Goal: Task Accomplishment & Management: Manage account settings

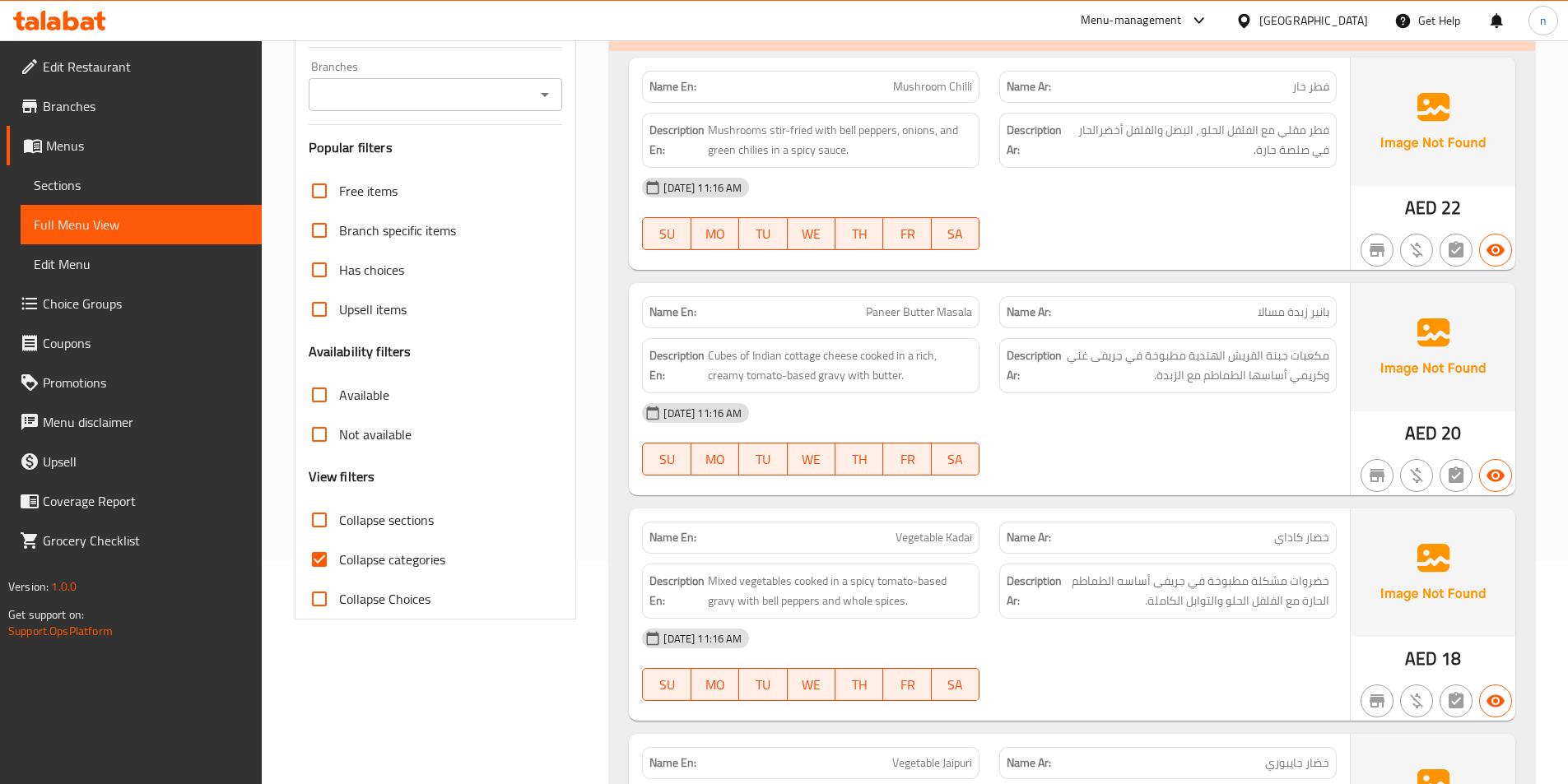
scroll to position [411, 0]
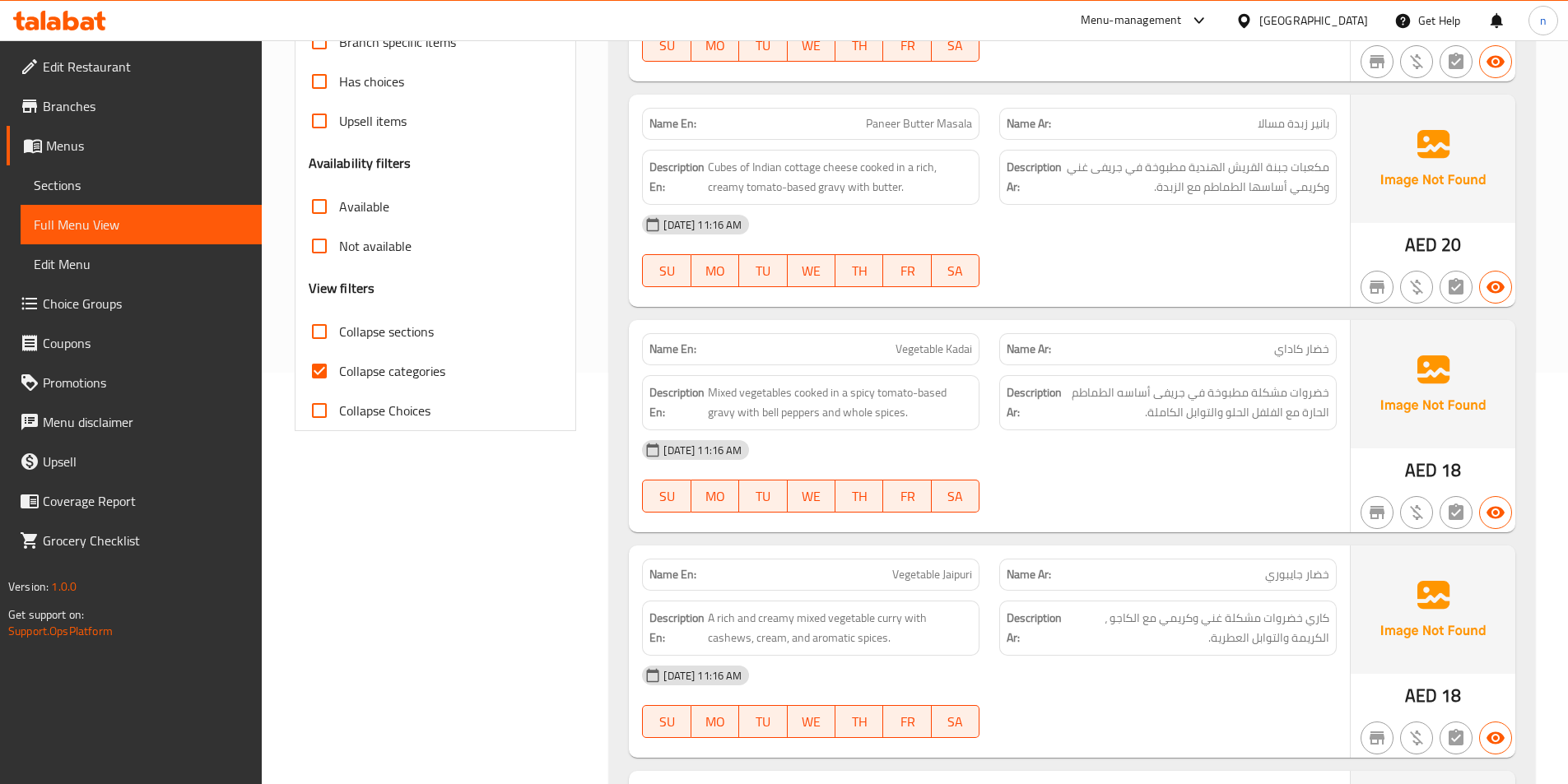
click at [432, 366] on span "Collapse categories" at bounding box center [392, 371] width 106 height 20
click at [339, 366] on input "Collapse categories" at bounding box center [320, 371] width 40 height 40
checkbox input "false"
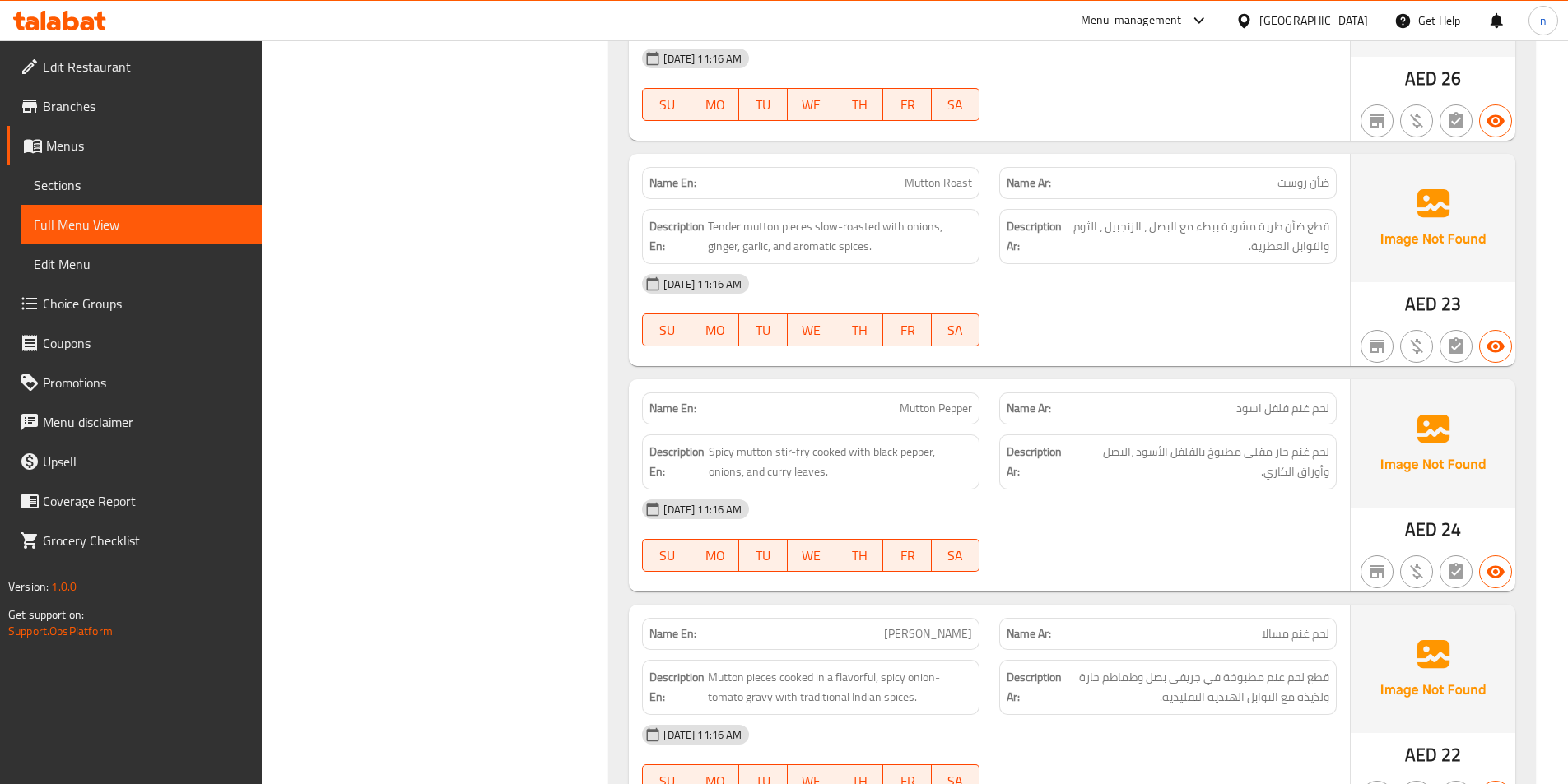
scroll to position [4606, 0]
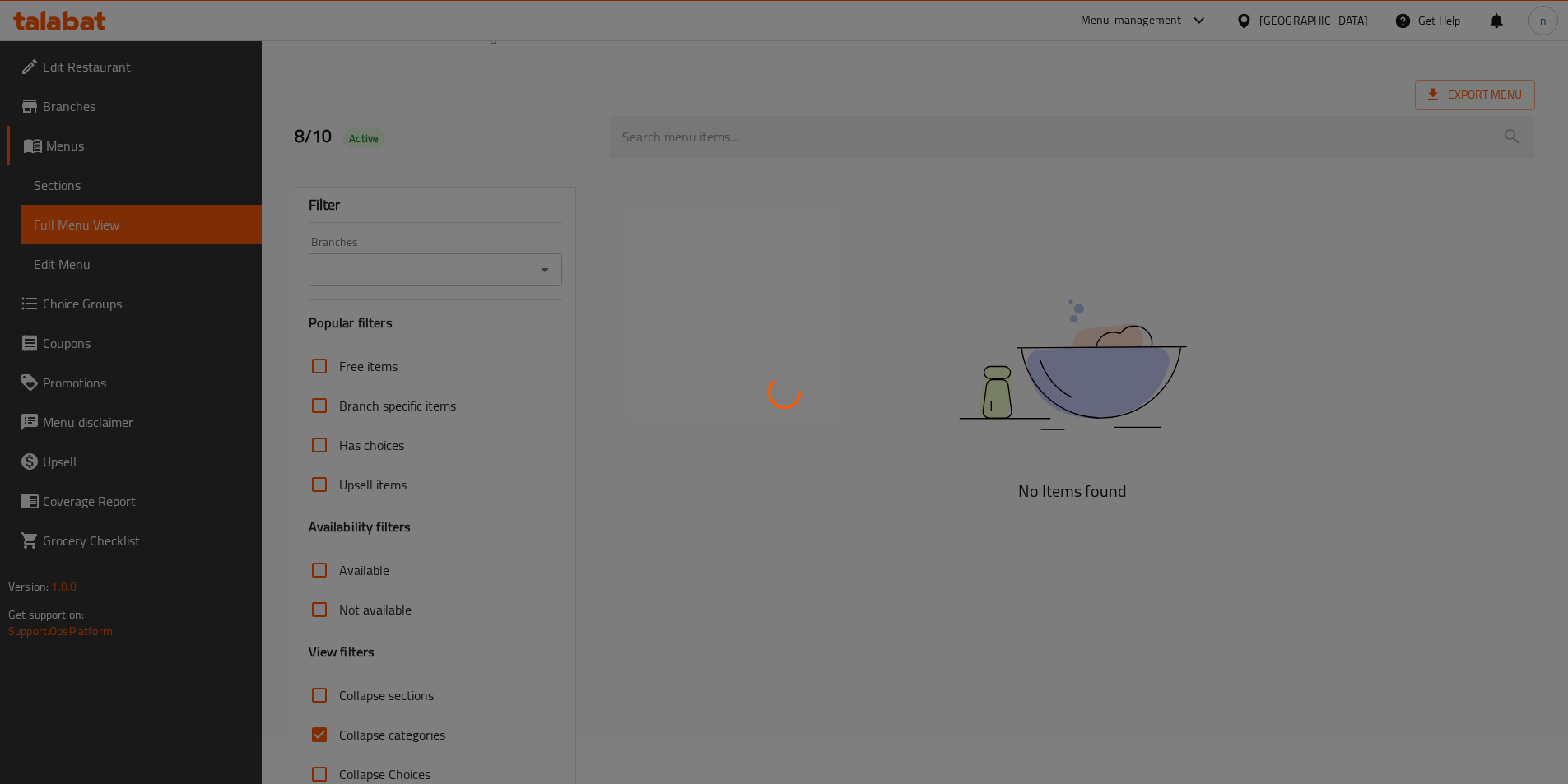
scroll to position [91, 0]
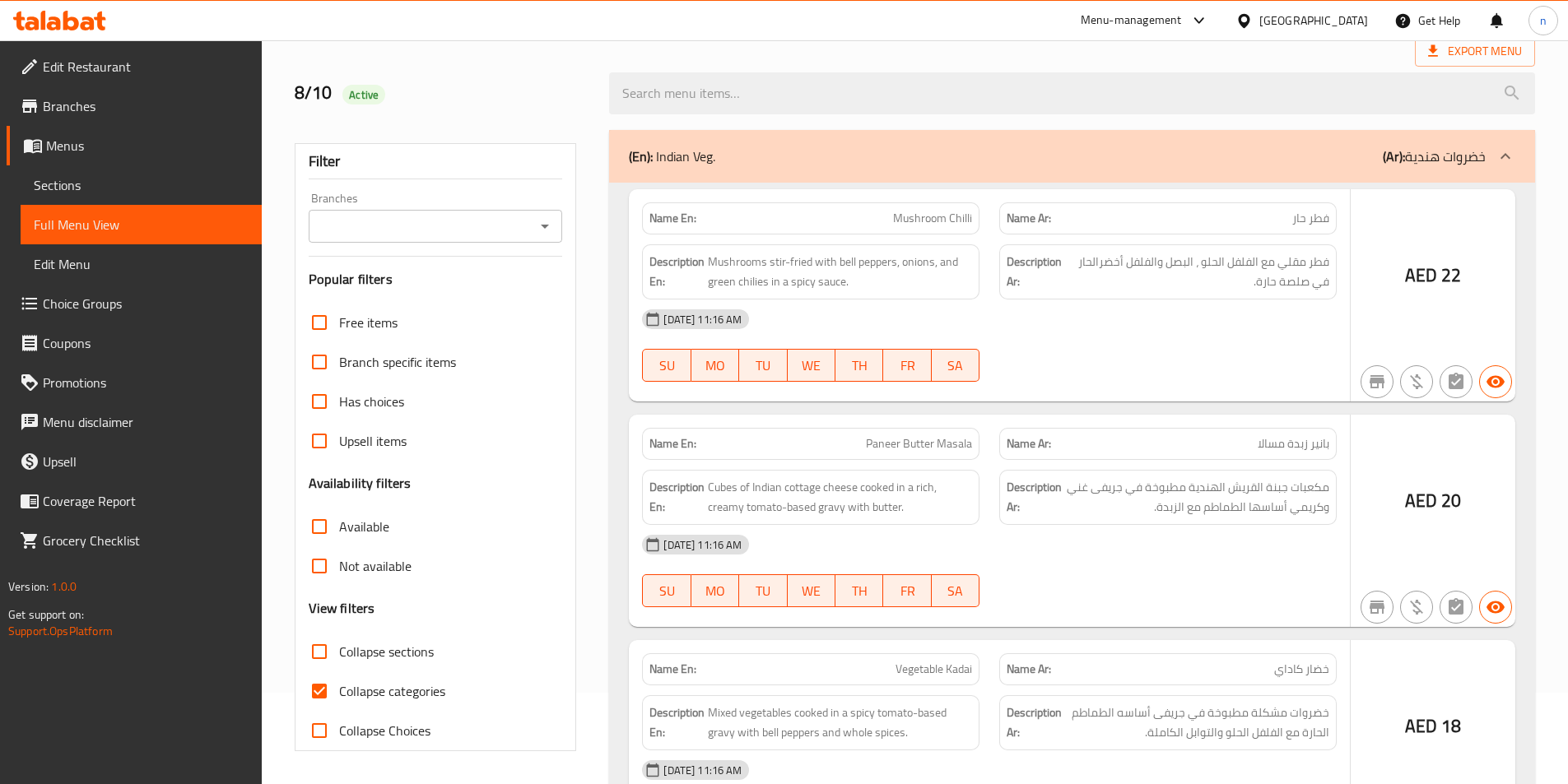
click at [376, 699] on div at bounding box center [784, 392] width 1568 height 784
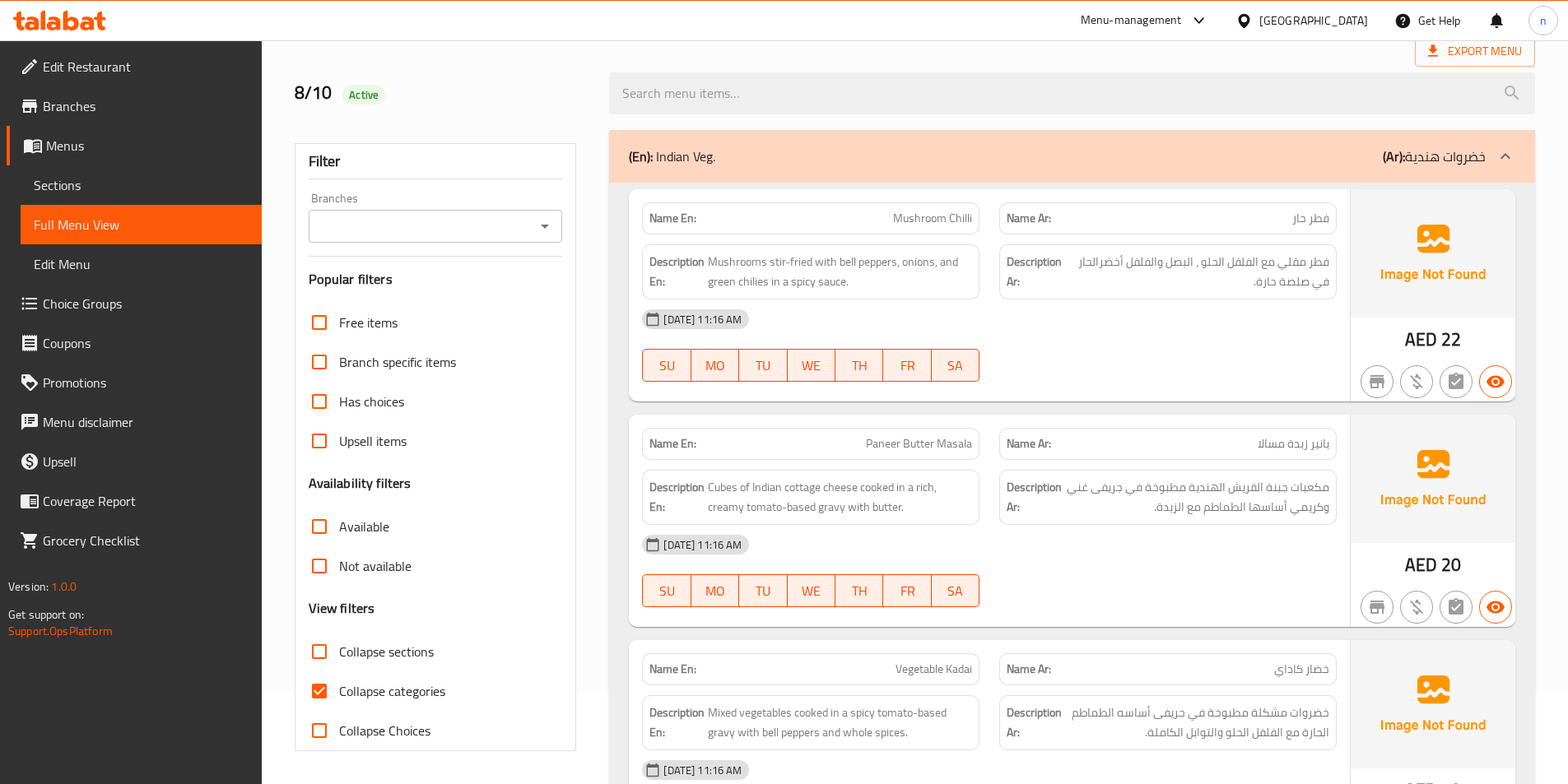
click at [370, 692] on span "Collapse categories" at bounding box center [392, 691] width 106 height 20
click at [339, 692] on input "Collapse categories" at bounding box center [320, 691] width 40 height 40
checkbox input "false"
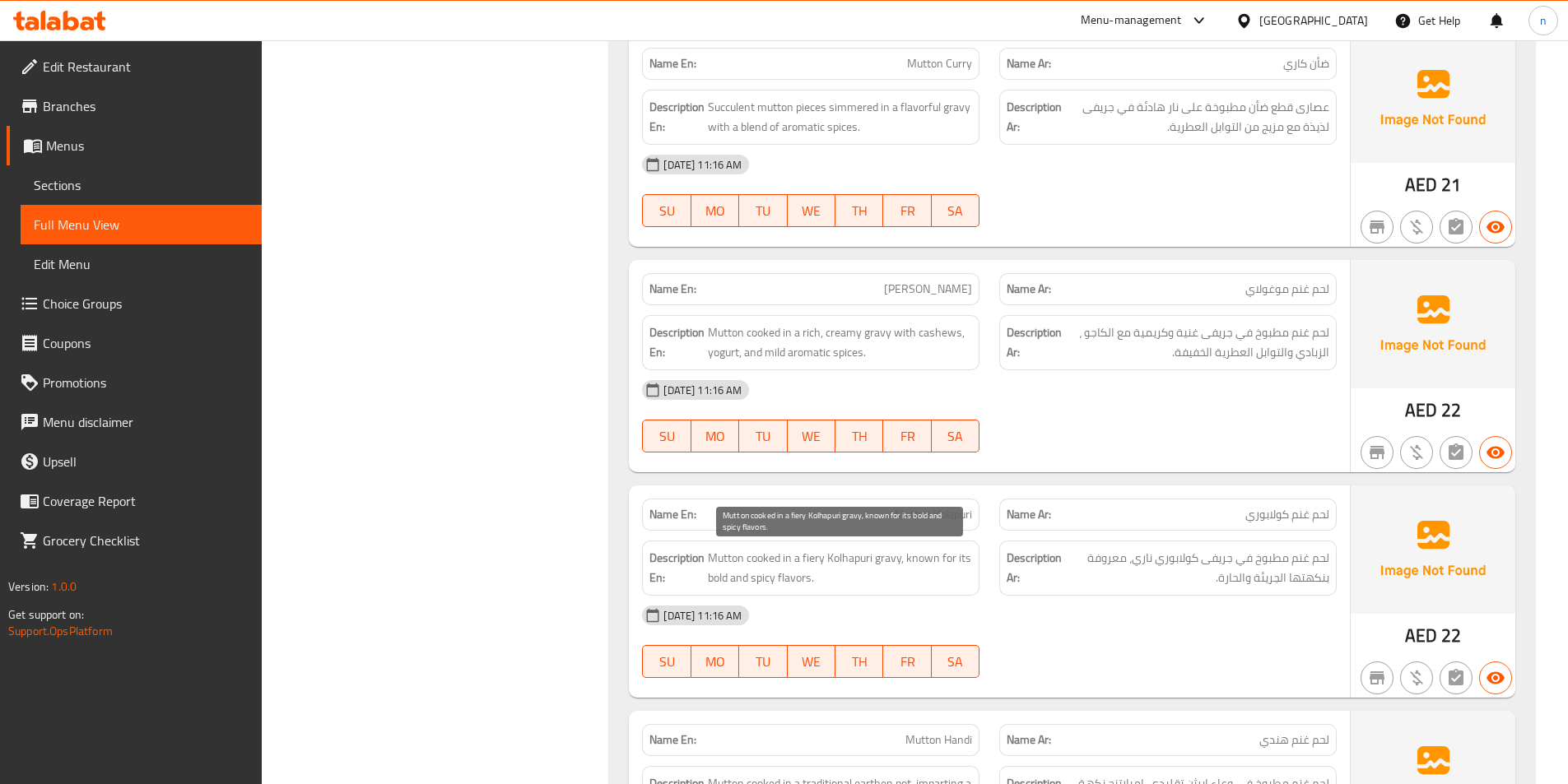
scroll to position [5593, 0]
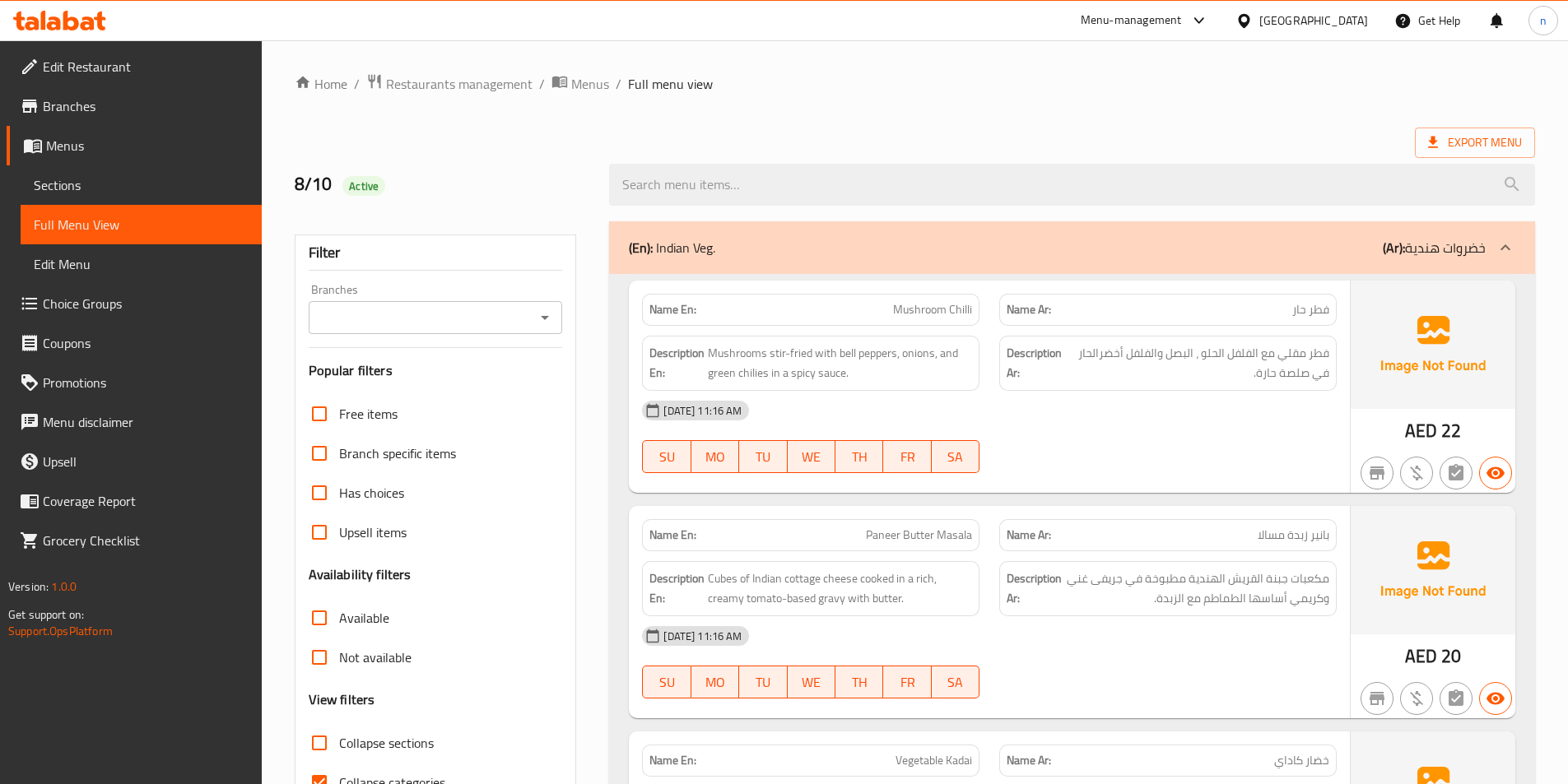
scroll to position [576, 0]
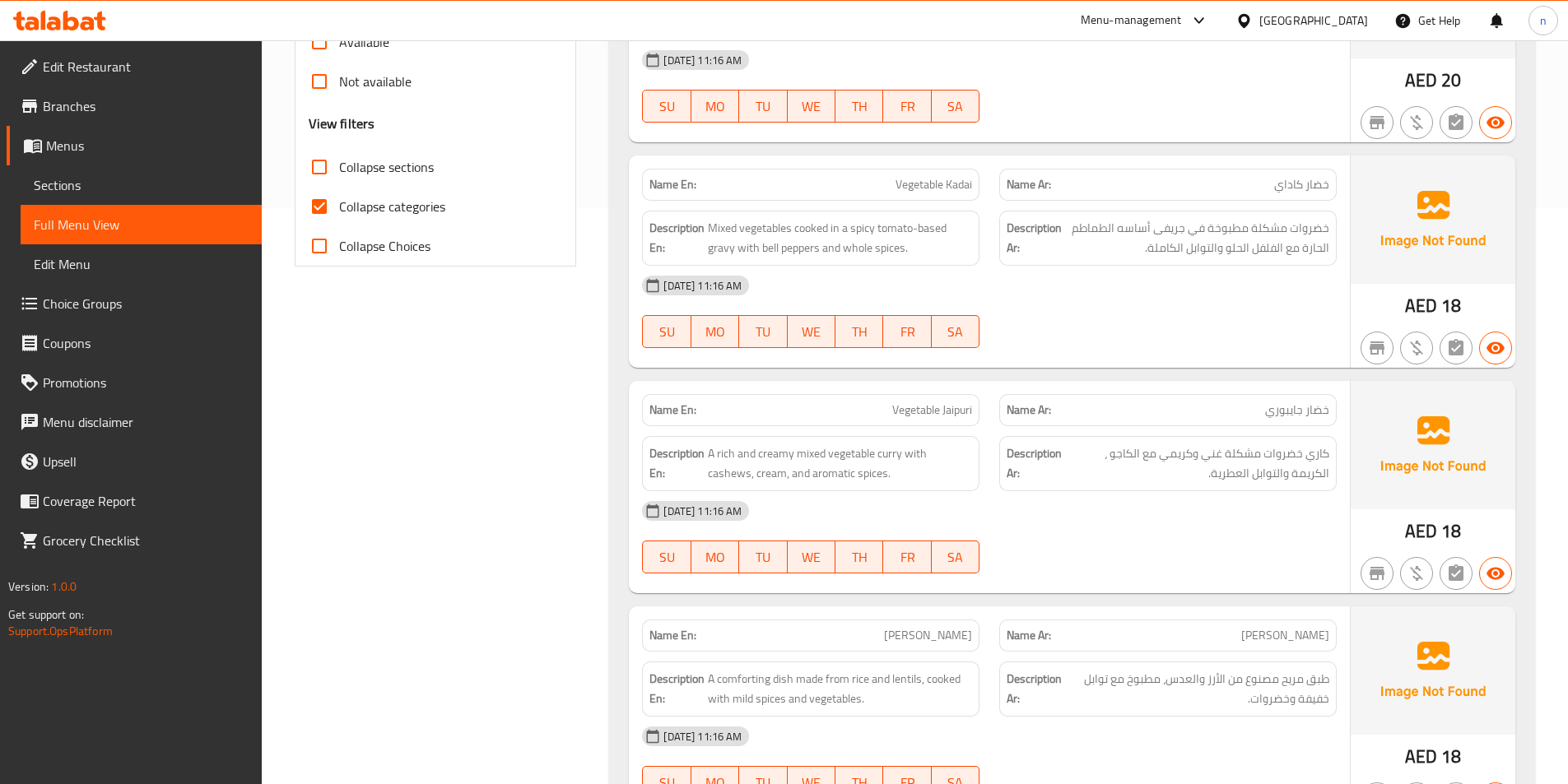
click at [413, 207] on span "Collapse categories" at bounding box center [392, 207] width 106 height 20
click at [339, 207] on input "Collapse categories" at bounding box center [320, 207] width 40 height 40
checkbox input "false"
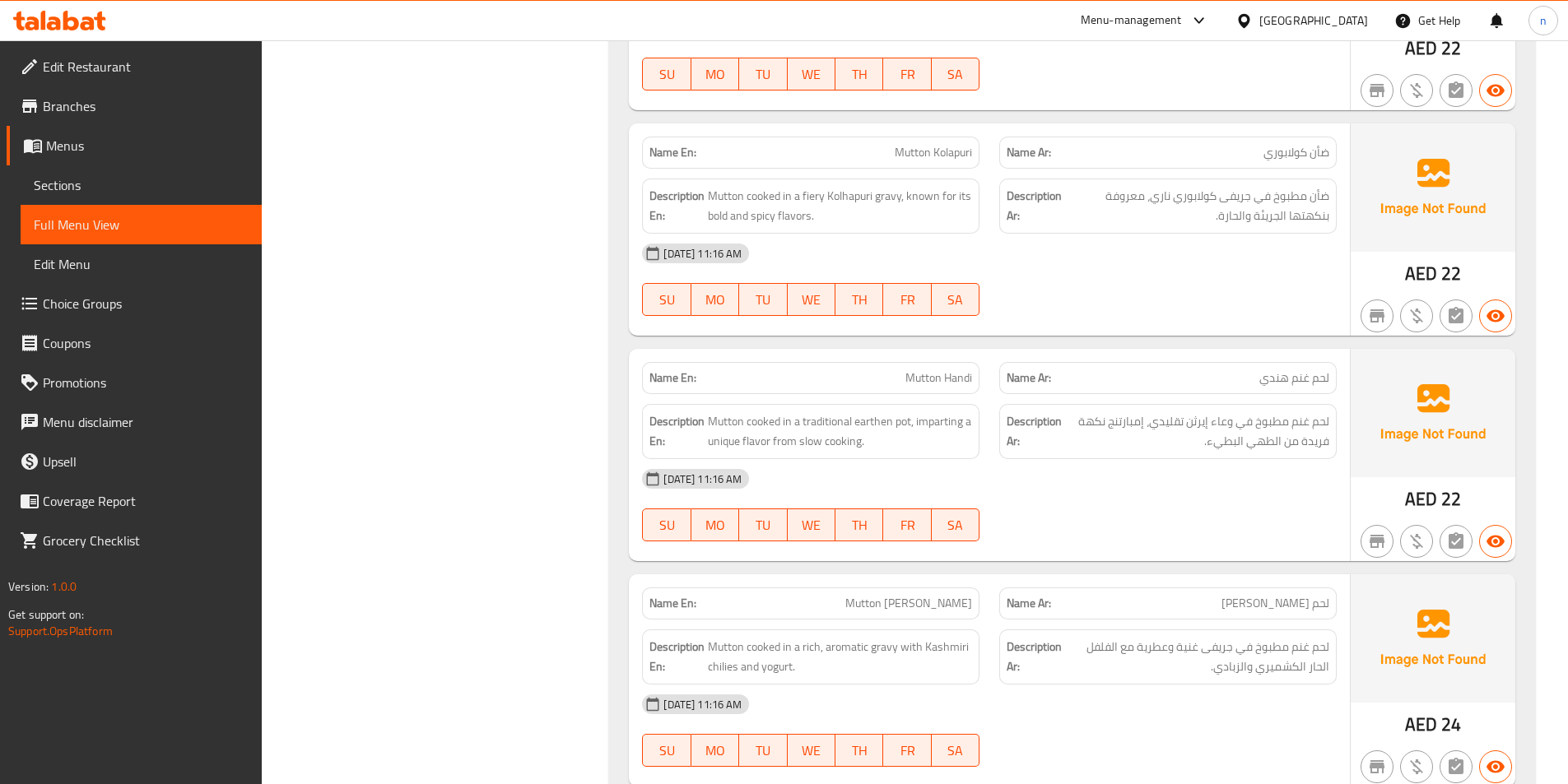
scroll to position [5923, 0]
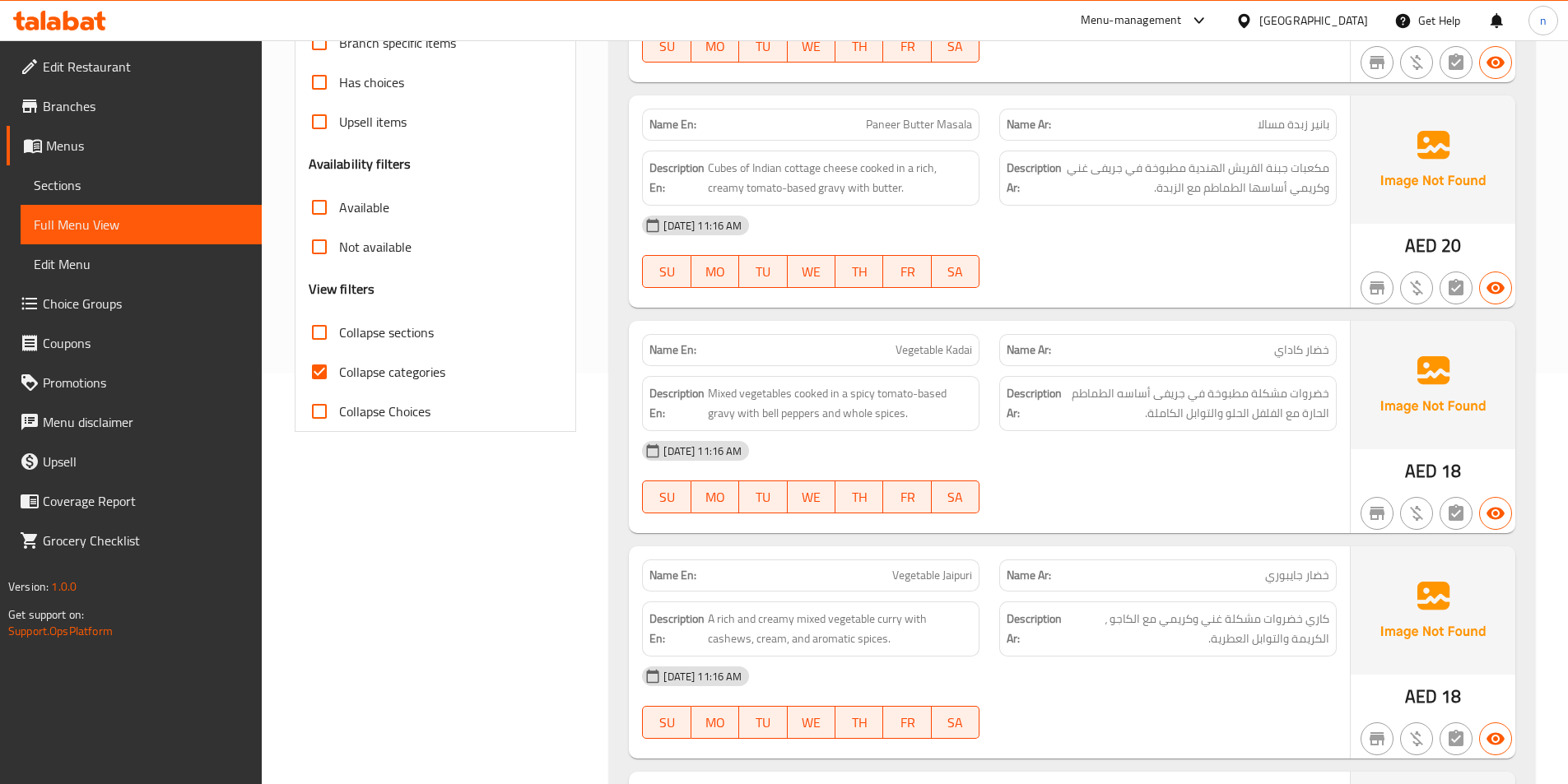
scroll to position [411, 0]
click at [403, 364] on span "Collapse categories" at bounding box center [392, 371] width 106 height 20
click at [339, 364] on input "Collapse categories" at bounding box center [320, 371] width 40 height 40
checkbox input "false"
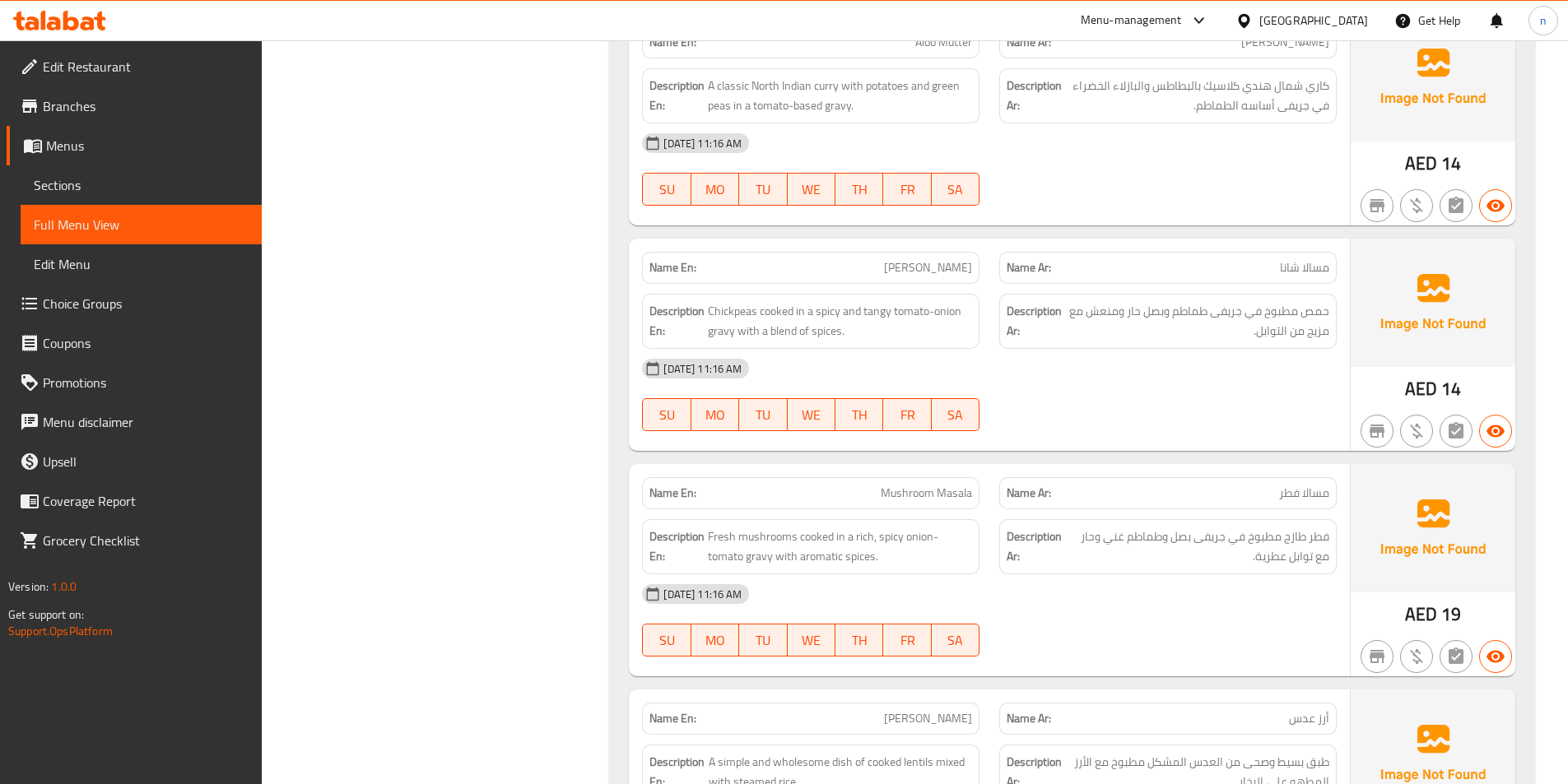
scroll to position [1727, 0]
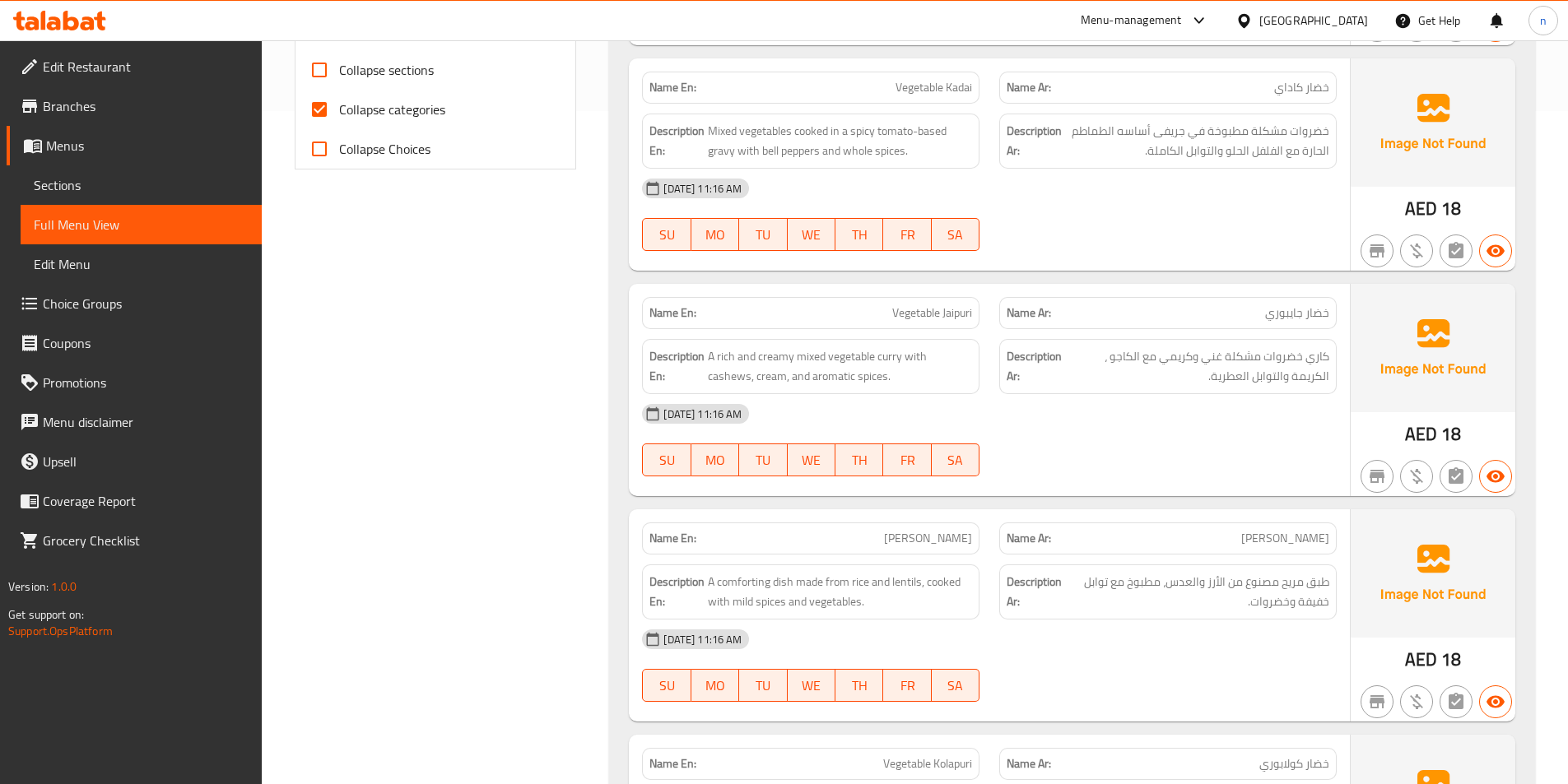
scroll to position [494, 0]
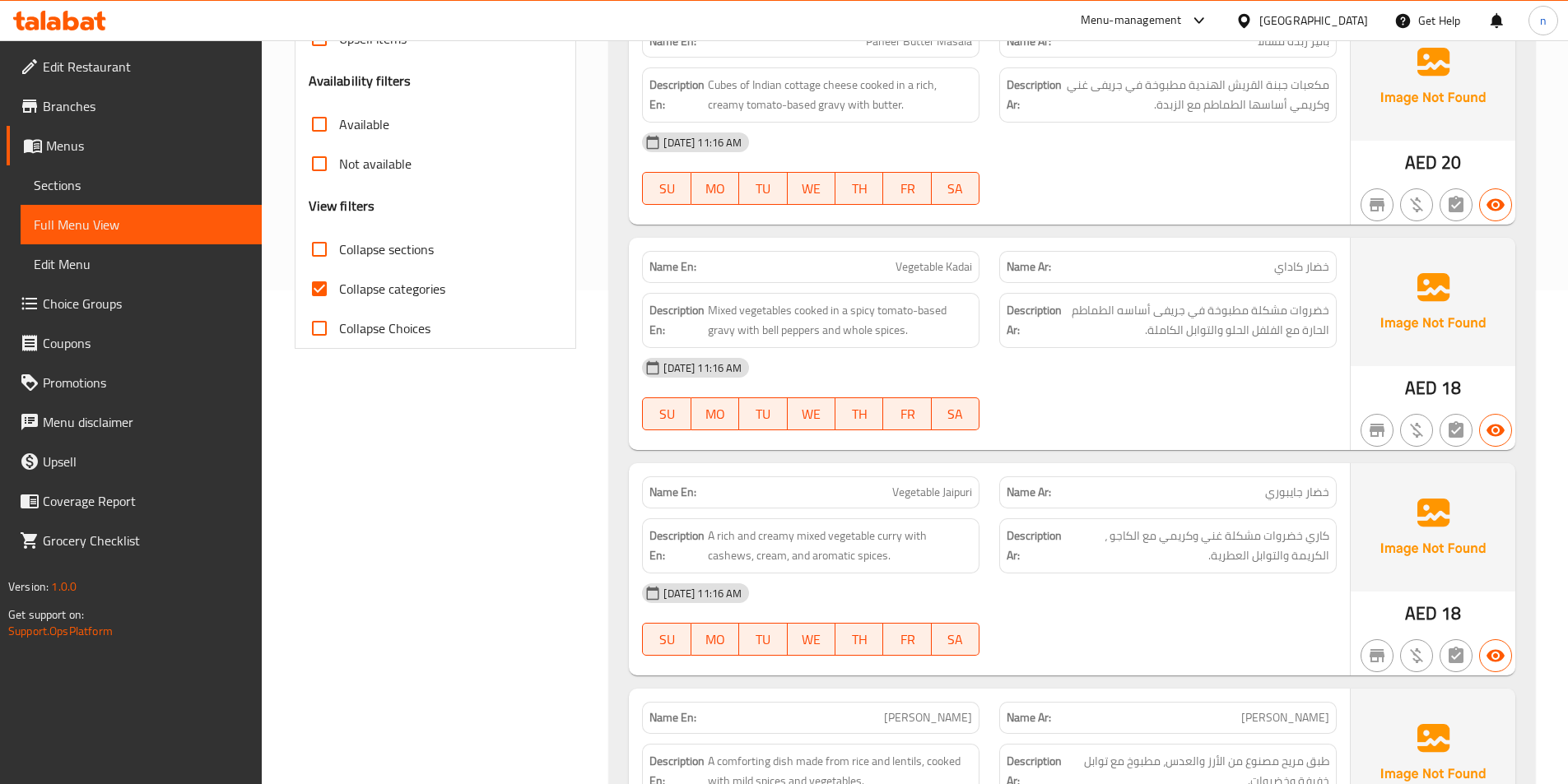
click at [434, 292] on span "Collapse categories" at bounding box center [392, 289] width 106 height 20
click at [339, 292] on input "Collapse categories" at bounding box center [320, 289] width 40 height 40
checkbox input "false"
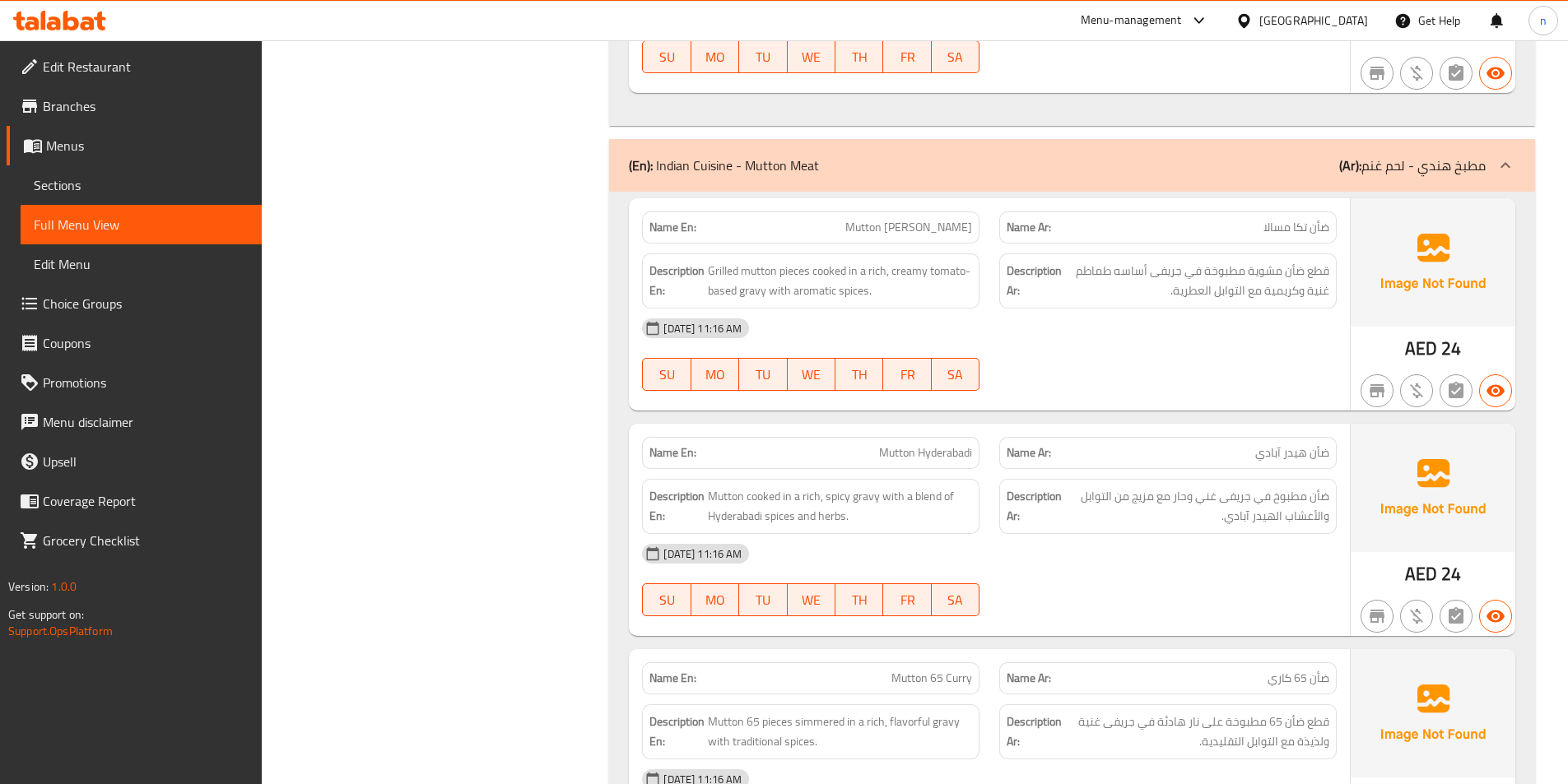
scroll to position [4030, 0]
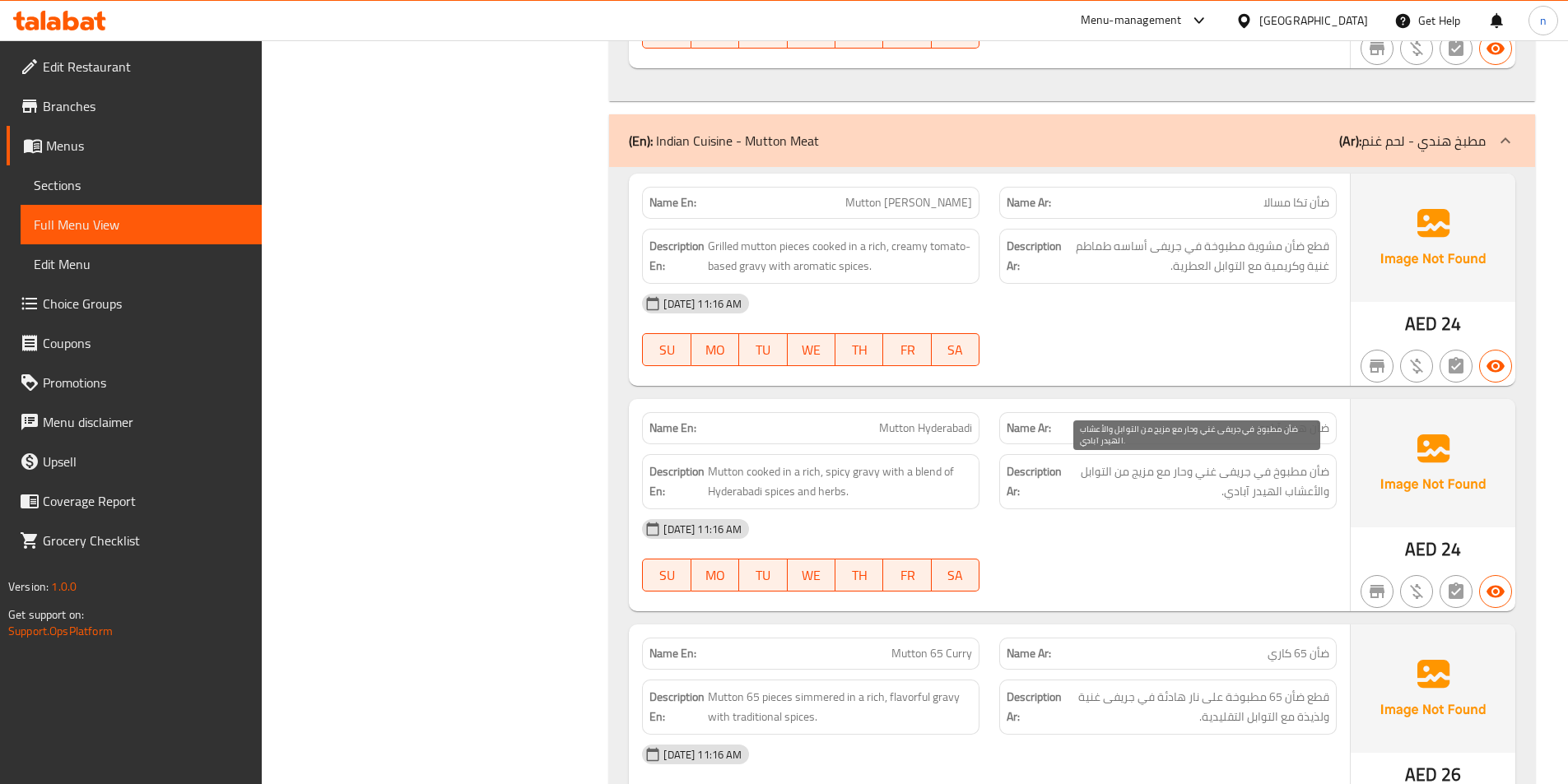
click at [1272, 475] on span "ضأن مطبوخ في جريفى غني وحار مع مزيج من التوابل والأعشاب الهيدر آبادي." at bounding box center [1197, 481] width 264 height 41
click at [1275, 478] on span "ضأن مطبوخ في جريفى غني وحار مع مزيج من التوابل والأعشاب الهيدر آبادي." at bounding box center [1197, 481] width 264 height 41
click at [926, 428] on span "Mutton Hyderabadi" at bounding box center [926, 428] width 93 height 17
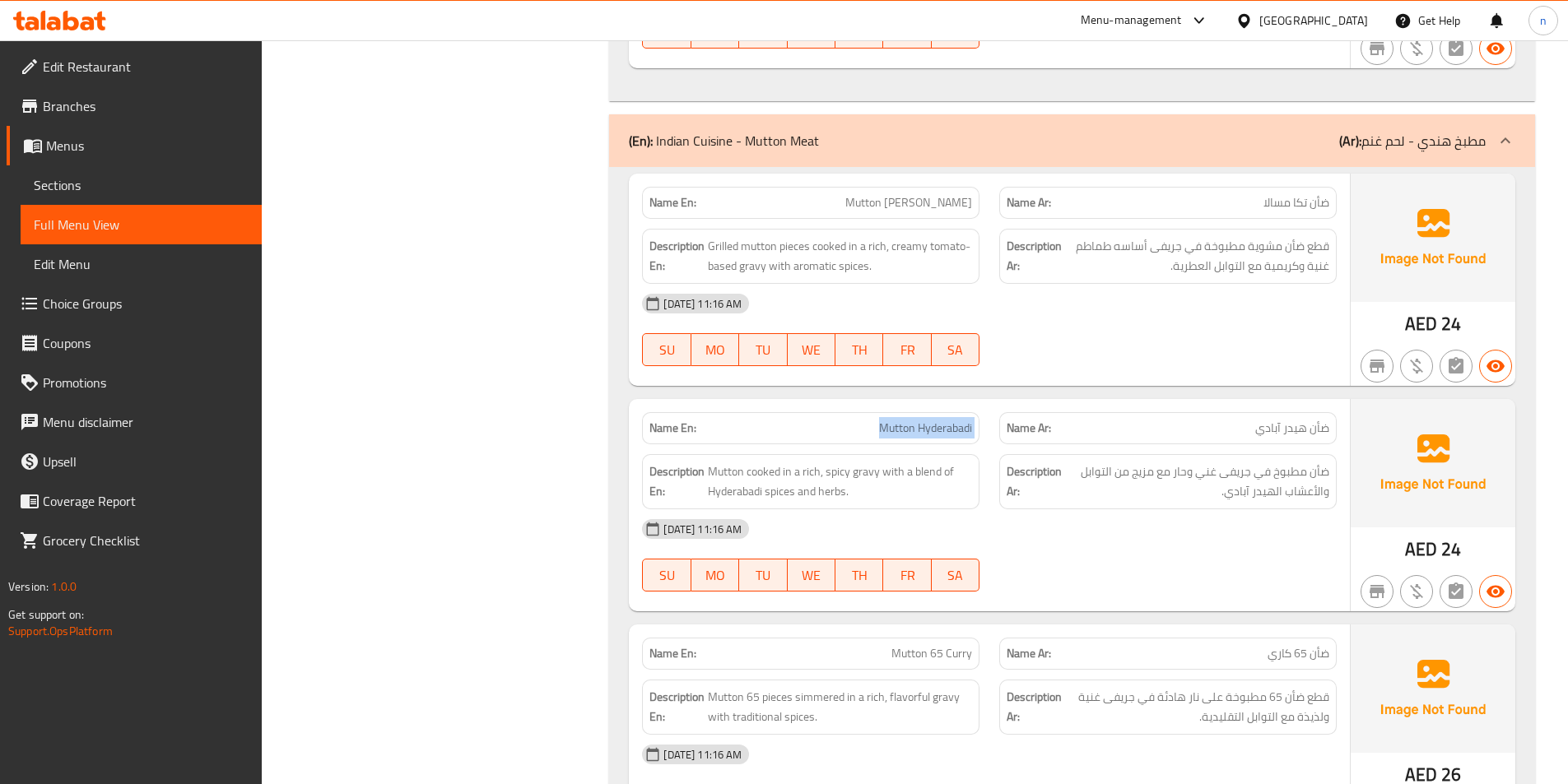
click at [926, 428] on span "Mutton Hyderabadi" at bounding box center [926, 428] width 93 height 17
copy span "Mutton Hyderabadi"
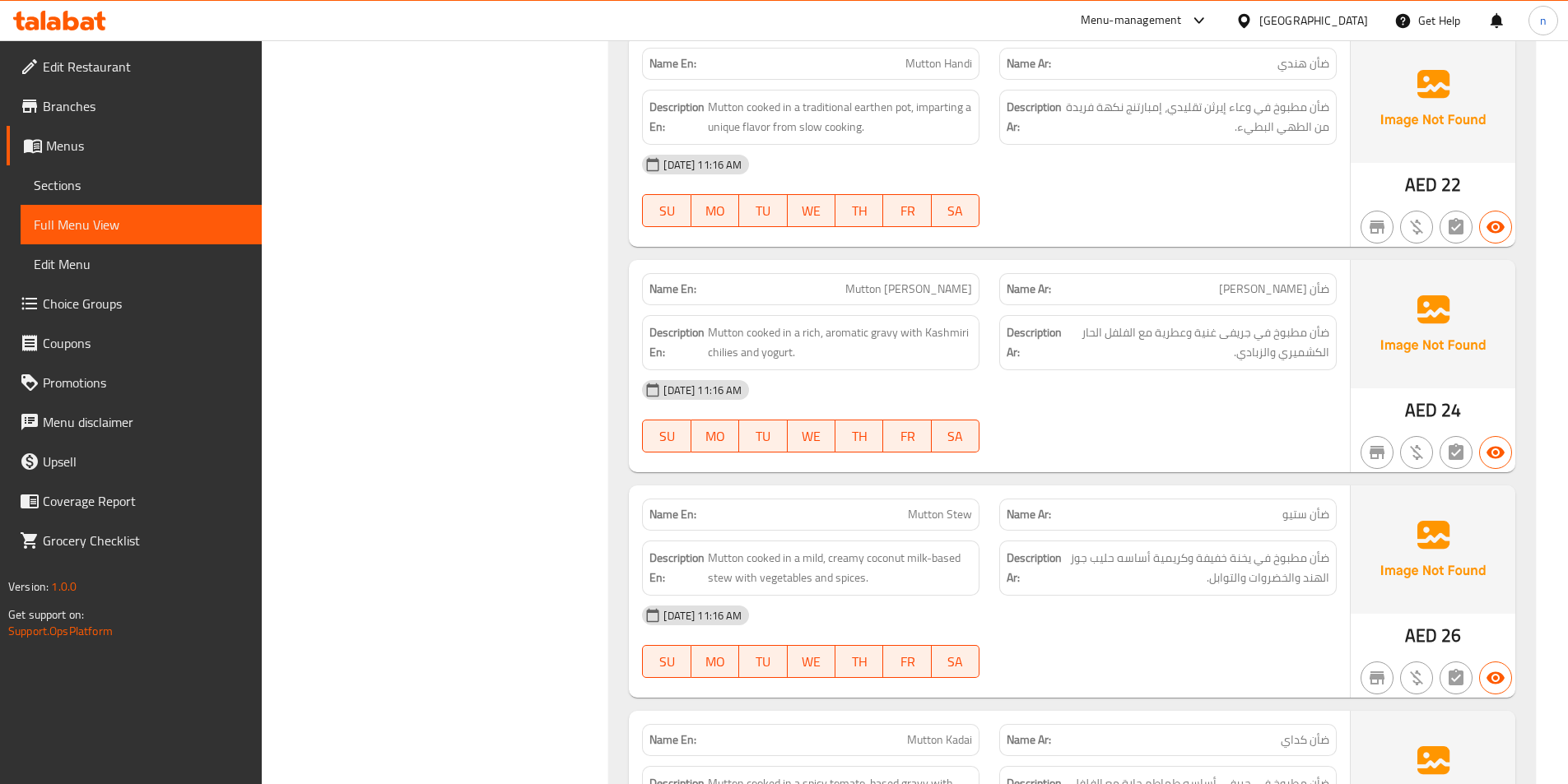
scroll to position [6416, 0]
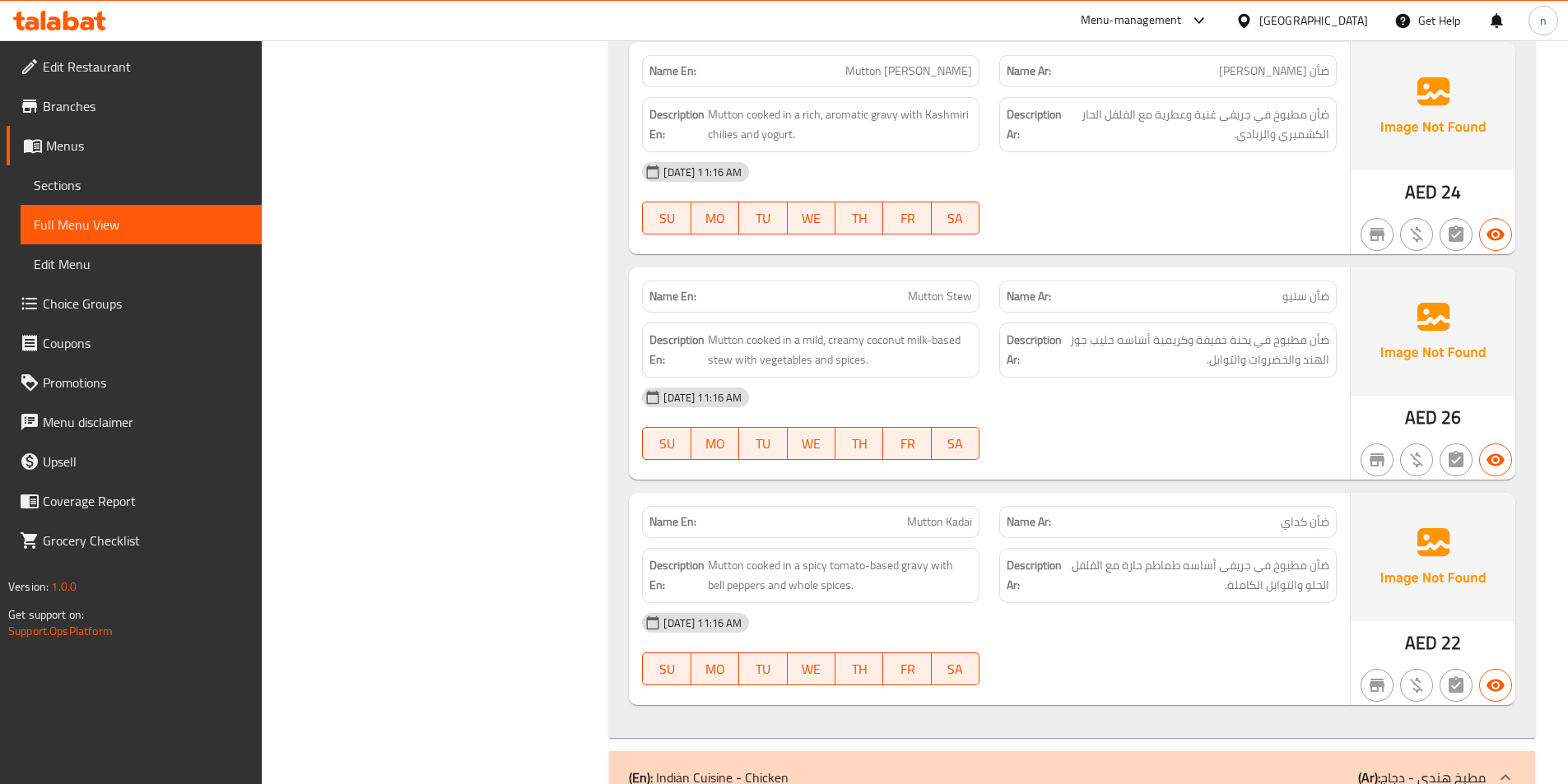
click at [917, 528] on span "Mutton Kadai" at bounding box center [940, 522] width 65 height 17
click at [916, 528] on span "Mutton Kadai" at bounding box center [940, 522] width 65 height 17
copy span "Mutton Kadai"
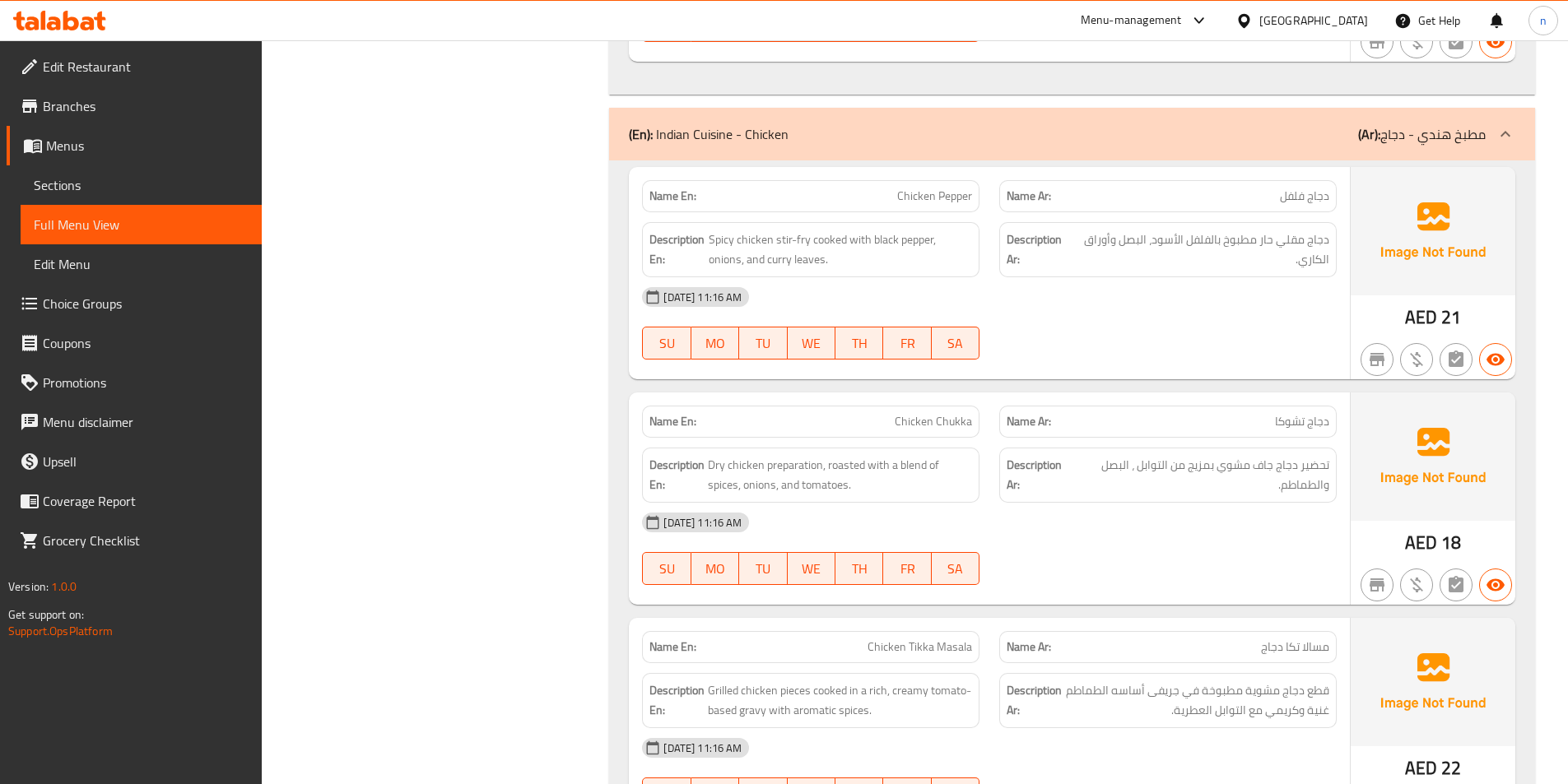
scroll to position [7074, 0]
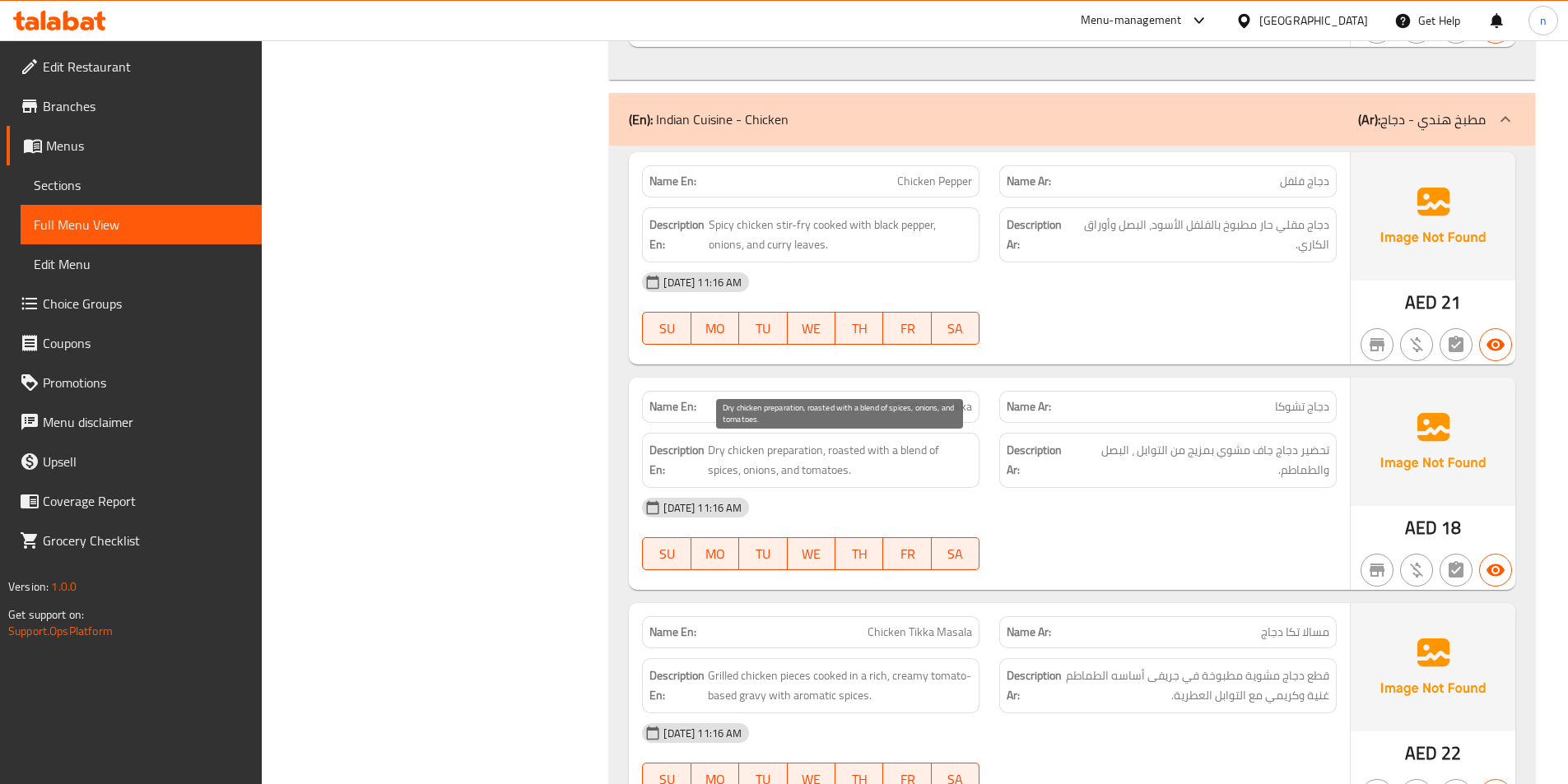
click at [784, 451] on span "Dry chicken preparation, roasted with a blend of spices, onions, and tomatoes." at bounding box center [840, 460] width 264 height 41
click at [769, 456] on span "Dry chicken preparation, roasted with a blend of spices, onions, and tomatoes." at bounding box center [840, 460] width 264 height 41
click at [929, 398] on span "Chicken Chukka" at bounding box center [933, 407] width 77 height 17
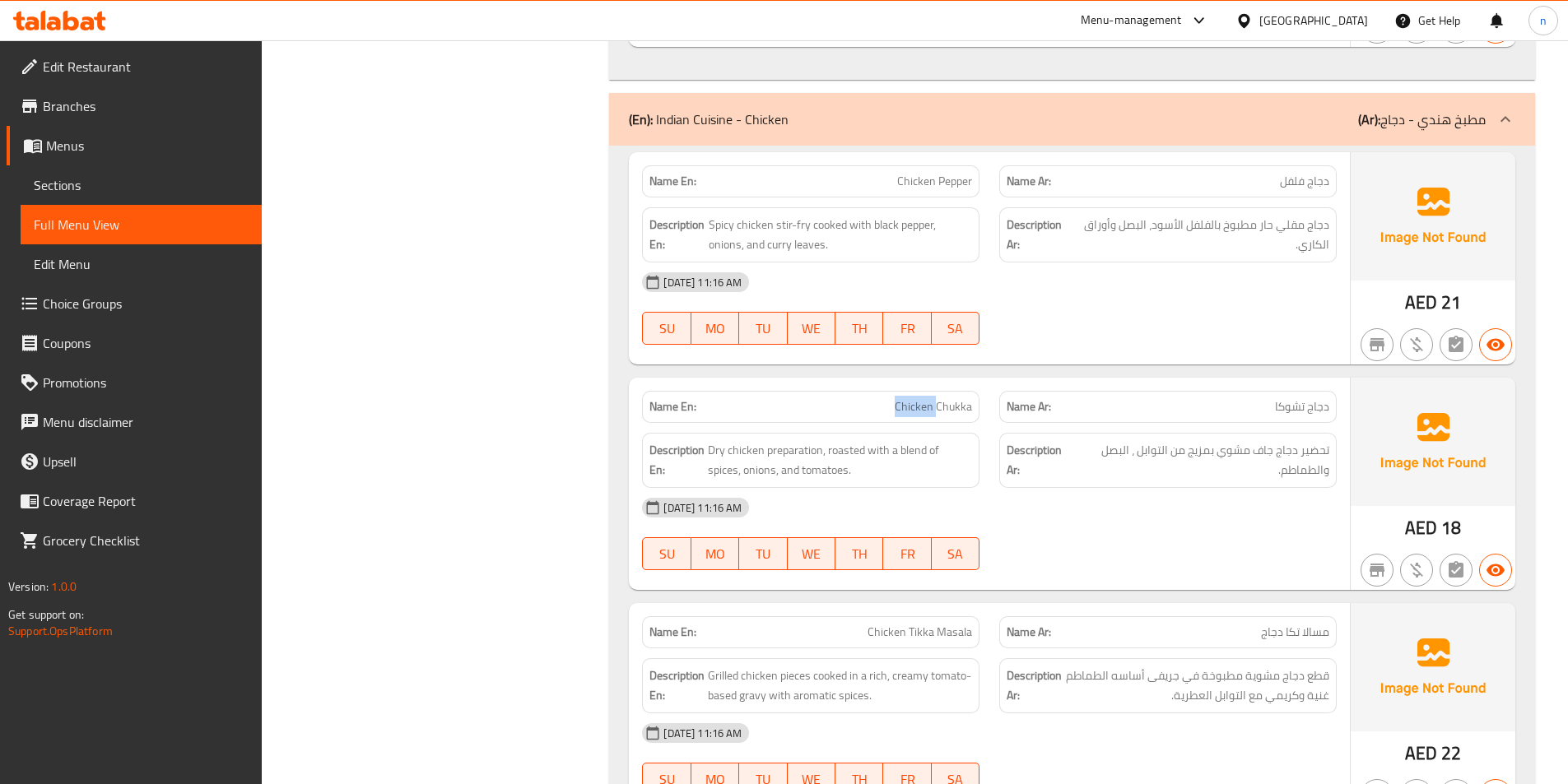
click at [929, 398] on span "Chicken Chukka" at bounding box center [933, 407] width 77 height 17
copy span "Chicken Chukka"
click at [956, 404] on span "Chicken Chukka" at bounding box center [933, 407] width 77 height 17
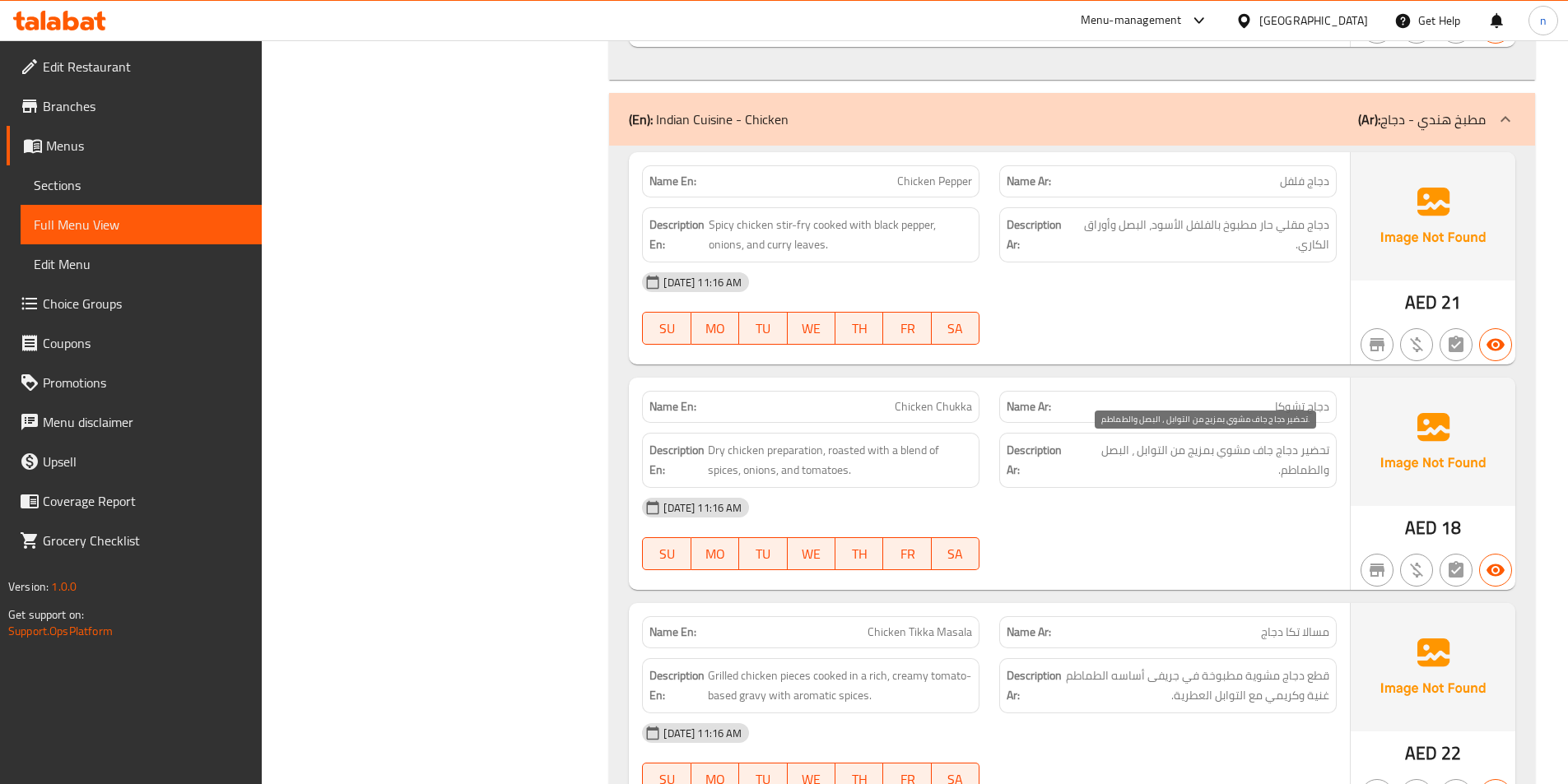
click at [1126, 476] on span "تحضير دجاج جاف مشوي بمزيج من التوابل ، البصل والطماطم." at bounding box center [1201, 460] width 255 height 41
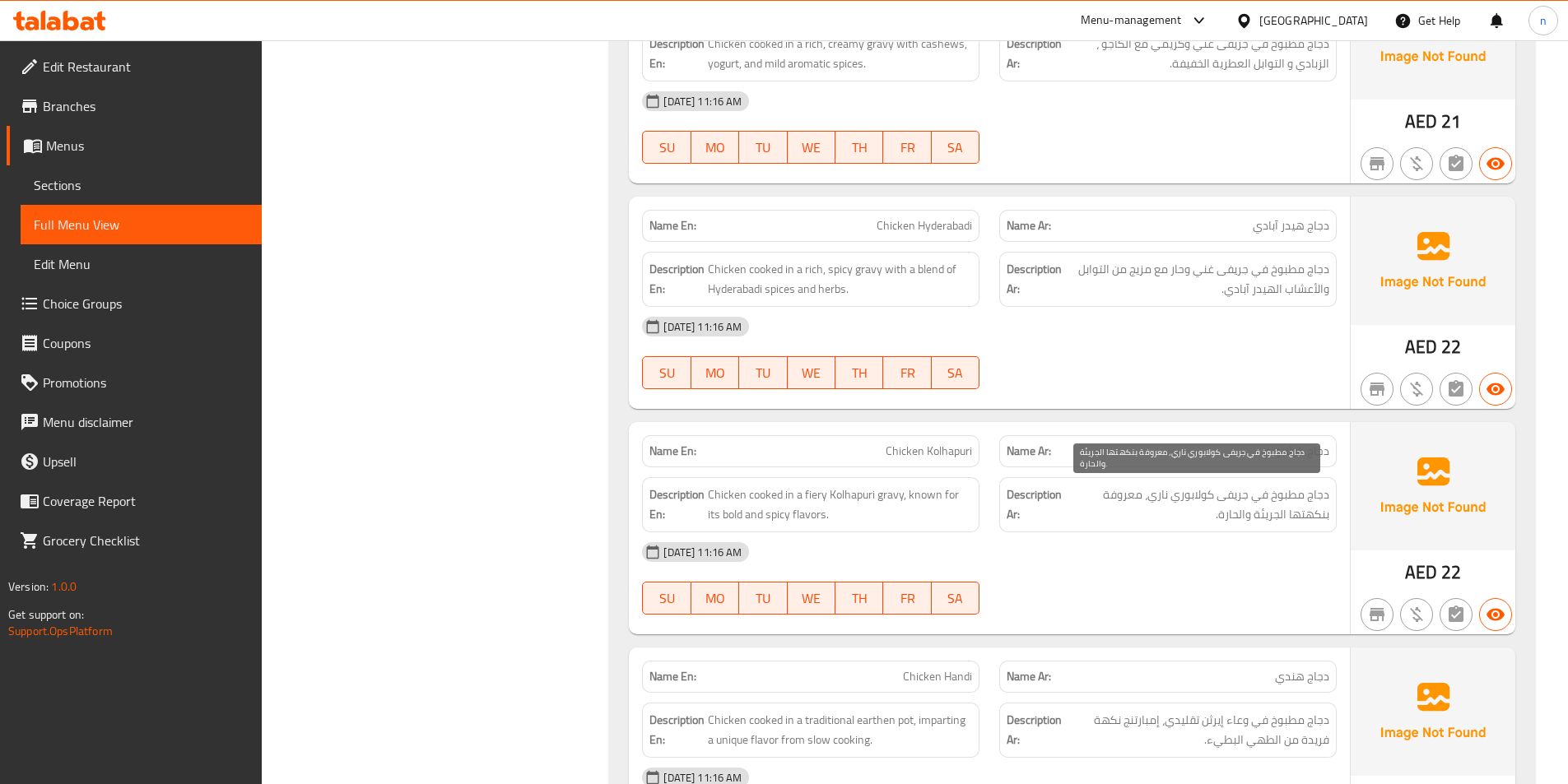
scroll to position [8636, 0]
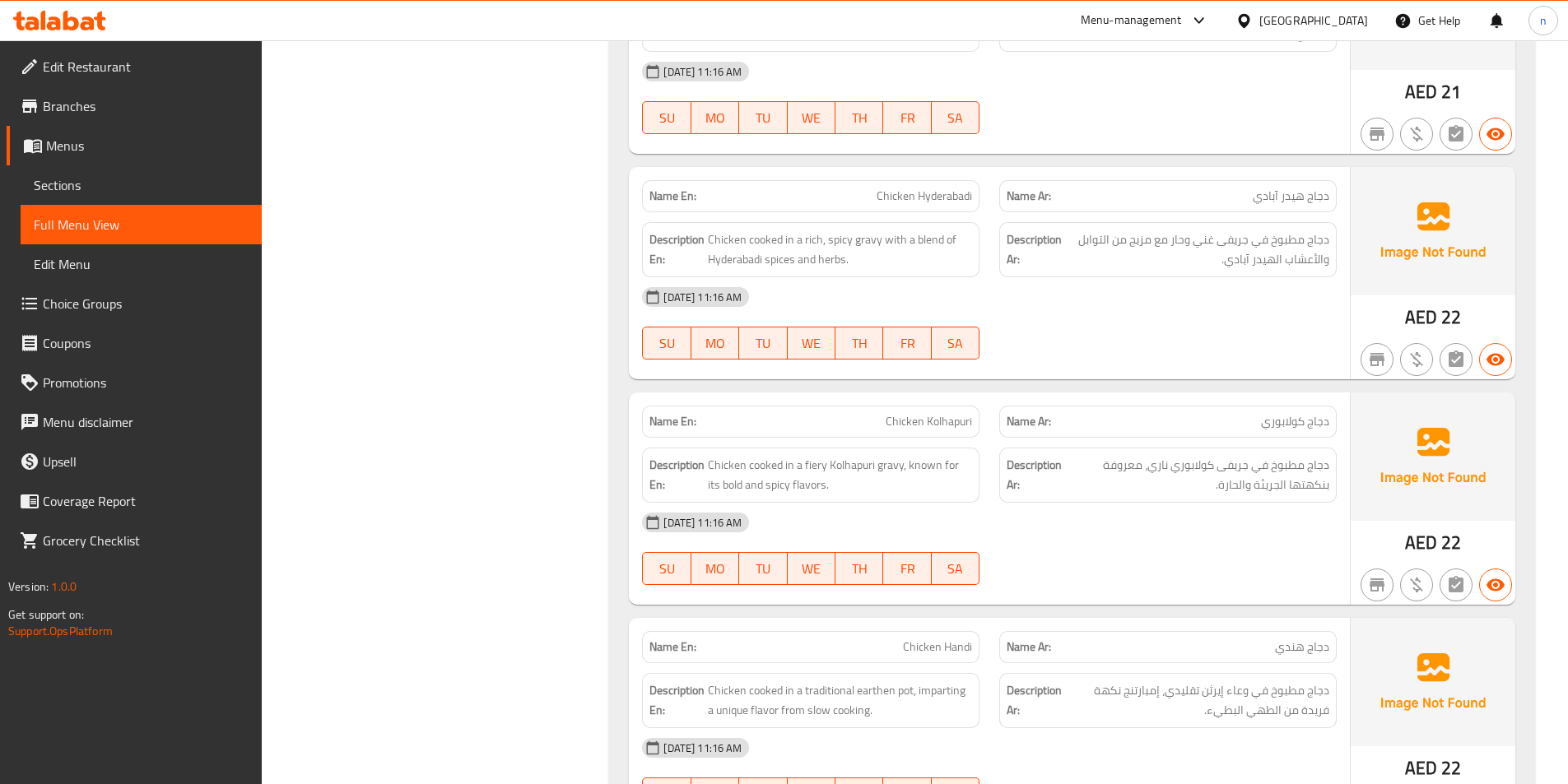
click at [892, 192] on span "Chicken Hyderabadi" at bounding box center [924, 196] width 95 height 17
copy span "Chicken Hyderabadi"
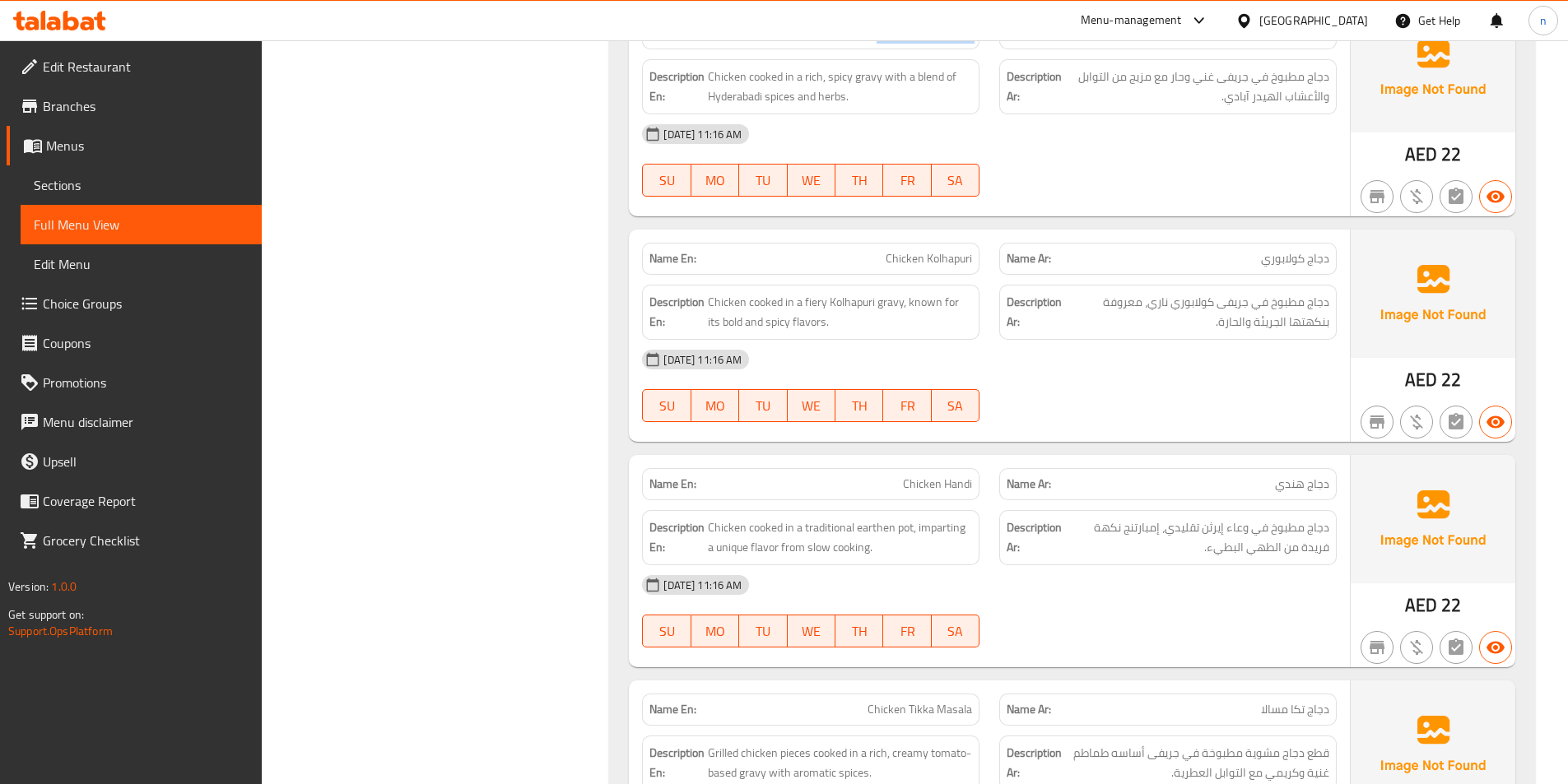
scroll to position [8802, 0]
click at [916, 475] on span "Chicken Handi" at bounding box center [937, 482] width 69 height 17
click at [916, 475] on span "Chicken Handi" at bounding box center [937, 482] width 69 height 17
copy span "Chicken Handi"
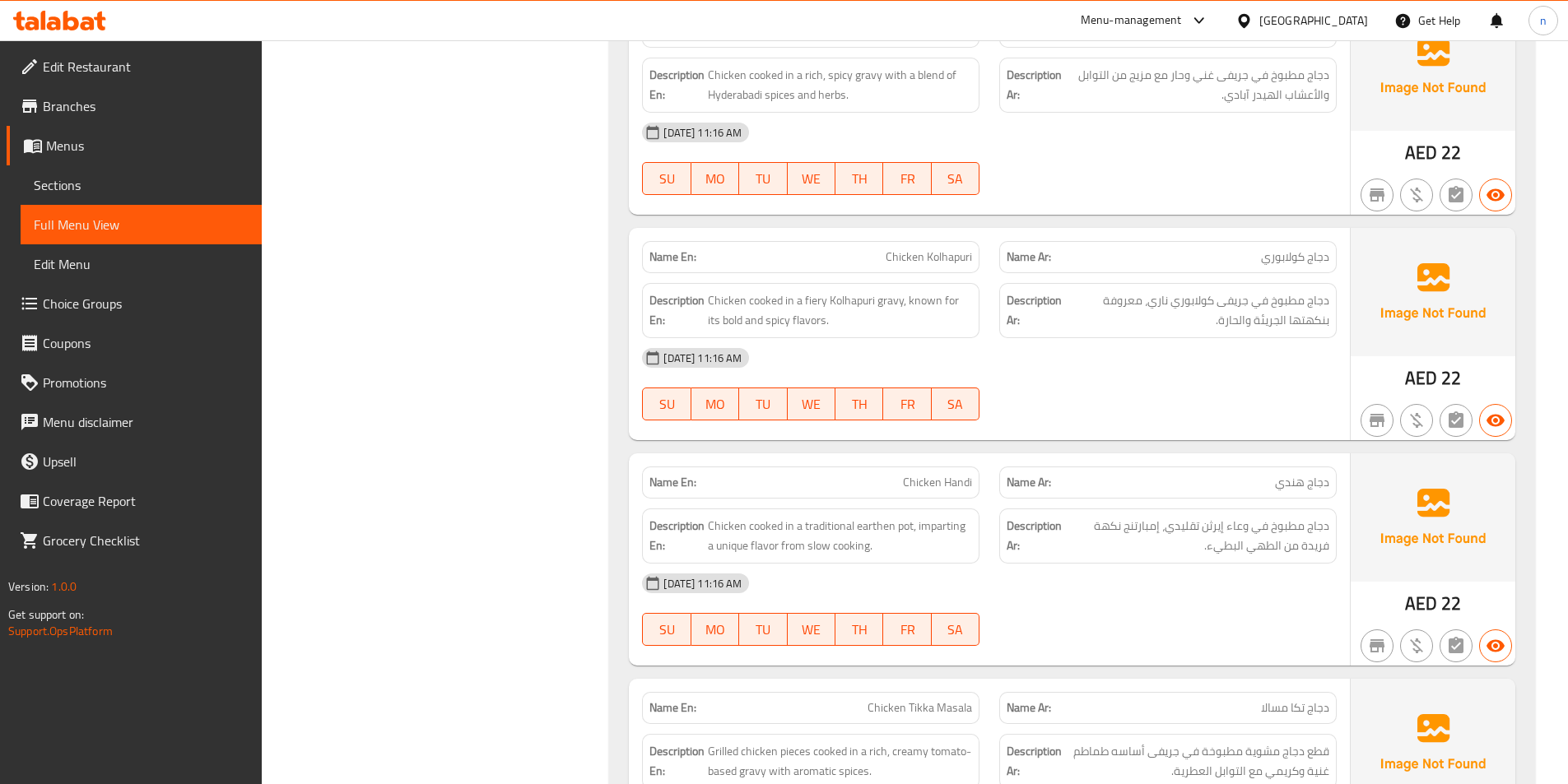
click at [1048, 487] on strong "Name Ar:" at bounding box center [1029, 482] width 45 height 17
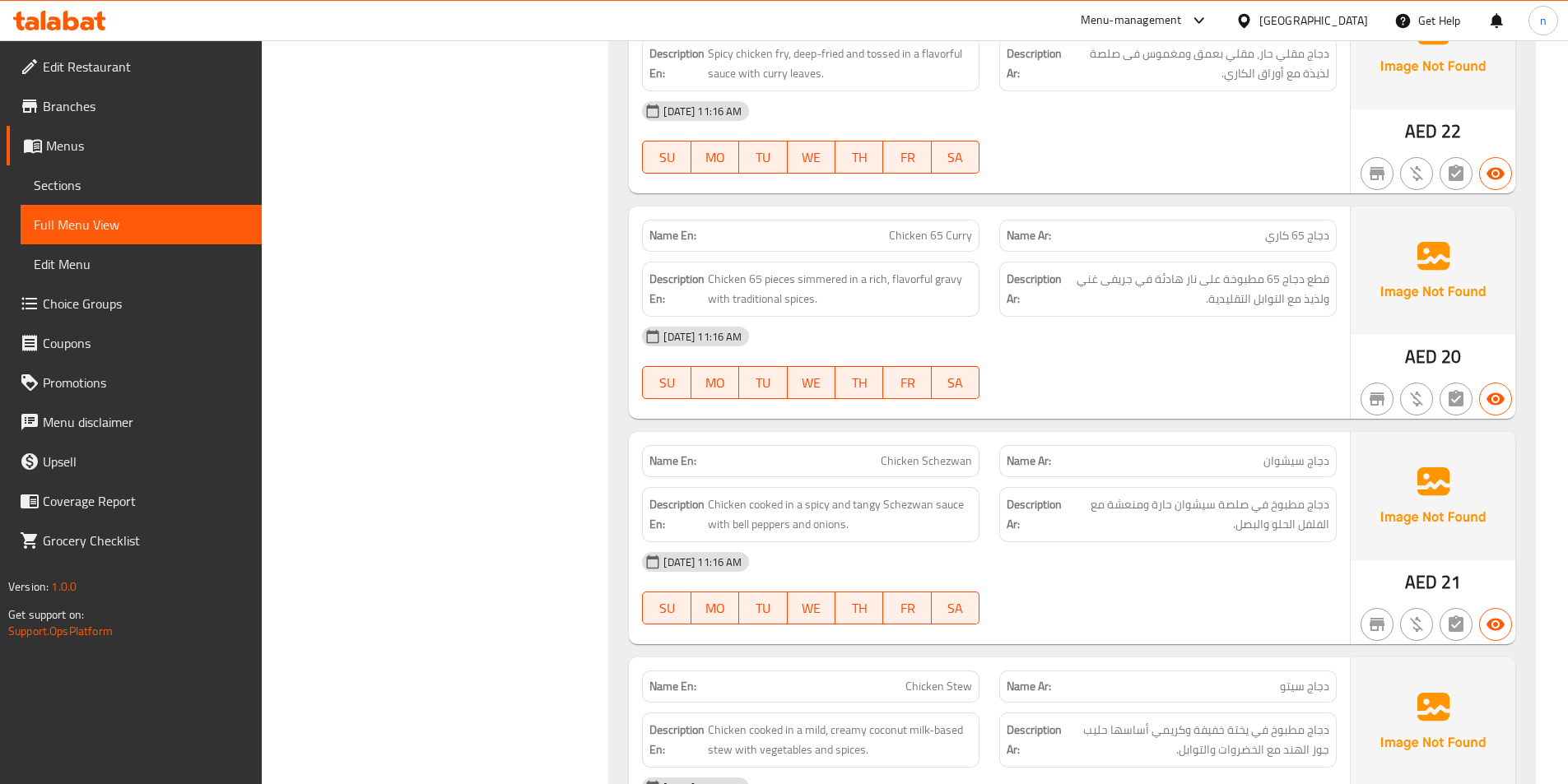
scroll to position [10326, 0]
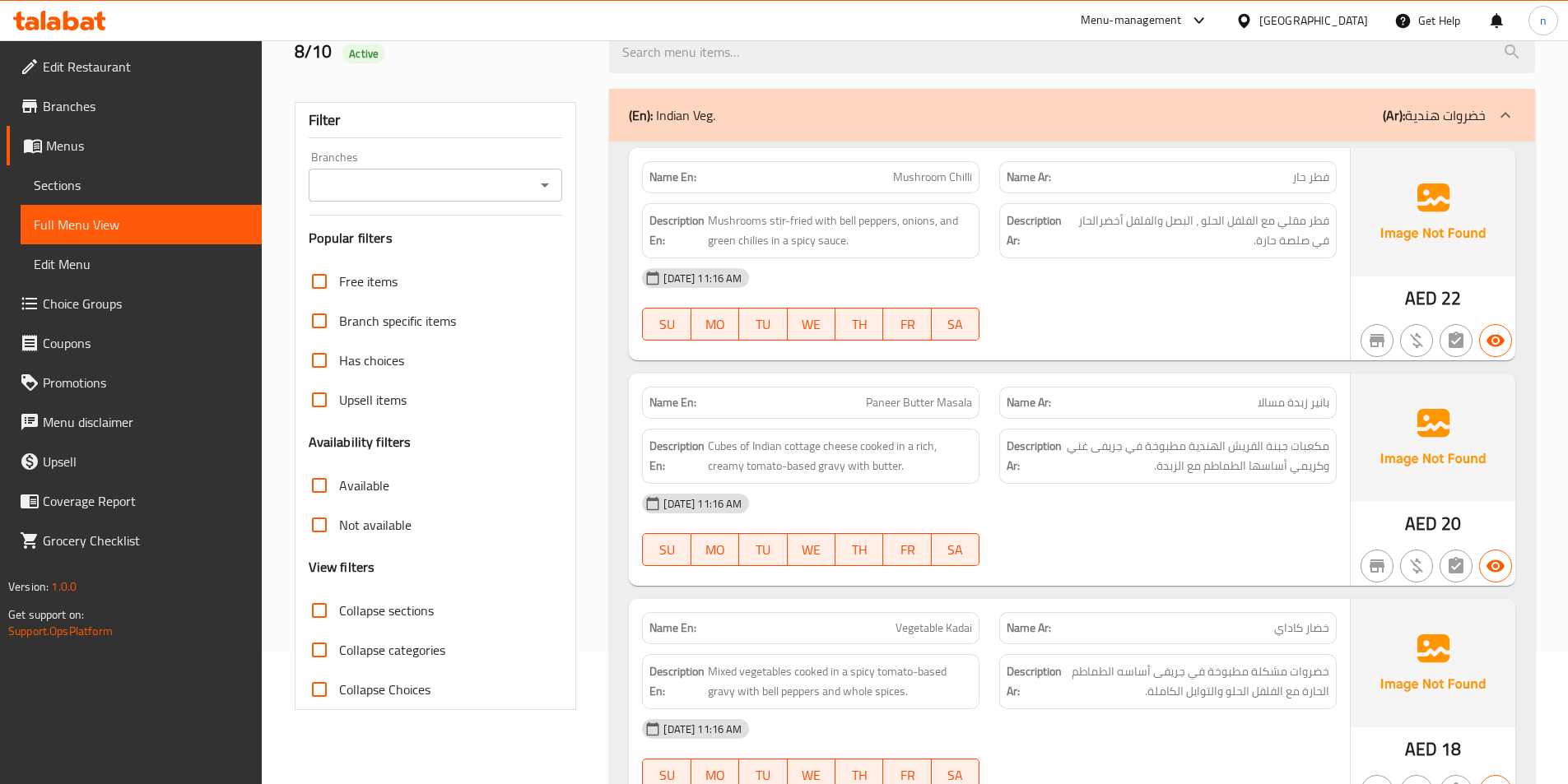
scroll to position [0, 0]
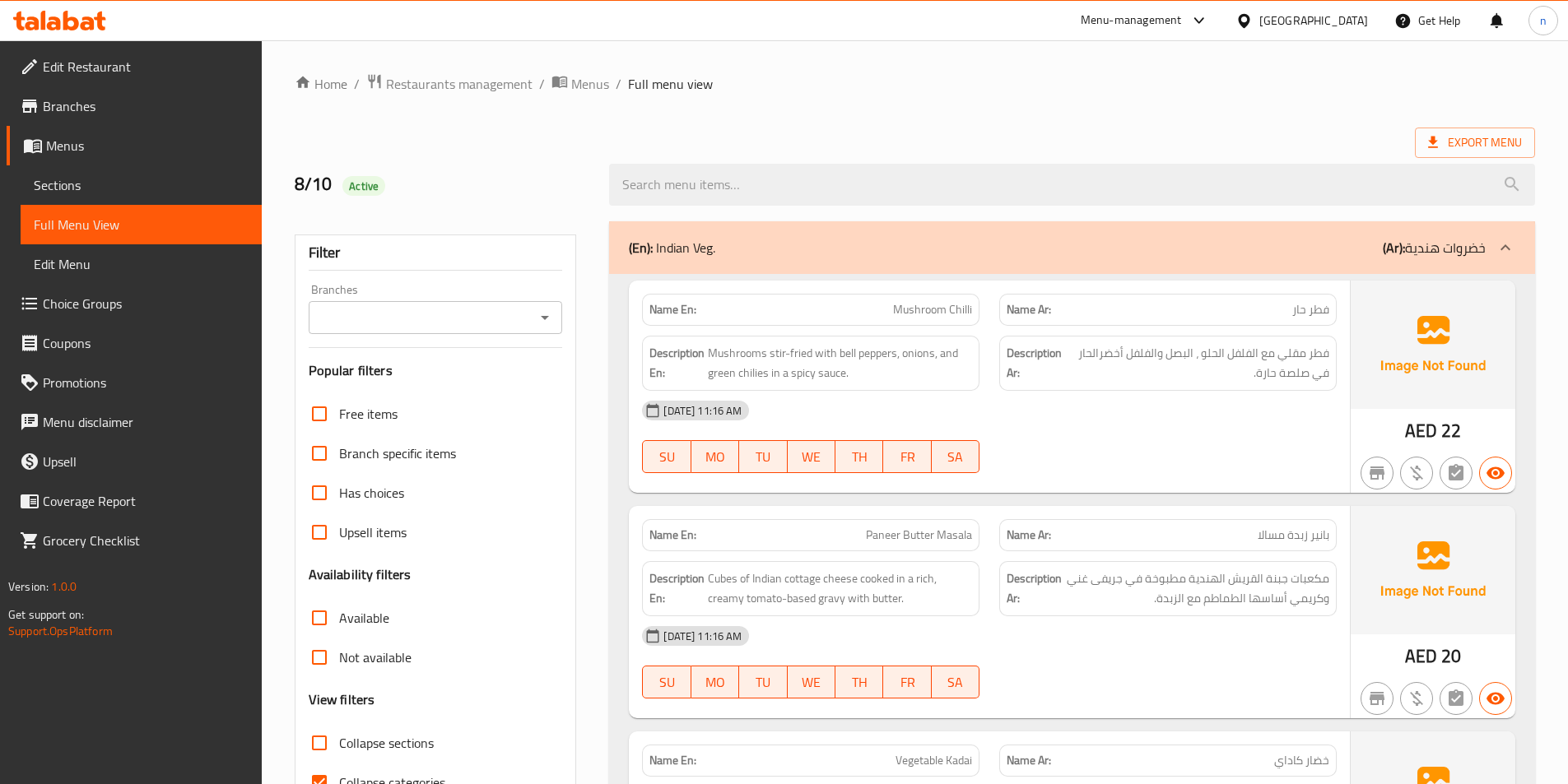
click at [1284, 317] on p "Name Ar: فطر حار" at bounding box center [1168, 309] width 323 height 17
click at [1284, 306] on p "Name Ar: فطر حار" at bounding box center [1168, 309] width 323 height 17
click at [717, 362] on span "Mushrooms stir-fried with bell peppers, onions, and green chilies in a spicy sa…" at bounding box center [840, 363] width 264 height 41
click at [750, 351] on span "Mushrooms stir-fried with bell peppers, onions, and green chilies in a spicy sa…" at bounding box center [840, 363] width 264 height 41
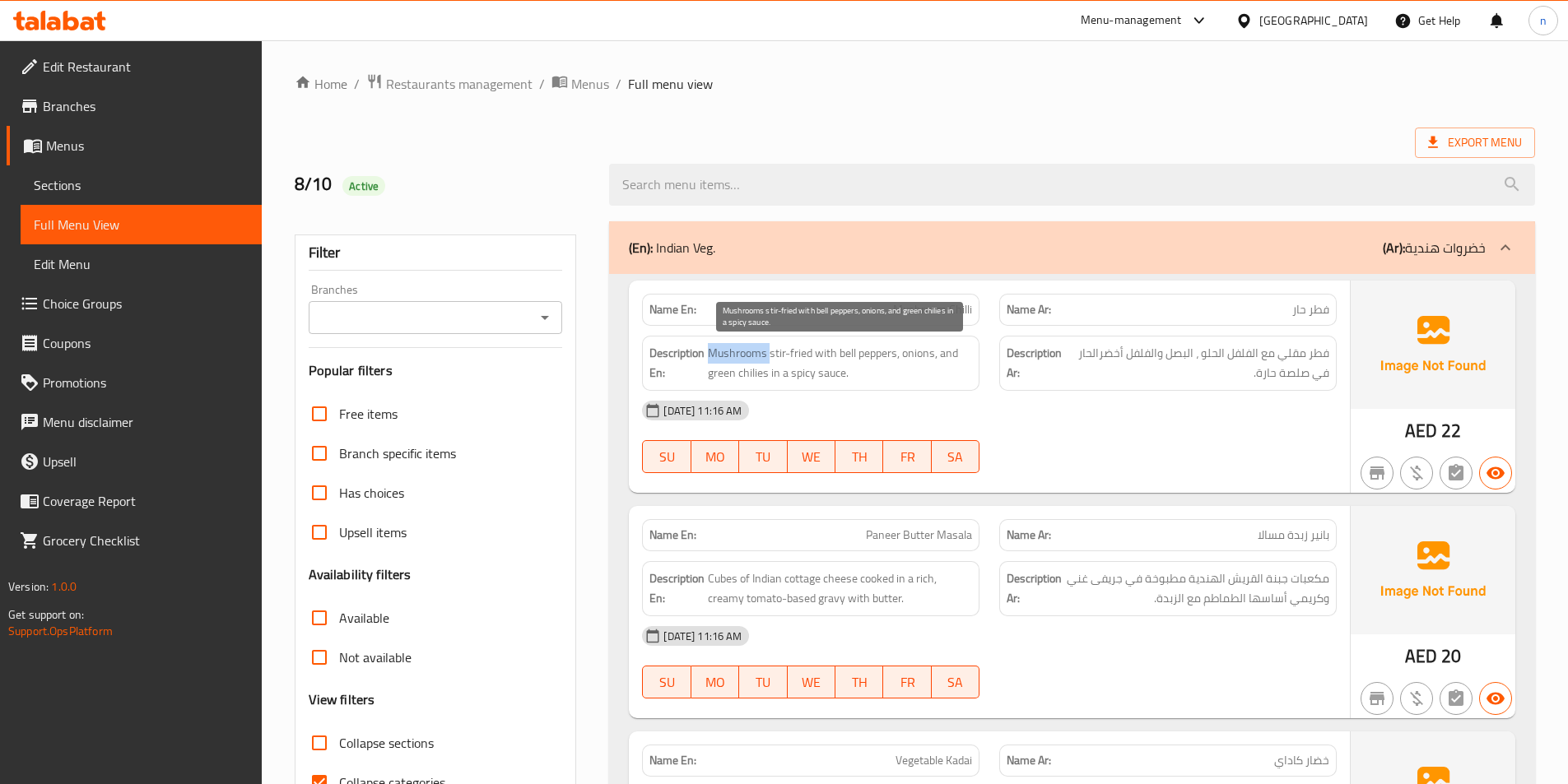
copy span "Mushrooms"
click at [868, 393] on div "[DATE] 11:16 AM" at bounding box center [989, 411] width 715 height 40
click at [917, 319] on span "Mushroom Chilli" at bounding box center [932, 309] width 79 height 17
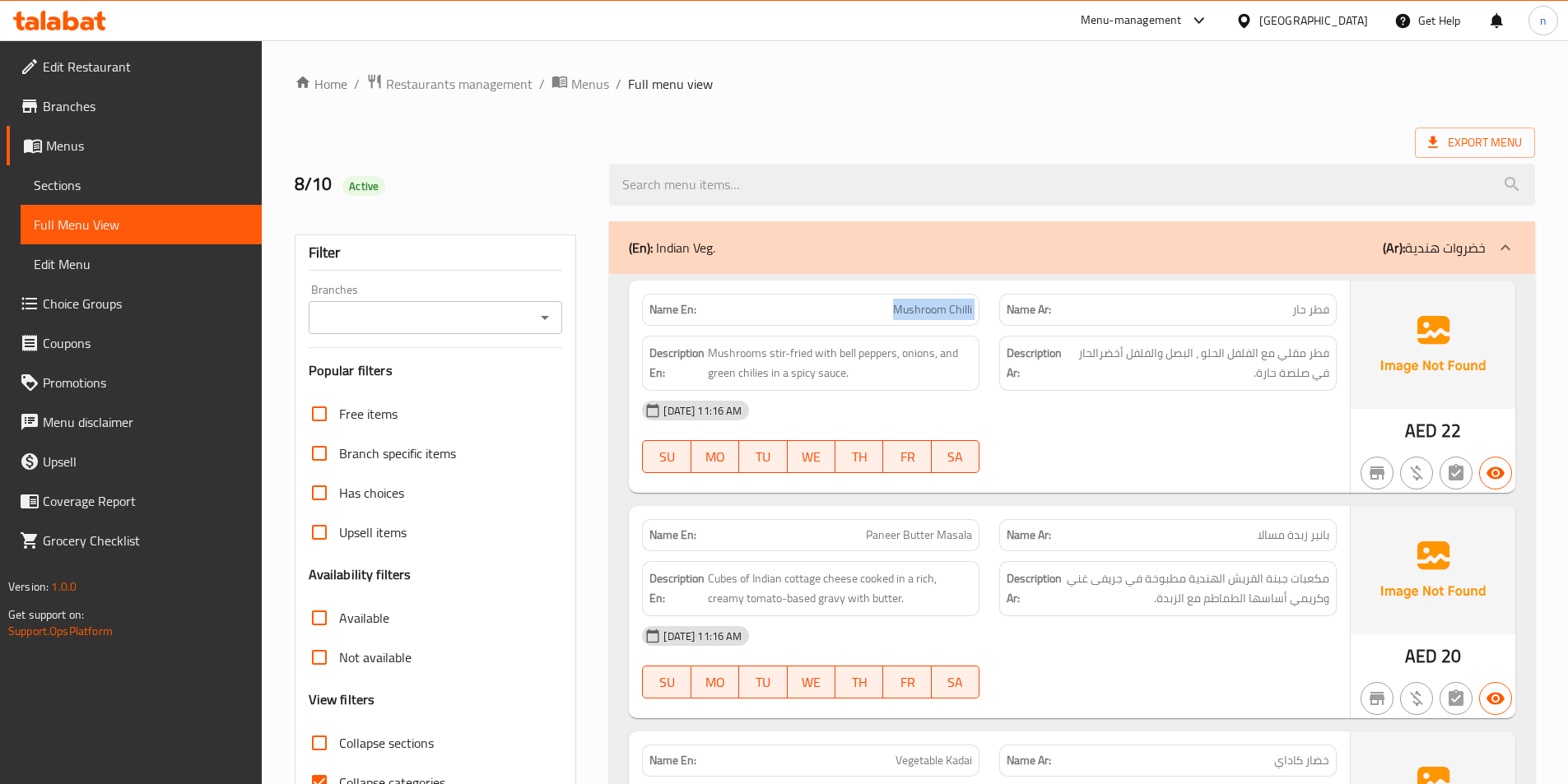
click at [917, 319] on span "Mushroom Chilli" at bounding box center [932, 309] width 79 height 17
click at [925, 302] on span "Mushroom Chilli" at bounding box center [932, 309] width 79 height 17
click at [934, 314] on span "Mushroom Chilli" at bounding box center [932, 309] width 79 height 17
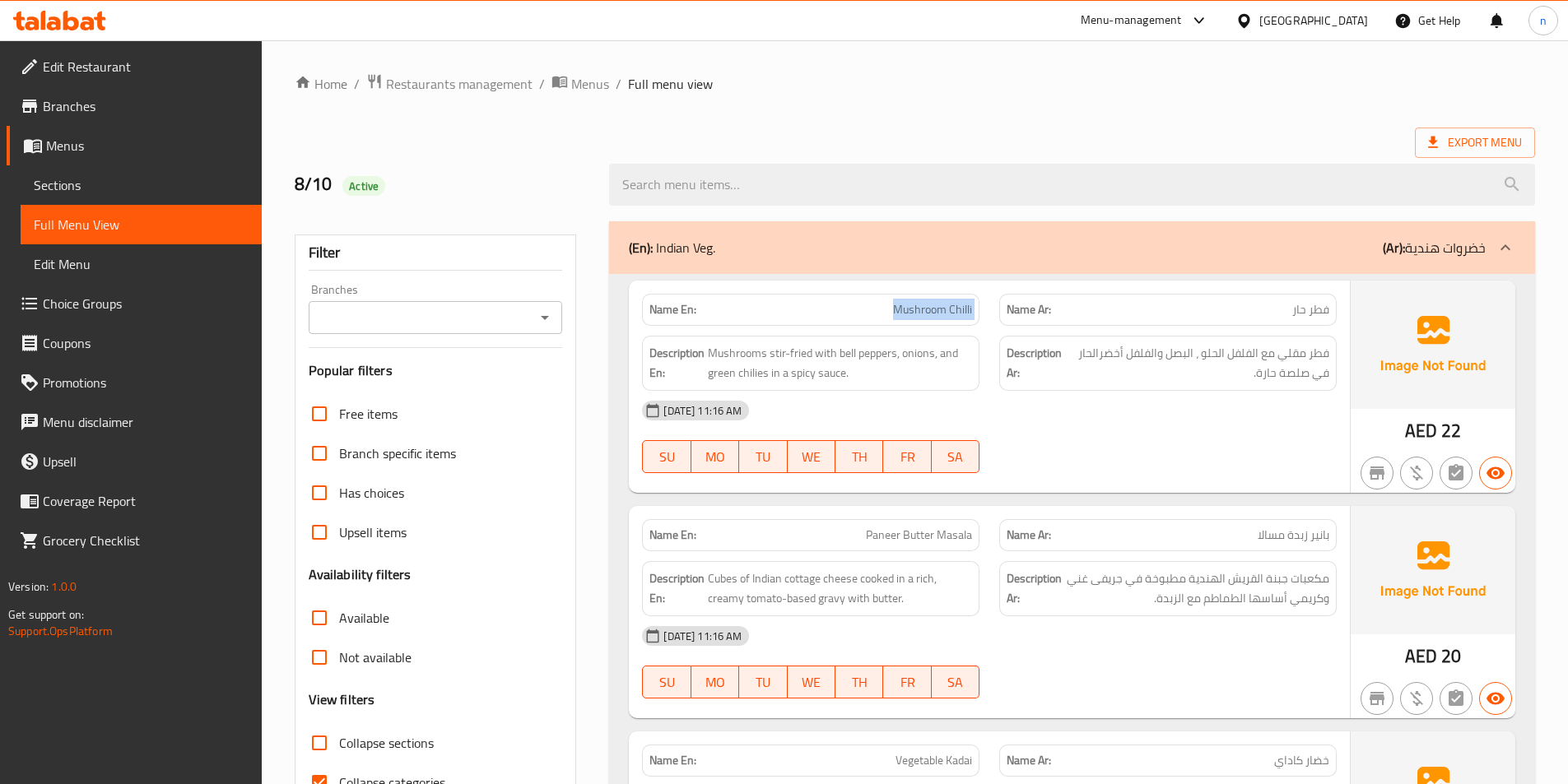
click at [934, 314] on span "Mushroom Chilli" at bounding box center [932, 309] width 79 height 17
copy span "Mushroom Chilli"
click at [1085, 453] on div "08-10-2025 11:16 AM SU MO TU WE TH FR SA" at bounding box center [989, 436] width 715 height 92
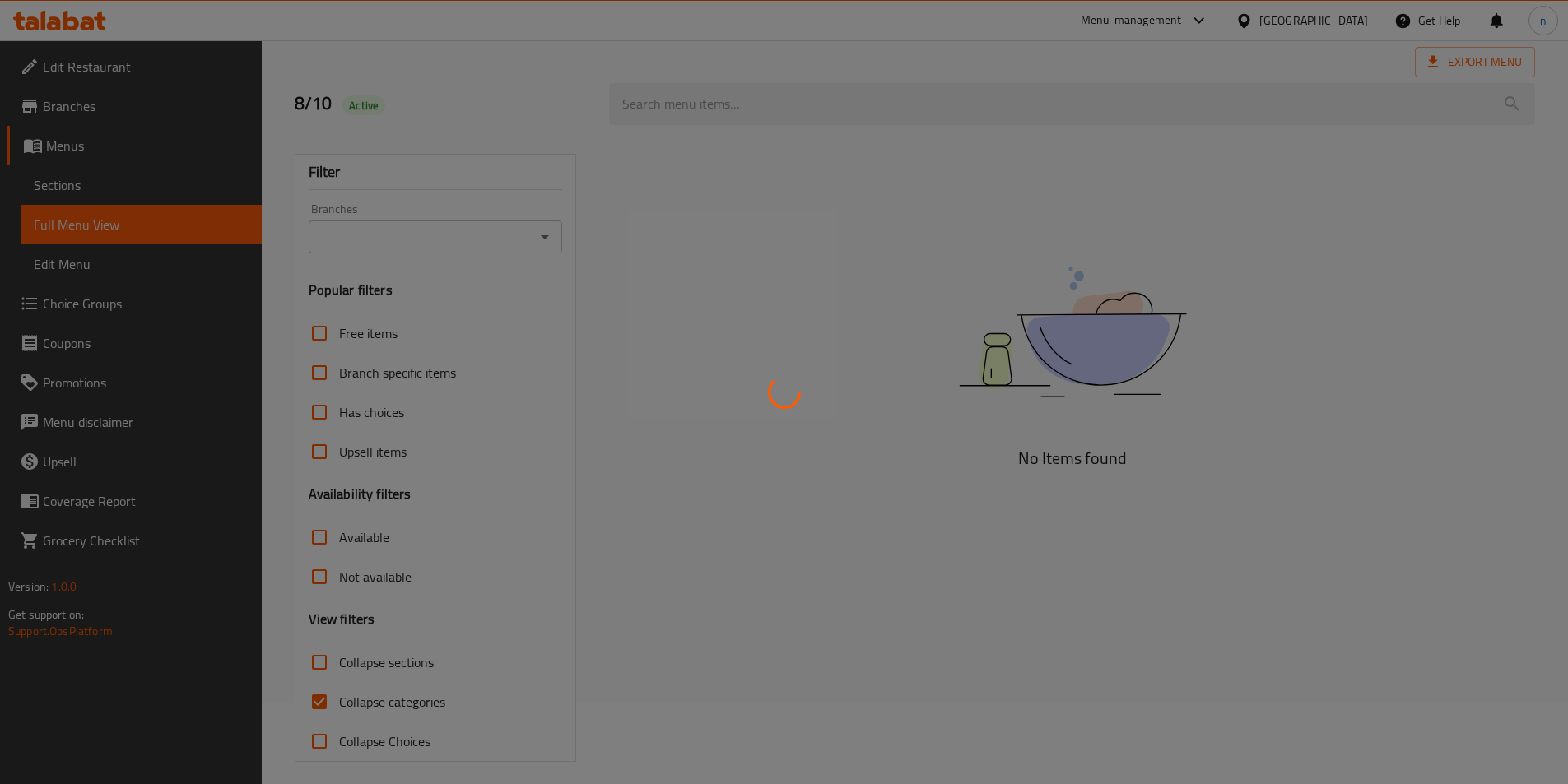
scroll to position [84, 0]
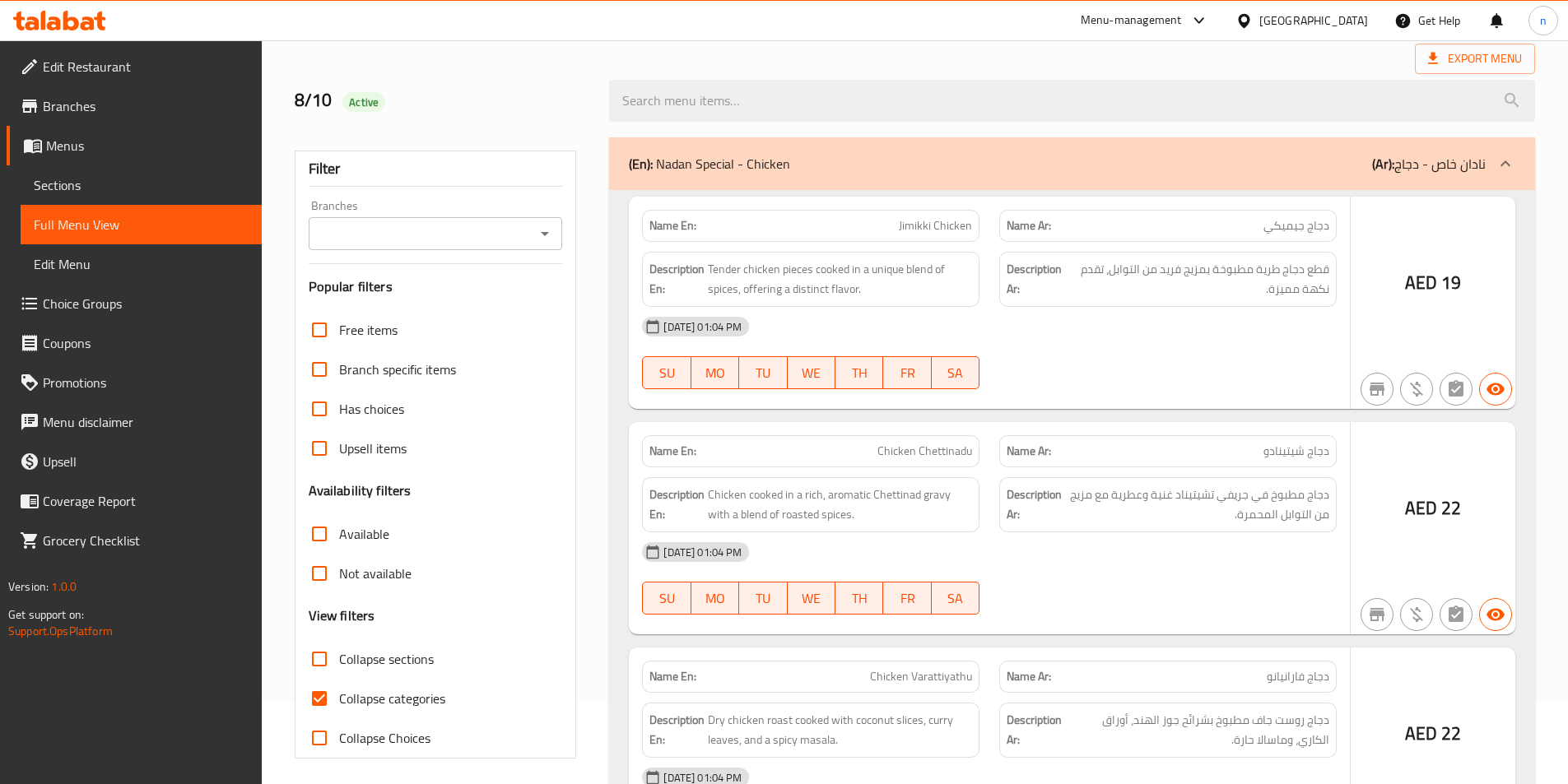
click at [398, 689] on span "Collapse categories" at bounding box center [392, 699] width 106 height 20
click at [339, 687] on input "Collapse categories" at bounding box center [320, 699] width 40 height 40
checkbox input "false"
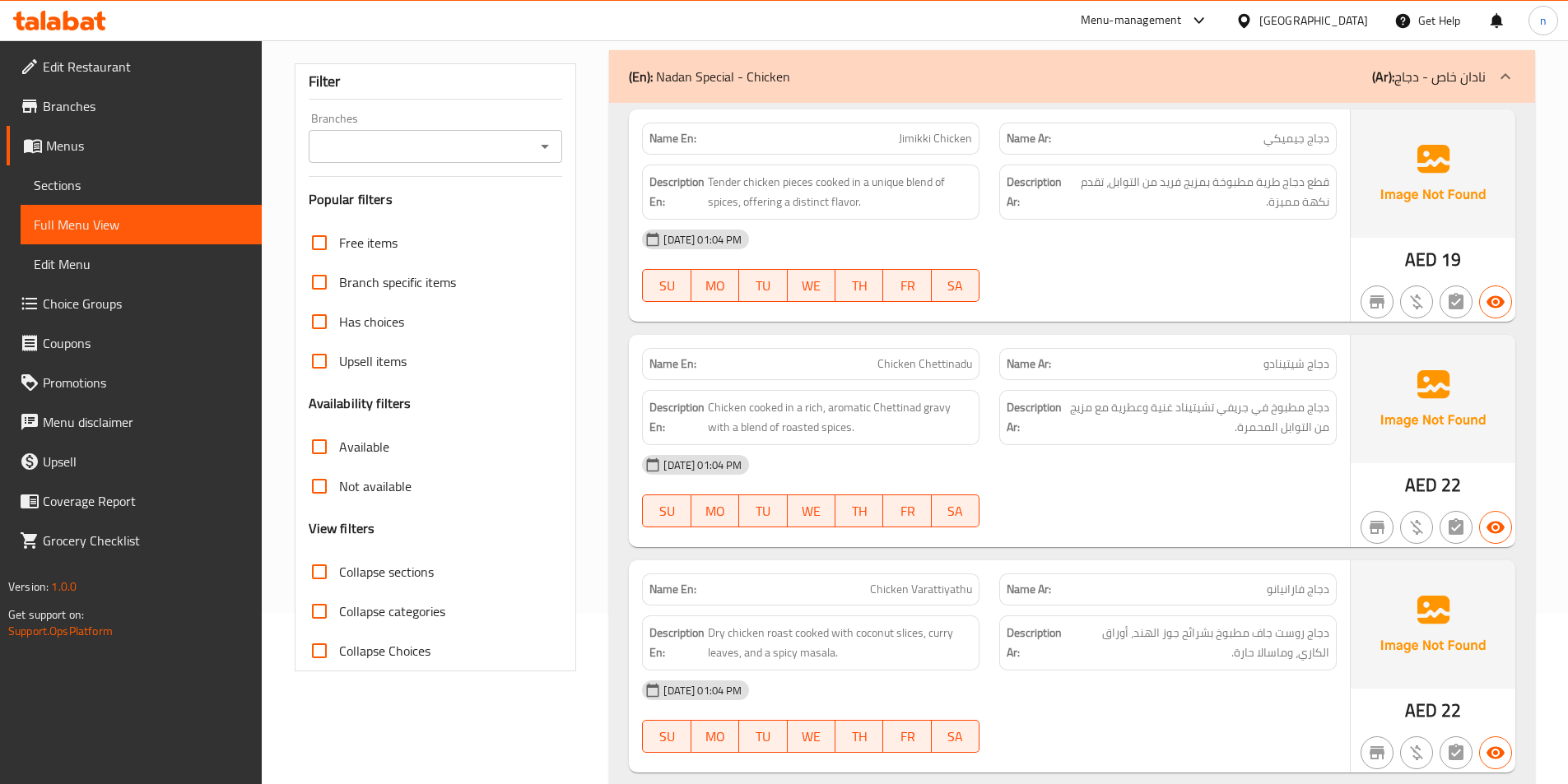
scroll to position [164, 0]
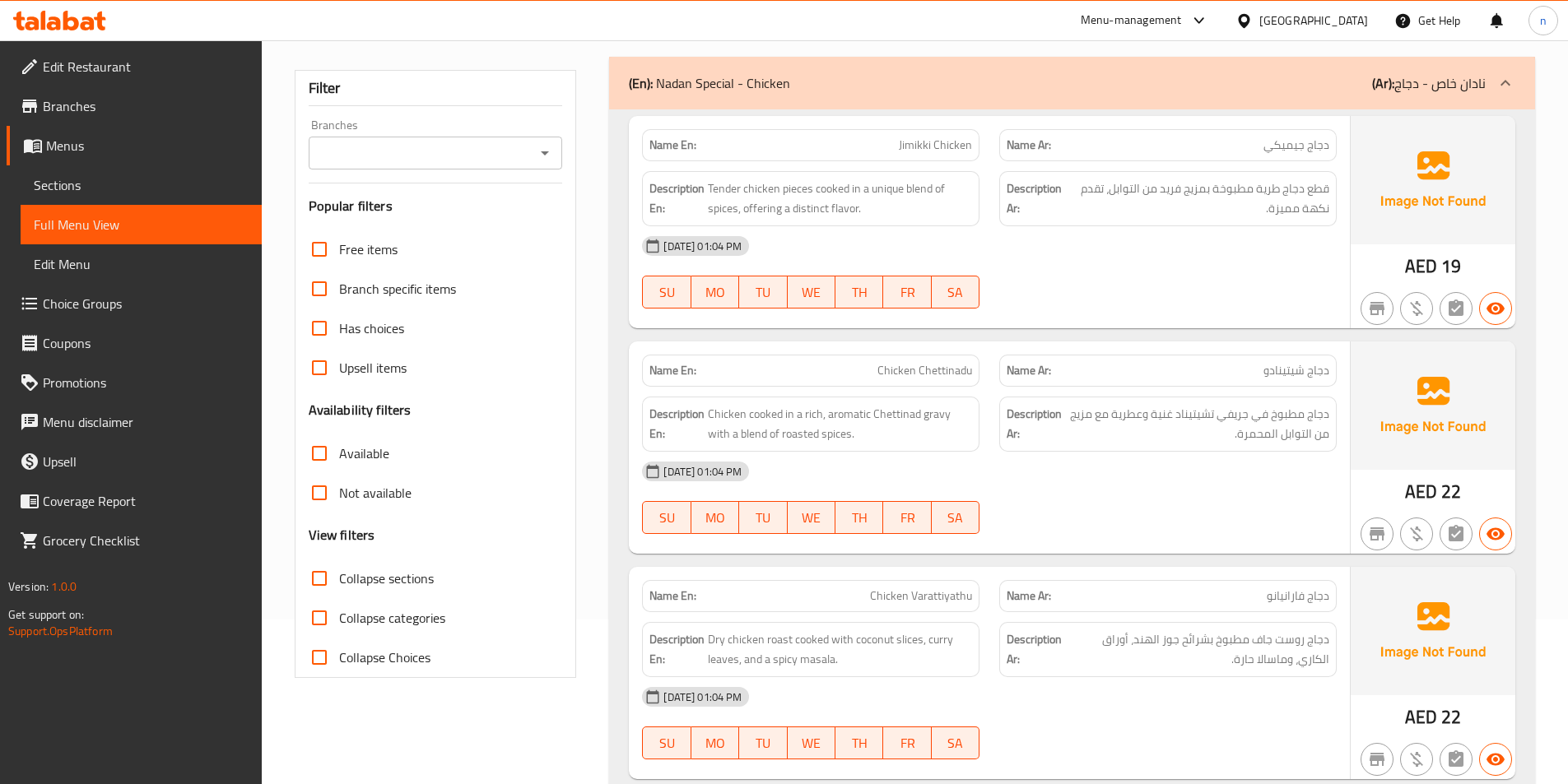
click at [1307, 82] on div "(En): Nadan Special - Chicken (Ar): نادان خاص - دجاج" at bounding box center [1057, 83] width 857 height 20
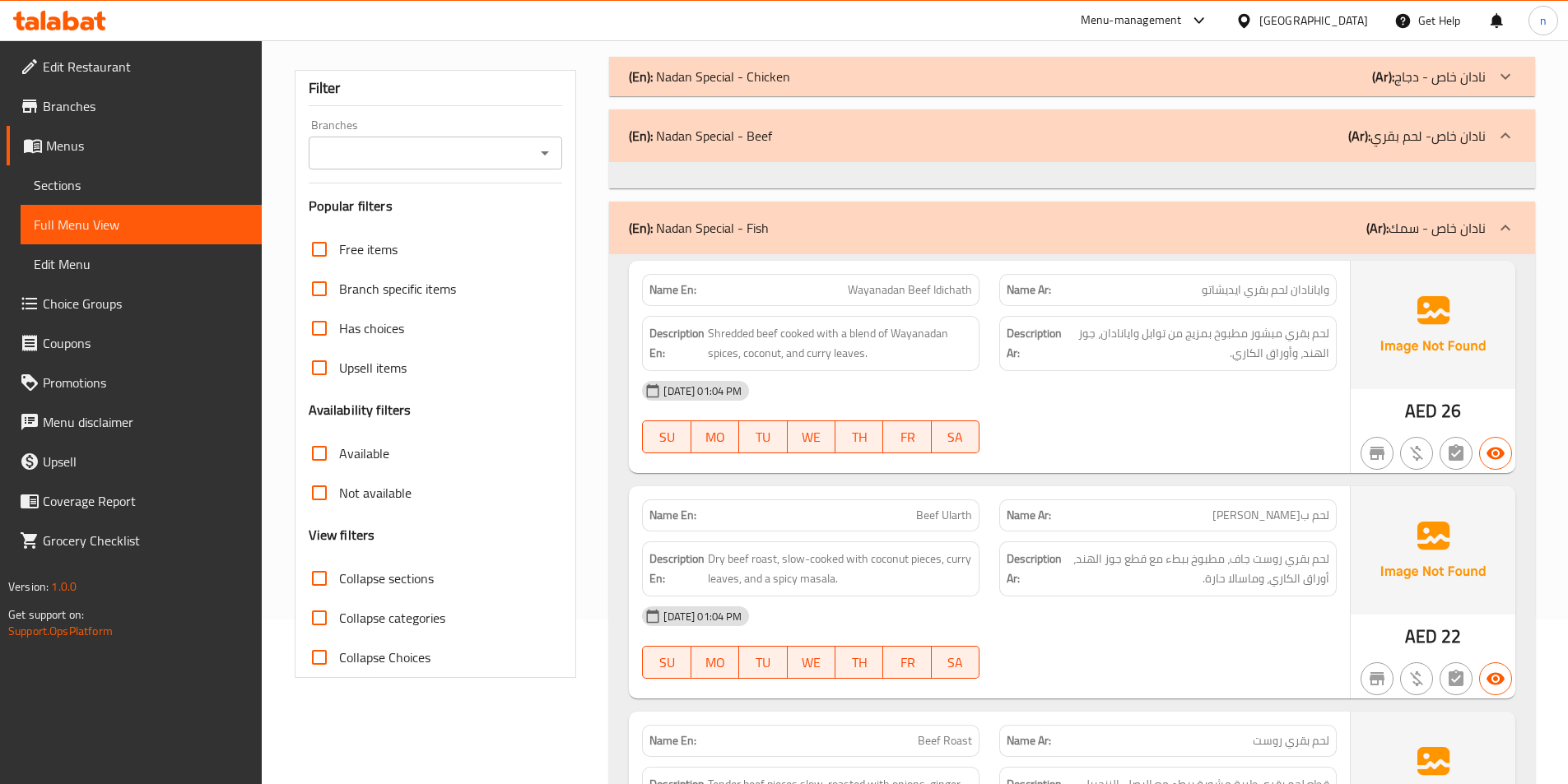
click at [1394, 170] on div at bounding box center [1072, 175] width 926 height 27
click at [1499, 141] on icon at bounding box center [1506, 136] width 20 height 20
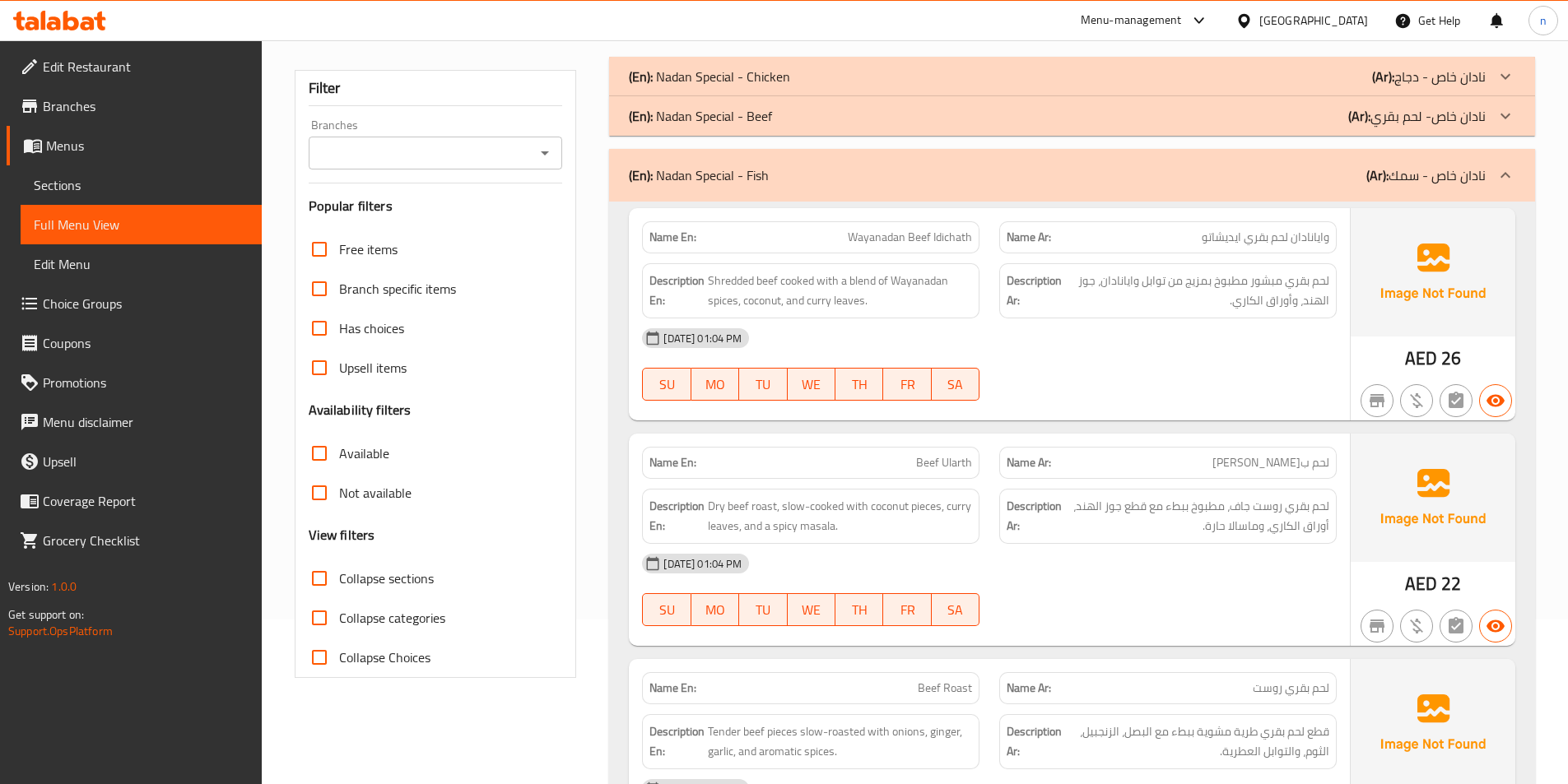
click at [1493, 133] on div "(En): Nadan Special - Beef (Ar): نادان خاص- لحم بقري" at bounding box center [1072, 116] width 926 height 40
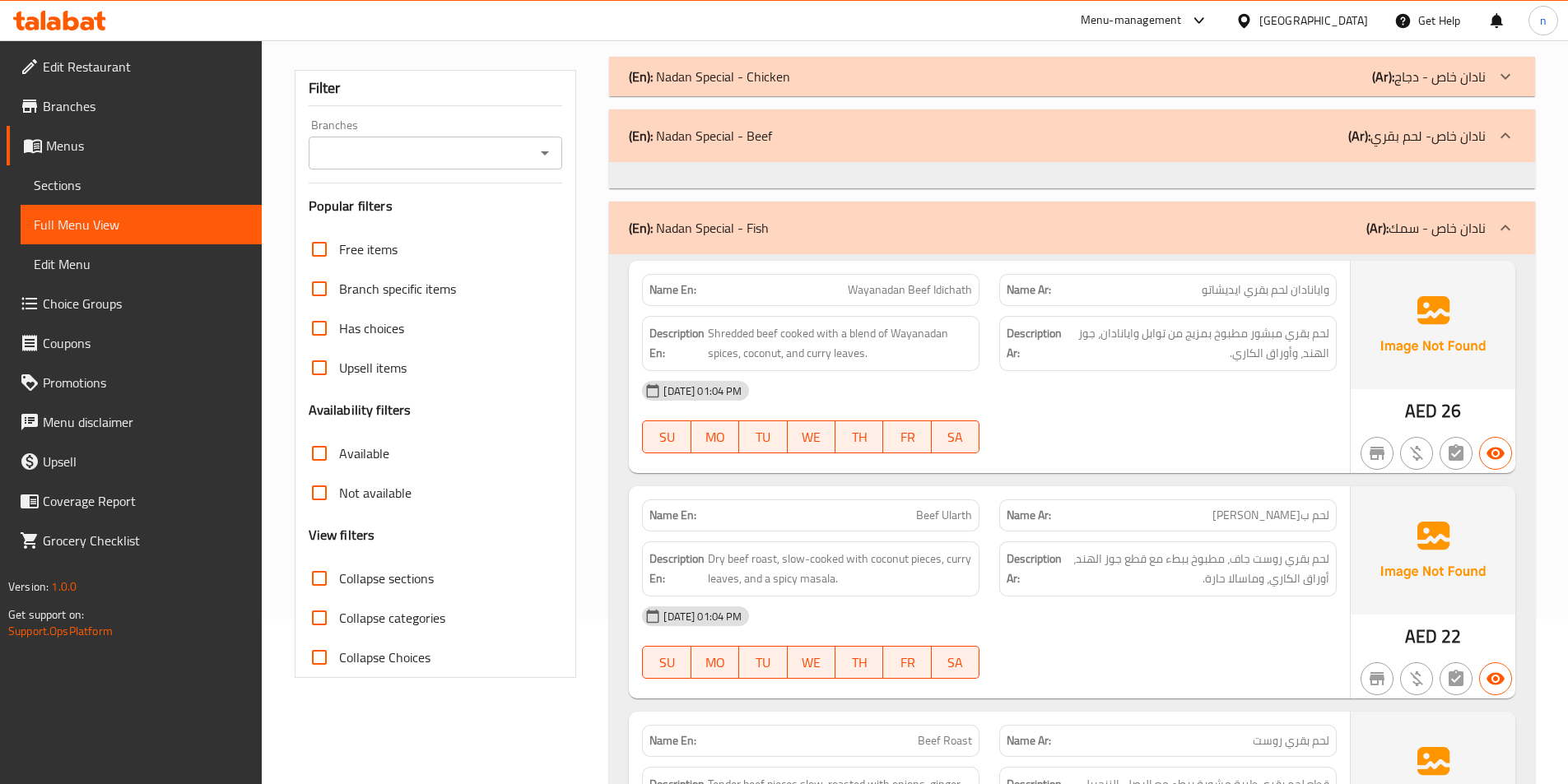
click at [1490, 131] on div at bounding box center [1506, 136] width 40 height 40
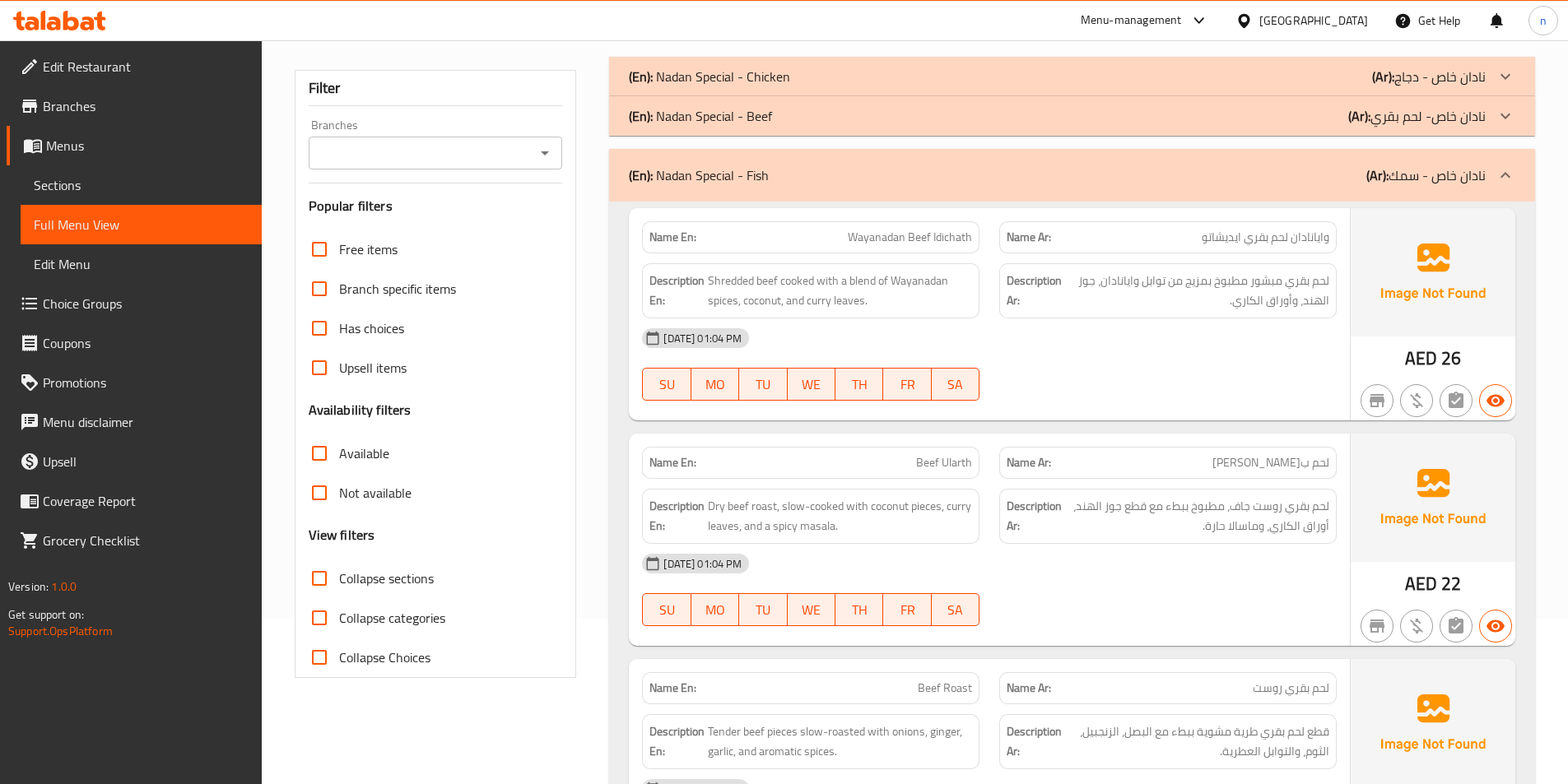
click at [1498, 172] on icon at bounding box center [1506, 175] width 20 height 20
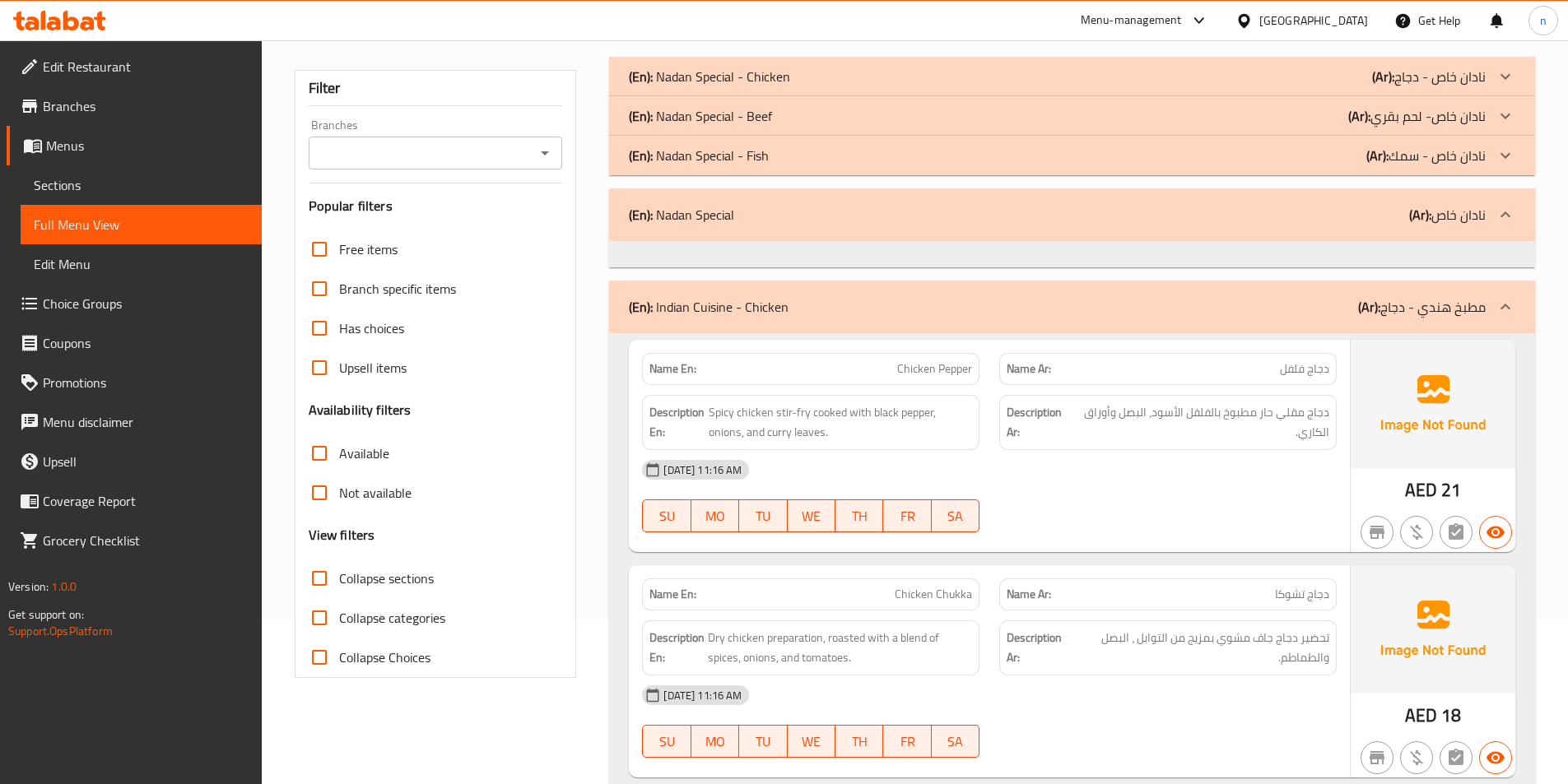
click at [1488, 212] on div at bounding box center [1506, 215] width 40 height 40
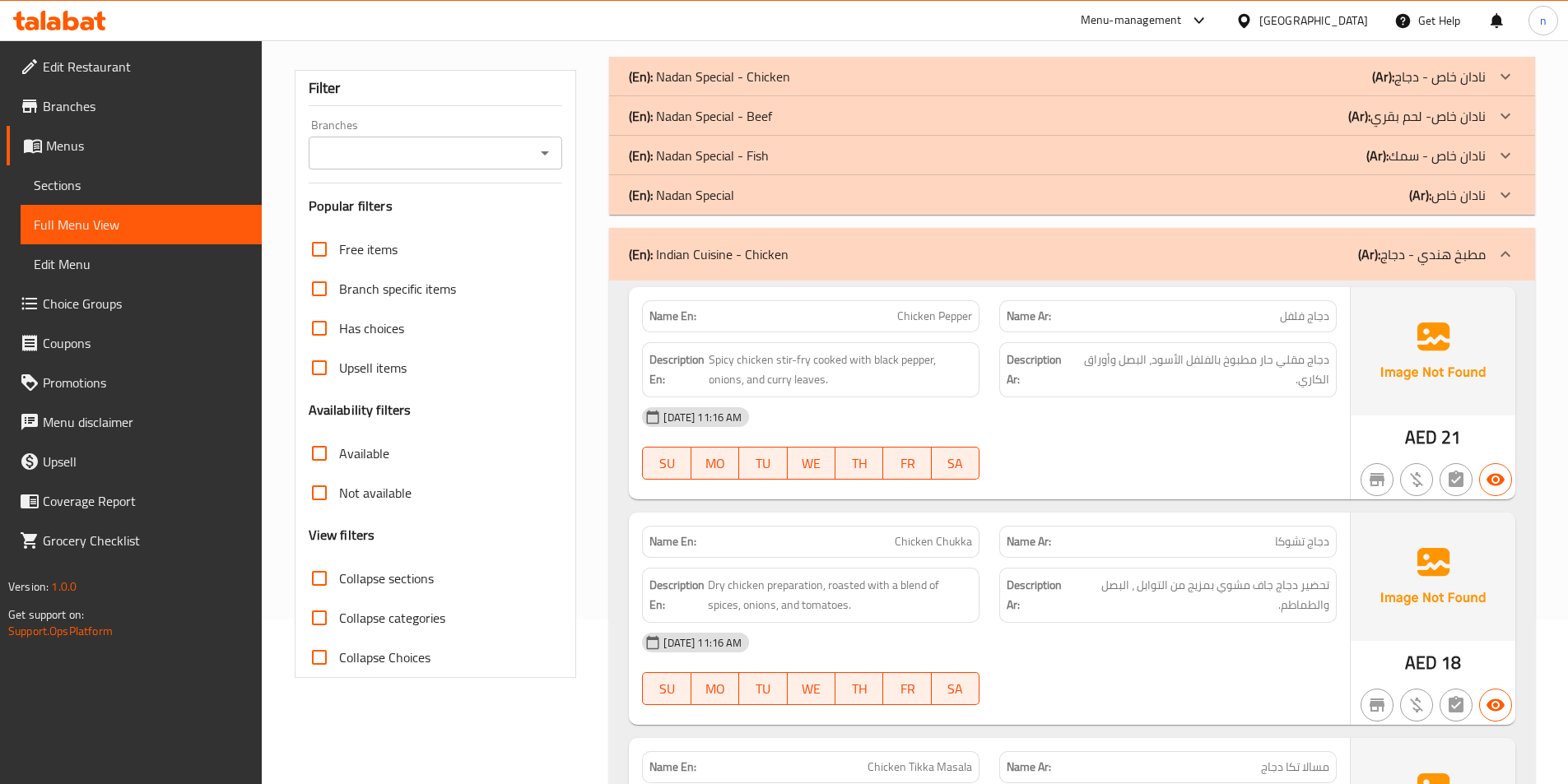
click at [1498, 201] on icon at bounding box center [1506, 195] width 20 height 20
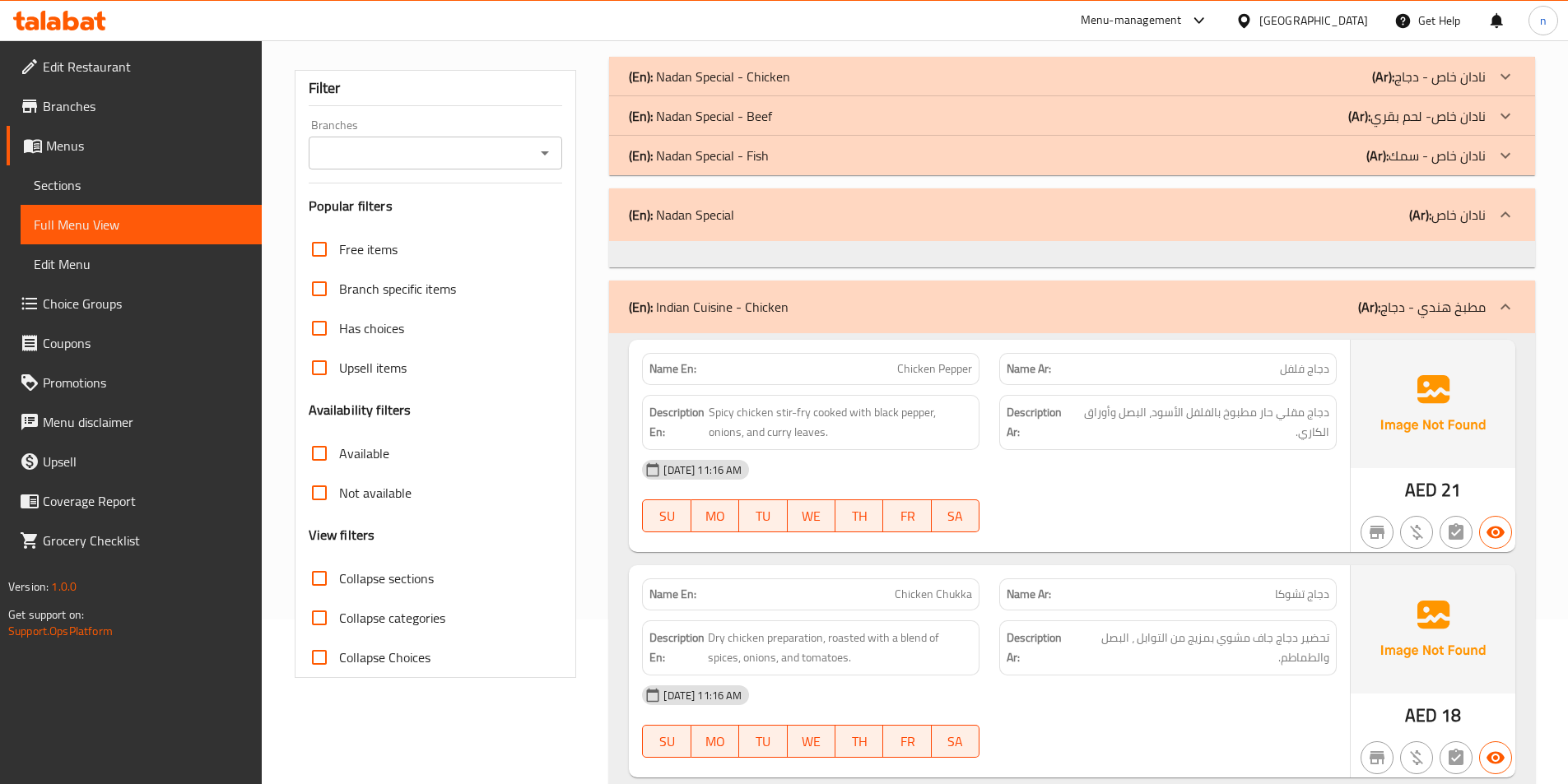
click at [1501, 200] on div at bounding box center [1506, 215] width 40 height 40
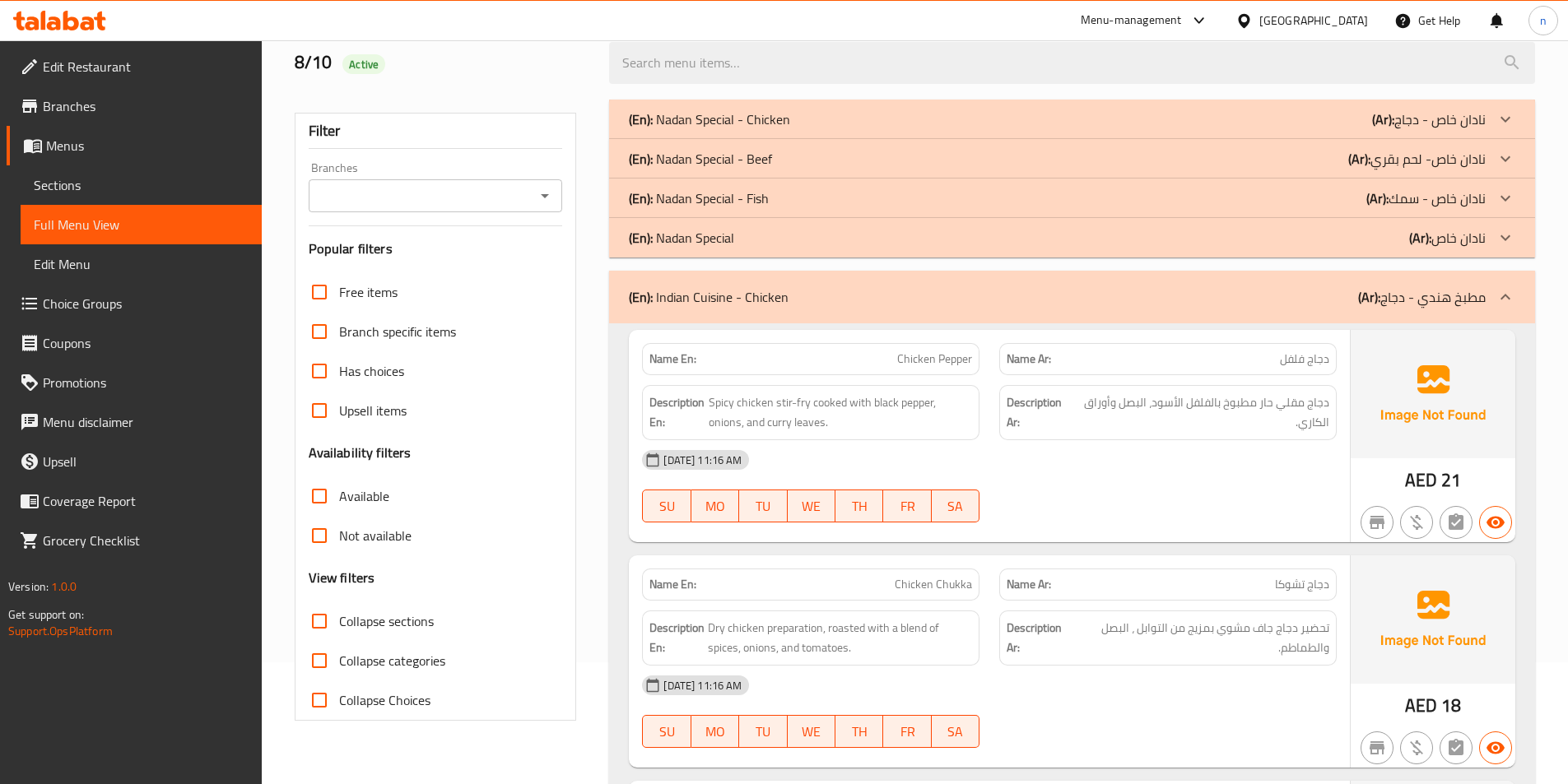
scroll to position [0, 0]
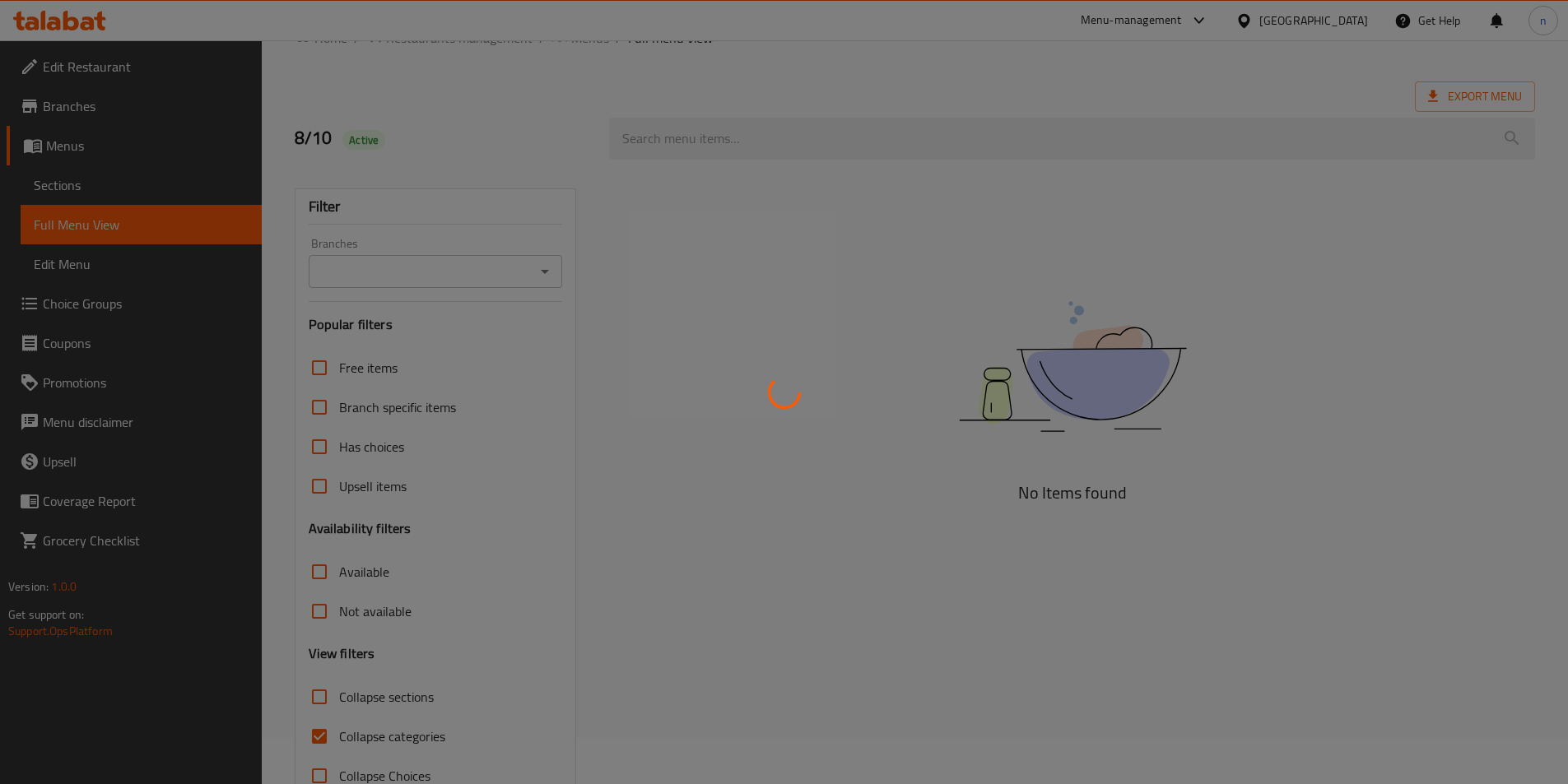
scroll to position [91, 0]
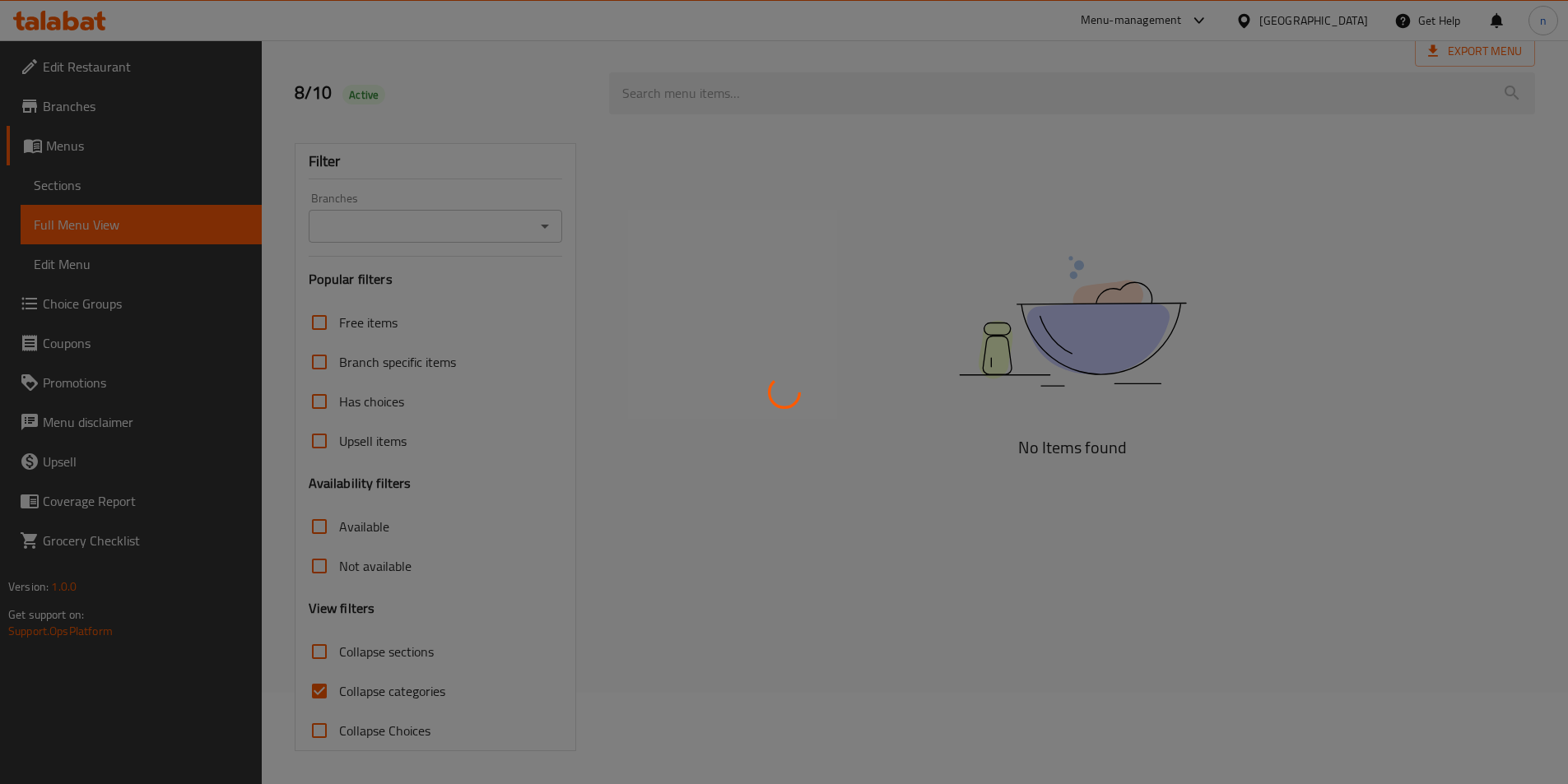
click at [408, 697] on div at bounding box center [784, 392] width 1568 height 784
click at [408, 699] on div at bounding box center [784, 392] width 1568 height 784
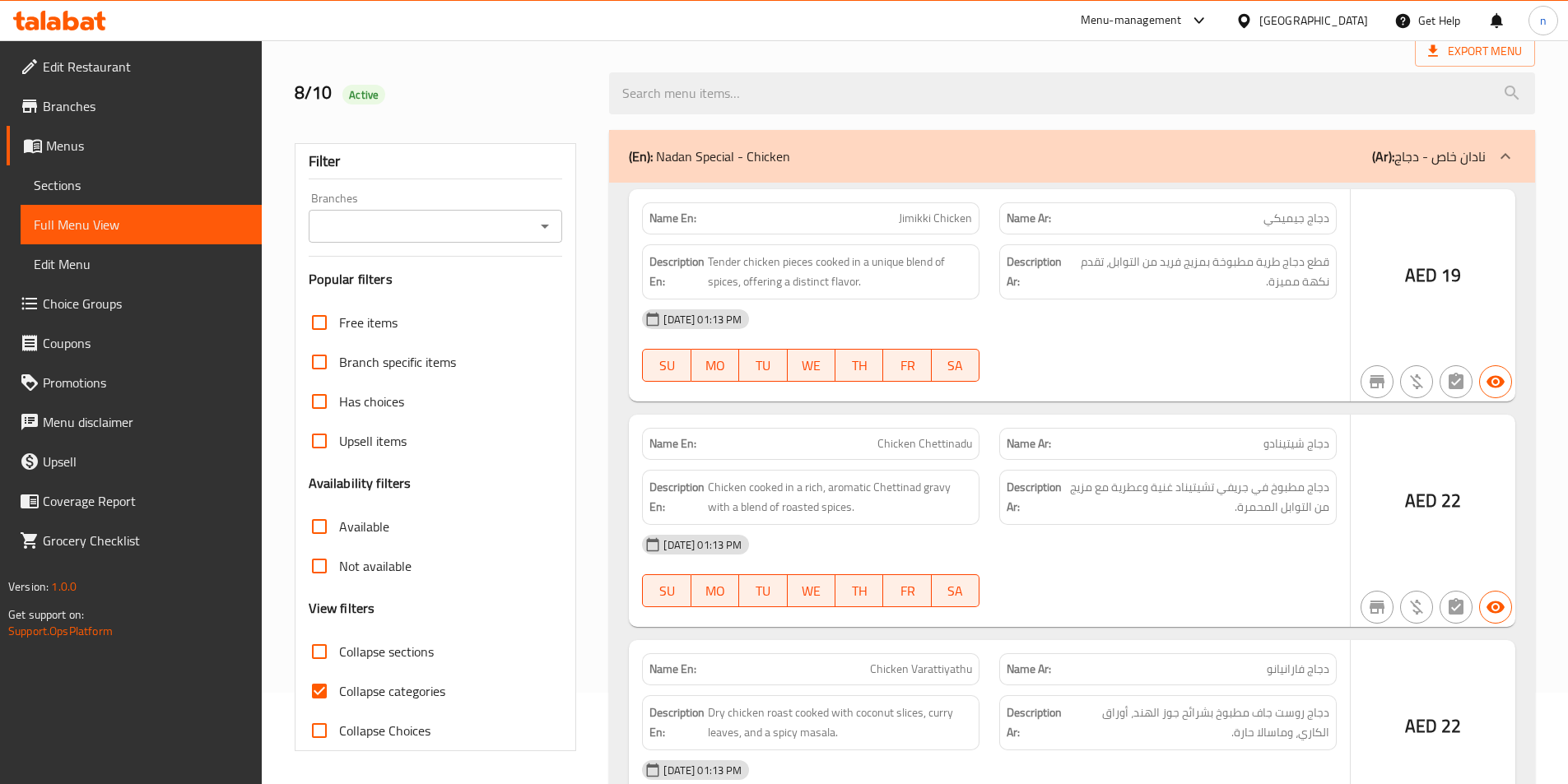
click at [406, 702] on div at bounding box center [784, 392] width 1568 height 784
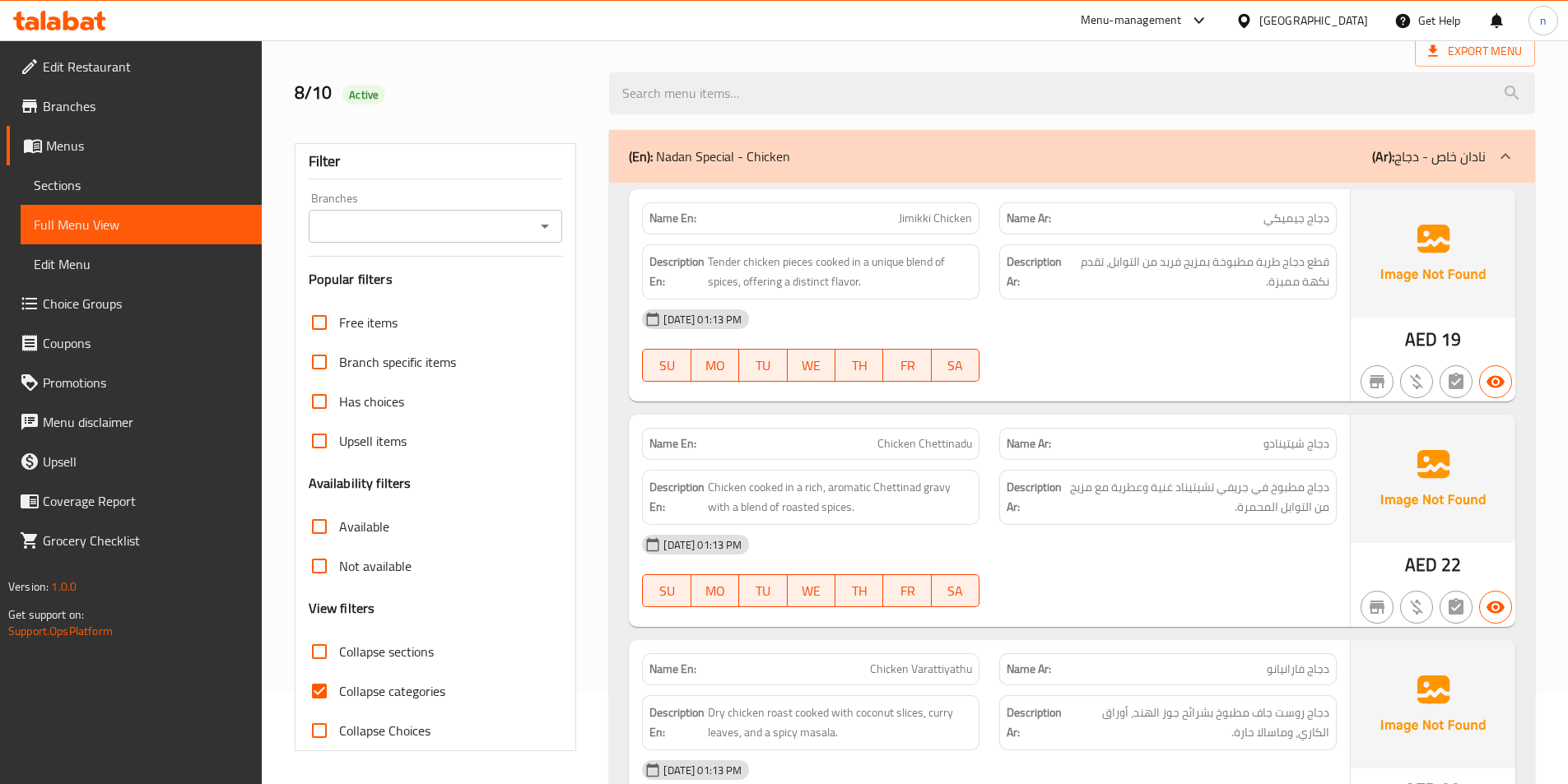
click at [413, 693] on span "Collapse categories" at bounding box center [392, 691] width 106 height 20
click at [339, 693] on input "Collapse categories" at bounding box center [320, 691] width 40 height 40
checkbox input "false"
click at [963, 152] on div "(En): Nadan Special - Chicken (Ar): نادان خاص - دجاج" at bounding box center [1057, 156] width 857 height 20
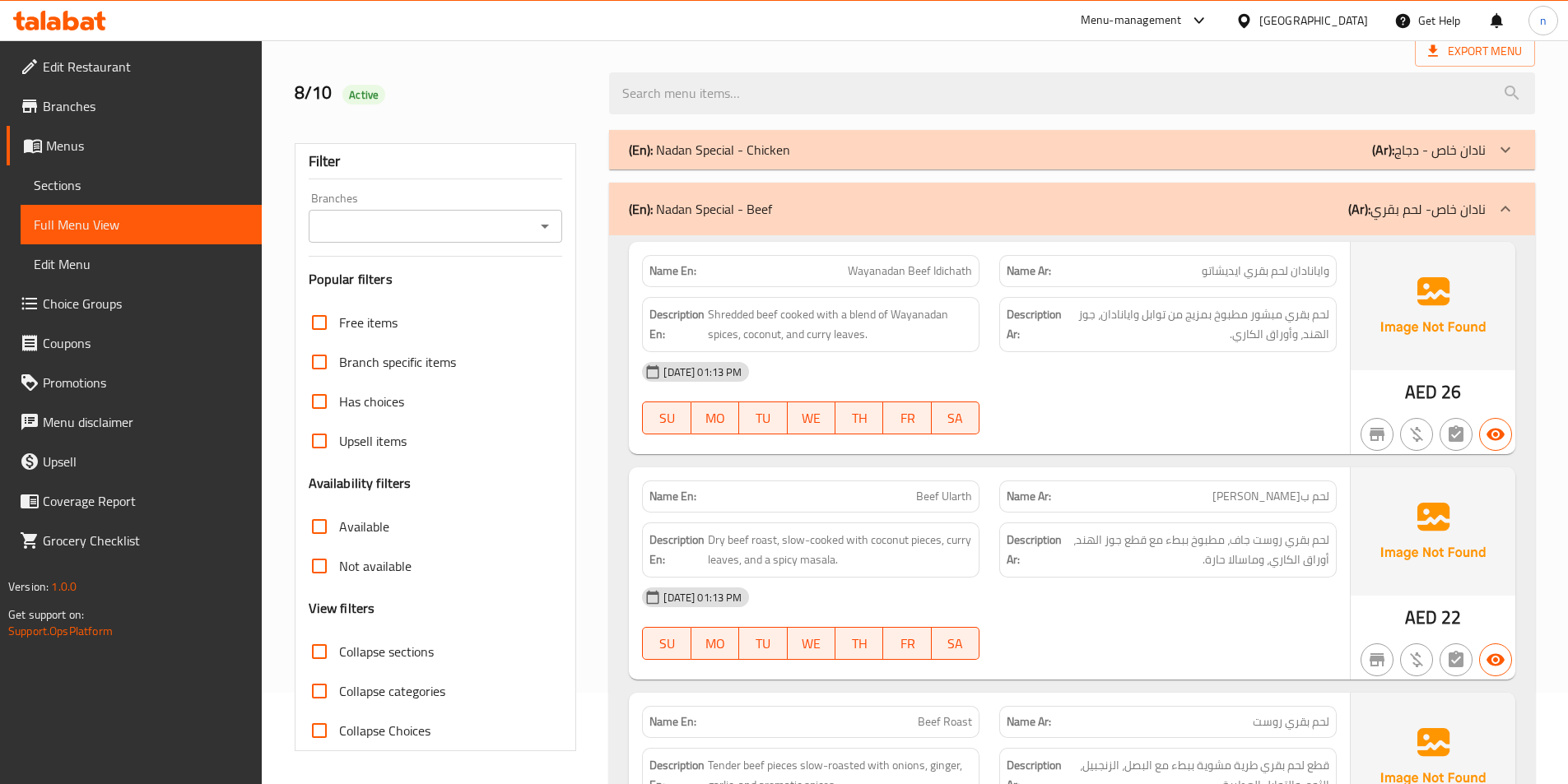
click at [963, 152] on div "(En): Nadan Special - Chicken (Ar): نادان خاص - دجاج" at bounding box center [1057, 150] width 857 height 20
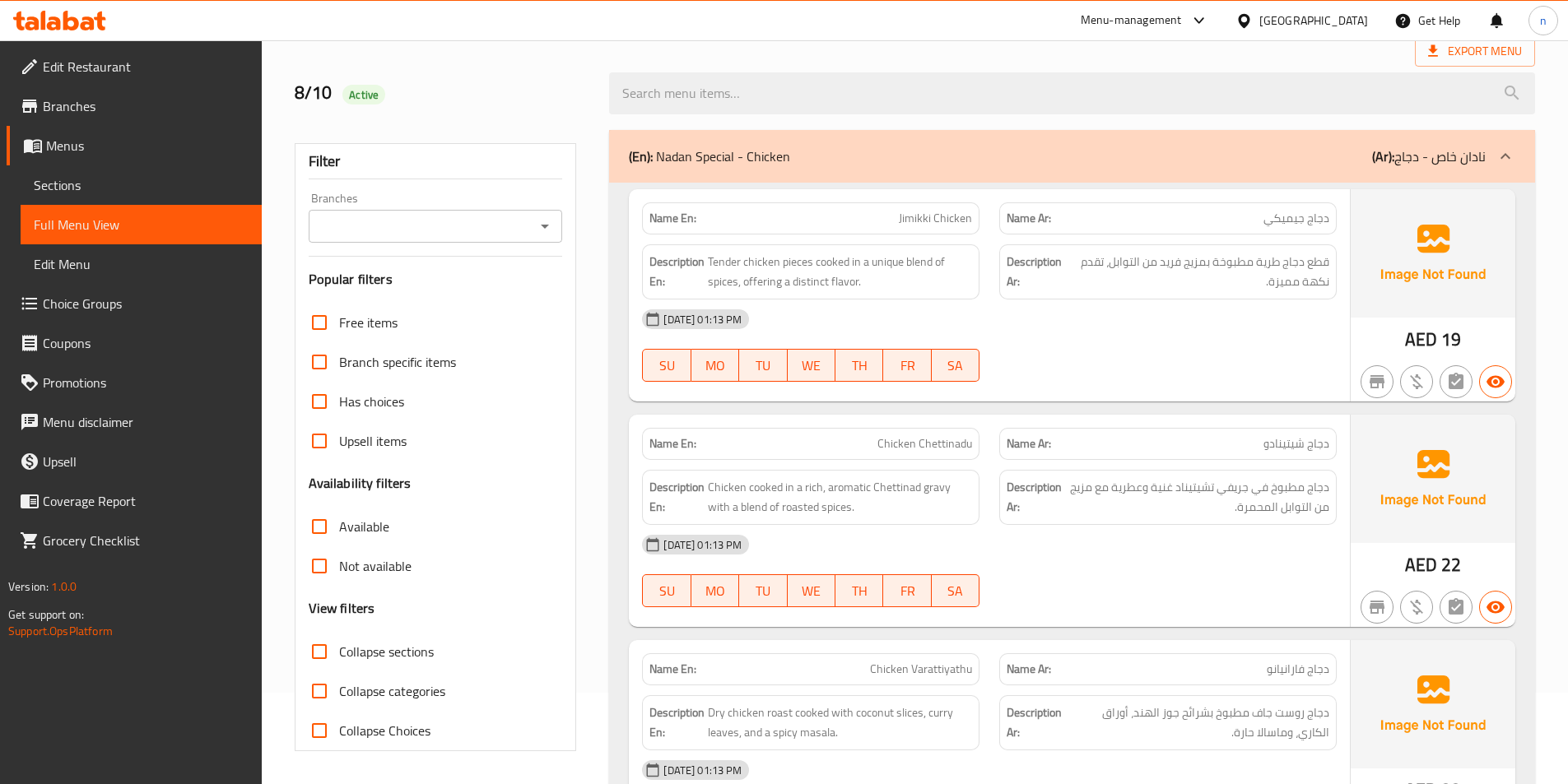
click at [1485, 166] on p "(Ar): نادان خاص - دجاج" at bounding box center [1429, 156] width 114 height 20
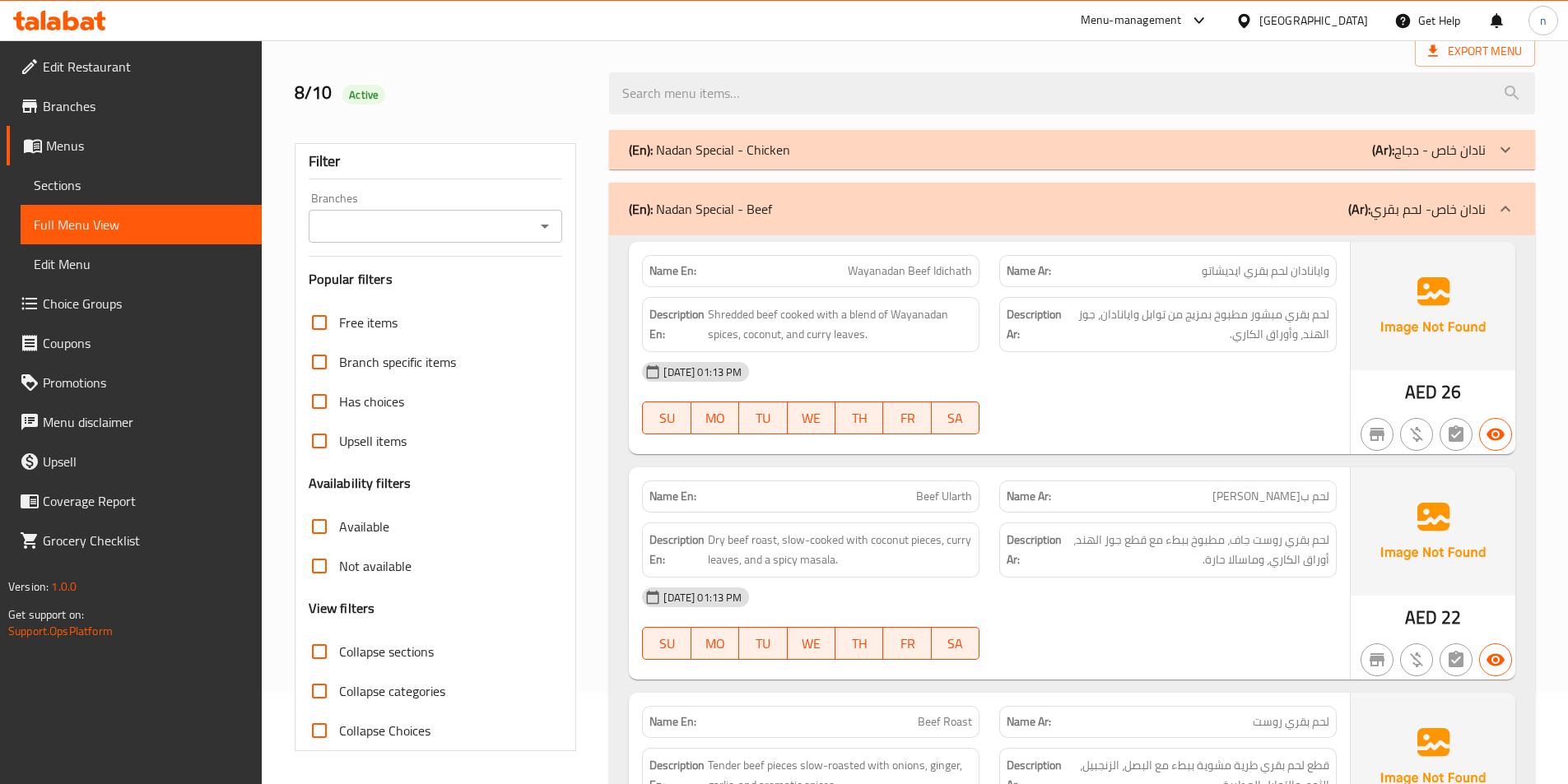
click at [1474, 214] on p "(Ar): نادان خاص- لحم بقري" at bounding box center [1417, 209] width 138 height 20
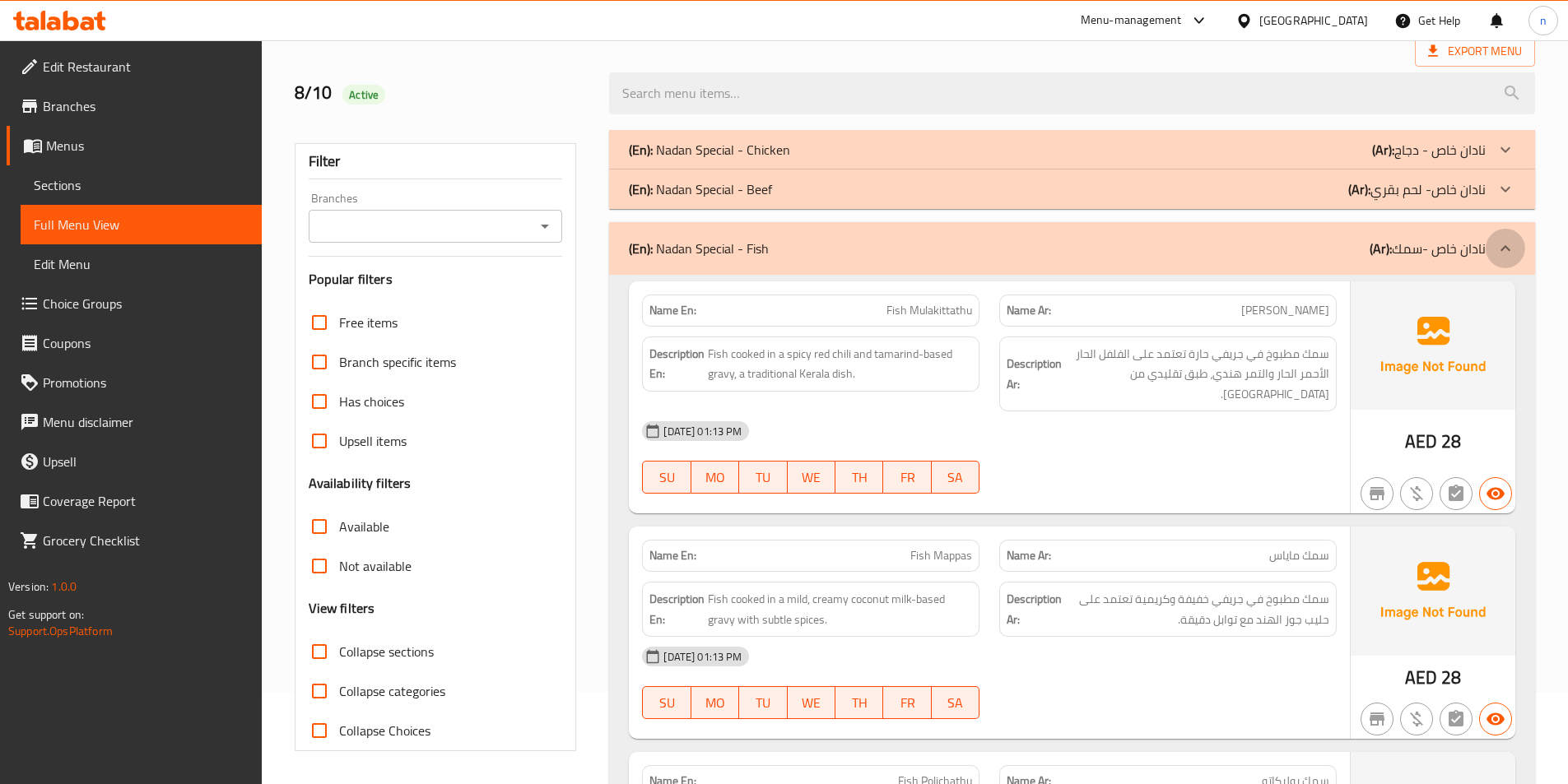
click at [1494, 250] on div at bounding box center [1506, 249] width 40 height 40
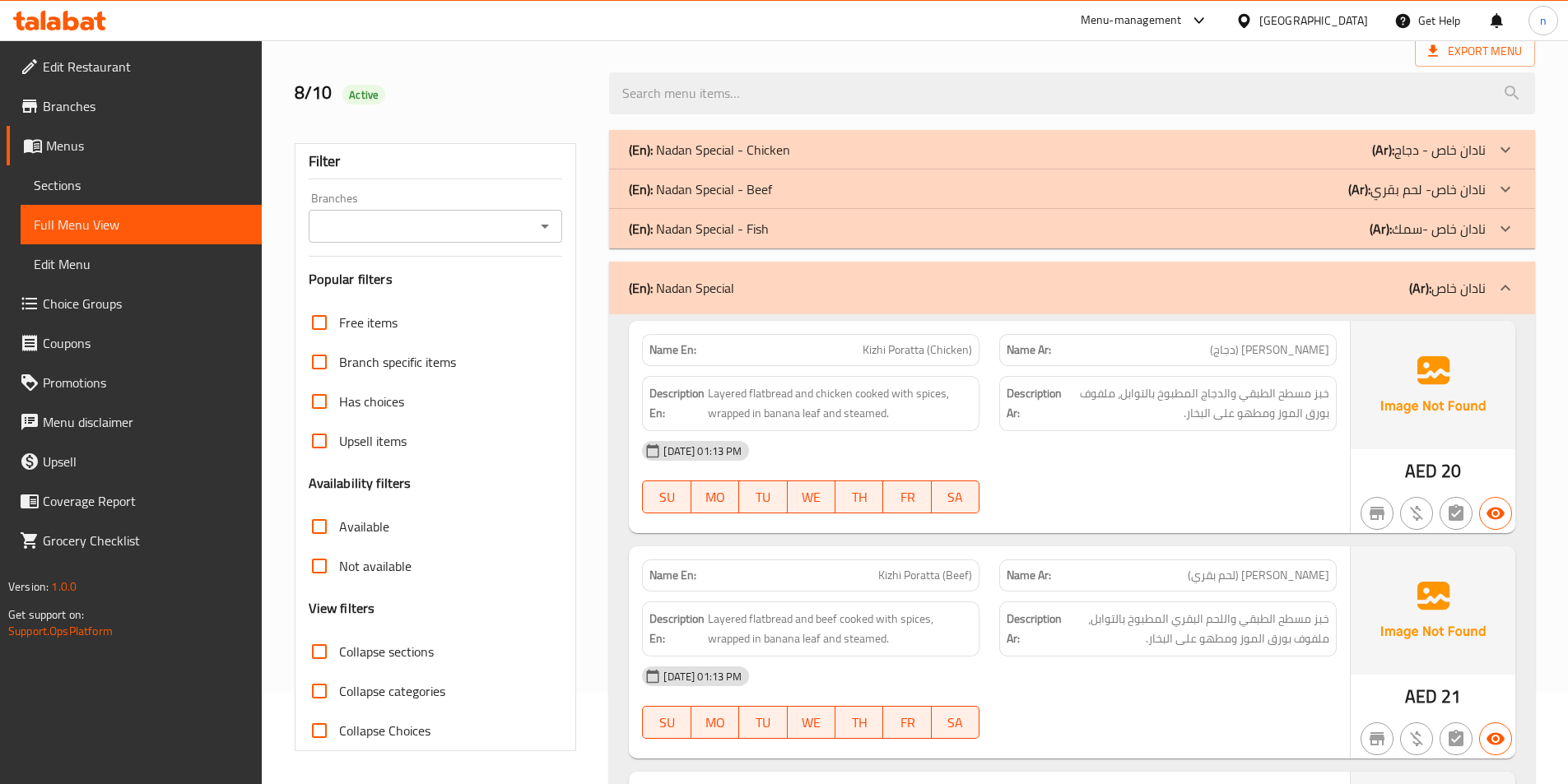
click at [1409, 290] on b "(Ar):" at bounding box center [1419, 288] width 22 height 25
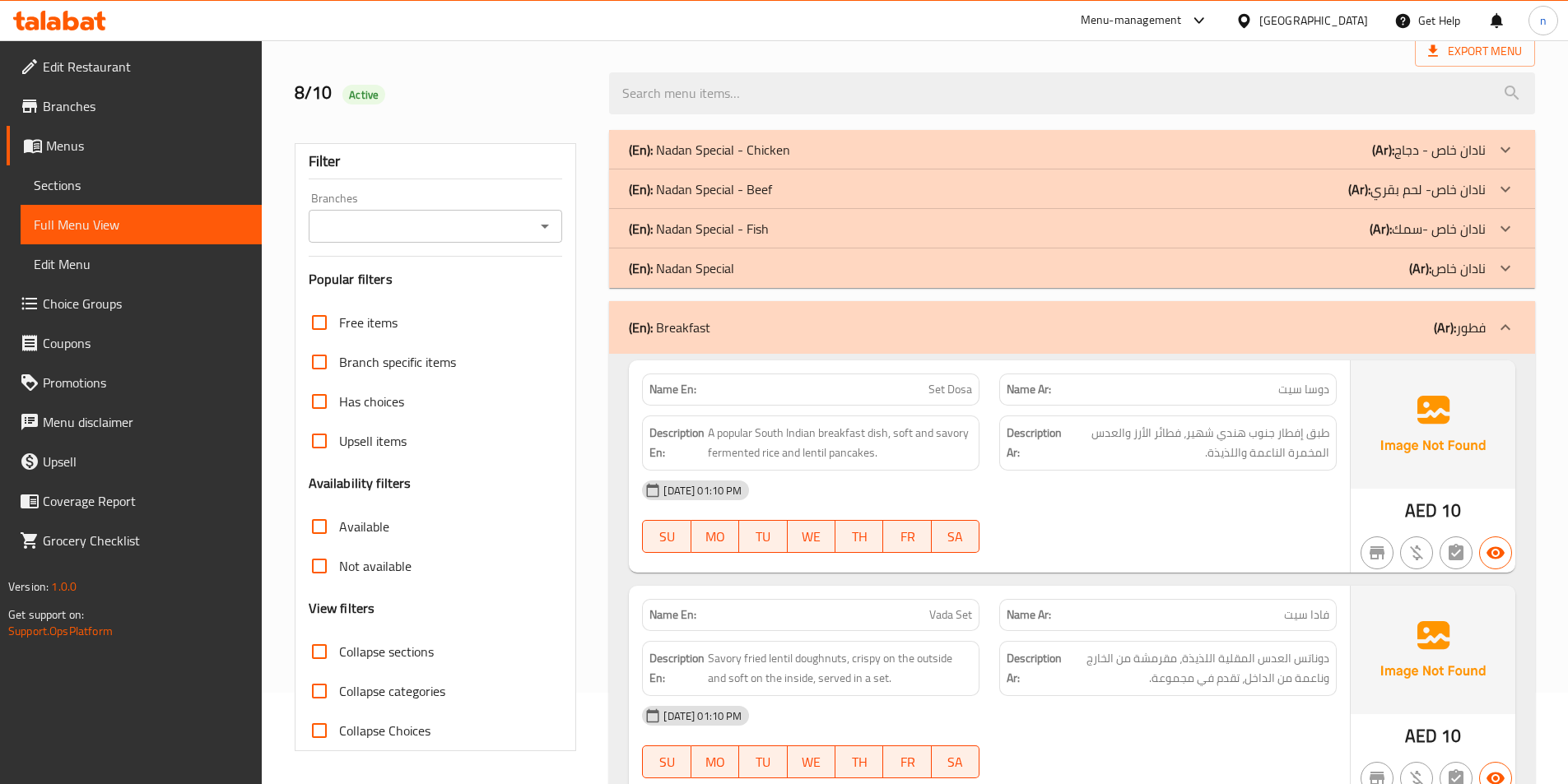
click at [1452, 332] on b "(Ar):" at bounding box center [1444, 328] width 22 height 25
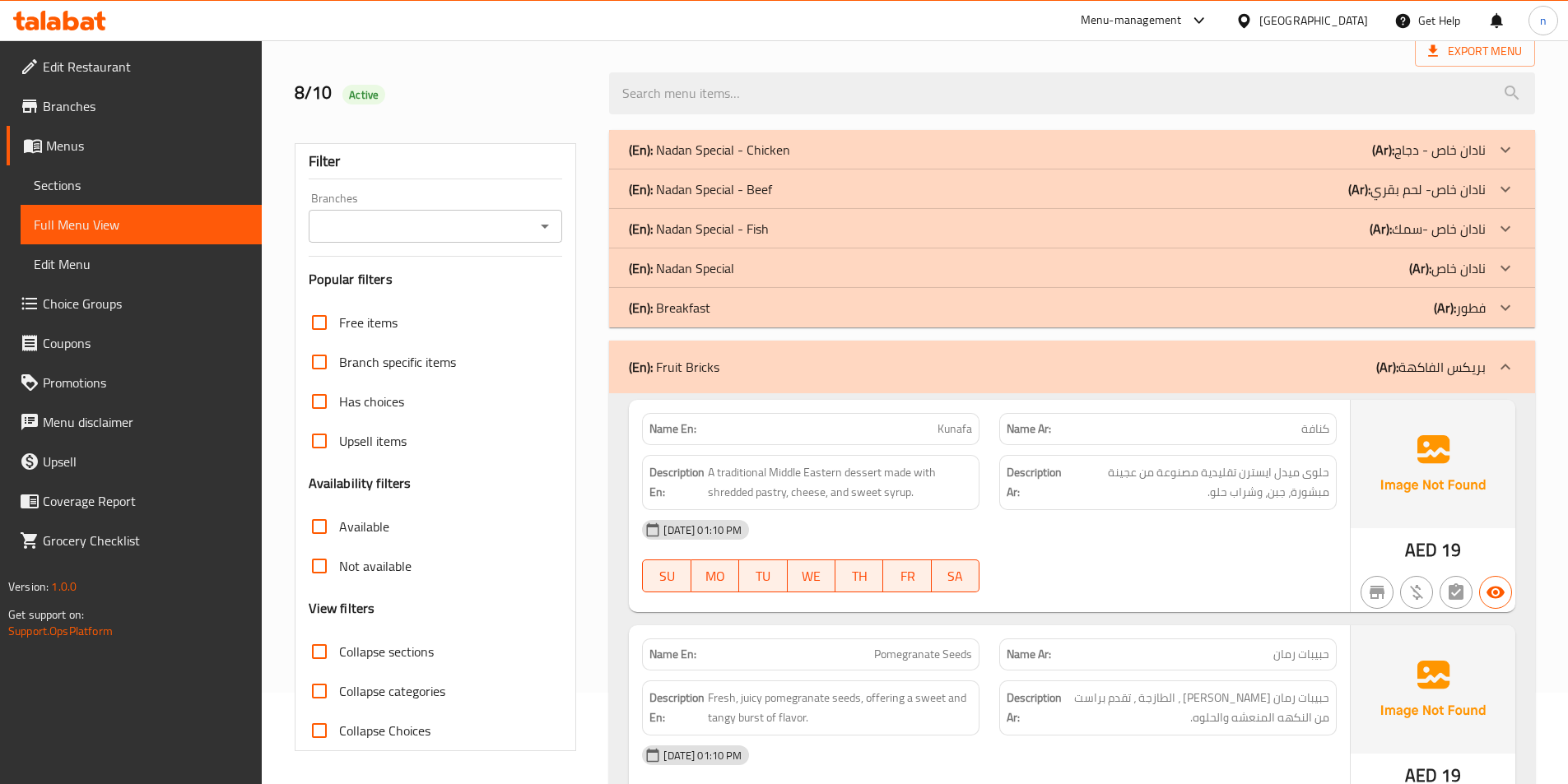
click at [1470, 380] on div "(En): Fruit Bricks (Ar): بريكس الفاكهة" at bounding box center [1072, 366] width 926 height 52
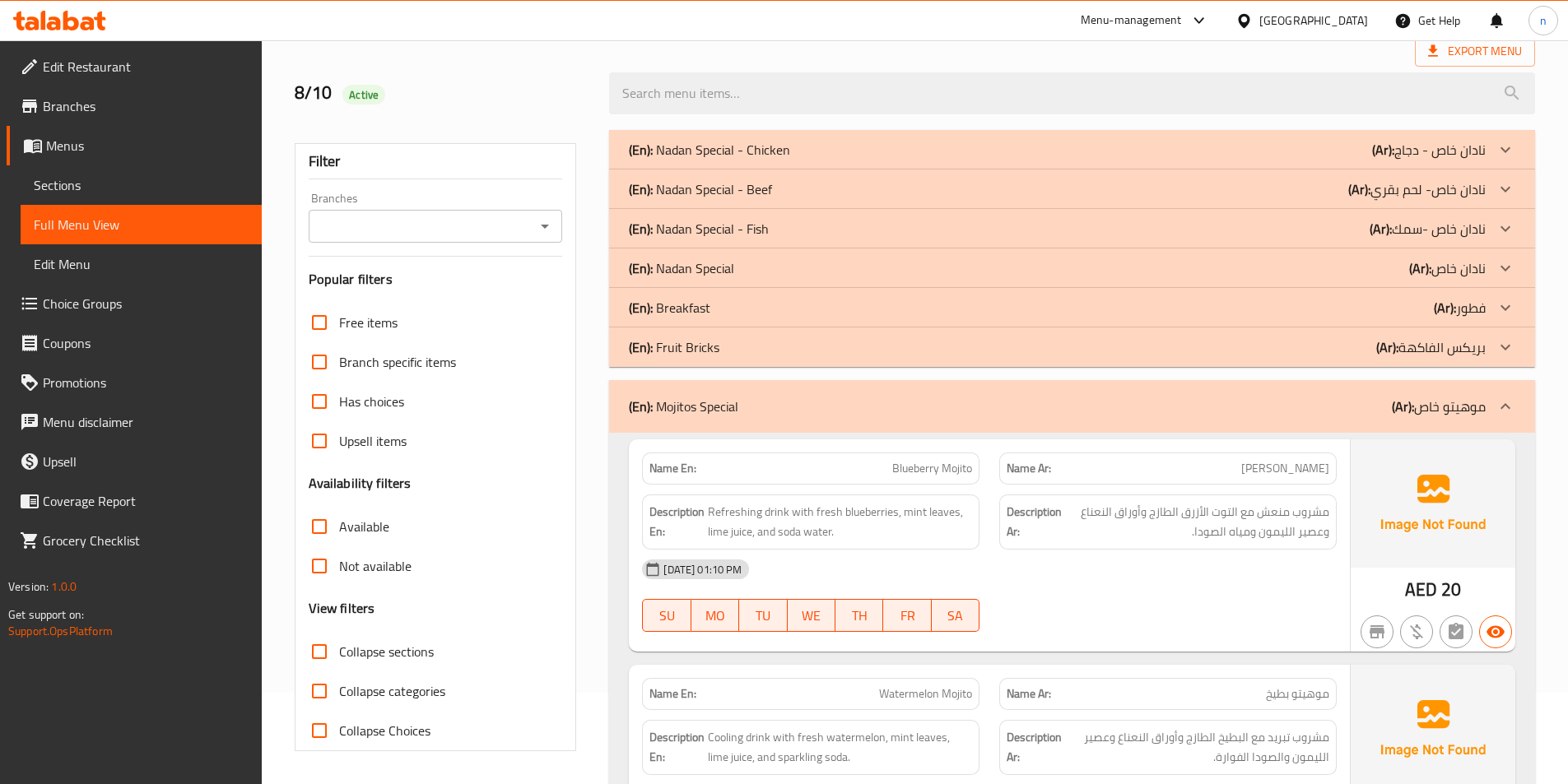
click at [1469, 398] on p "(Ar): موهيتو خاص" at bounding box center [1439, 407] width 94 height 20
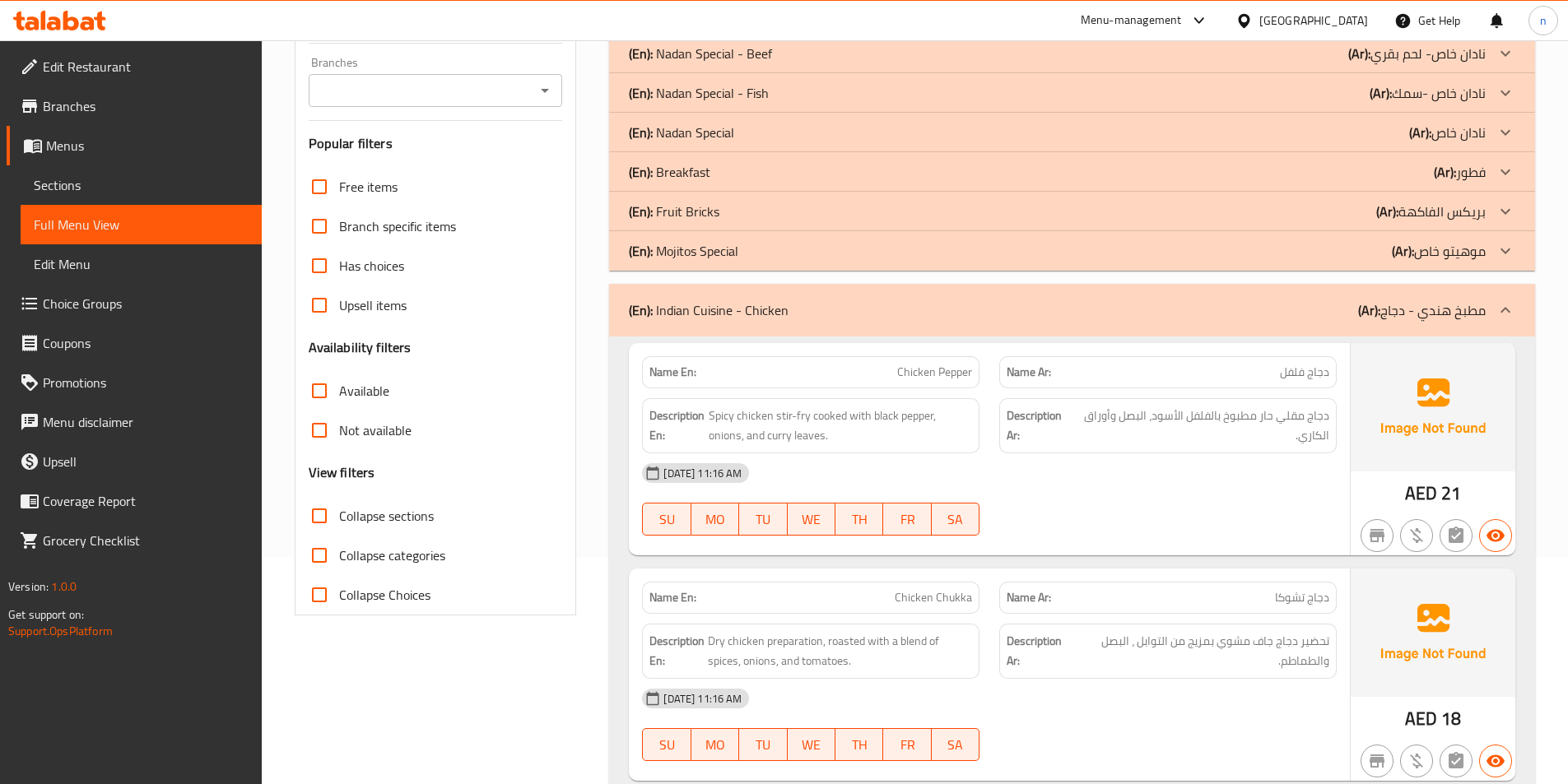
scroll to position [256, 0]
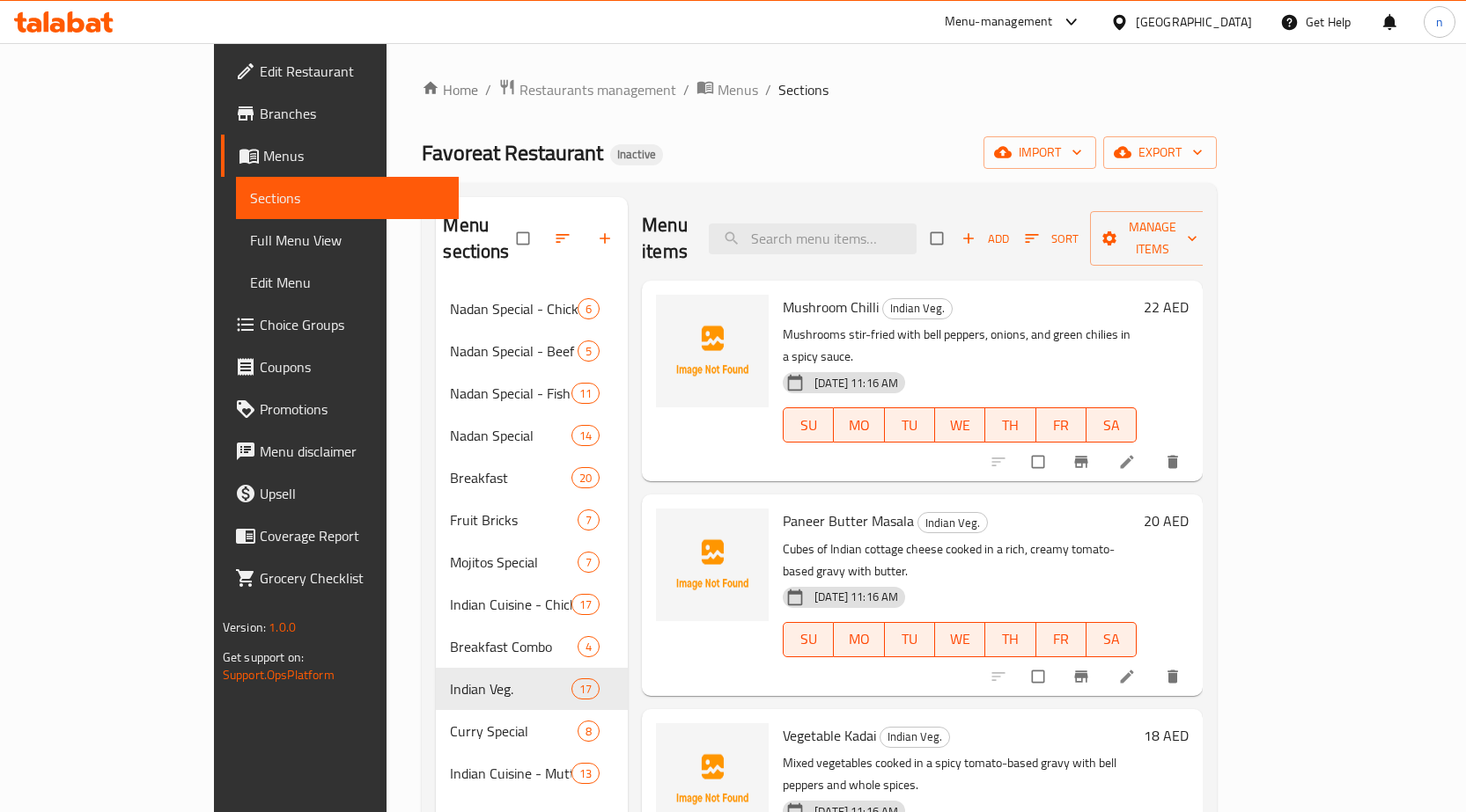
click at [1136, 453] on icon at bounding box center [1127, 462] width 18 height 18
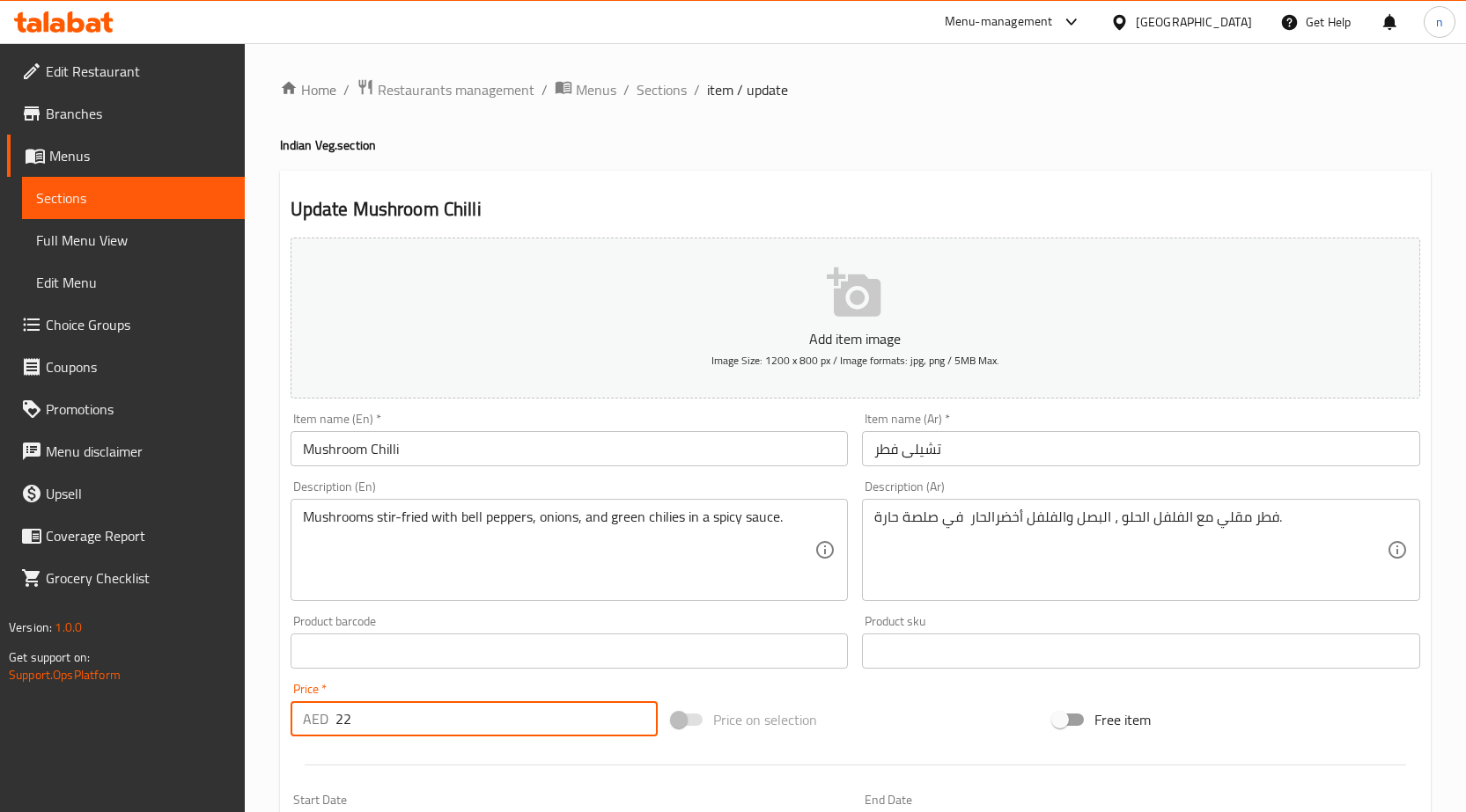
click at [363, 709] on input "22" at bounding box center [496, 719] width 322 height 35
type input "22"
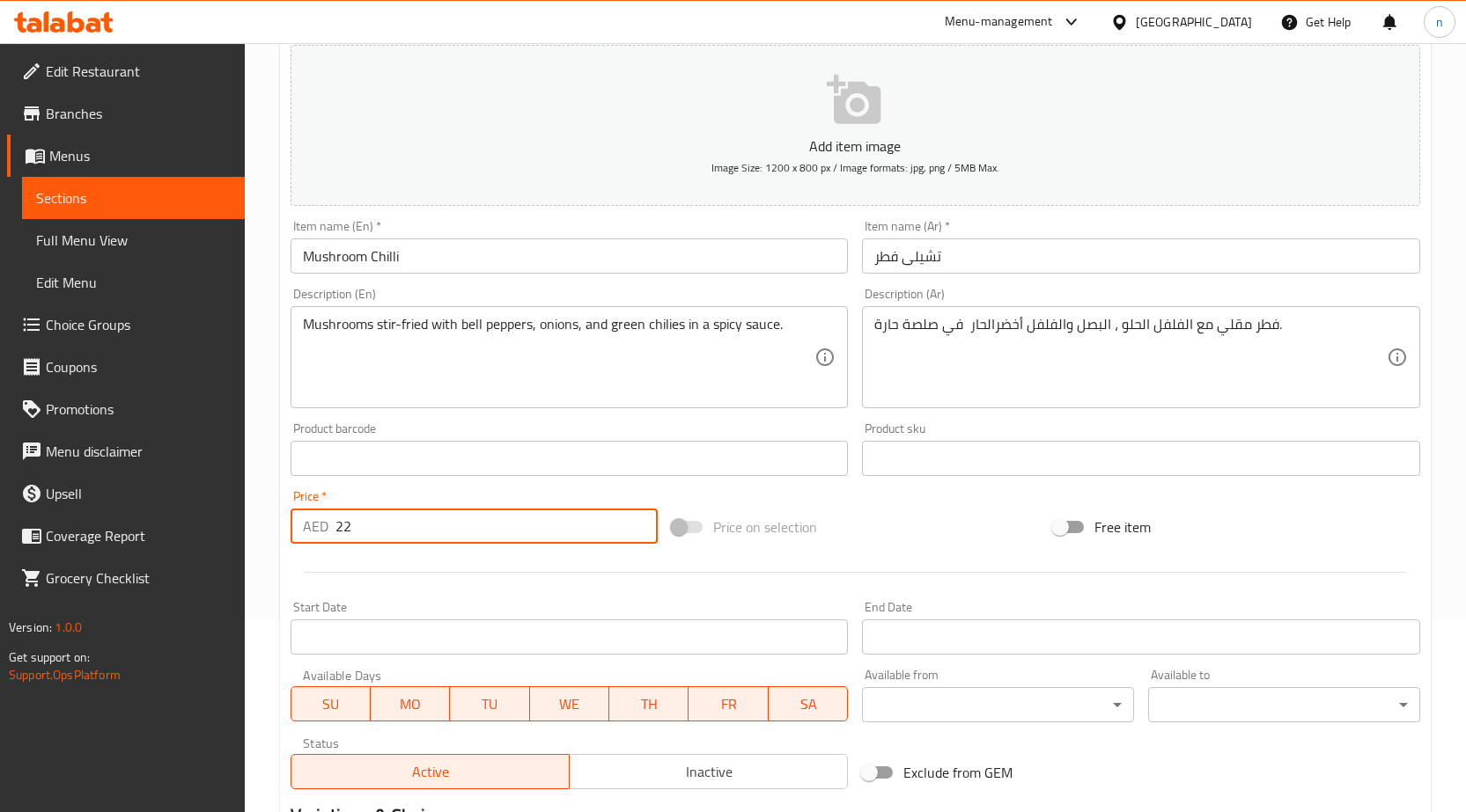
scroll to position [431, 0]
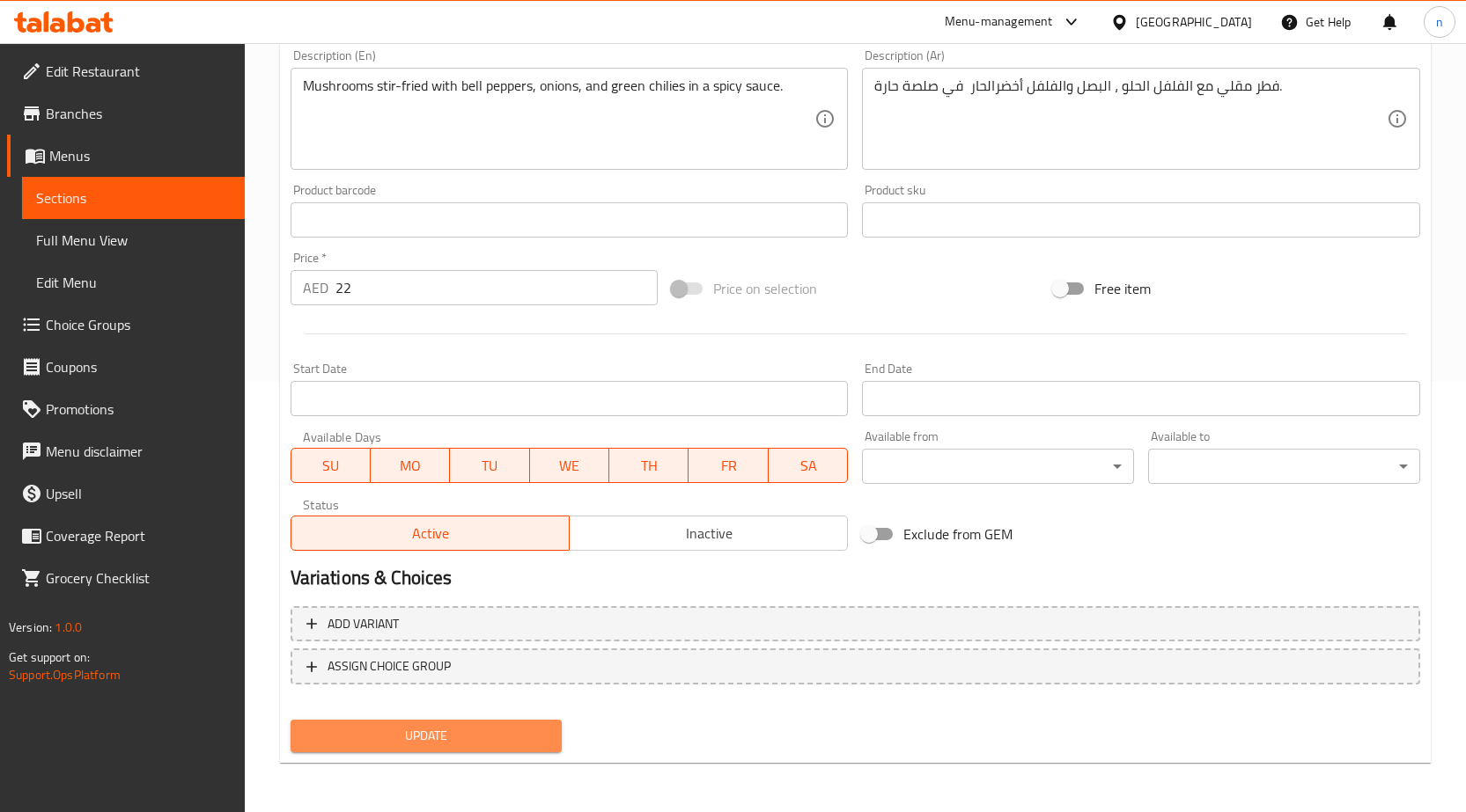
click at [472, 736] on span "Update" at bounding box center [426, 736] width 244 height 22
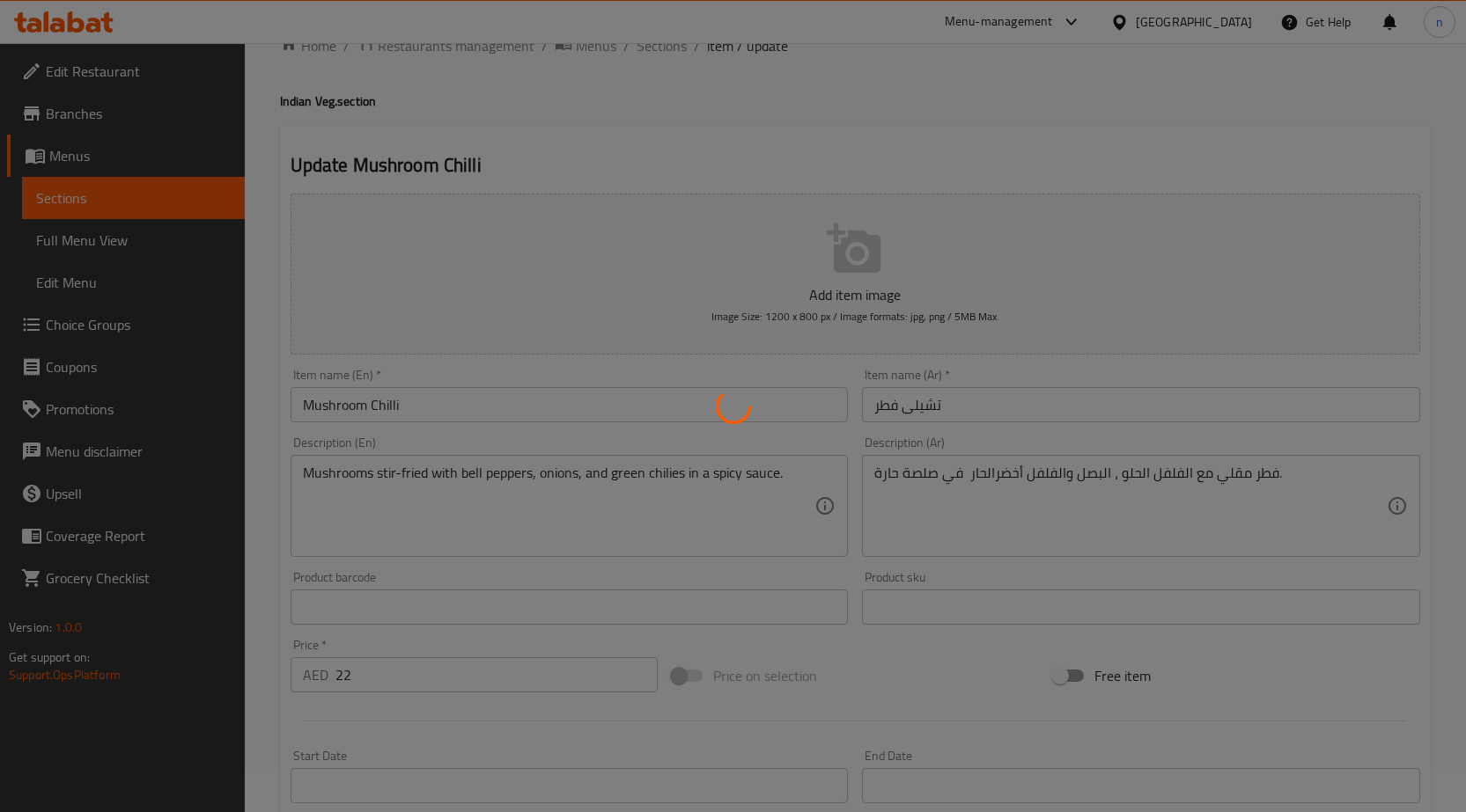
scroll to position [0, 0]
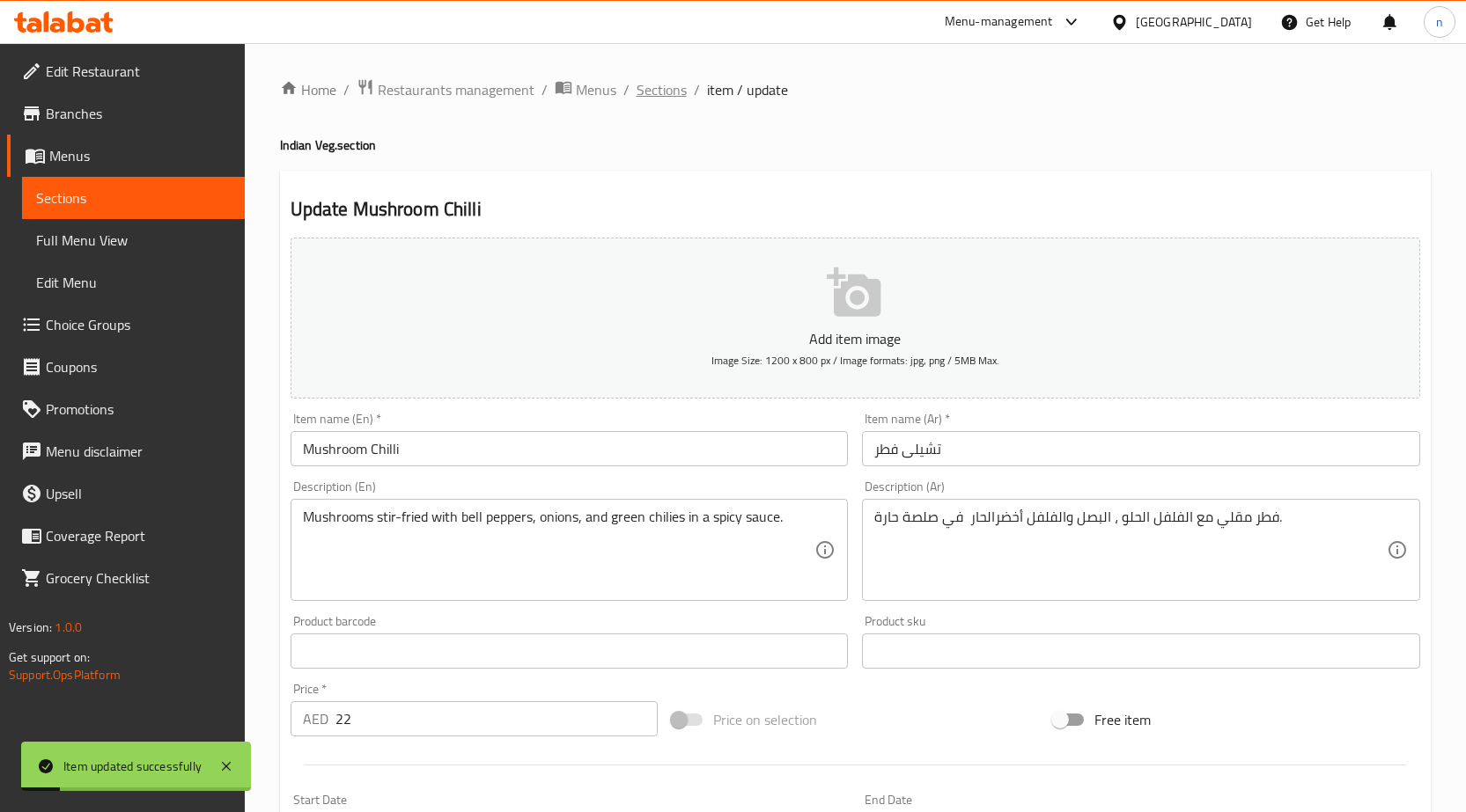
click at [659, 89] on span "Sections" at bounding box center [662, 90] width 51 height 21
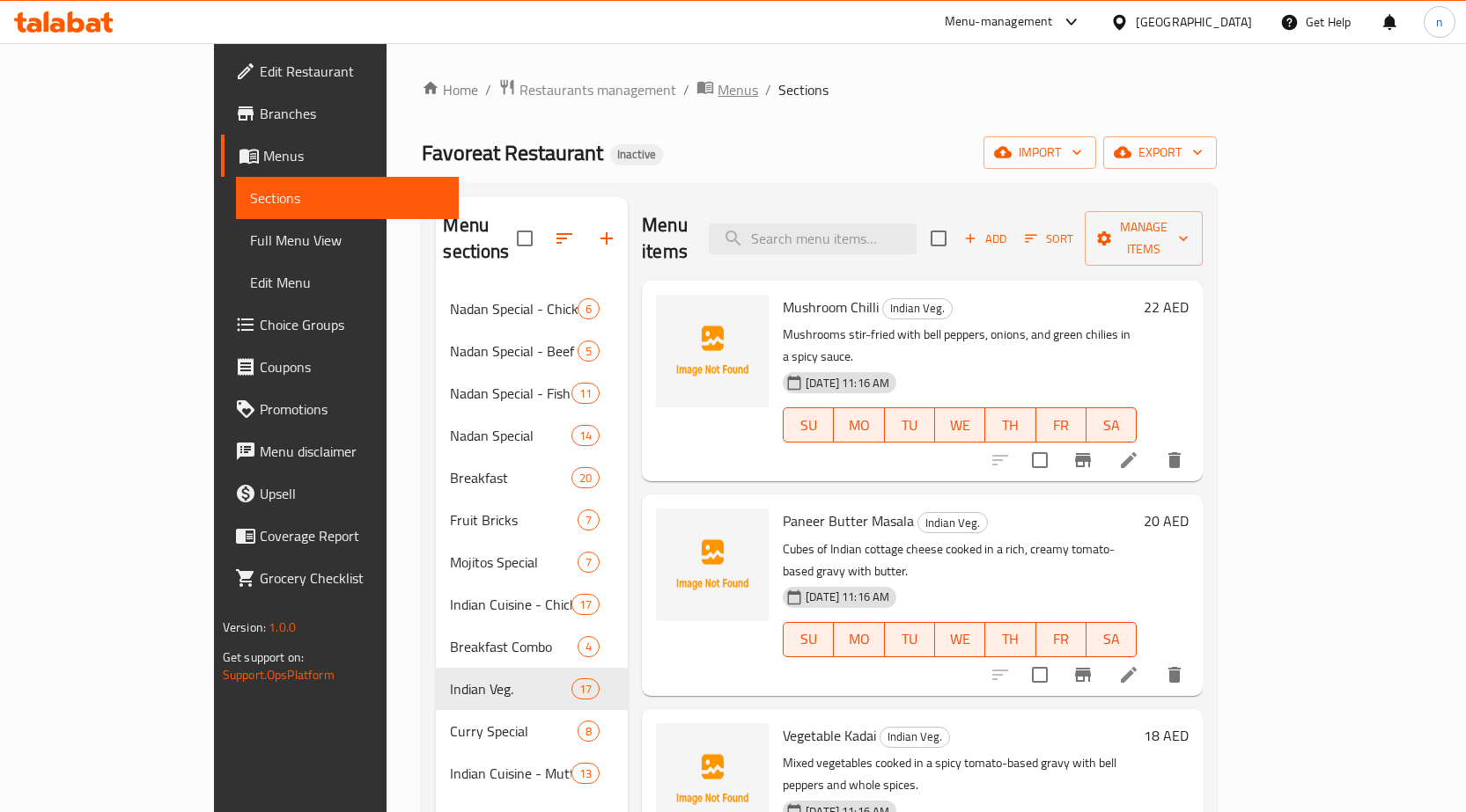
click at [717, 87] on span "Menus" at bounding box center [738, 90] width 41 height 21
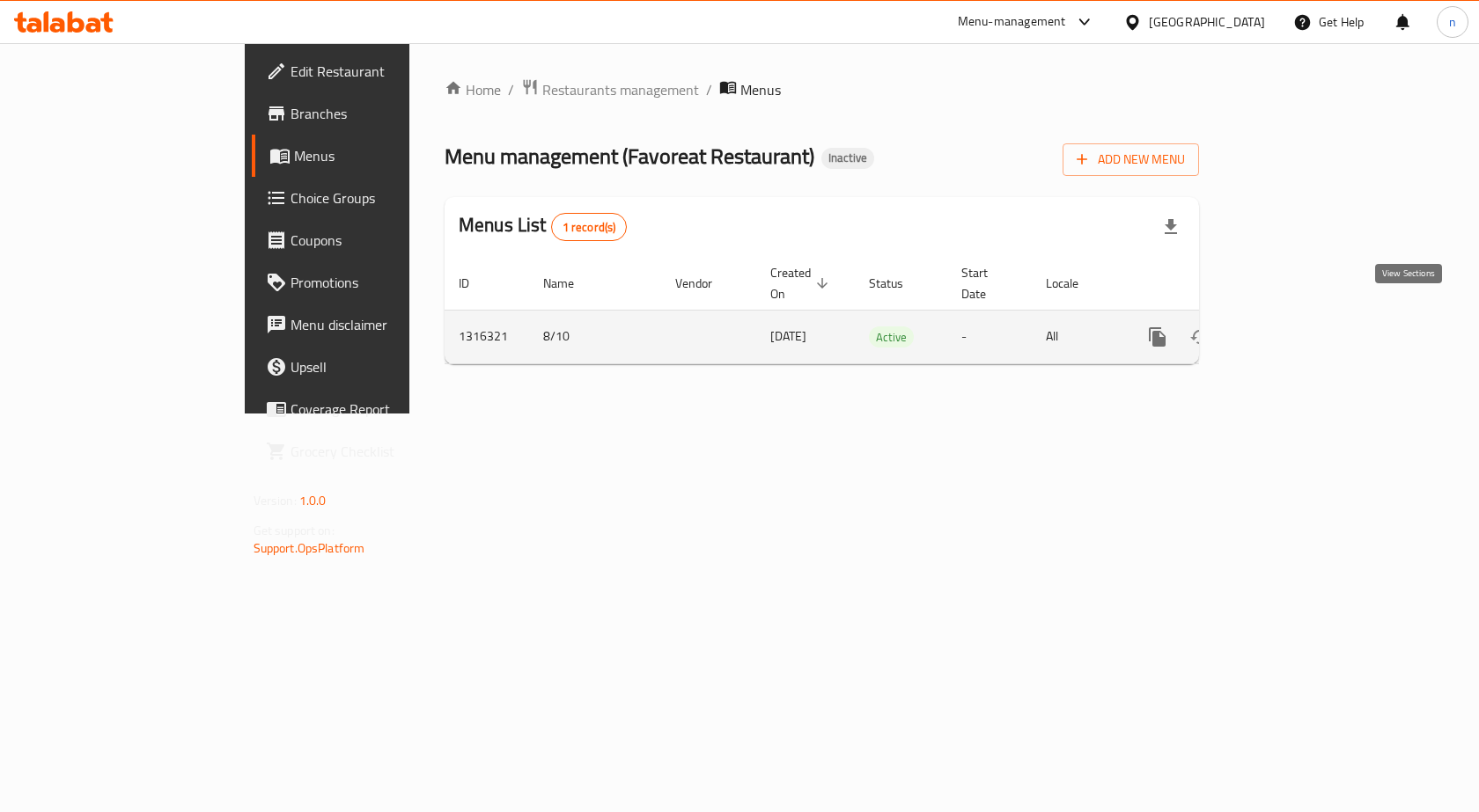
click at [1292, 329] on icon "enhanced table" at bounding box center [1285, 337] width 16 height 16
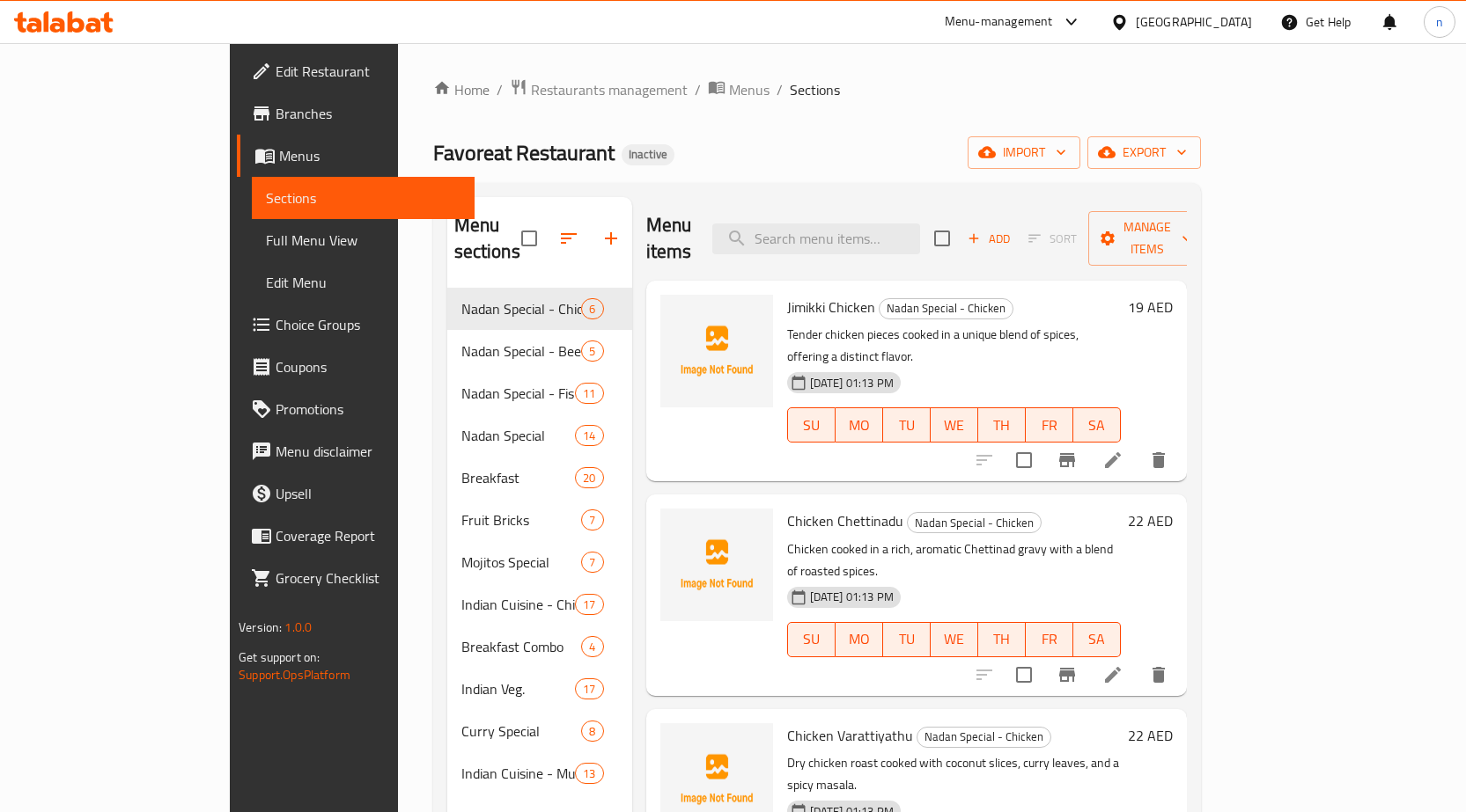
click at [265, 242] on span "Full Menu View" at bounding box center [362, 240] width 194 height 21
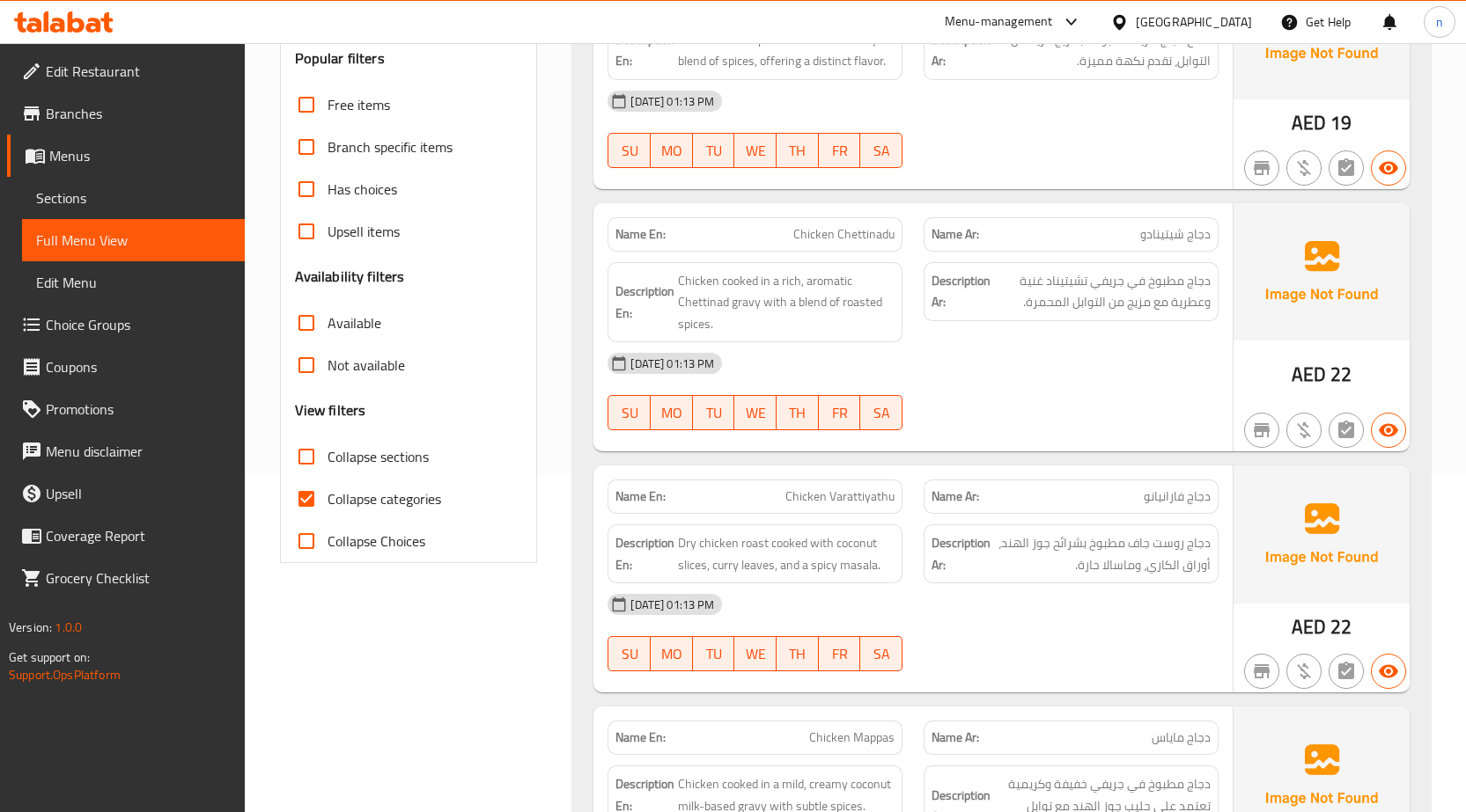
scroll to position [440, 0]
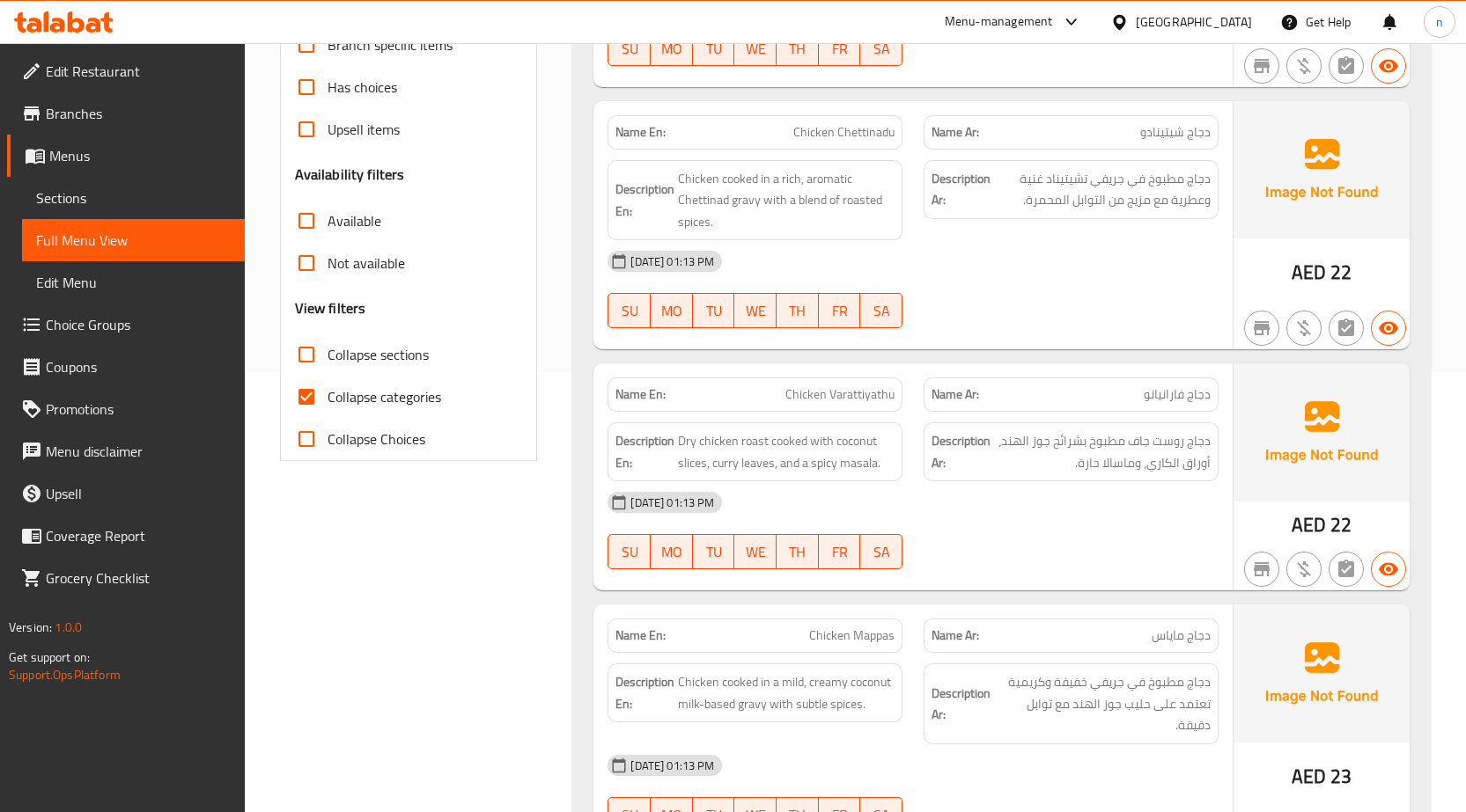
click at [383, 390] on span "Collapse categories" at bounding box center [384, 397] width 114 height 21
click at [328, 390] on input "Collapse categories" at bounding box center [306, 397] width 43 height 43
checkbox input "false"
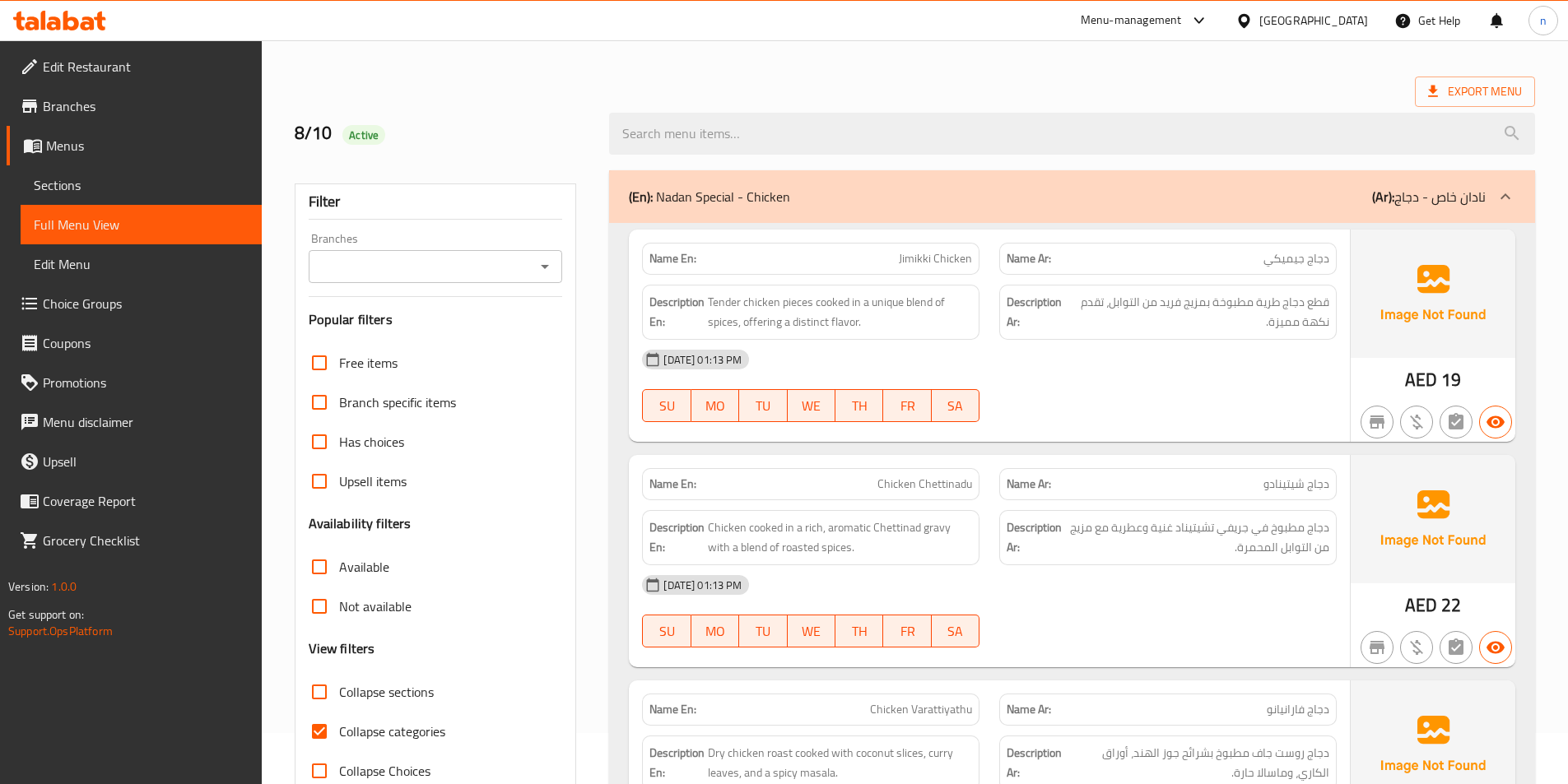
scroll to position [164, 0]
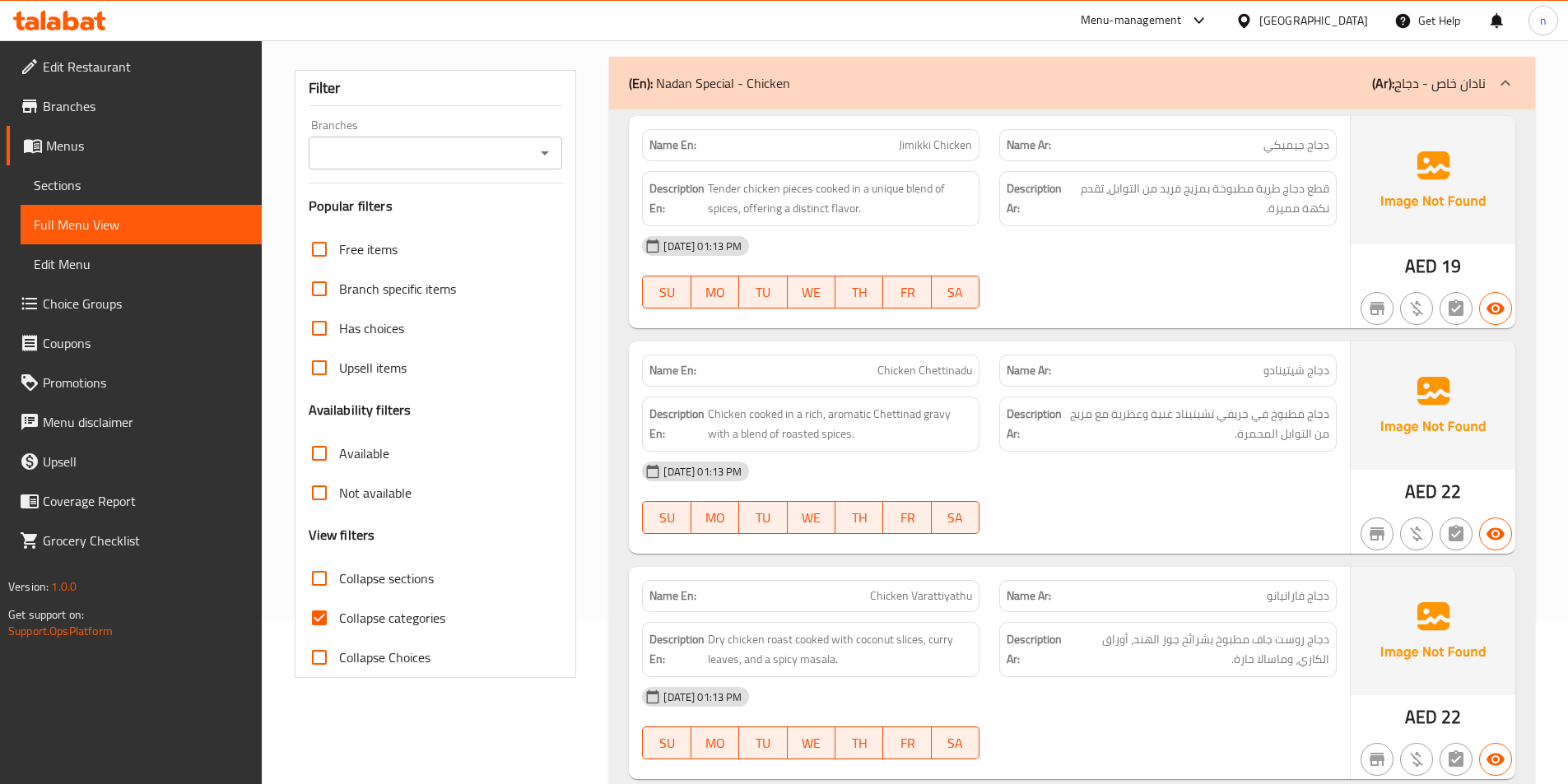
click at [395, 627] on span "Collapse categories" at bounding box center [392, 618] width 106 height 20
click at [339, 627] on input "Collapse categories" at bounding box center [320, 618] width 40 height 40
checkbox input "false"
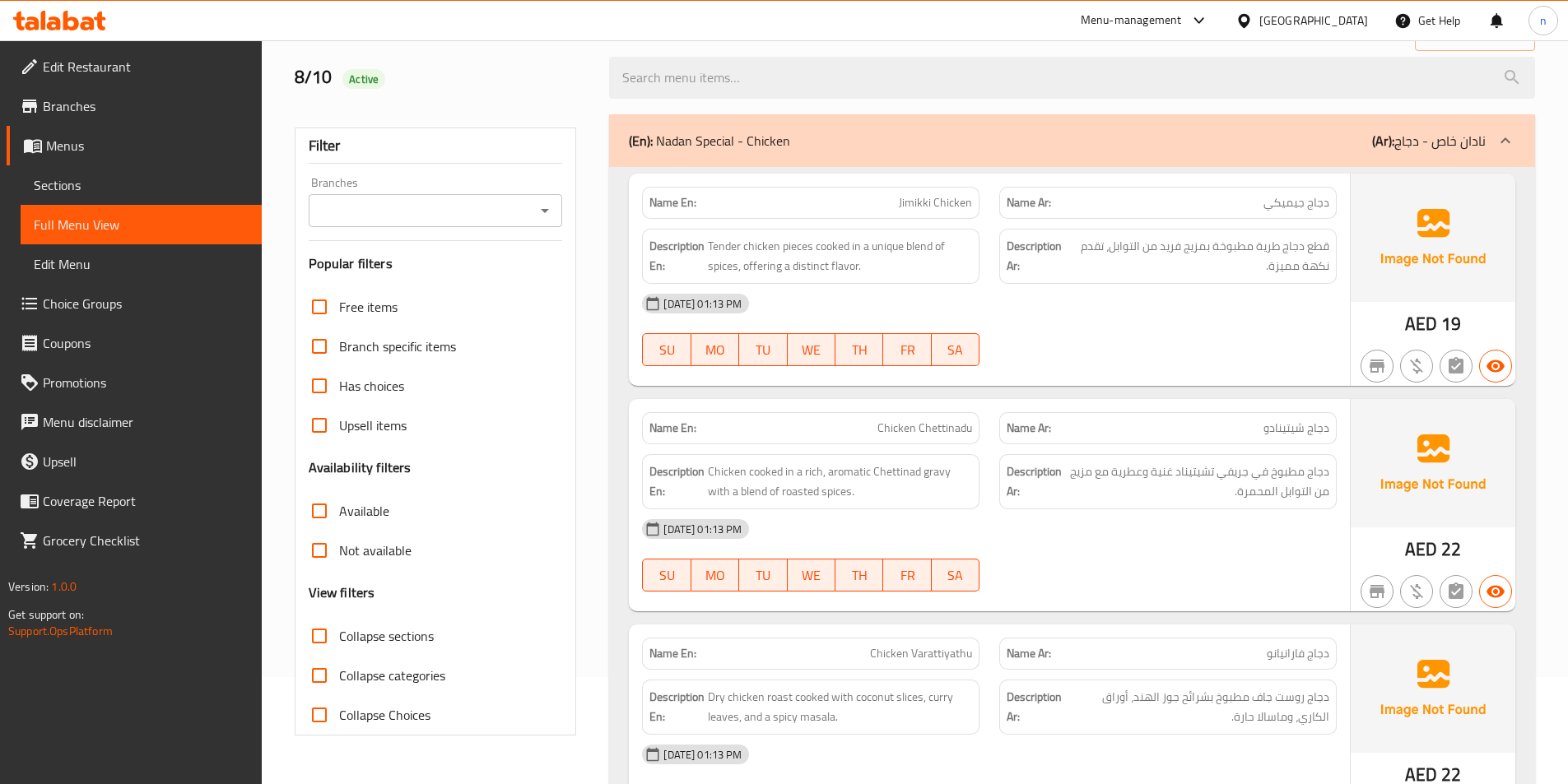
scroll to position [0, 0]
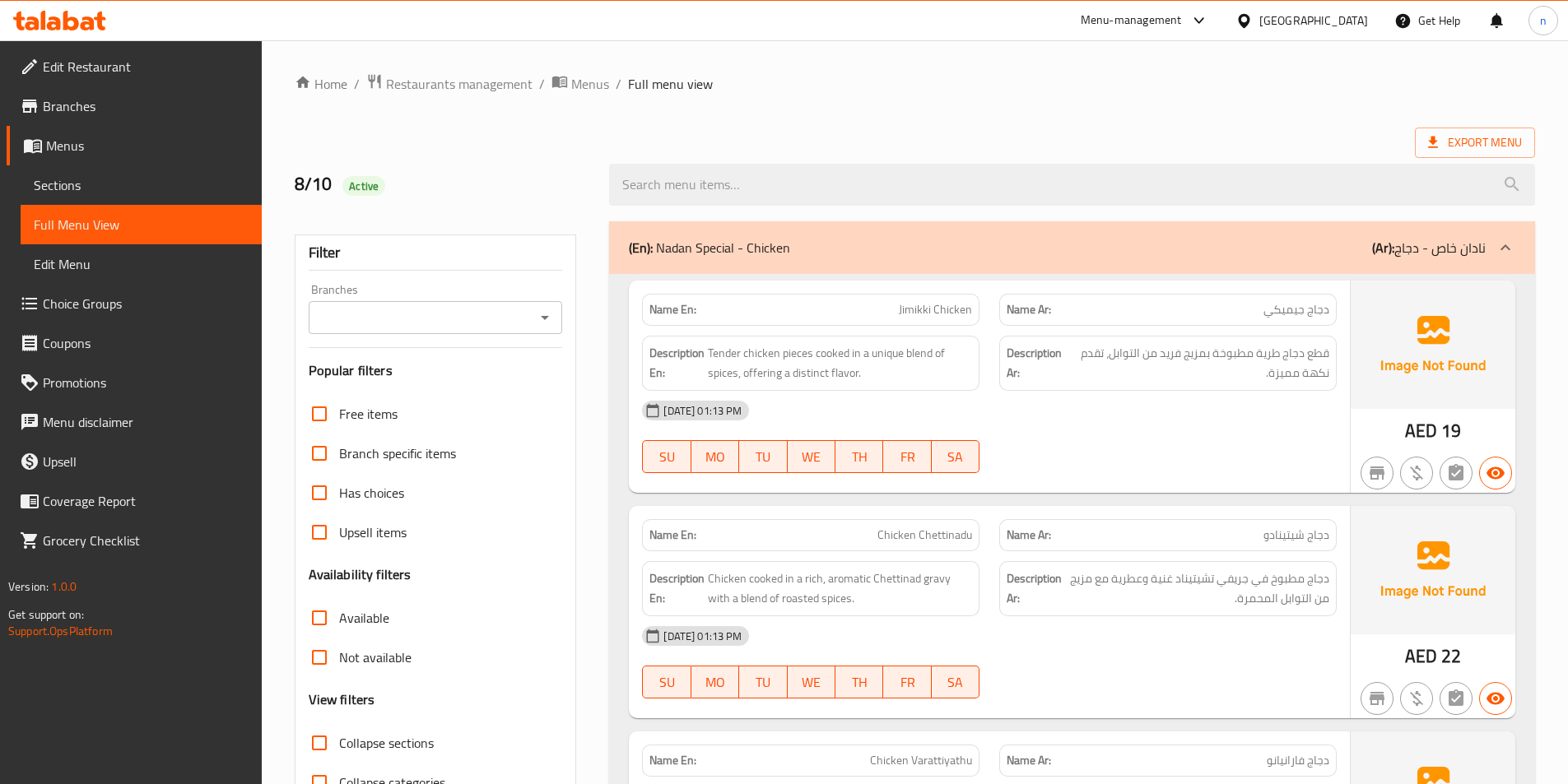
click at [1458, 242] on p "(Ar): نادان خاص - دجاج" at bounding box center [1429, 248] width 114 height 20
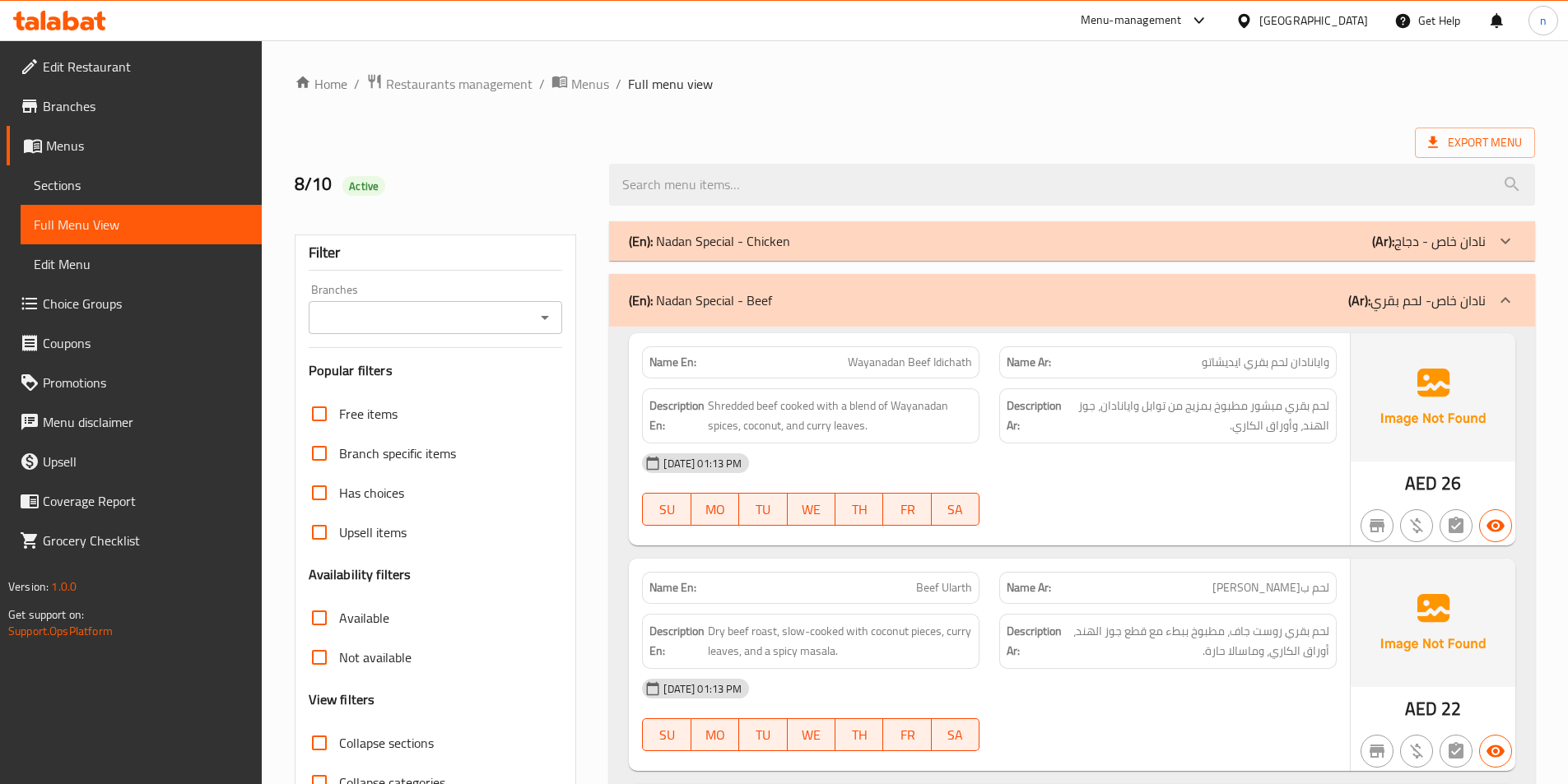
click at [1466, 301] on p "(Ar): نادان خاص- لحم بقري" at bounding box center [1417, 300] width 138 height 20
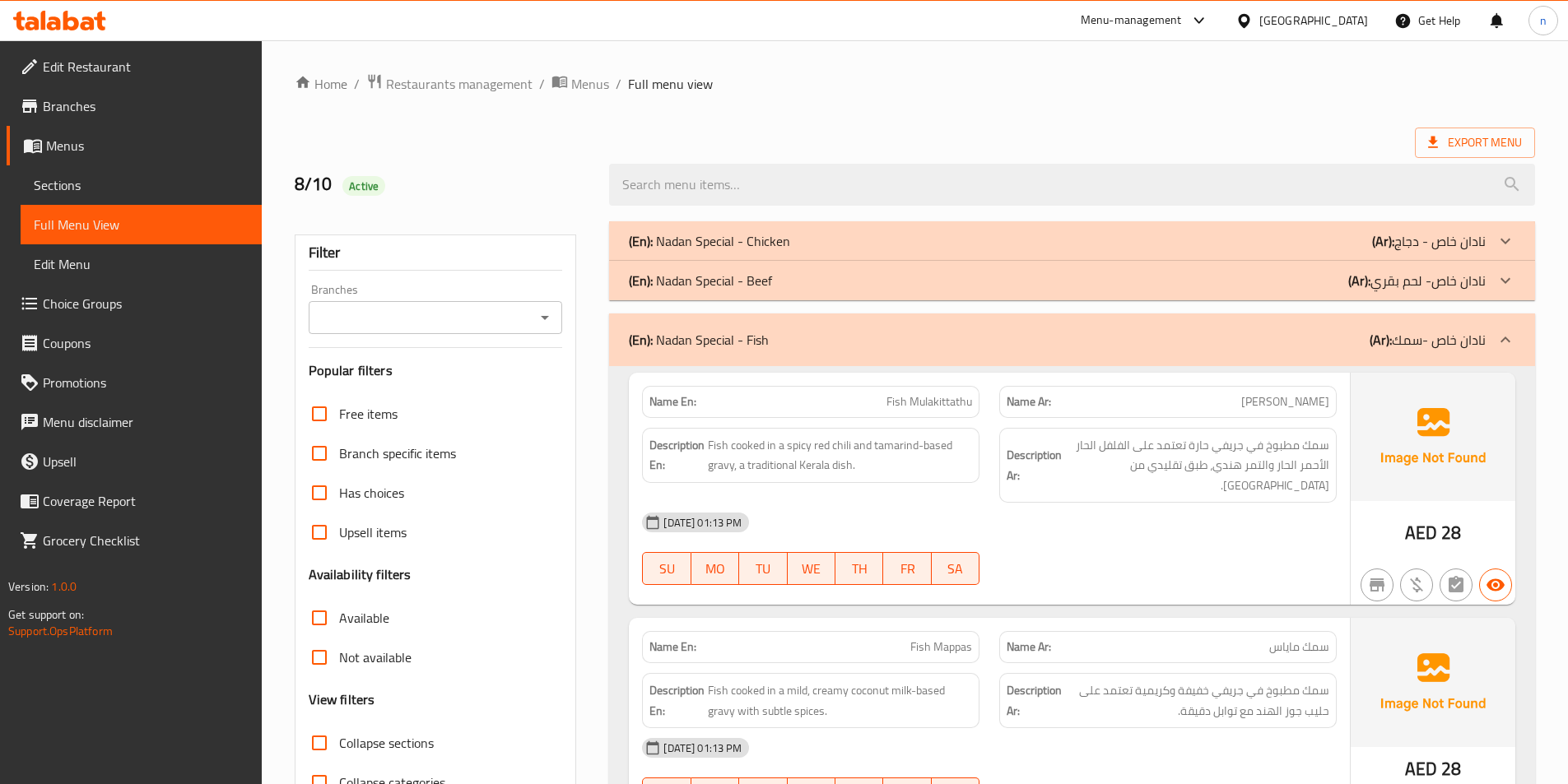
click at [1491, 323] on div "(En): Nadan Special - Fish (Ar): نادان خاص -سمك" at bounding box center [1072, 339] width 926 height 52
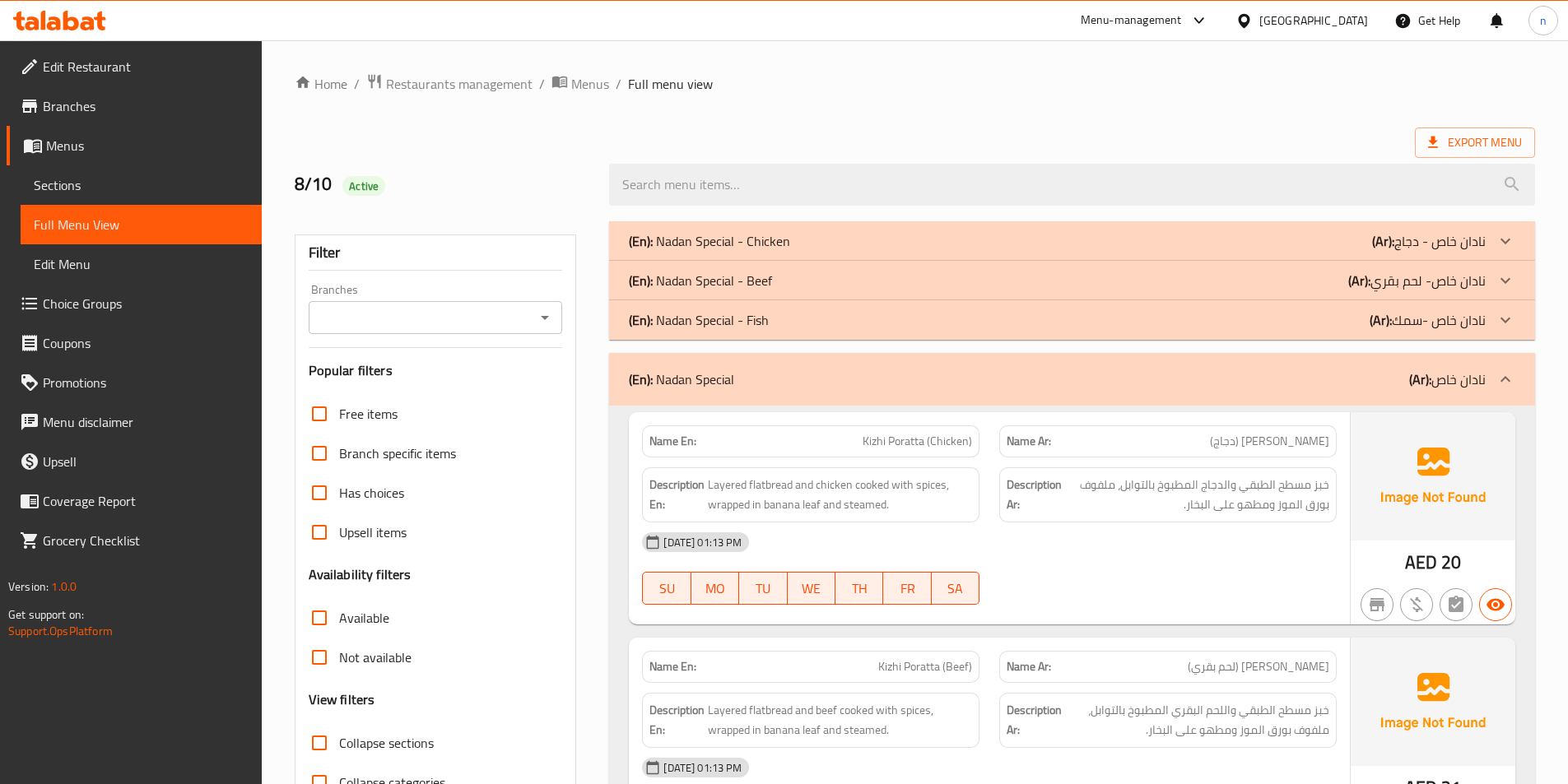
click at [1503, 374] on icon at bounding box center [1506, 379] width 20 height 20
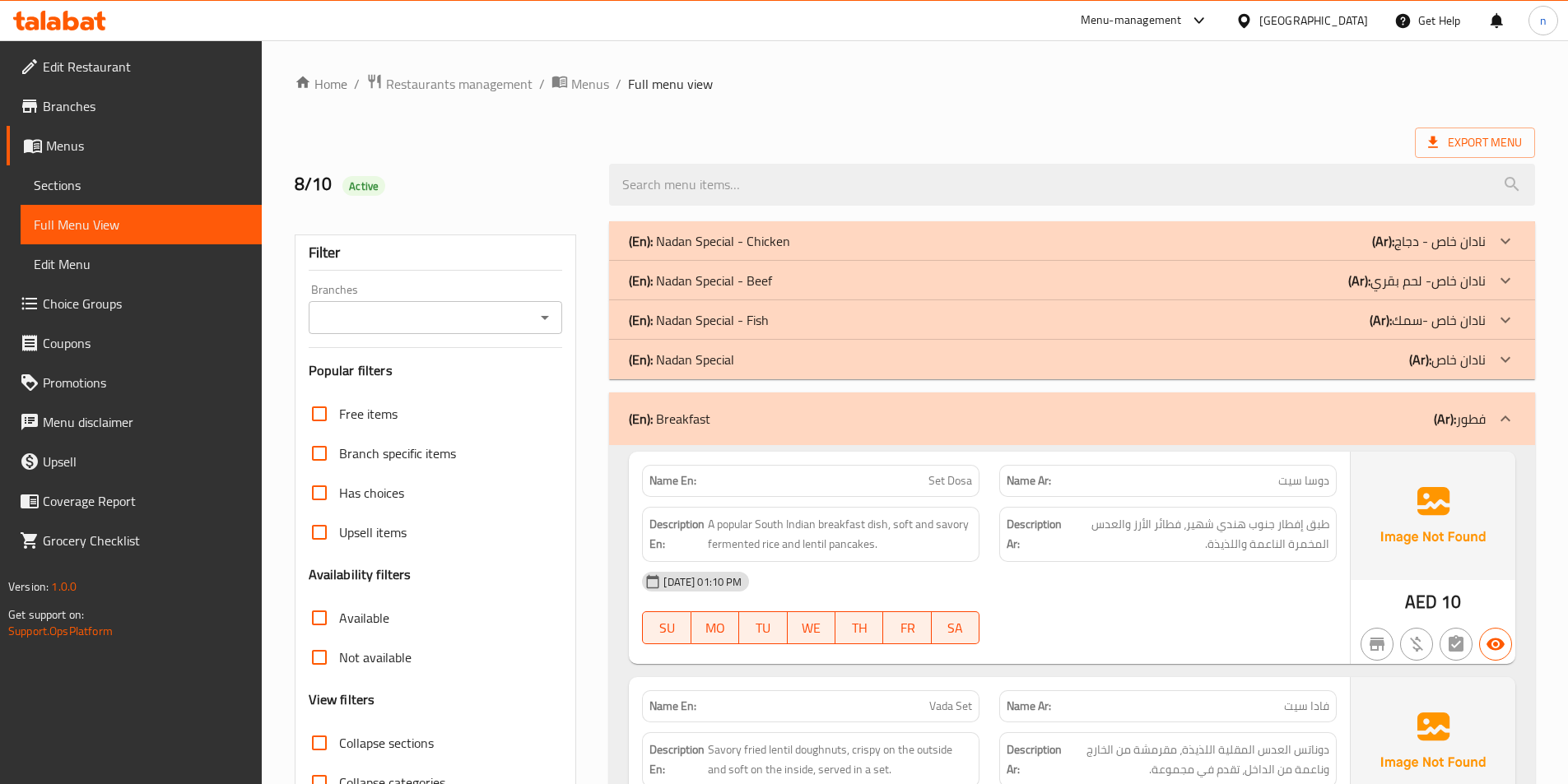
click at [1495, 411] on div at bounding box center [1506, 419] width 40 height 40
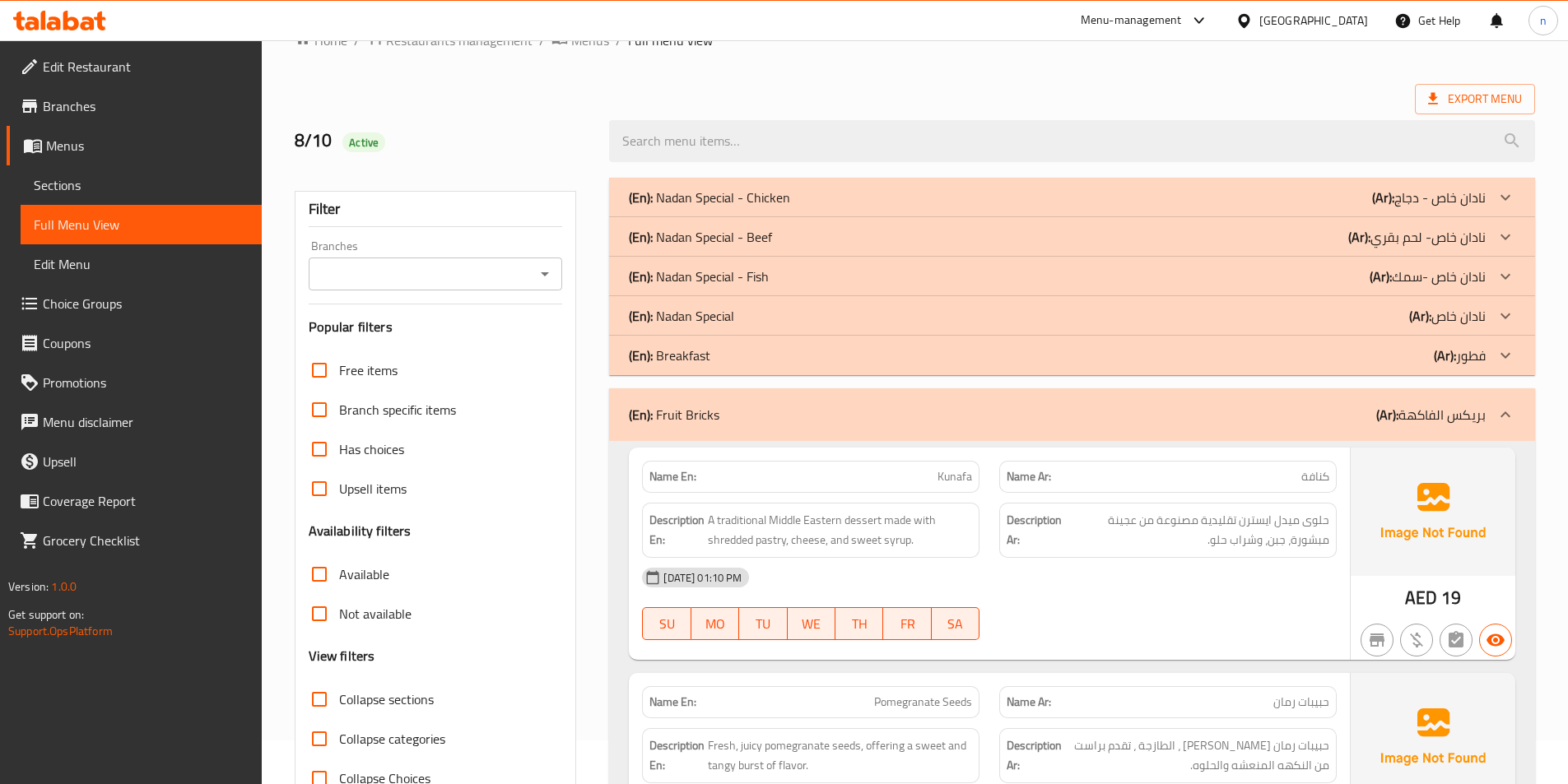
scroll to position [164, 0]
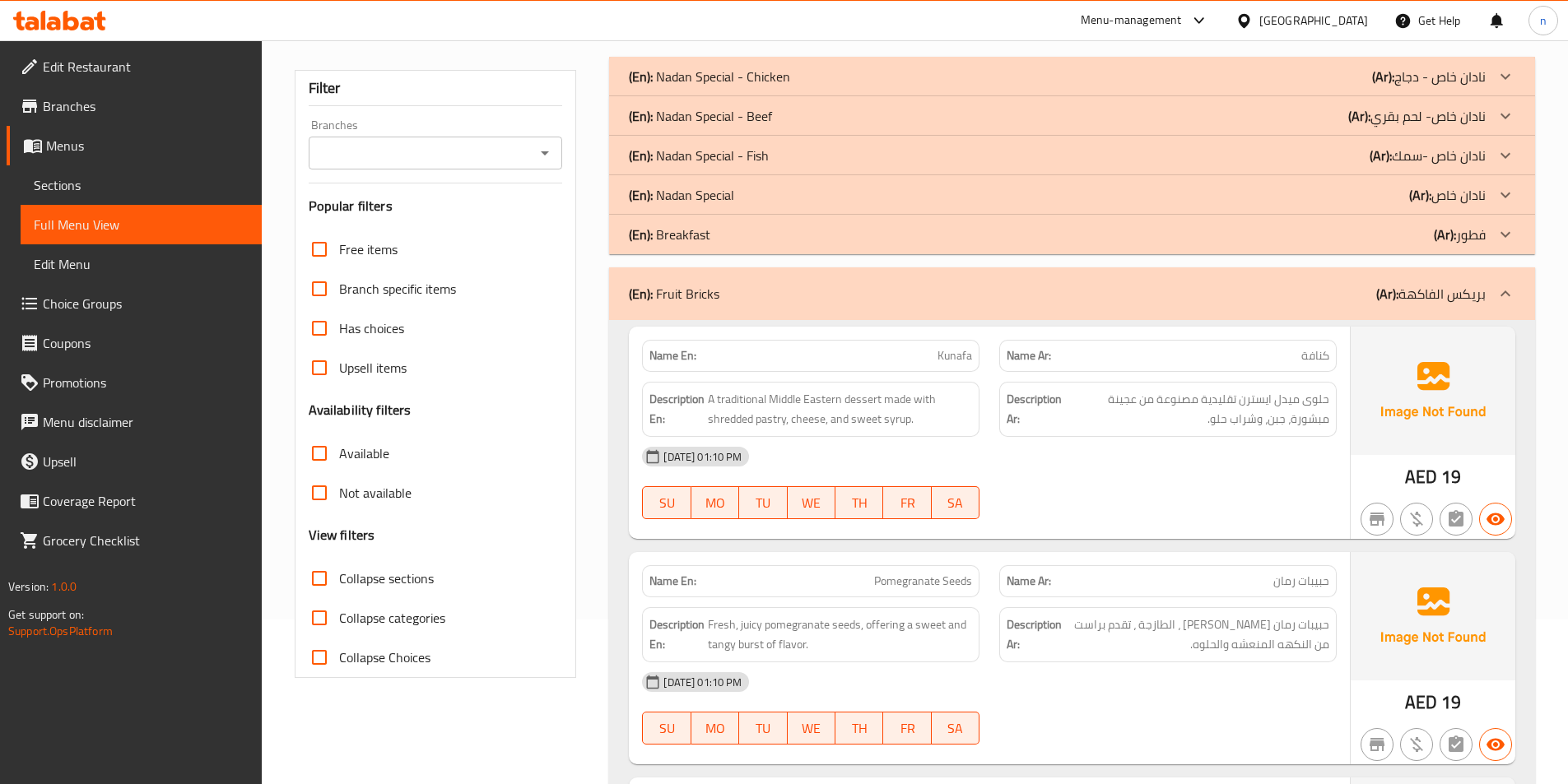
click at [1486, 295] on div at bounding box center [1506, 294] width 40 height 40
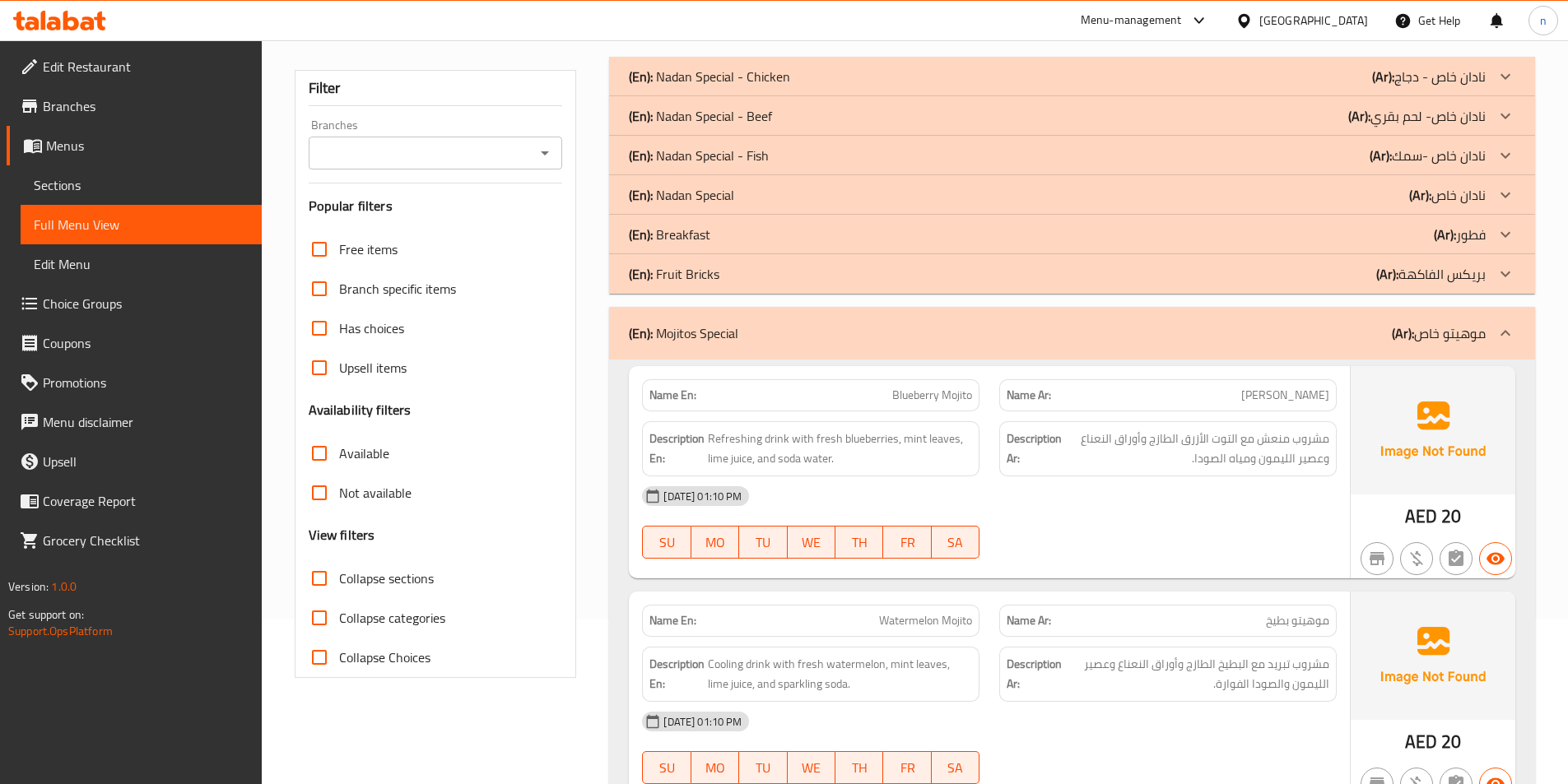
click at [1498, 330] on icon at bounding box center [1506, 334] width 20 height 20
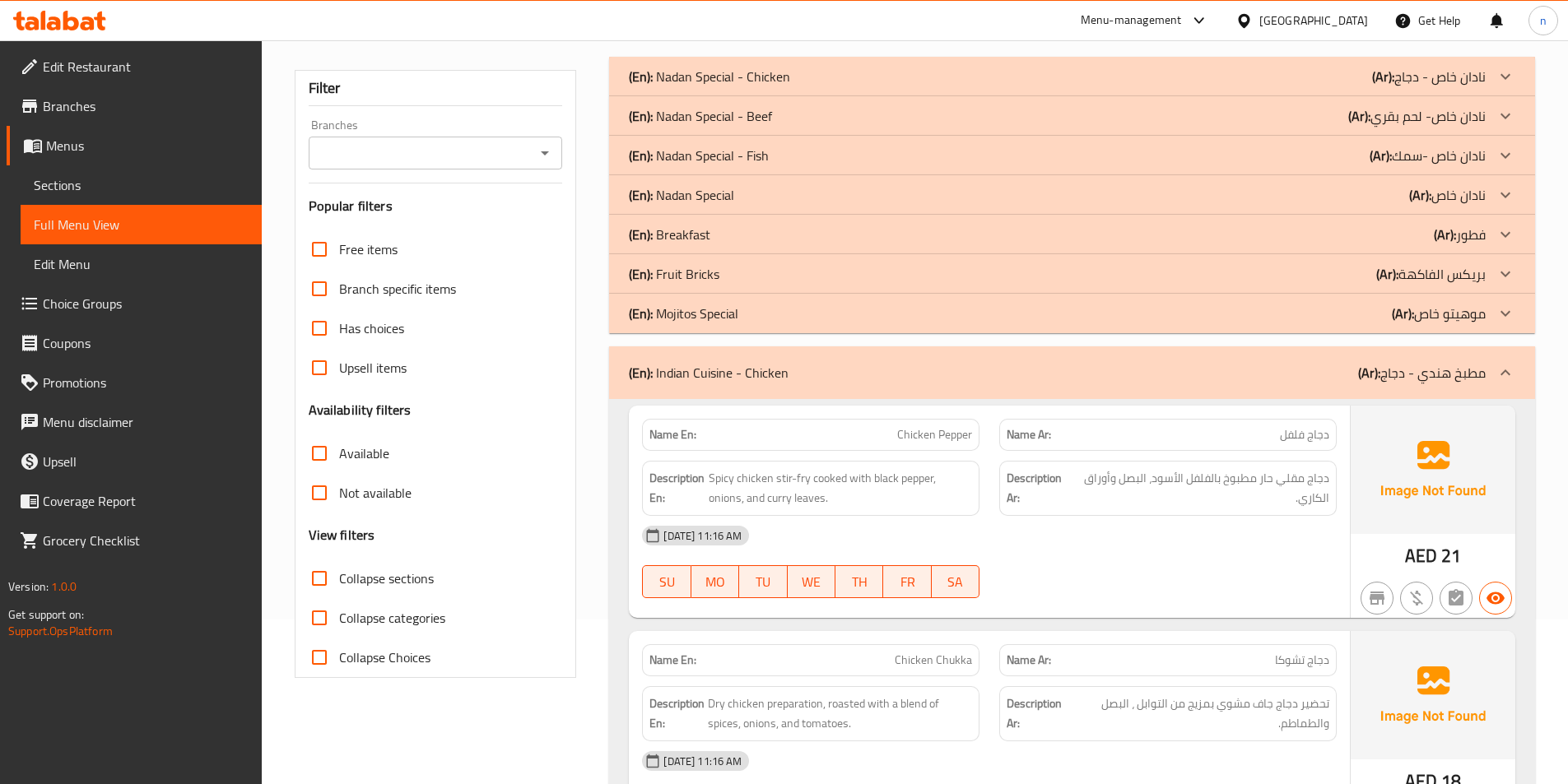
click at [1481, 380] on p "(Ar): مطبخ هندي - دجاج" at bounding box center [1422, 373] width 128 height 20
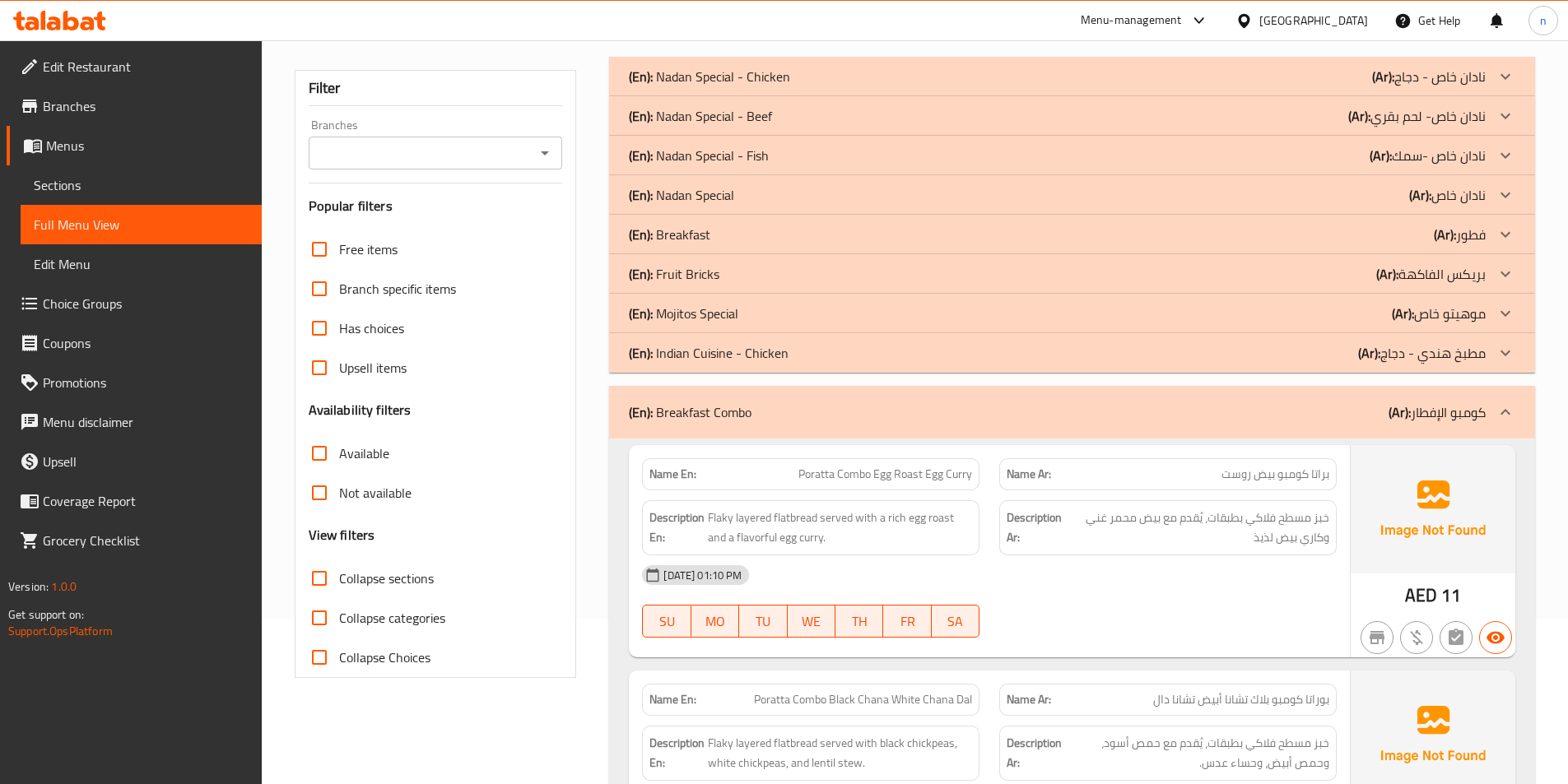
click at [1474, 363] on p "(Ar): مطبخ هندي - دجاج" at bounding box center [1422, 353] width 128 height 20
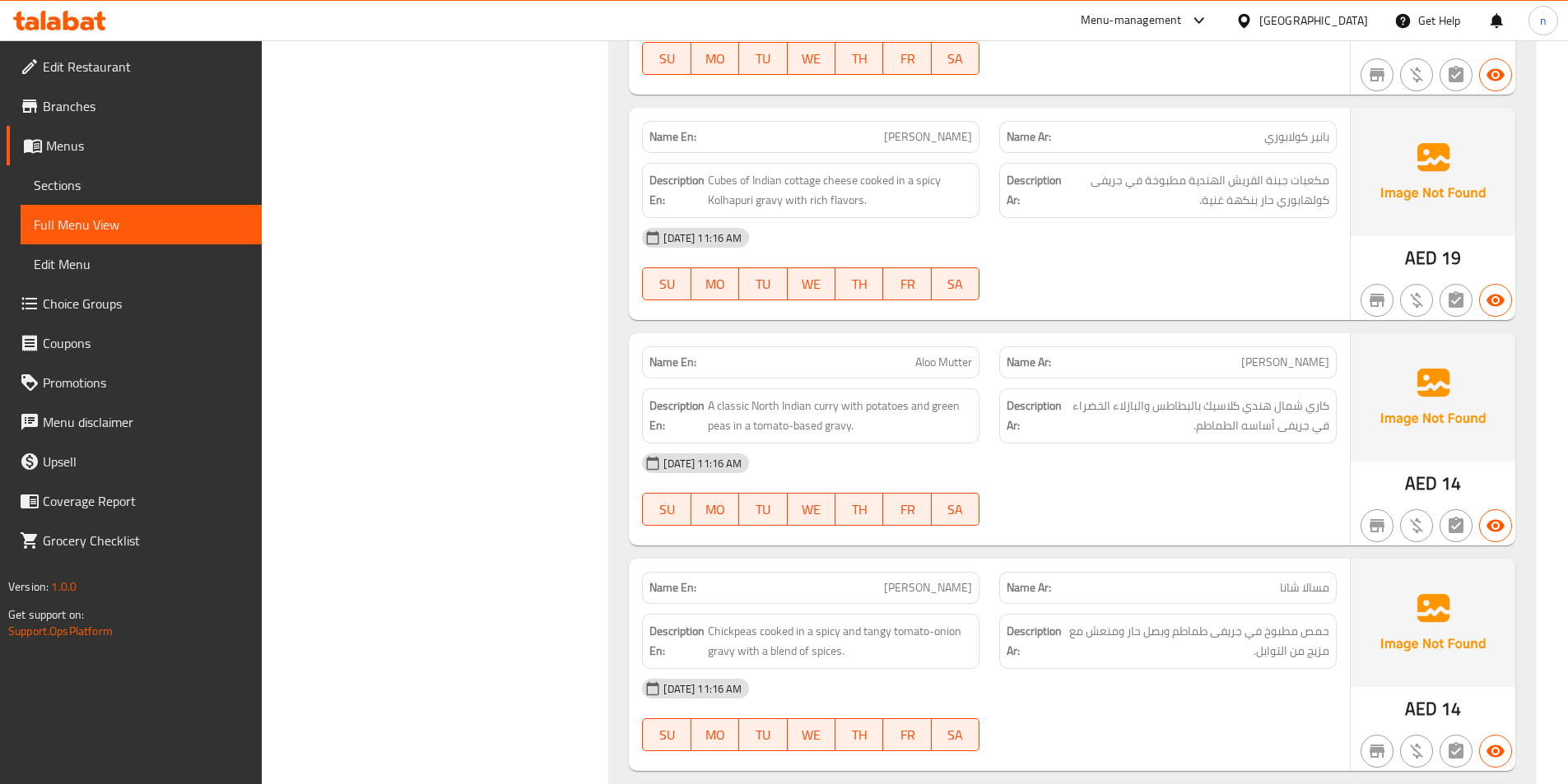
scroll to position [6827, 0]
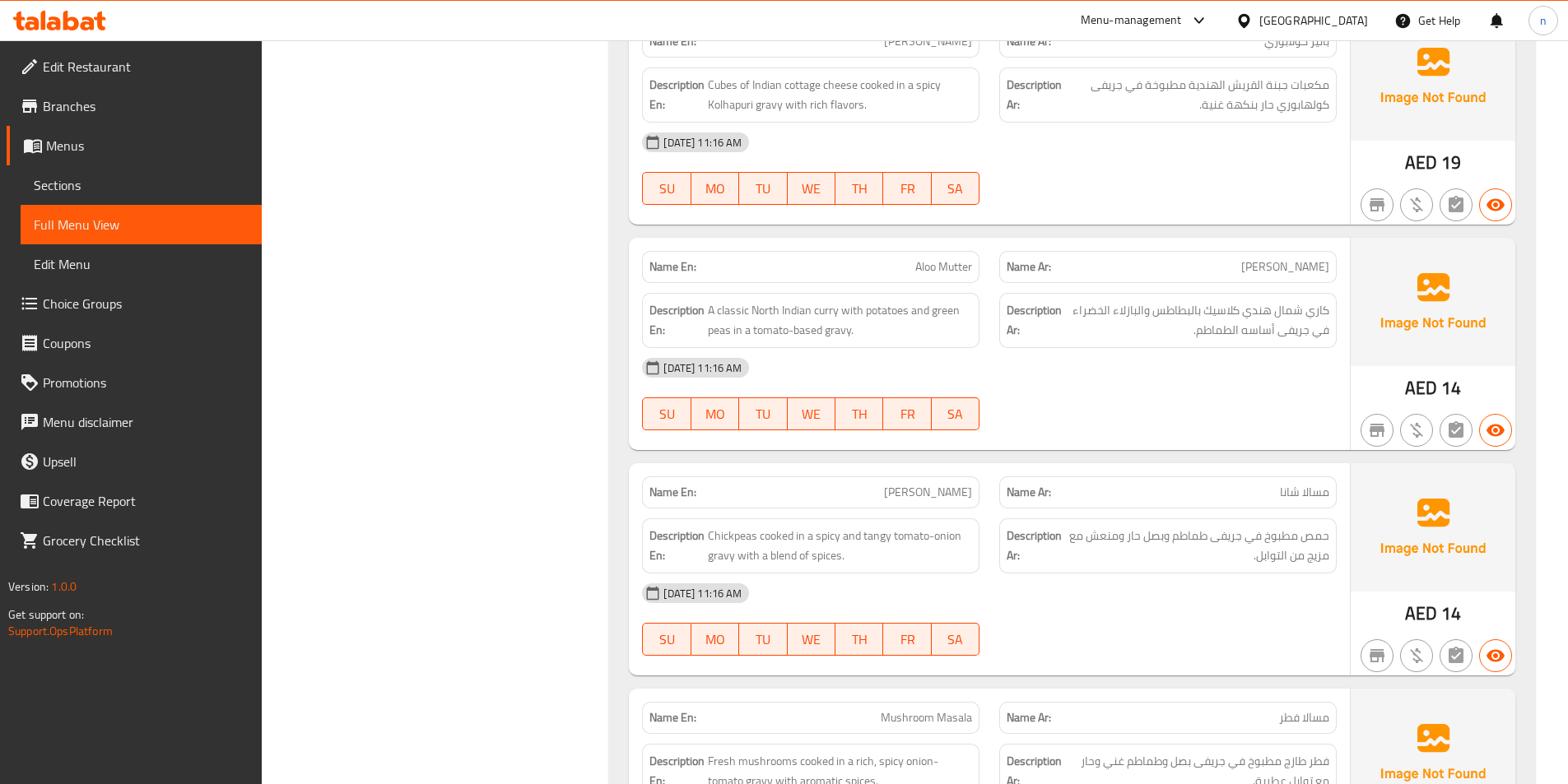
click at [1321, 492] on span "مسالا شانا" at bounding box center [1304, 492] width 49 height 17
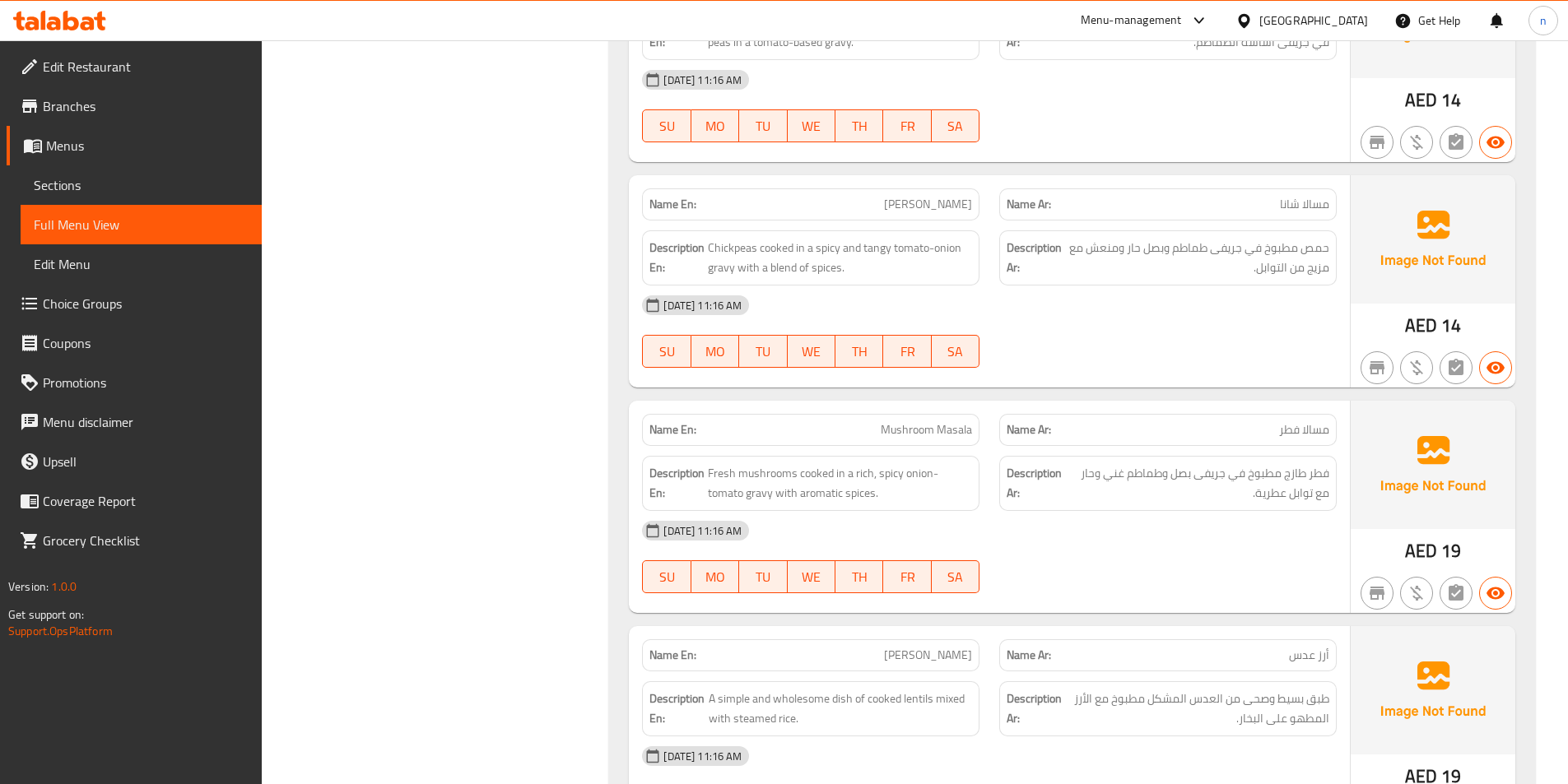
scroll to position [7156, 0]
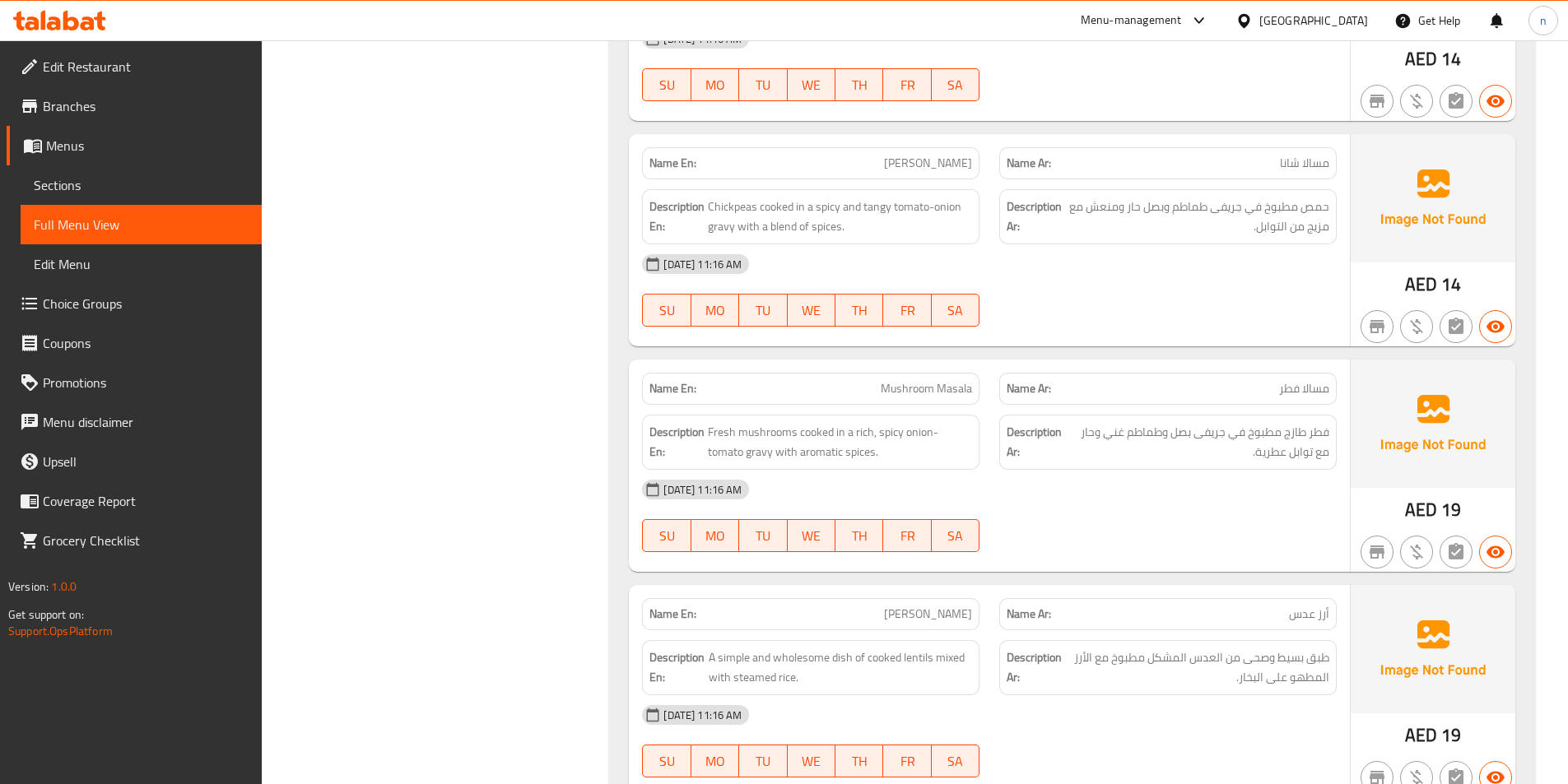
drag, startPoint x: 398, startPoint y: 101, endPoint x: 714, endPoint y: 273, distance: 359.8
click at [398, 101] on div "Filter Branches Branches Popular filters Free items Branch specific items Has c…" at bounding box center [442, 82] width 315 height 14054
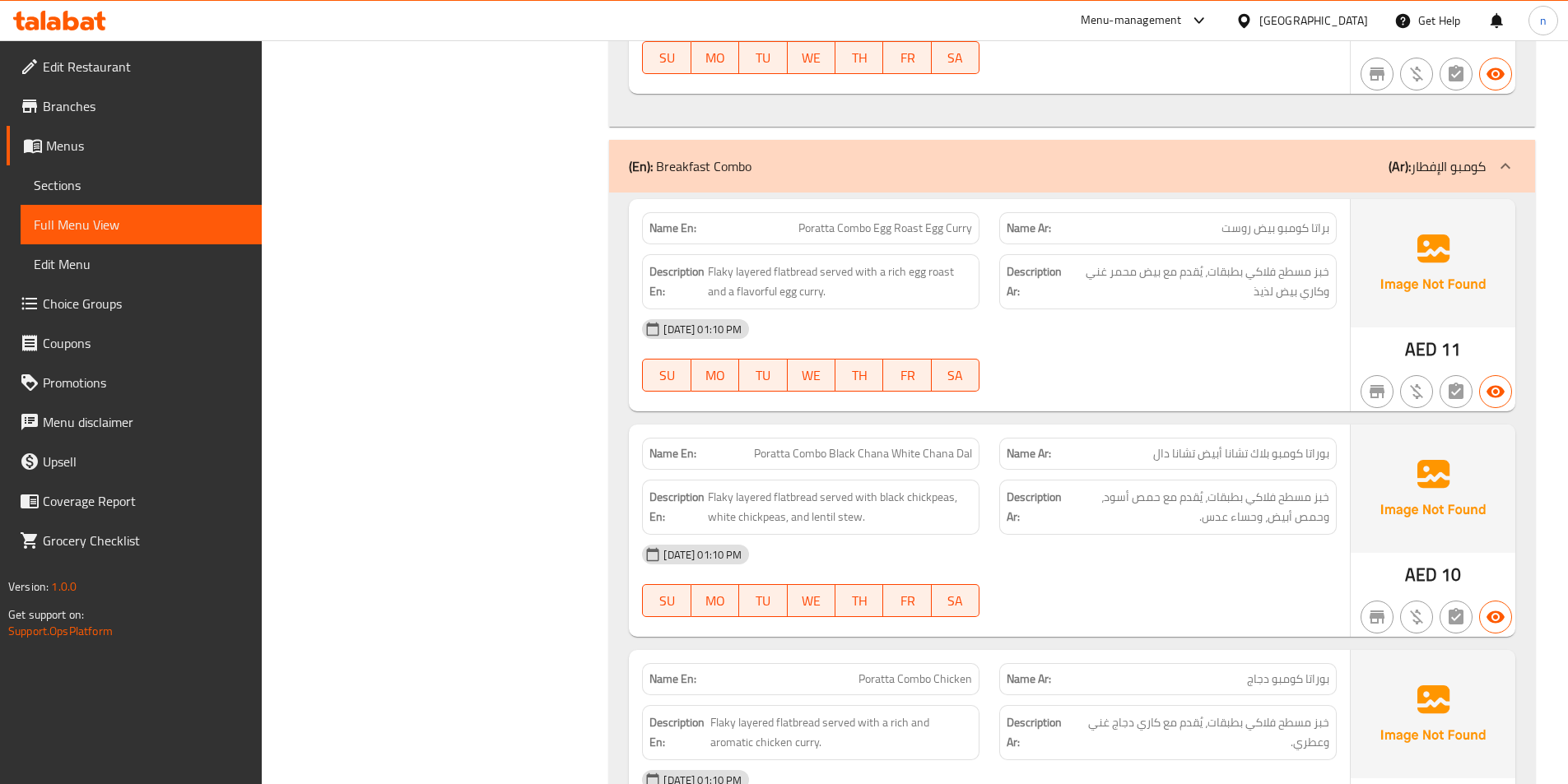
scroll to position [4195, 0]
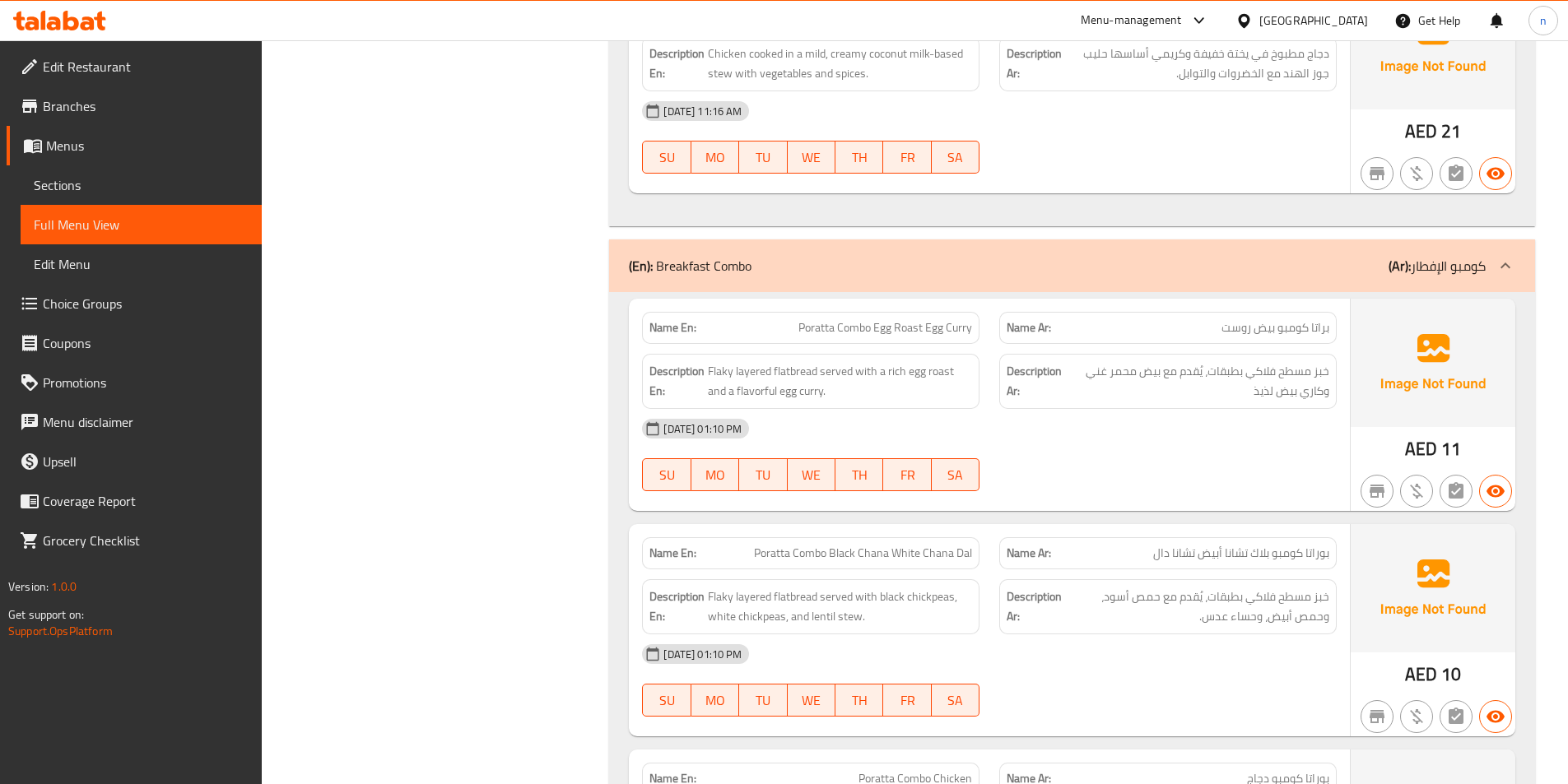
click at [1474, 275] on p "(Ar): كومبو الإفطار" at bounding box center [1437, 265] width 97 height 20
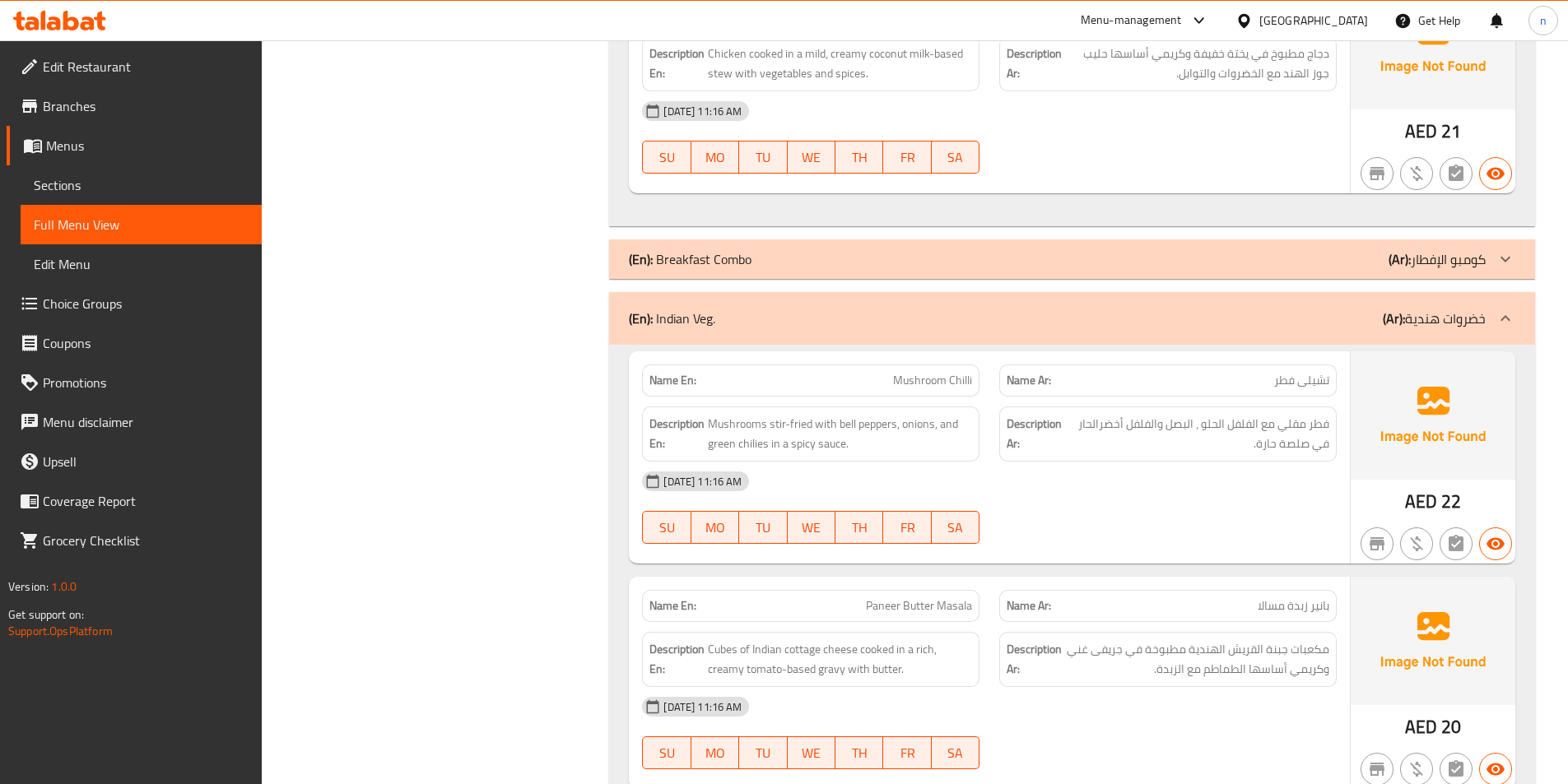
scroll to position [4360, 0]
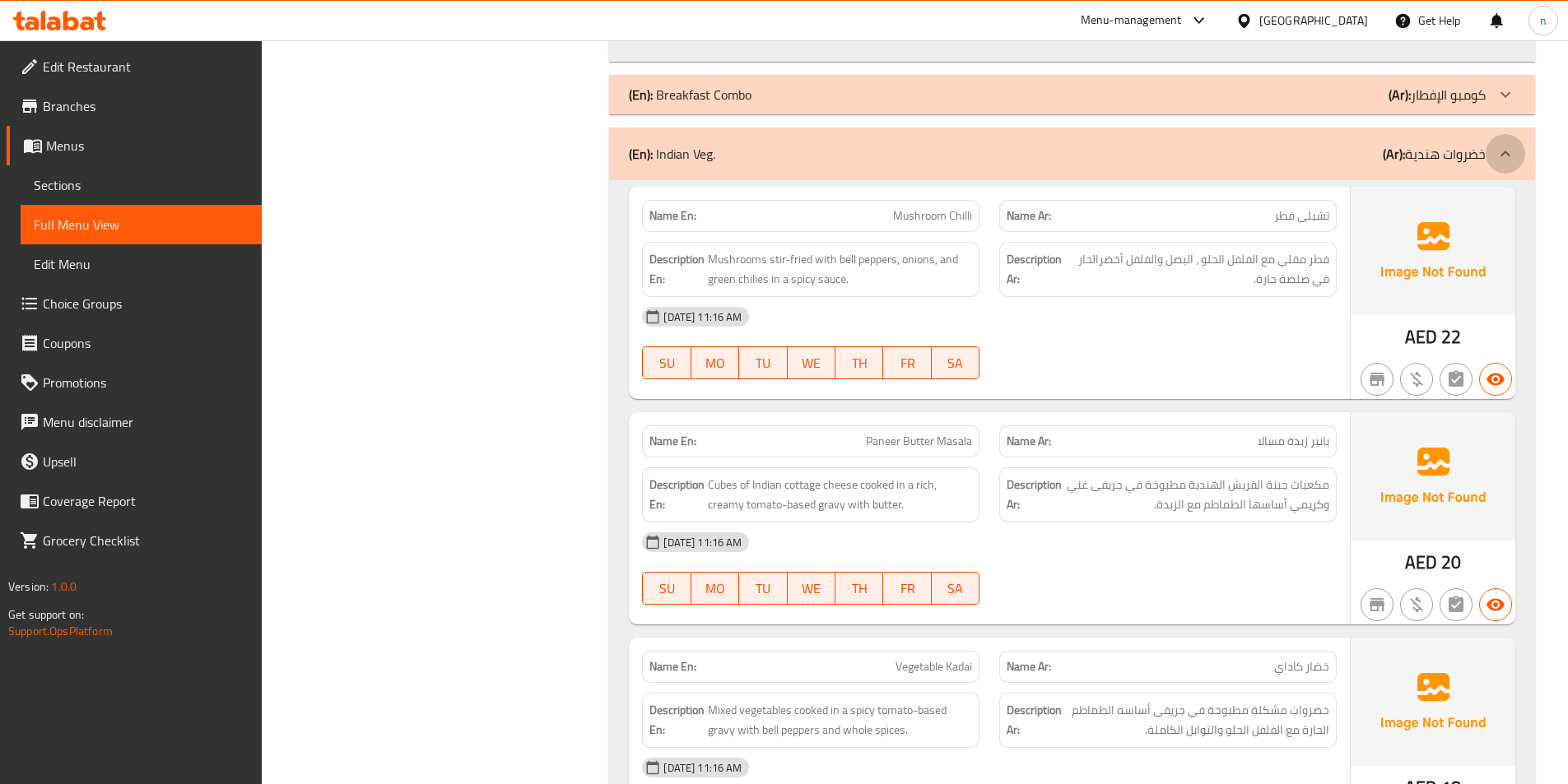
click at [1488, 158] on div at bounding box center [1506, 154] width 40 height 40
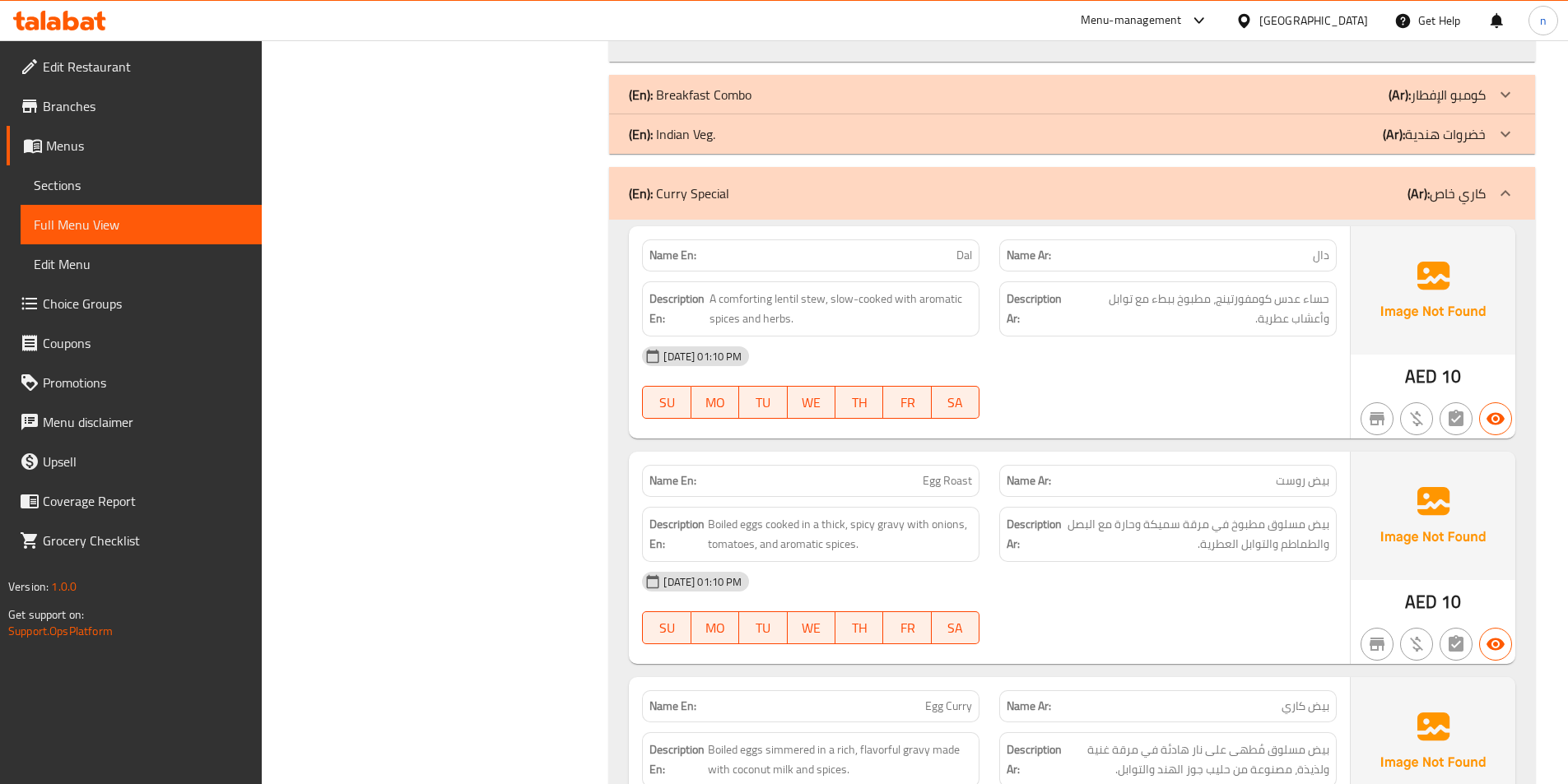
click at [1481, 189] on p "(Ar): كاري خاص" at bounding box center [1446, 193] width 78 height 20
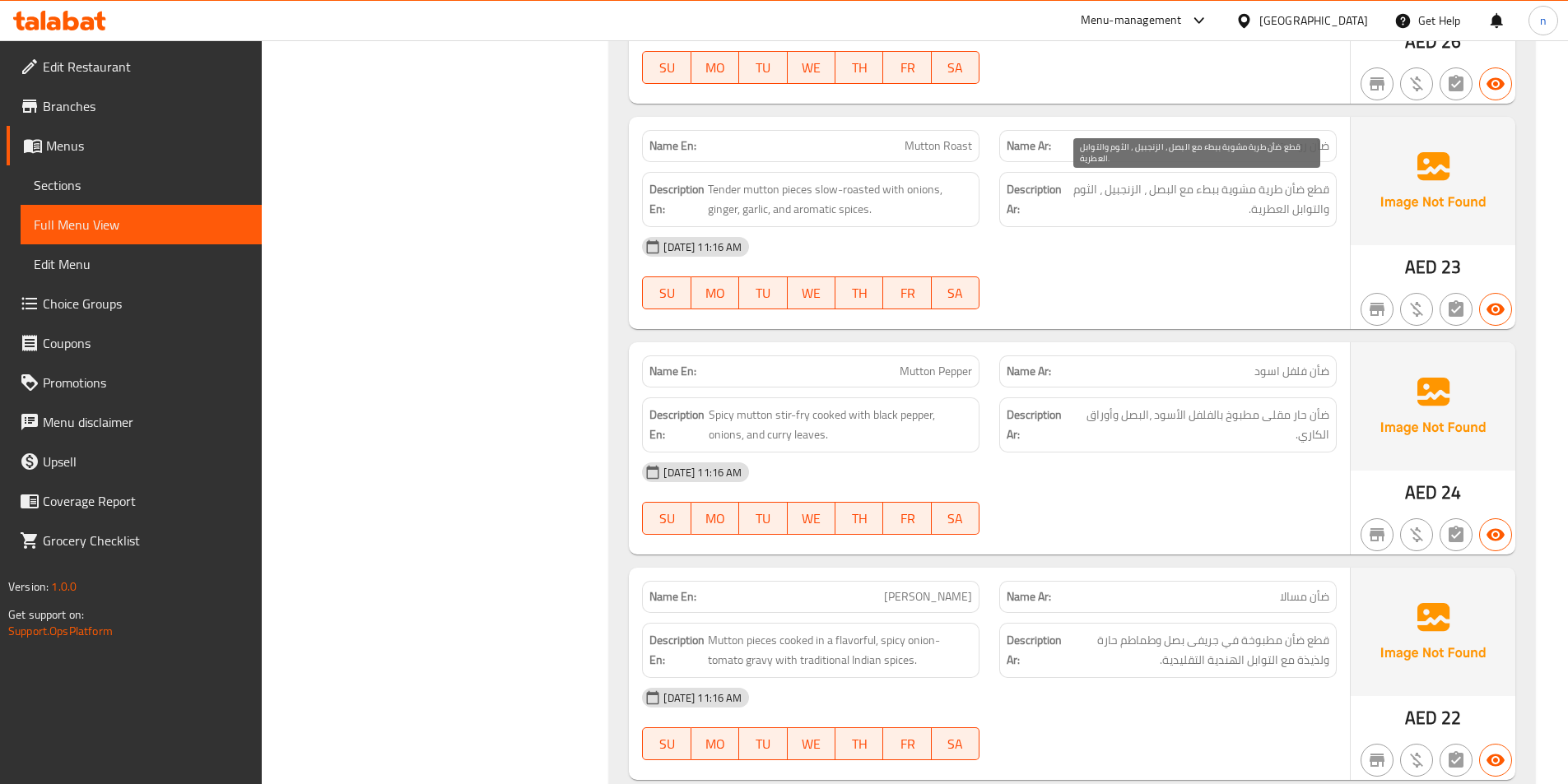
scroll to position [5014, 0]
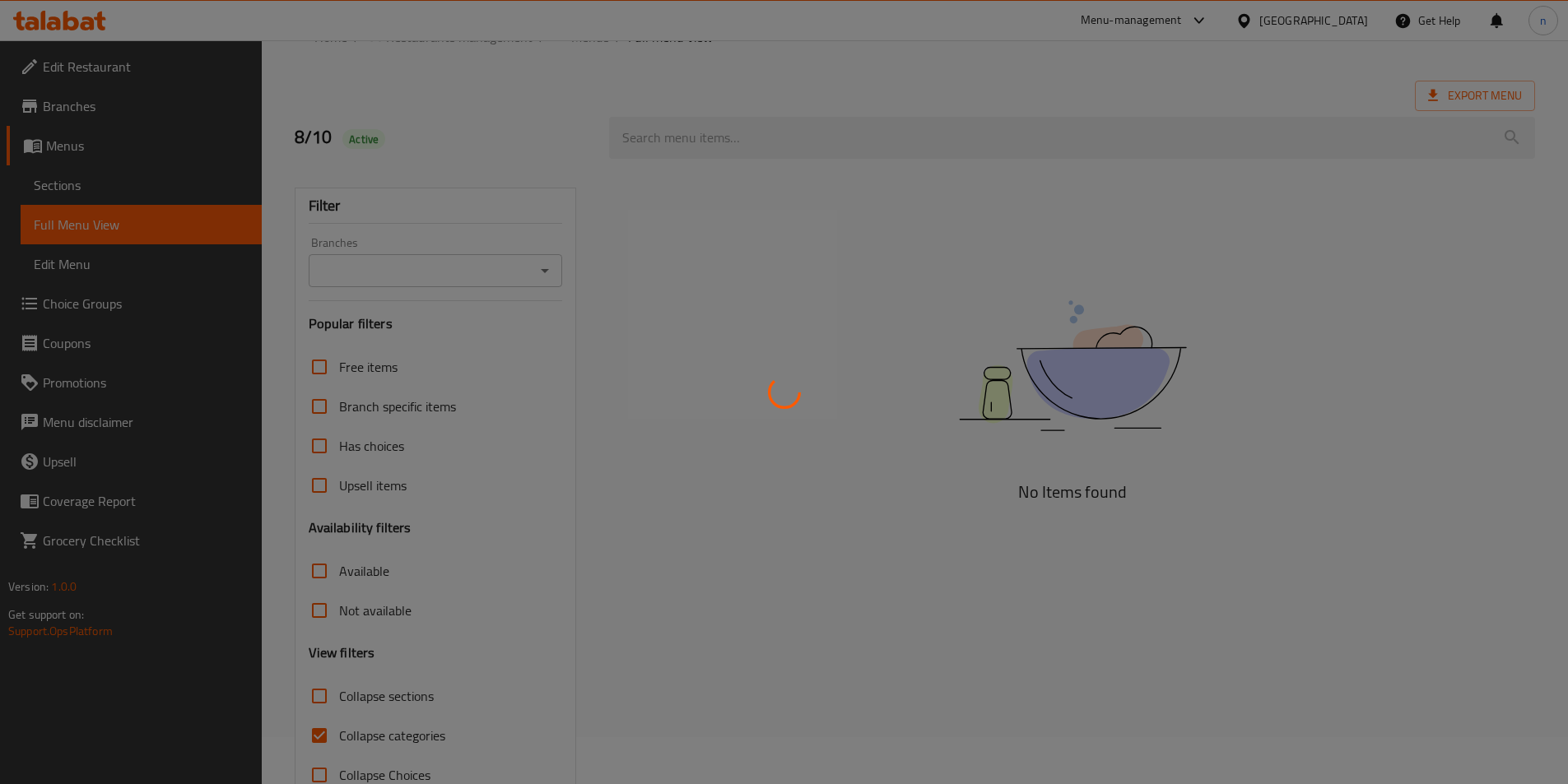
scroll to position [91, 0]
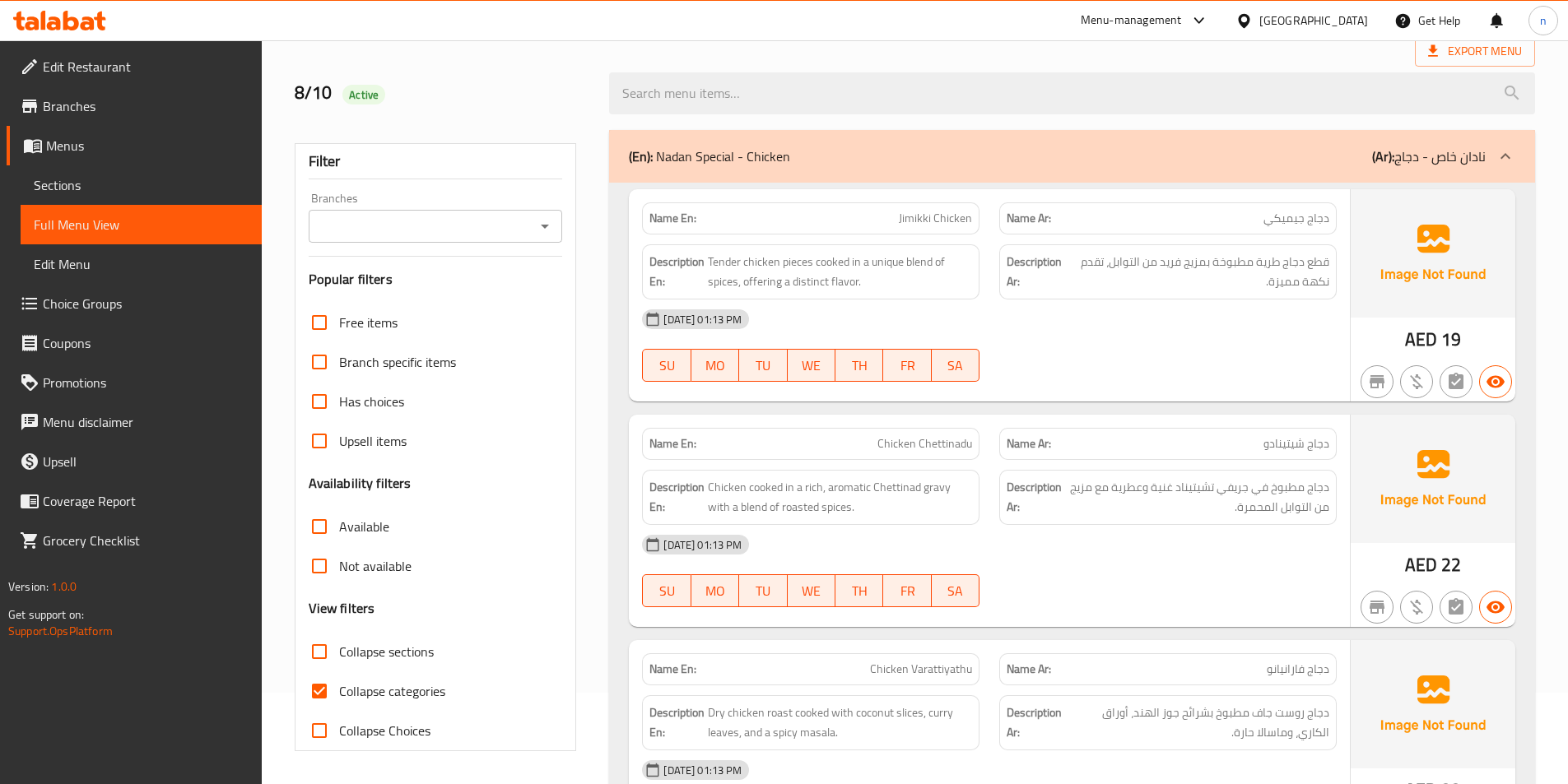
click at [394, 698] on span "Collapse categories" at bounding box center [392, 691] width 106 height 20
click at [339, 698] on input "Collapse categories" at bounding box center [320, 691] width 40 height 40
checkbox input "false"
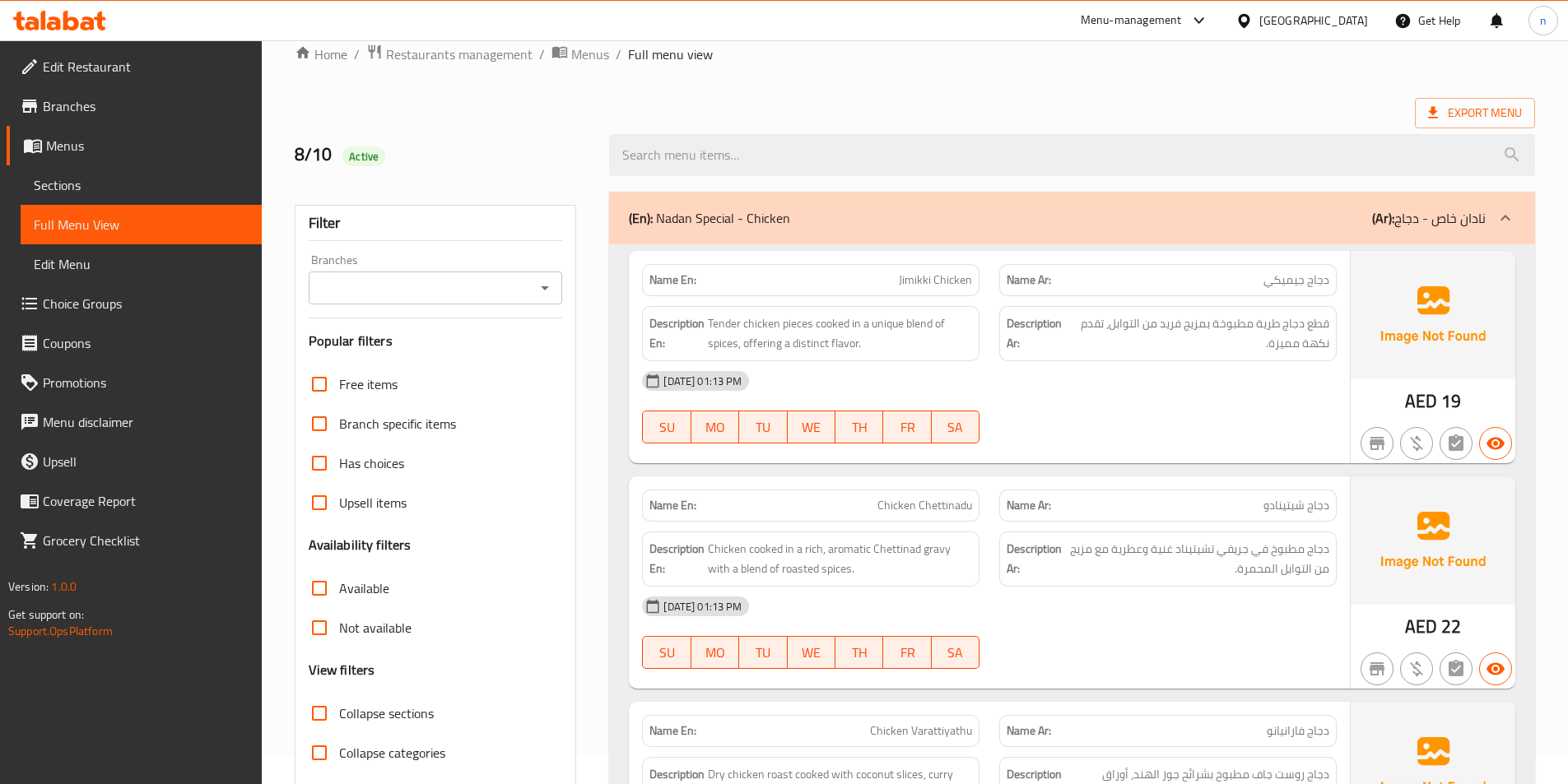
scroll to position [0, 0]
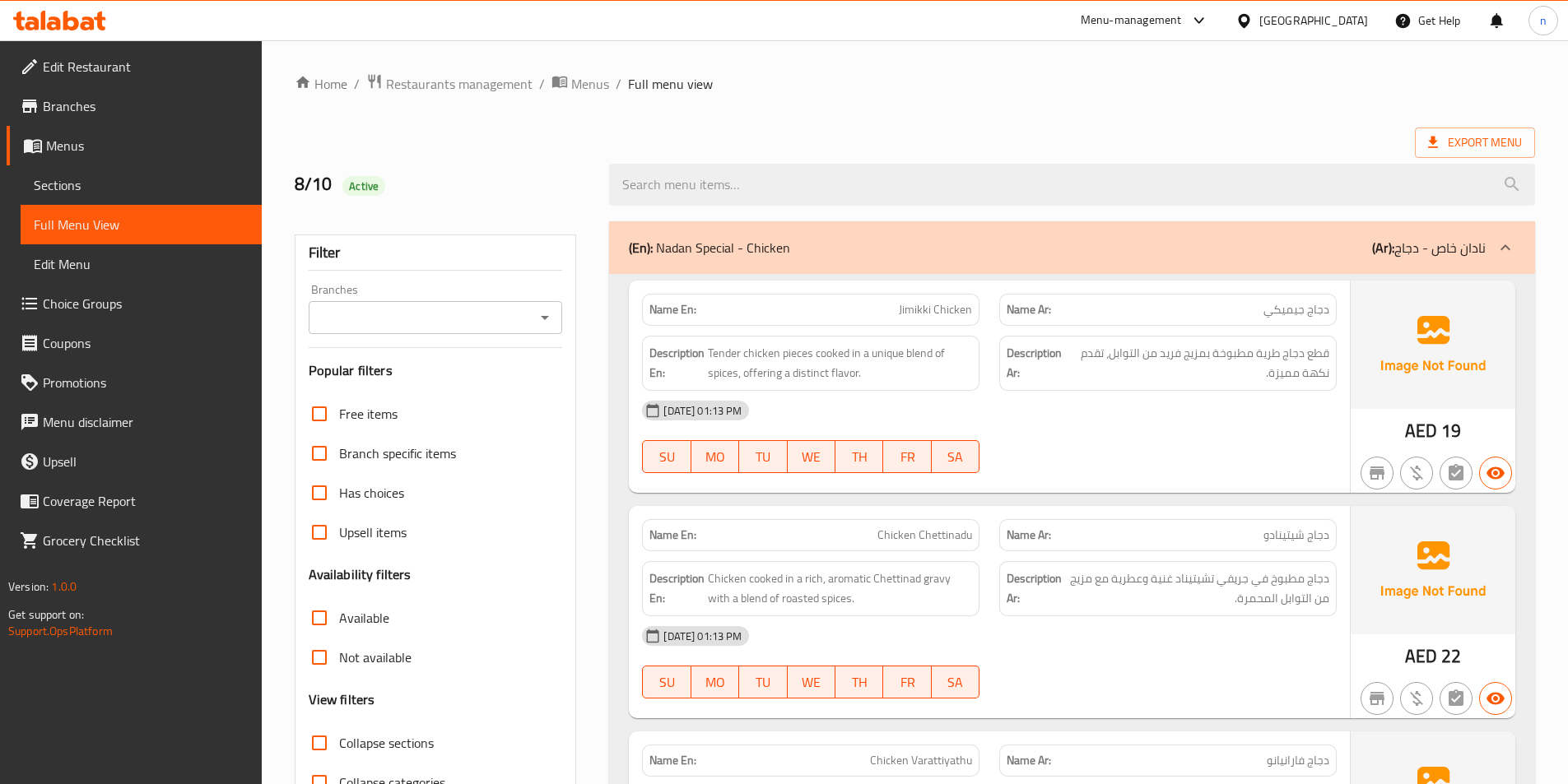
click at [1481, 251] on p "(Ar): نادان خاص - دجاج" at bounding box center [1429, 248] width 114 height 20
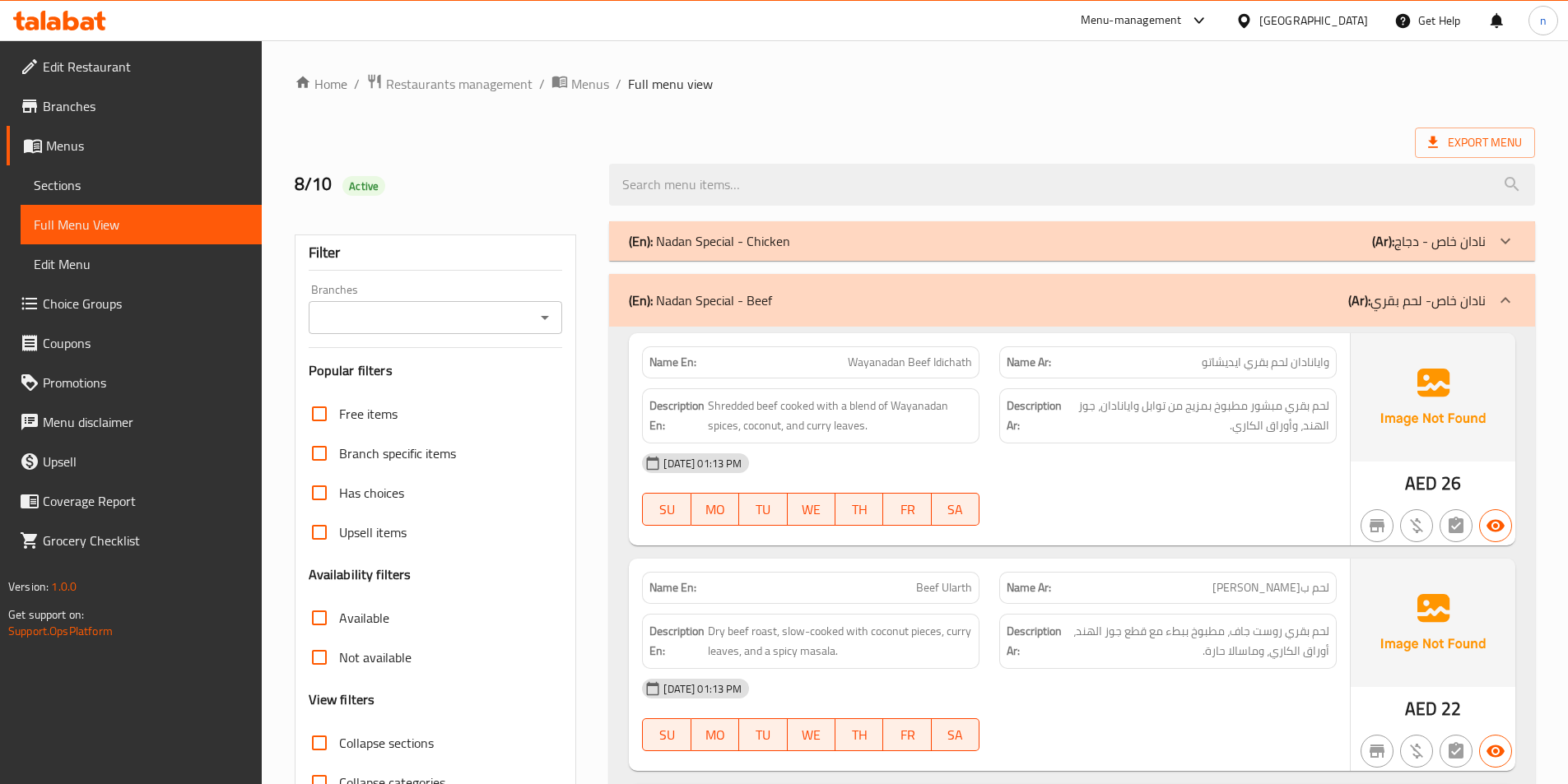
click at [1504, 296] on icon at bounding box center [1506, 300] width 20 height 20
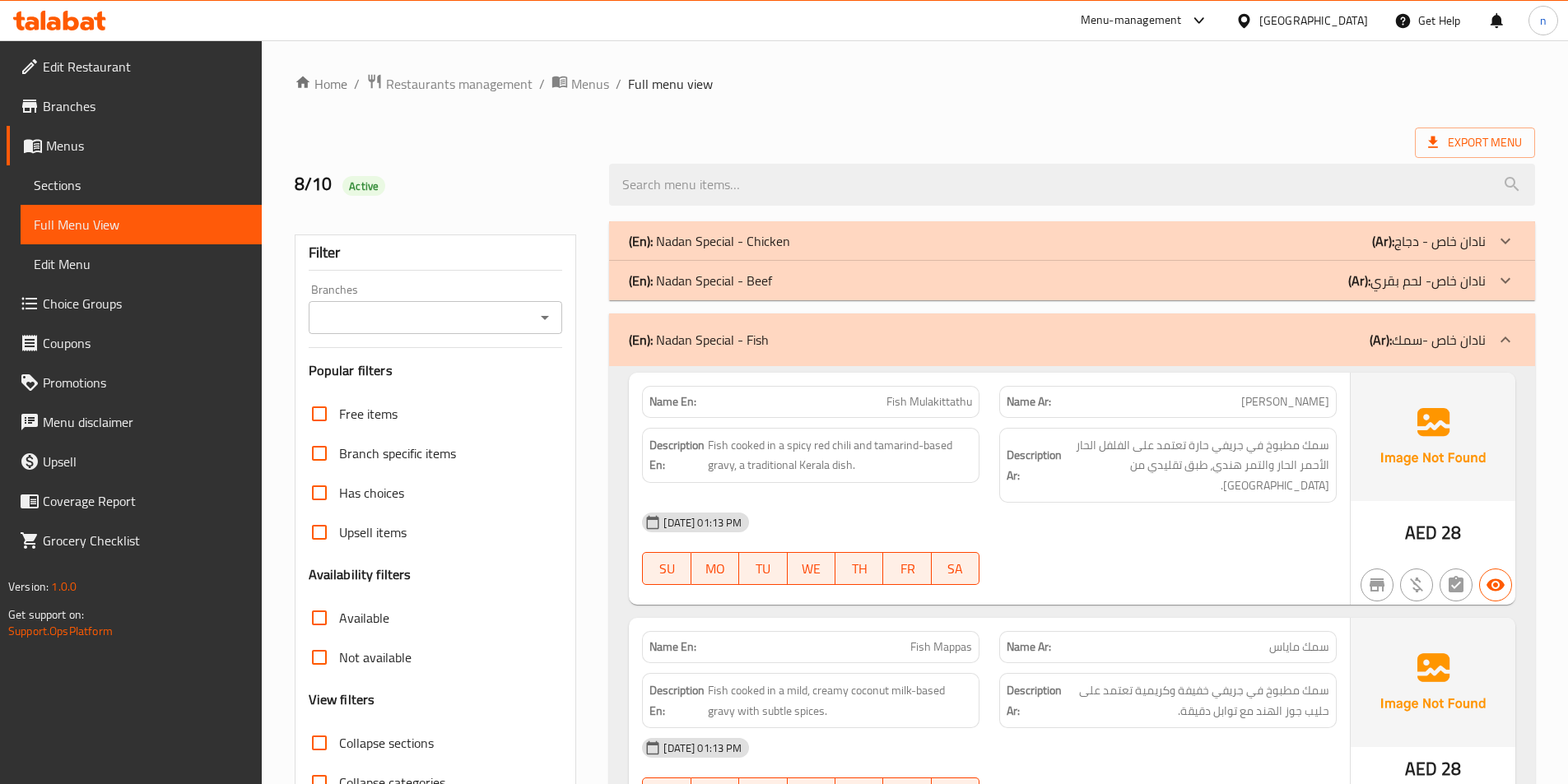
click at [1497, 339] on icon at bounding box center [1506, 340] width 20 height 20
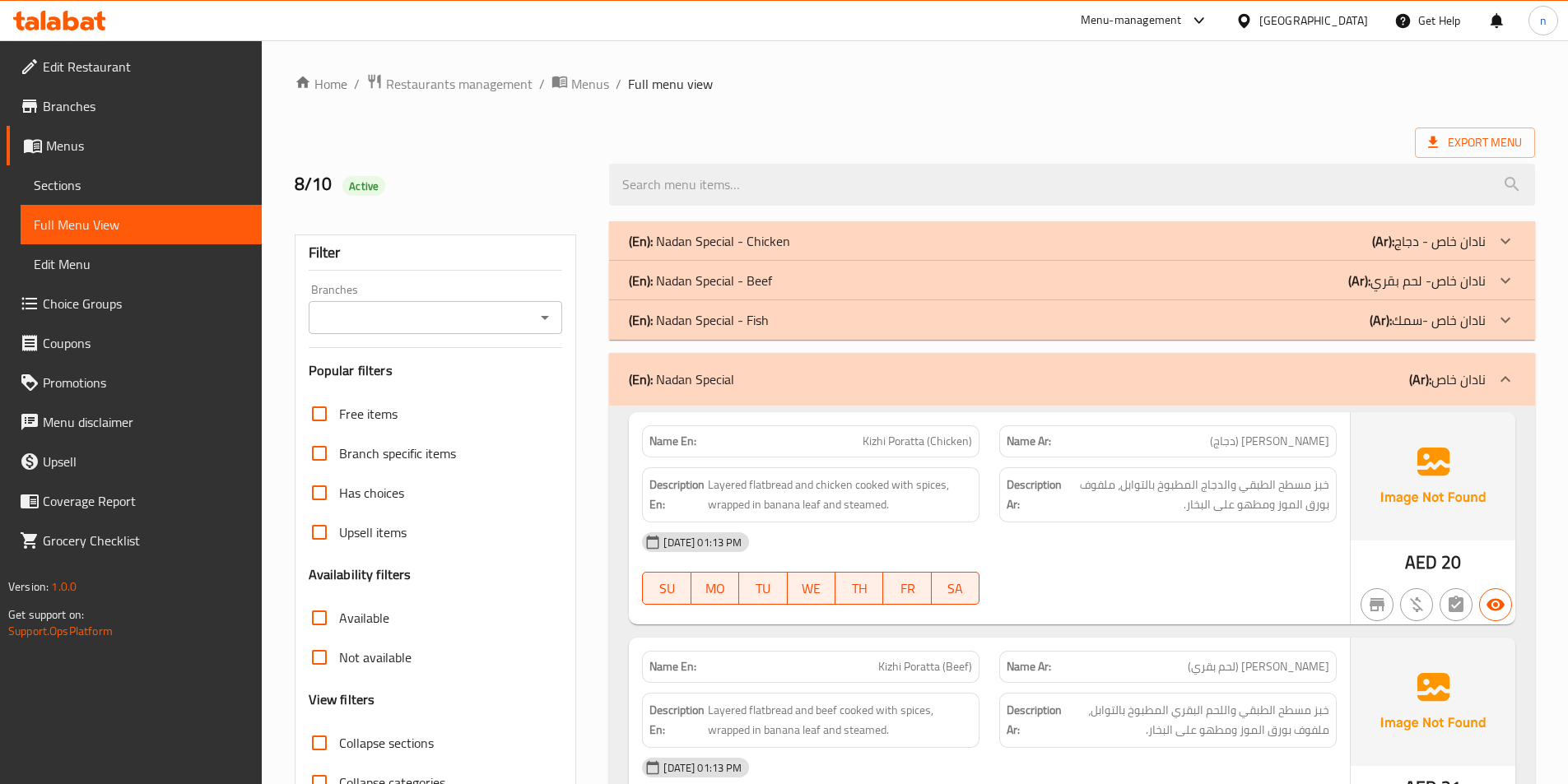
click at [1506, 391] on div at bounding box center [1506, 379] width 40 height 40
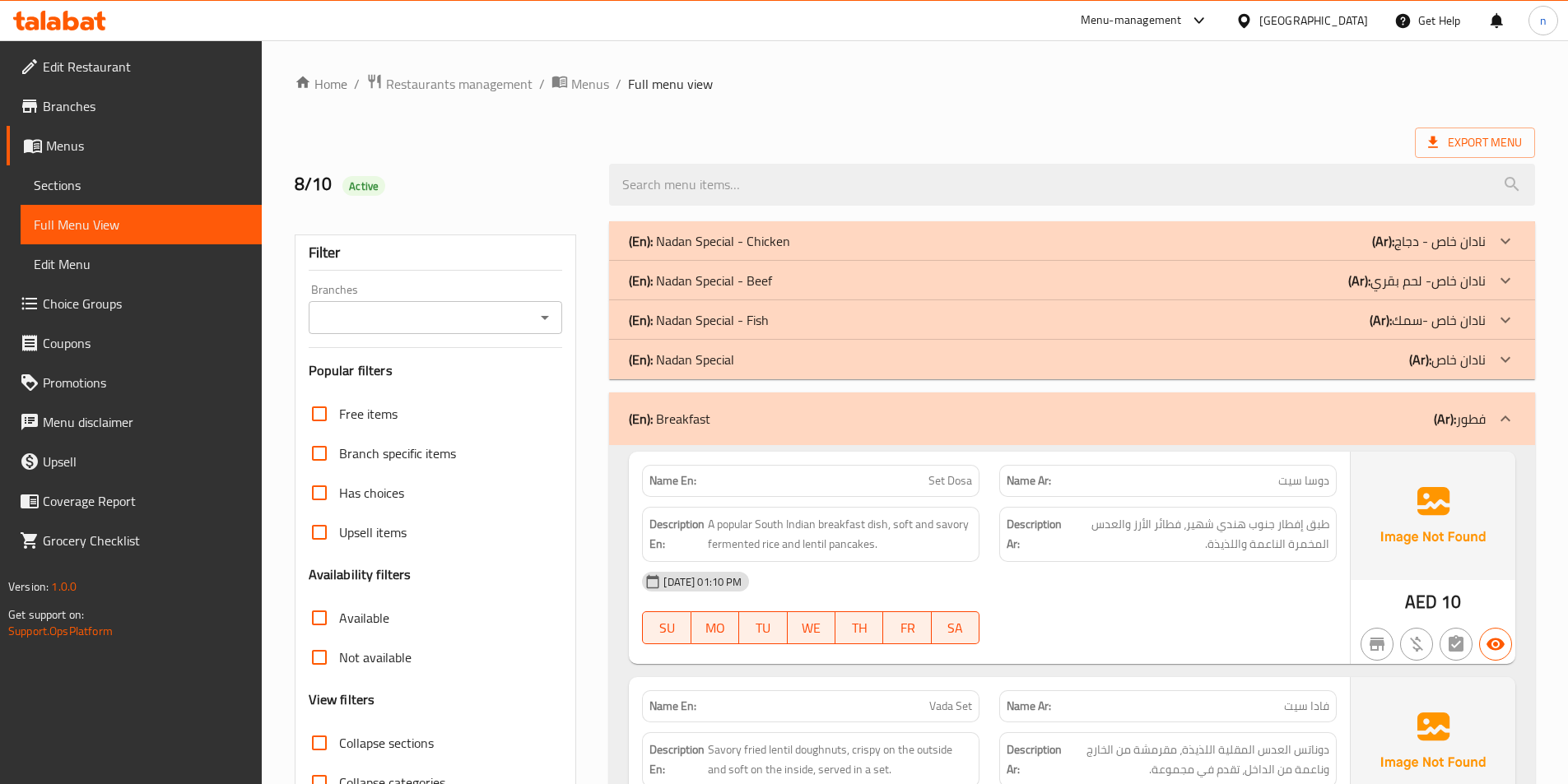
scroll to position [246, 0]
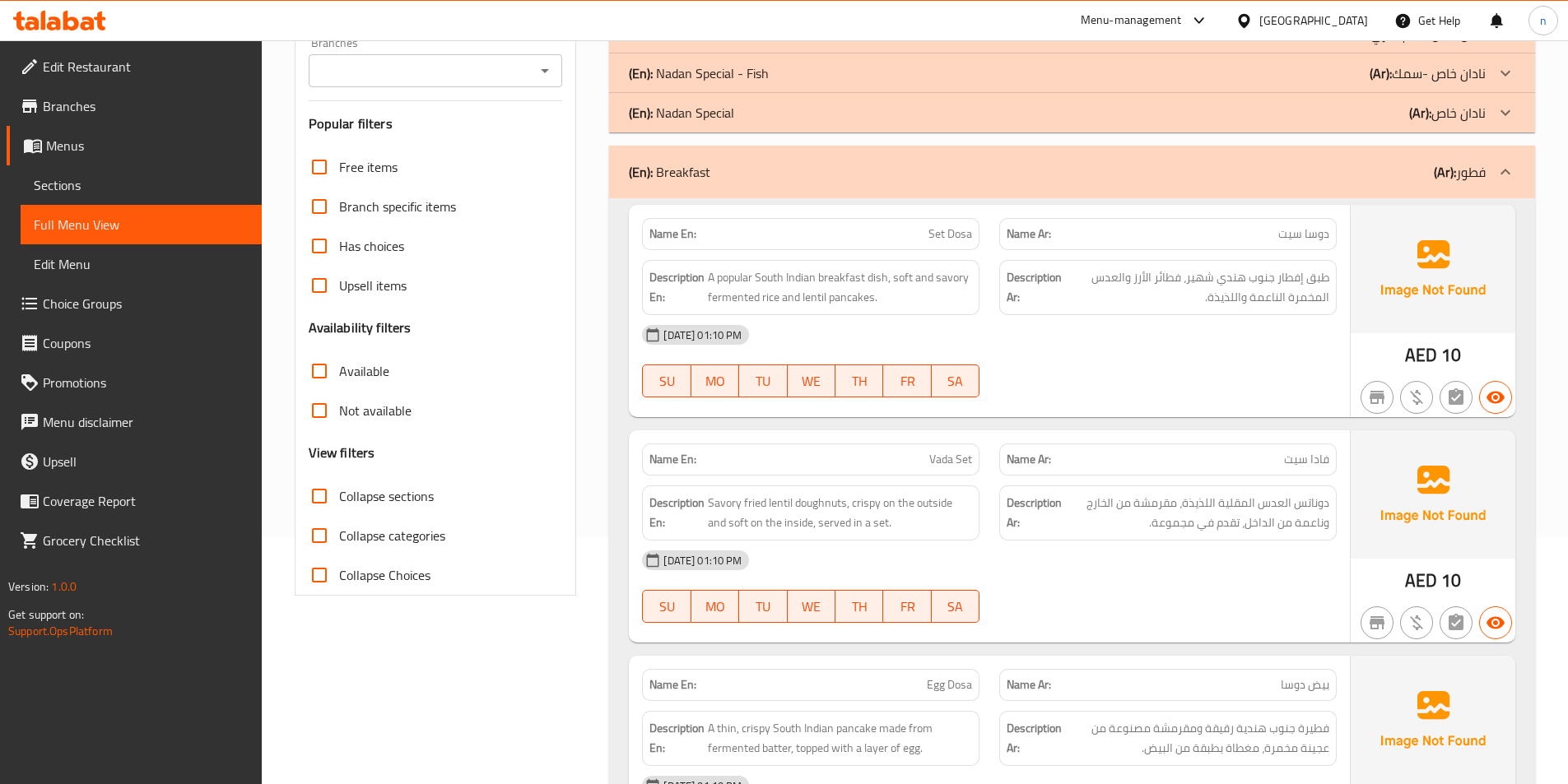
click at [1497, 170] on icon at bounding box center [1506, 172] width 20 height 20
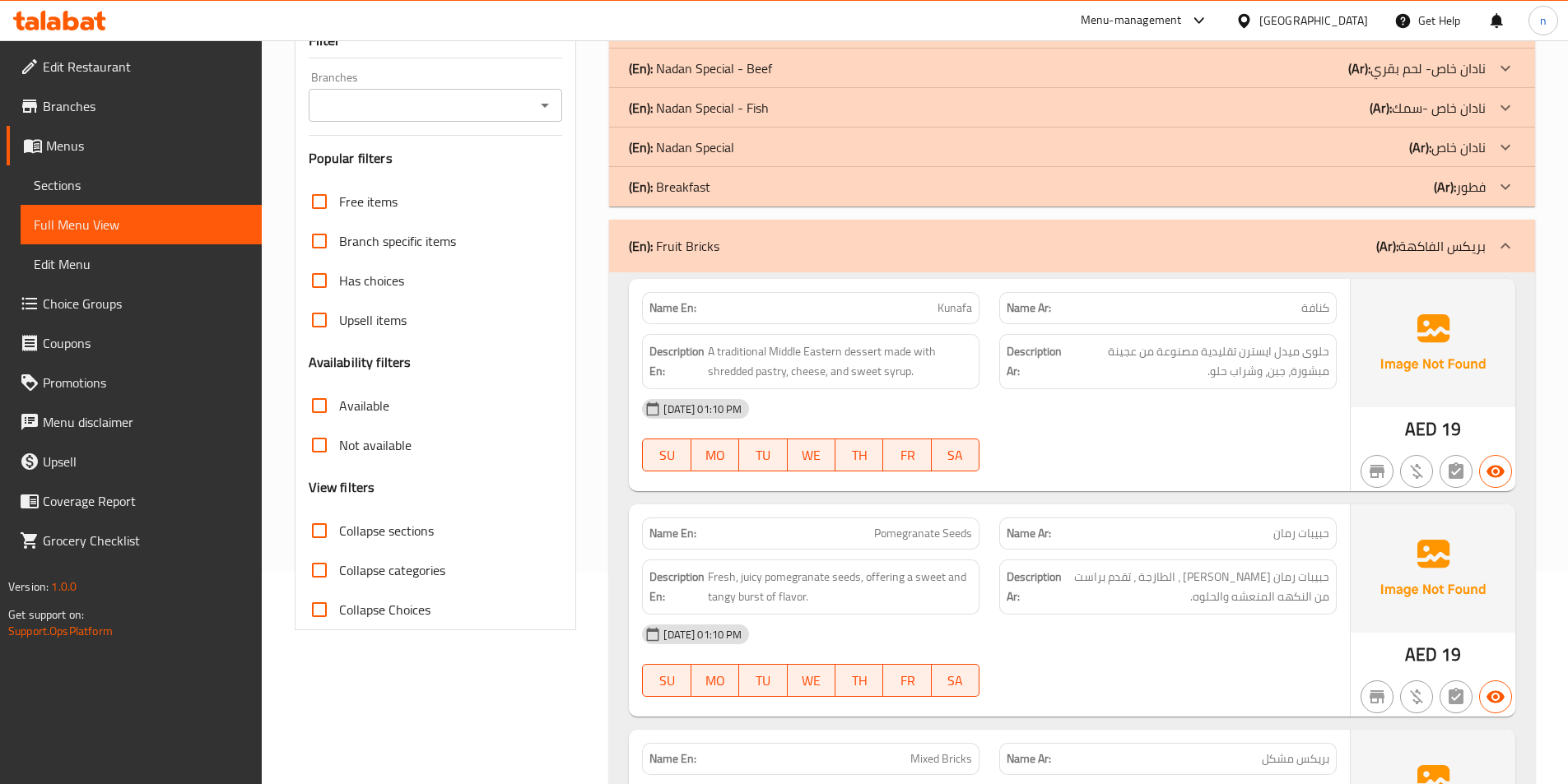
scroll to position [164, 0]
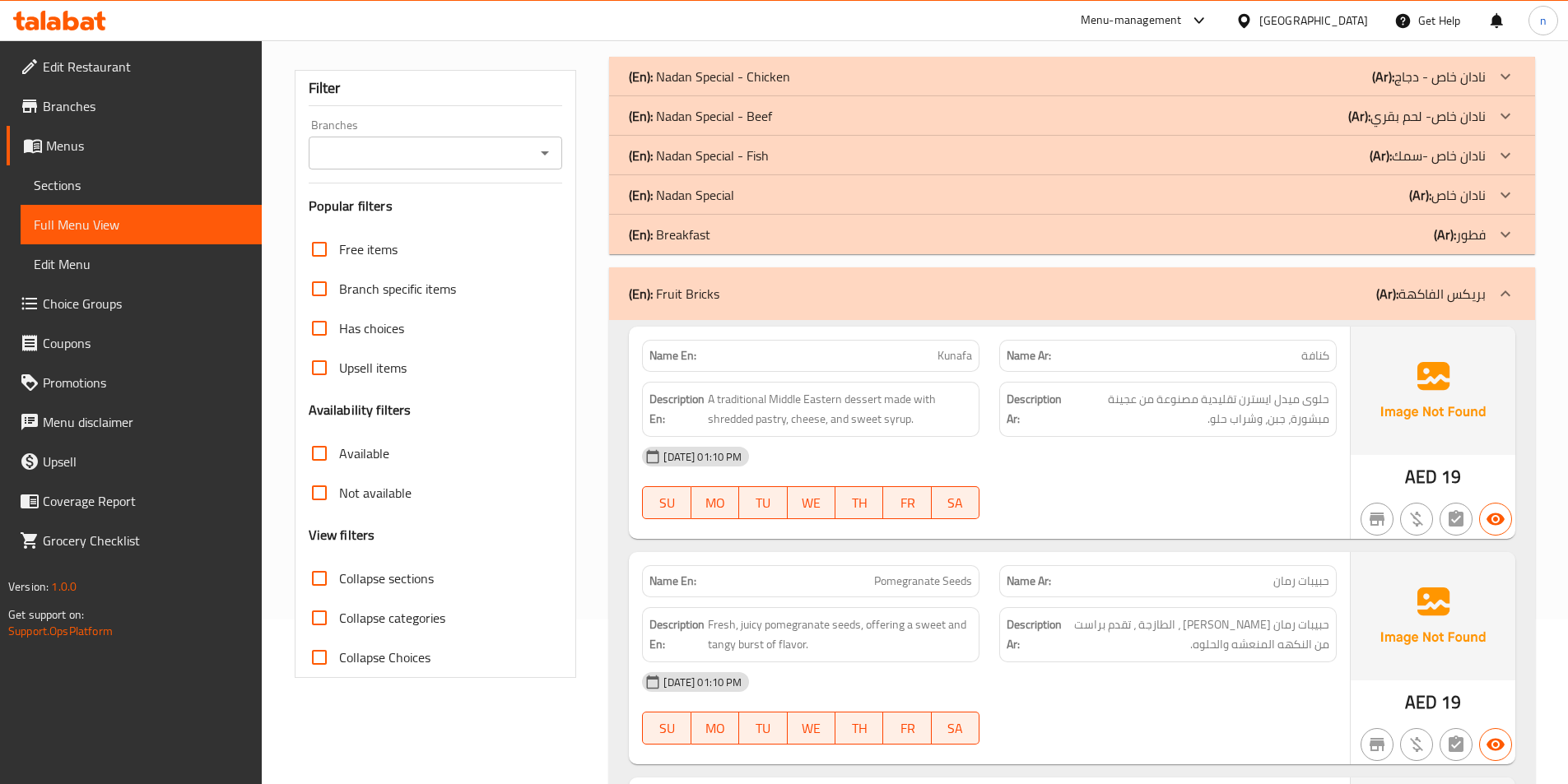
click at [1510, 290] on icon at bounding box center [1506, 294] width 20 height 20
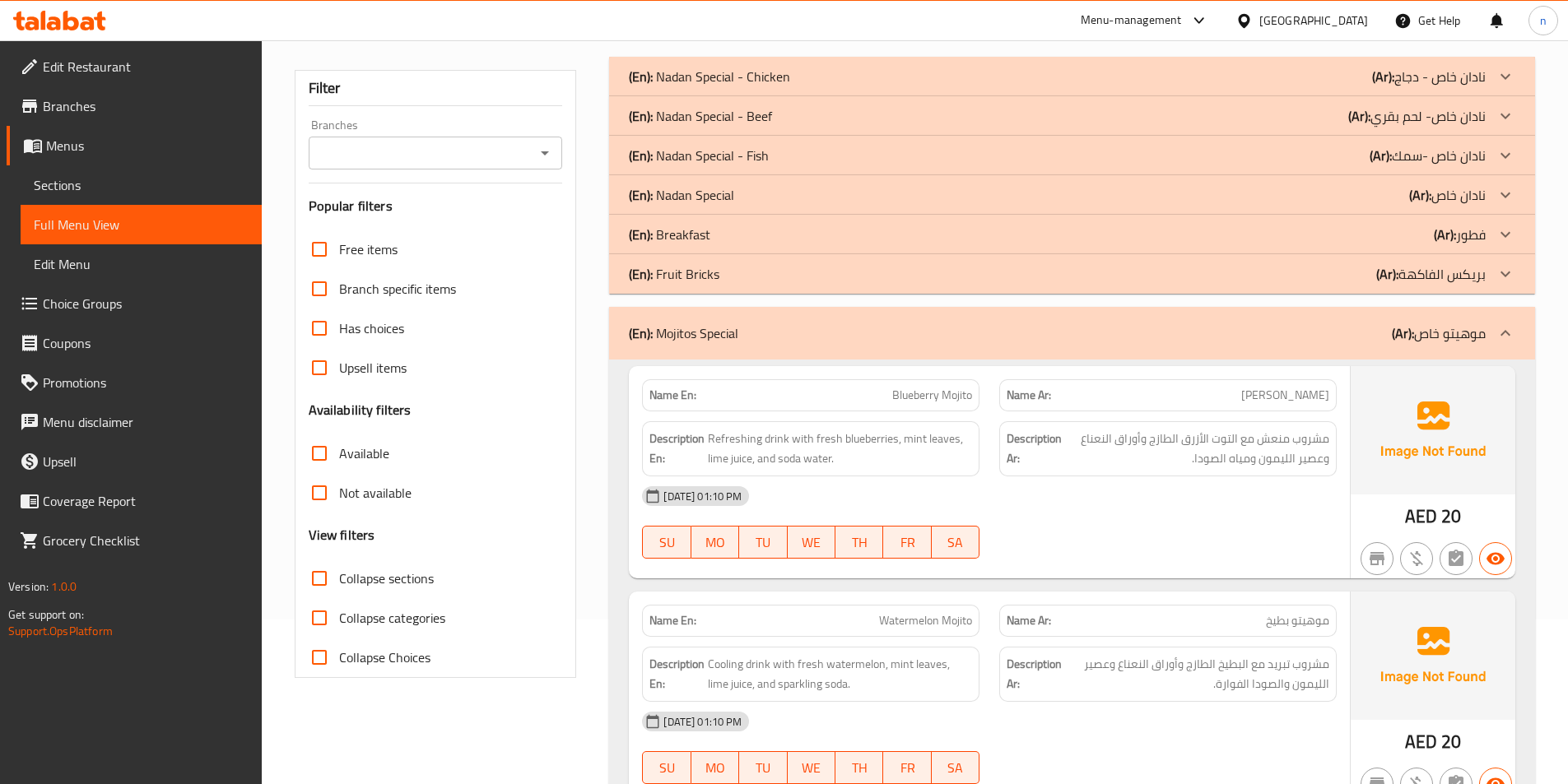
click at [1498, 330] on icon at bounding box center [1506, 334] width 20 height 20
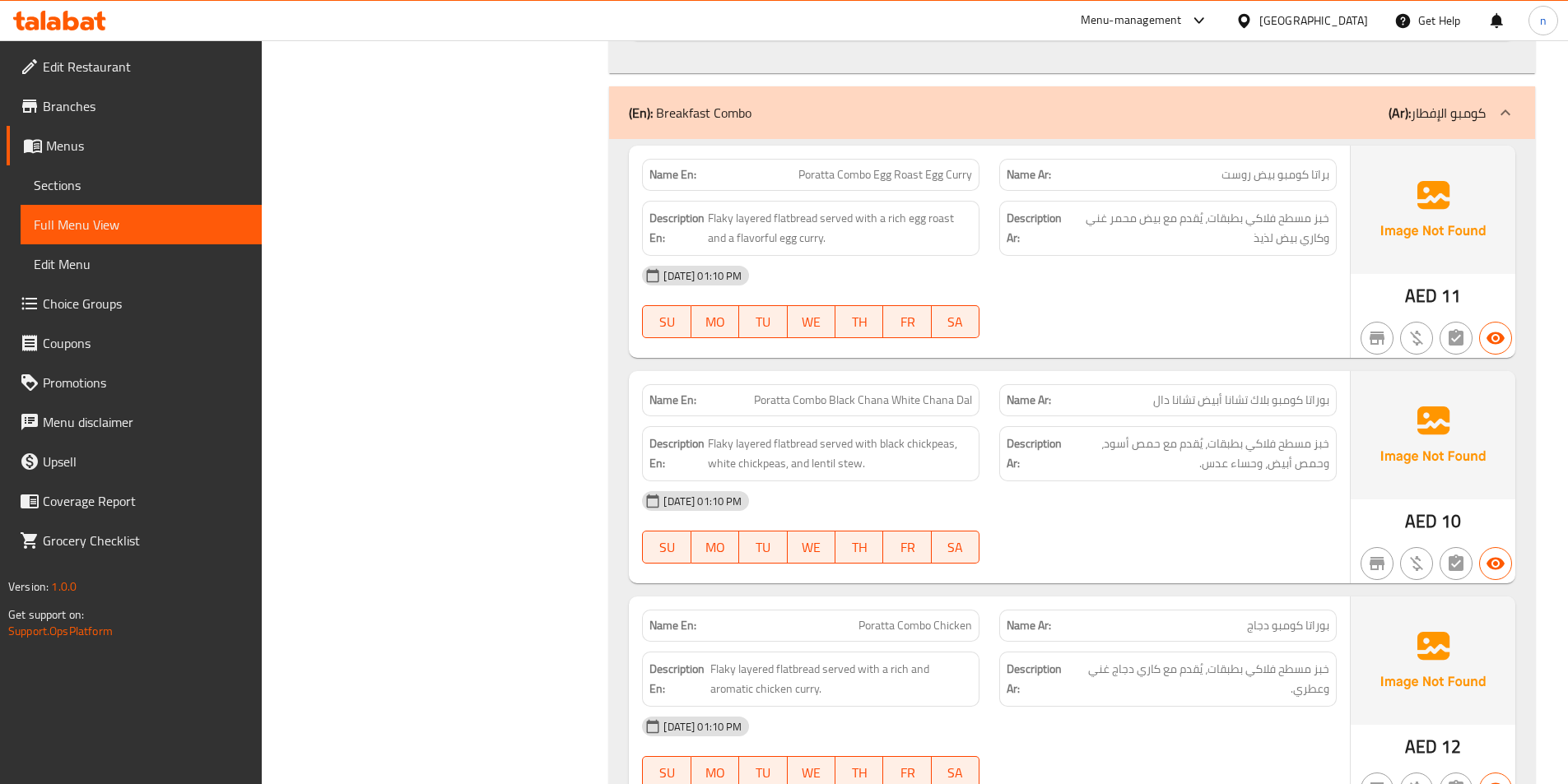
scroll to position [4332, 0]
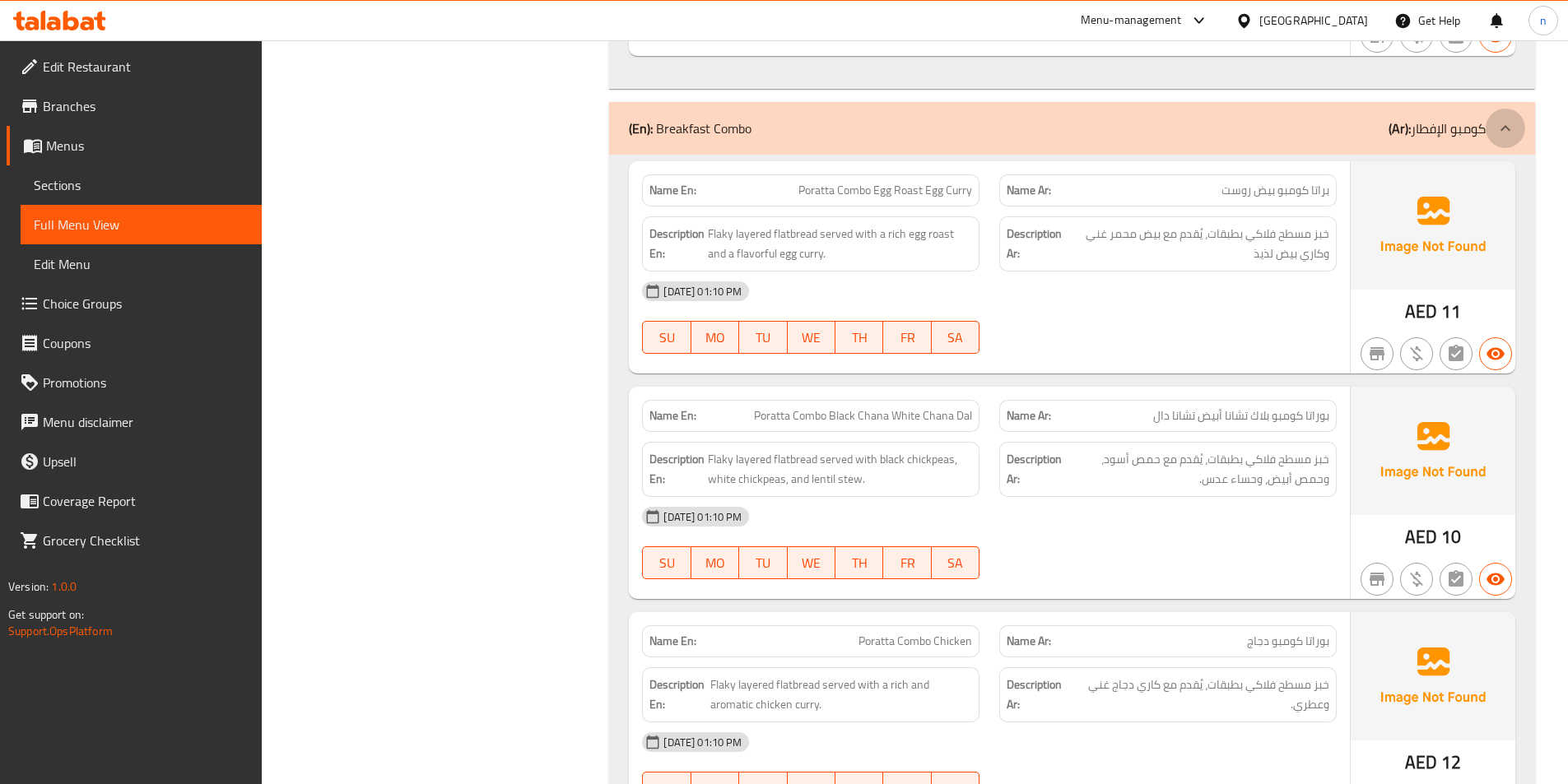
click at [1497, 114] on div at bounding box center [1506, 129] width 40 height 40
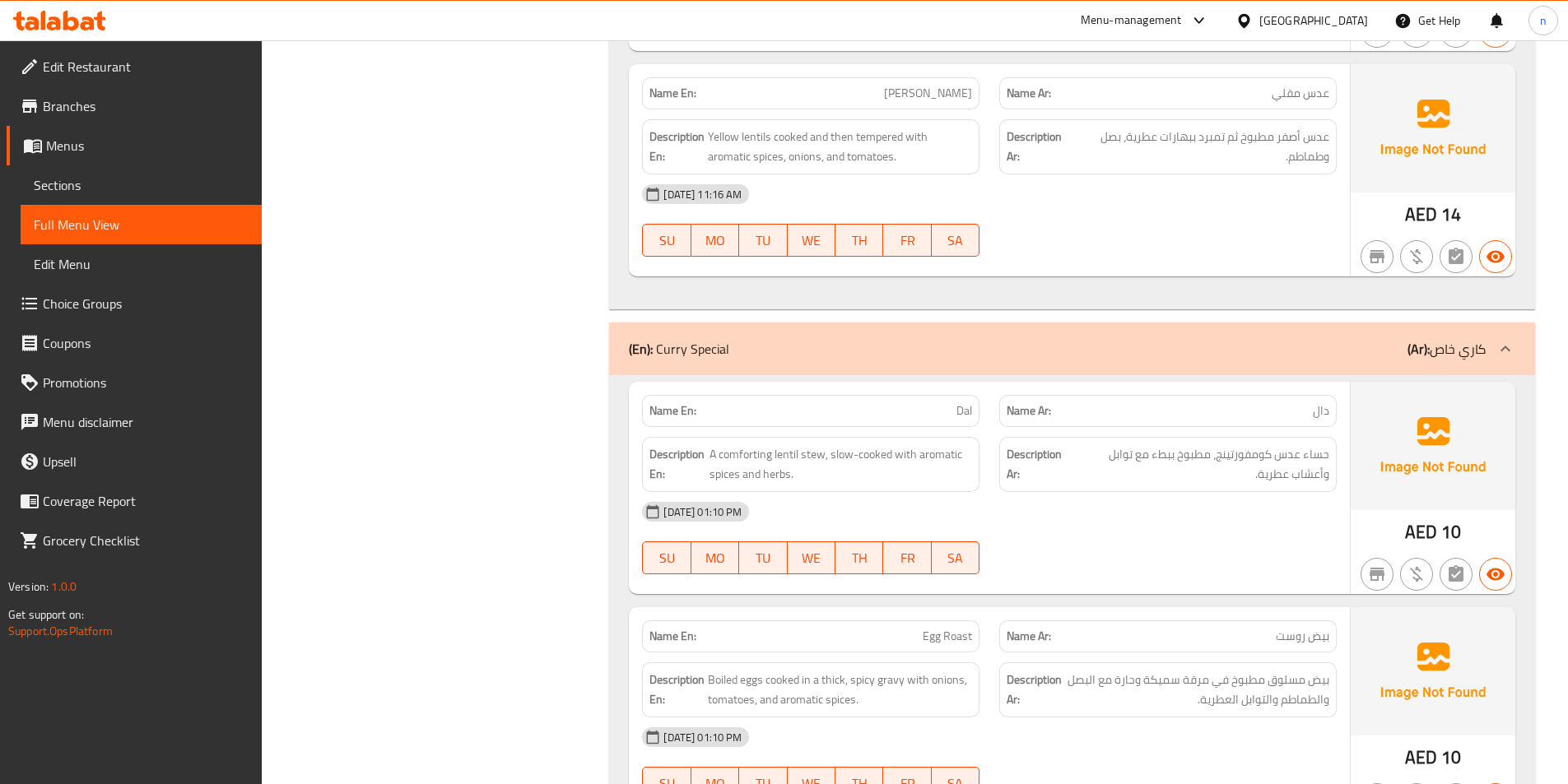
scroll to position [7739, 0]
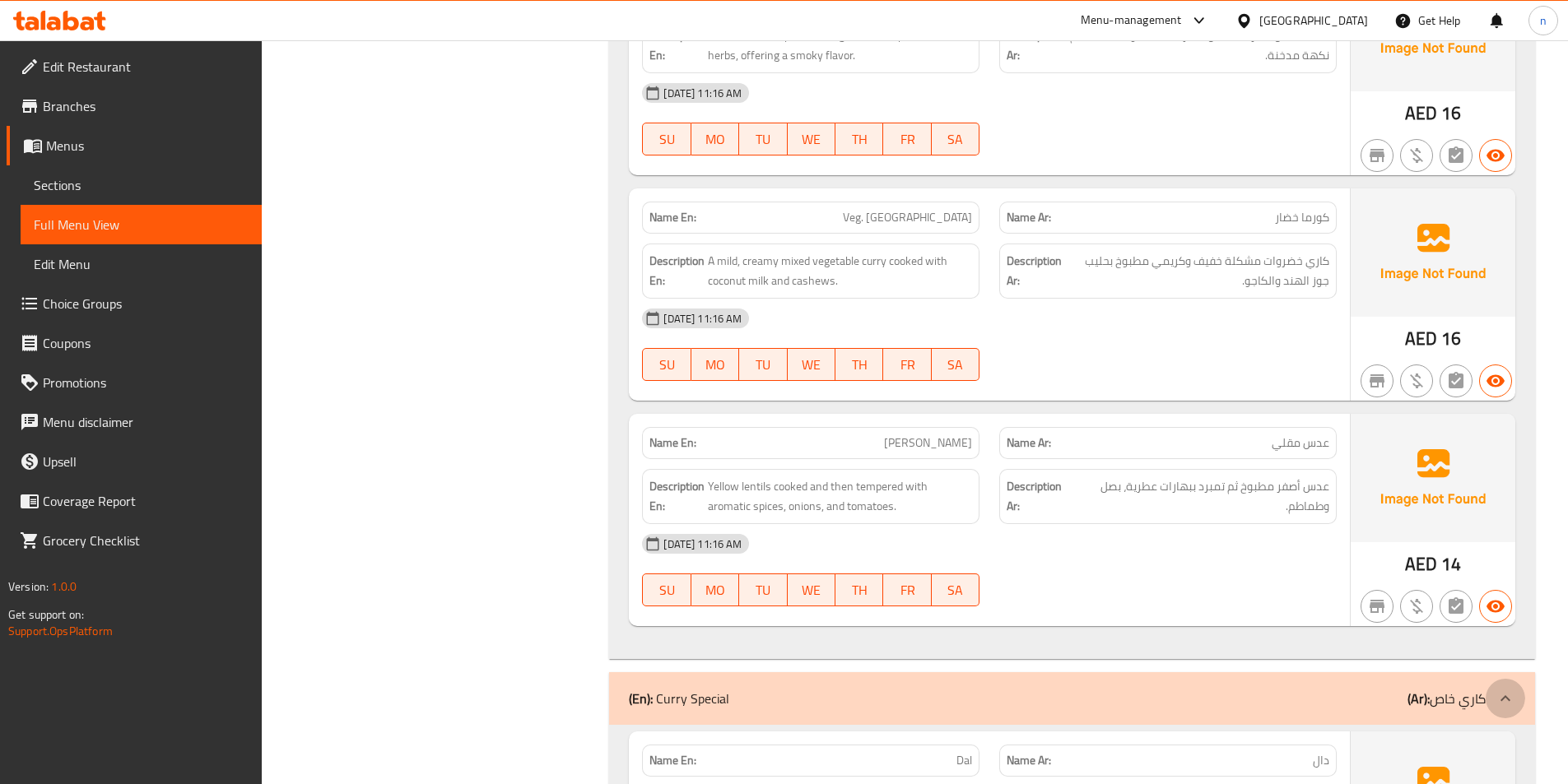
drag, startPoint x: 1492, startPoint y: 709, endPoint x: 1543, endPoint y: 605, distance: 115.8
click at [1492, 709] on div at bounding box center [1506, 699] width 40 height 40
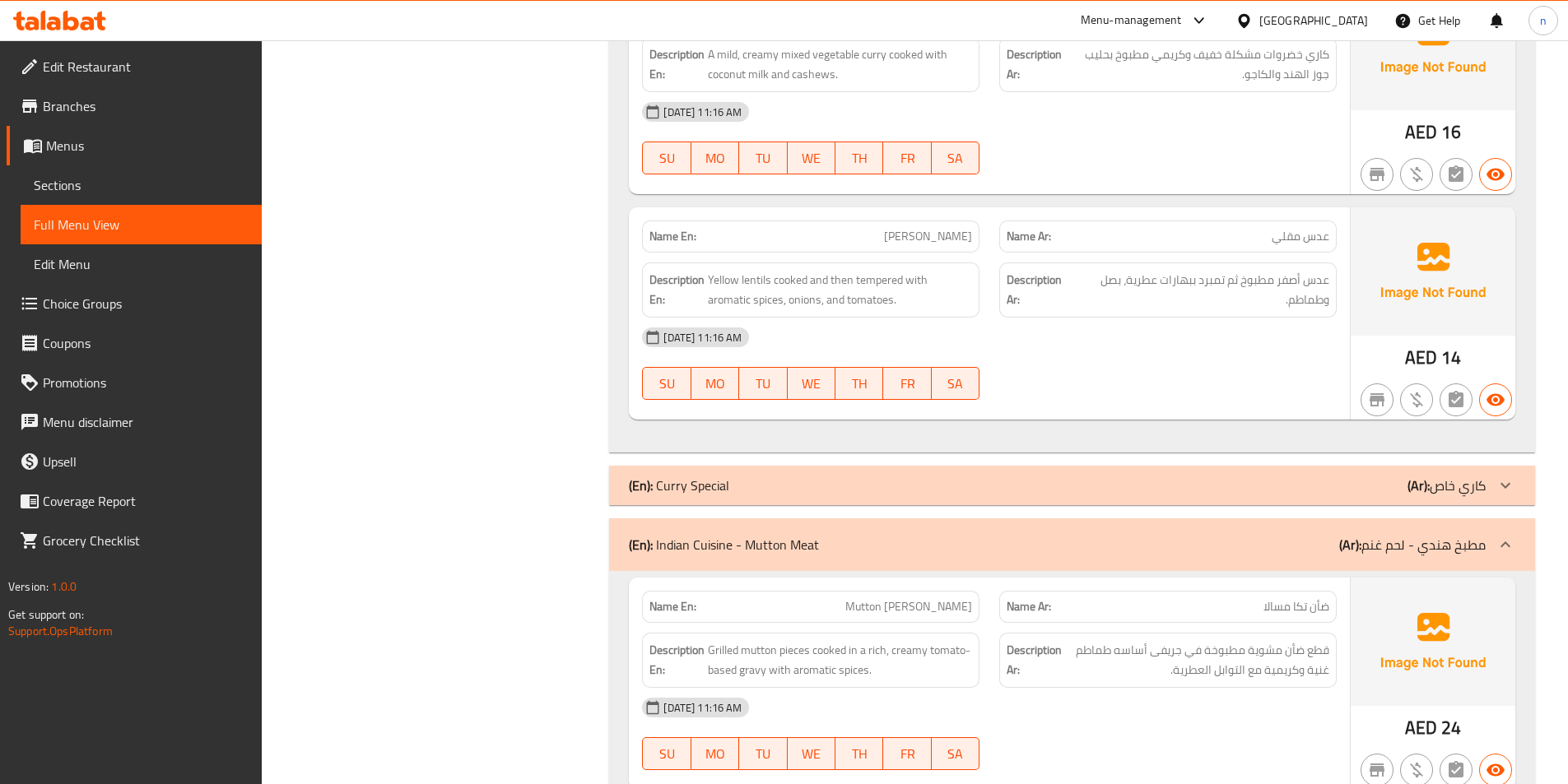
scroll to position [7985, 0]
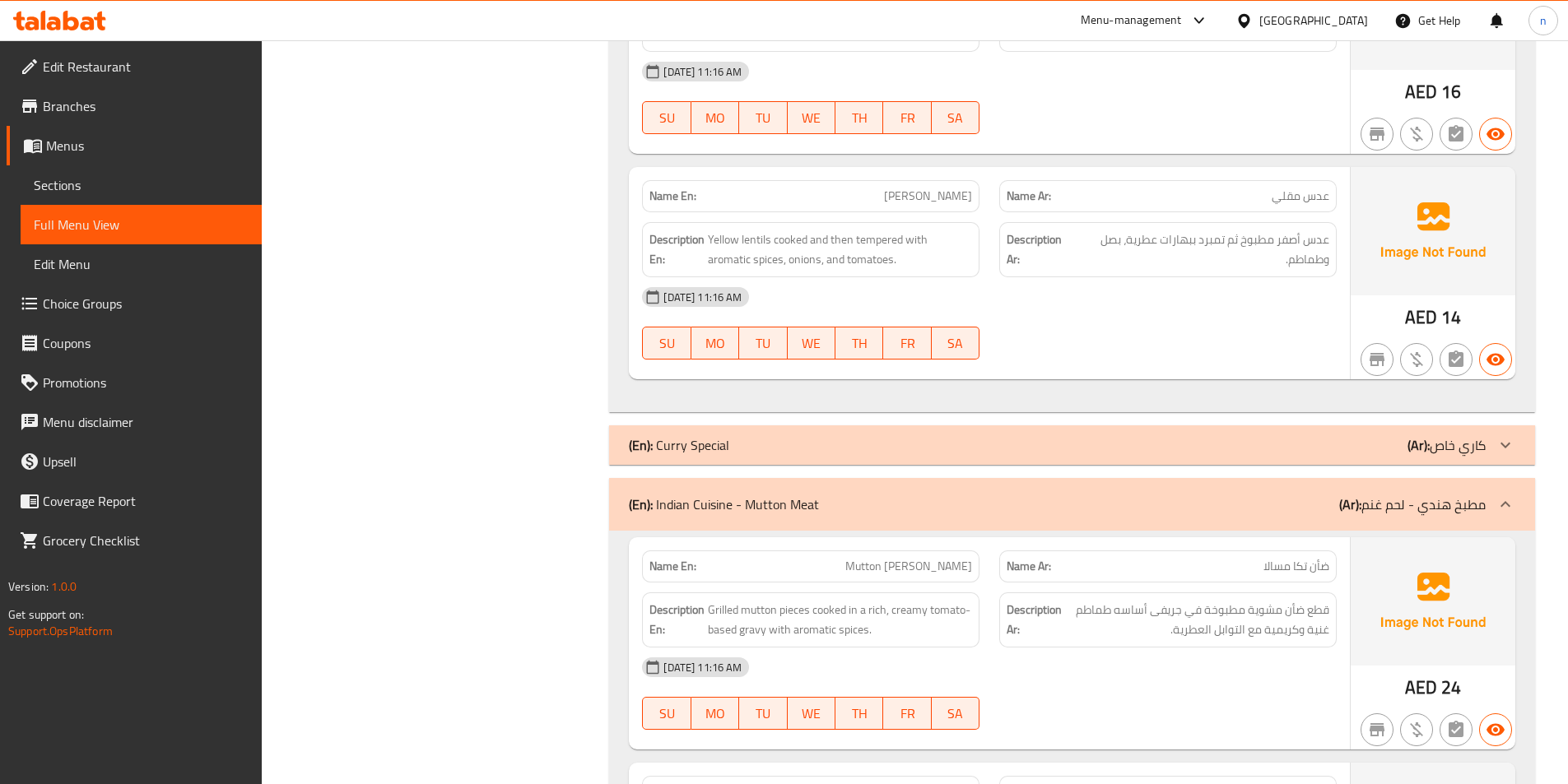
drag, startPoint x: 1479, startPoint y: 487, endPoint x: 1485, endPoint y: 505, distance: 19.0
click at [1478, 487] on div "(En): Indian Cuisine - Mutton Meat (Ar): مطبخ هندي - لحم غنم" at bounding box center [1072, 504] width 926 height 52
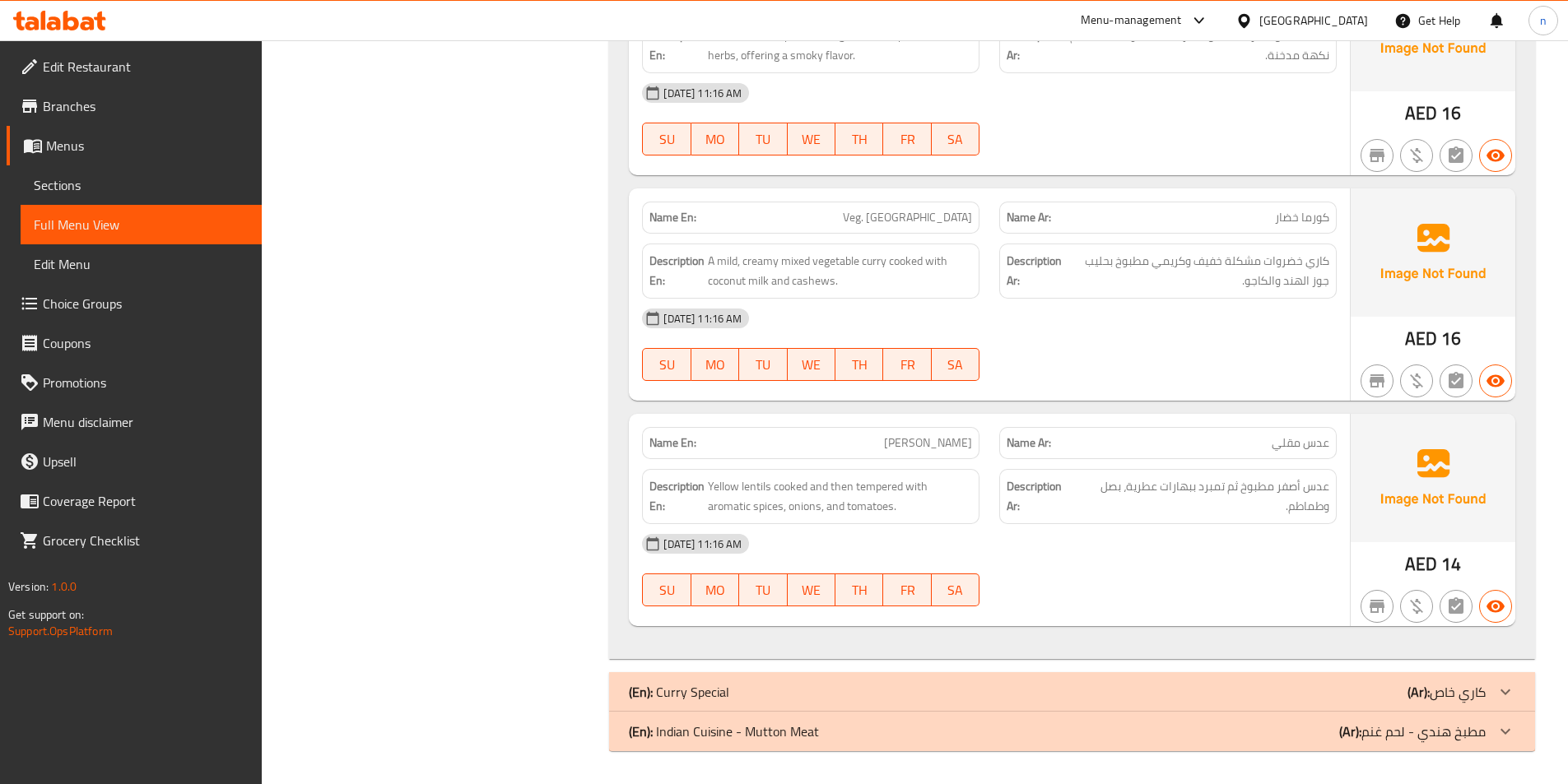
click at [1502, 492] on img at bounding box center [1433, 478] width 164 height 129
drag, startPoint x: 1516, startPoint y: 737, endPoint x: 1532, endPoint y: 730, distance: 17.5
click at [1514, 737] on div at bounding box center [1506, 732] width 40 height 40
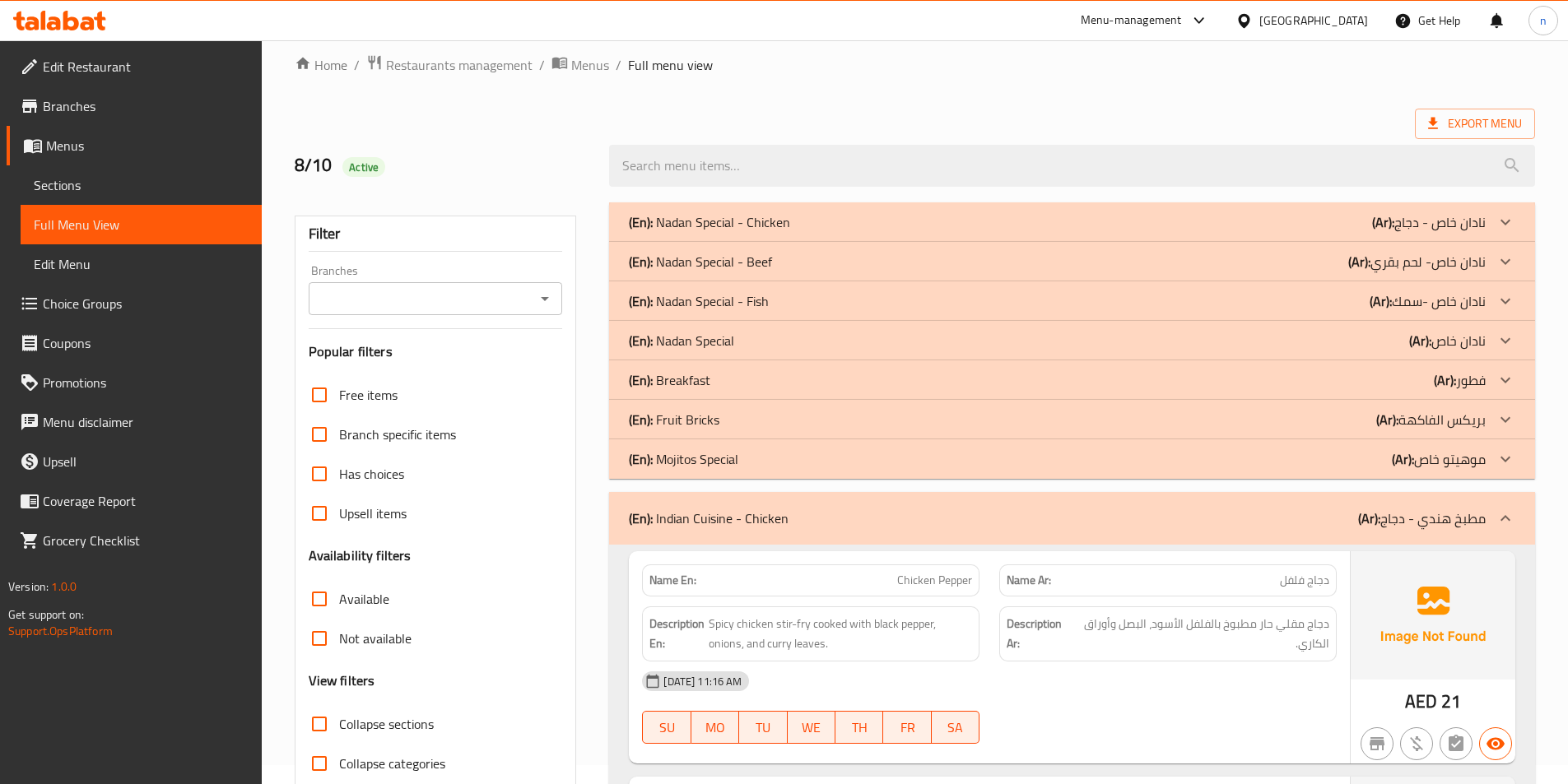
scroll to position [0, 0]
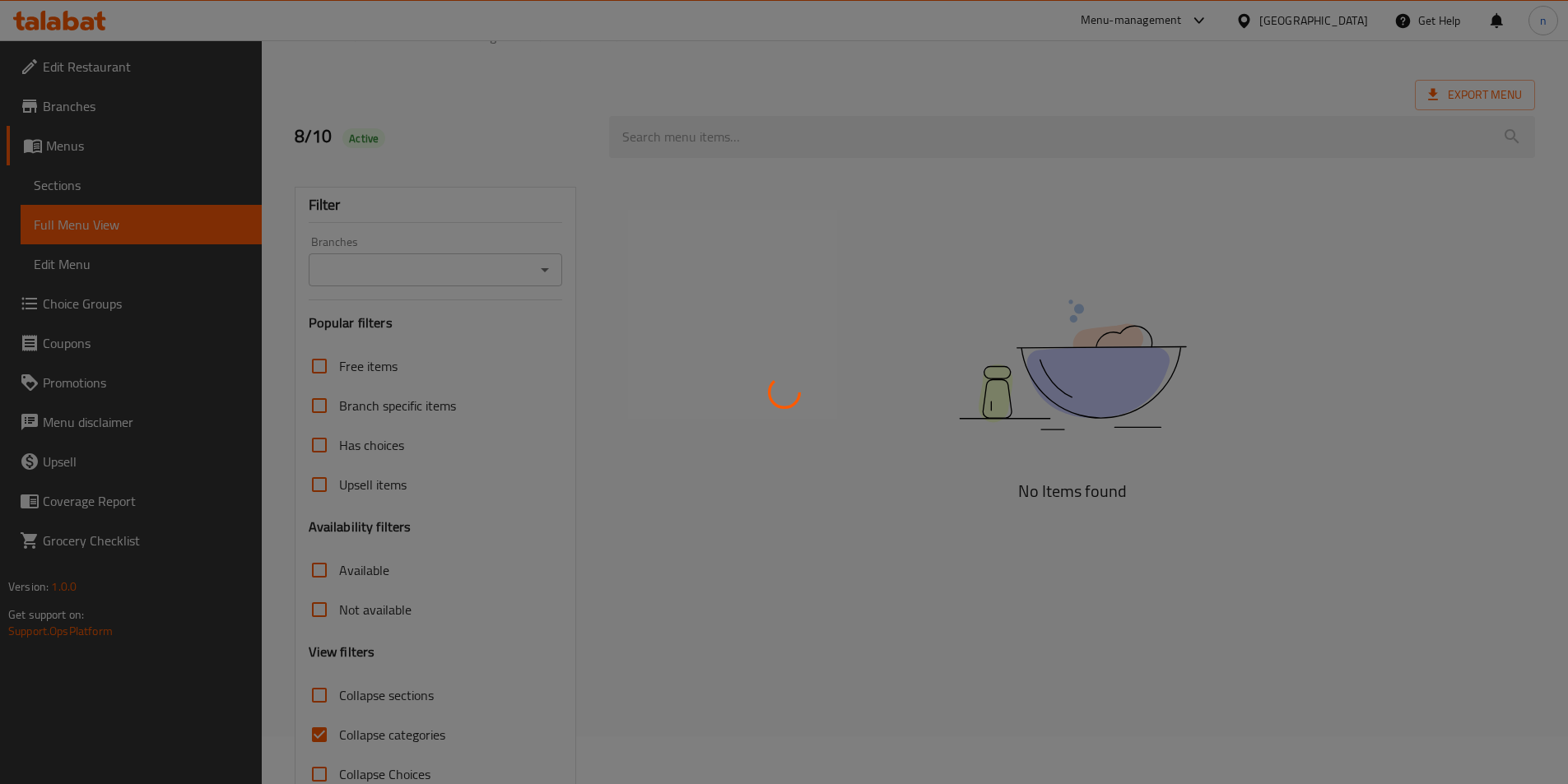
scroll to position [91, 0]
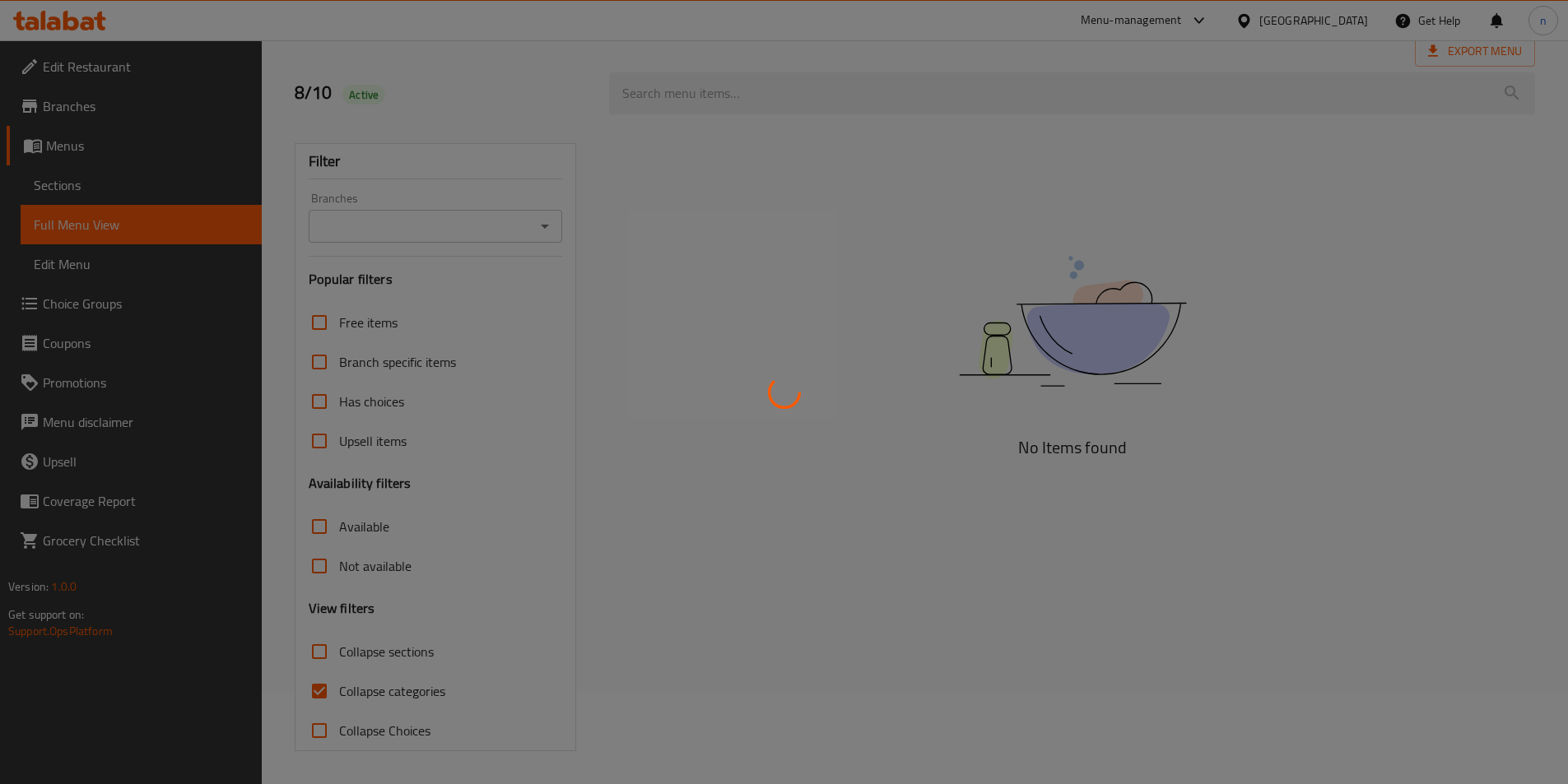
click at [437, 686] on div at bounding box center [784, 392] width 1568 height 784
click at [435, 689] on div at bounding box center [784, 392] width 1568 height 784
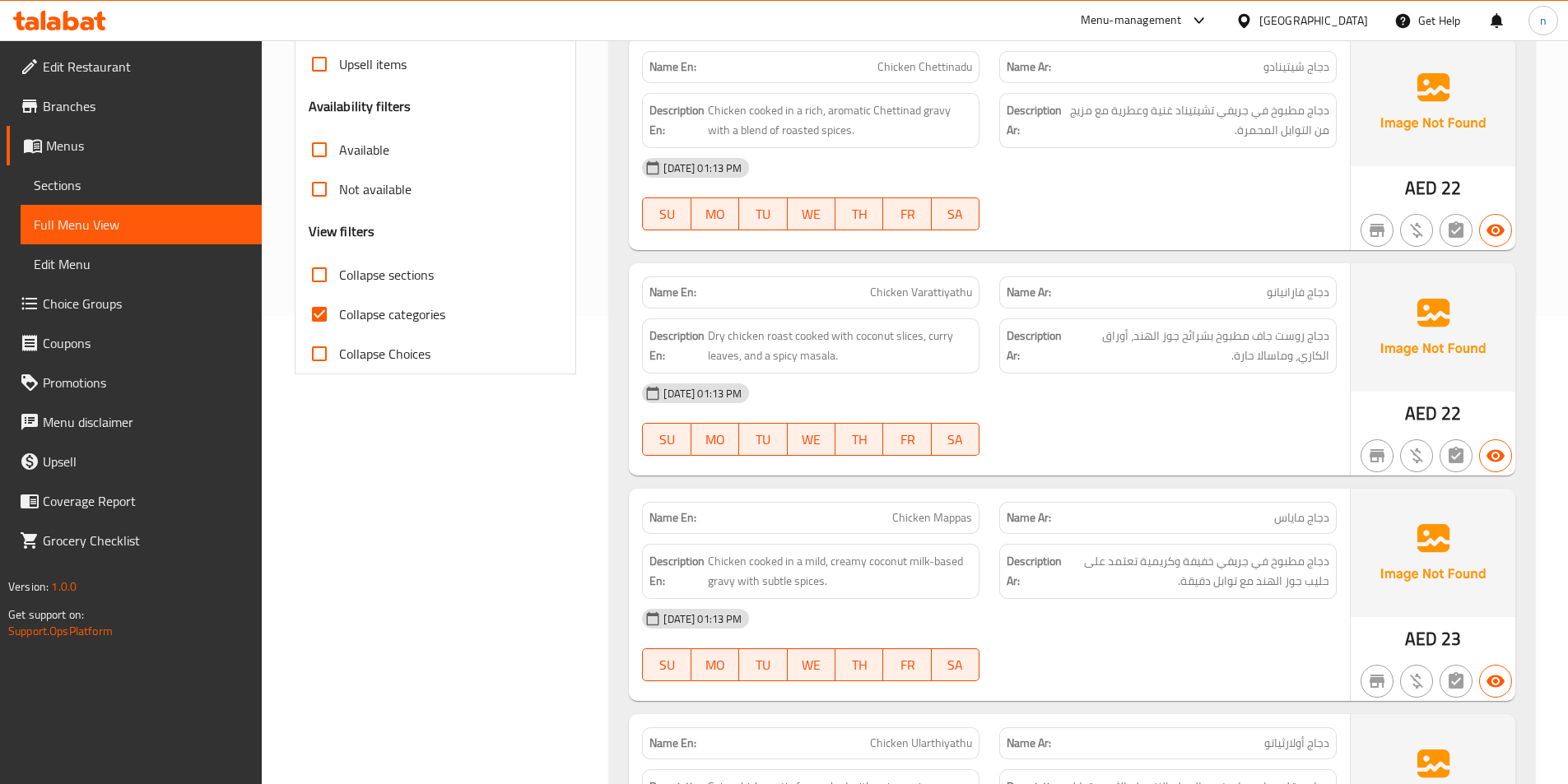
scroll to position [0, 0]
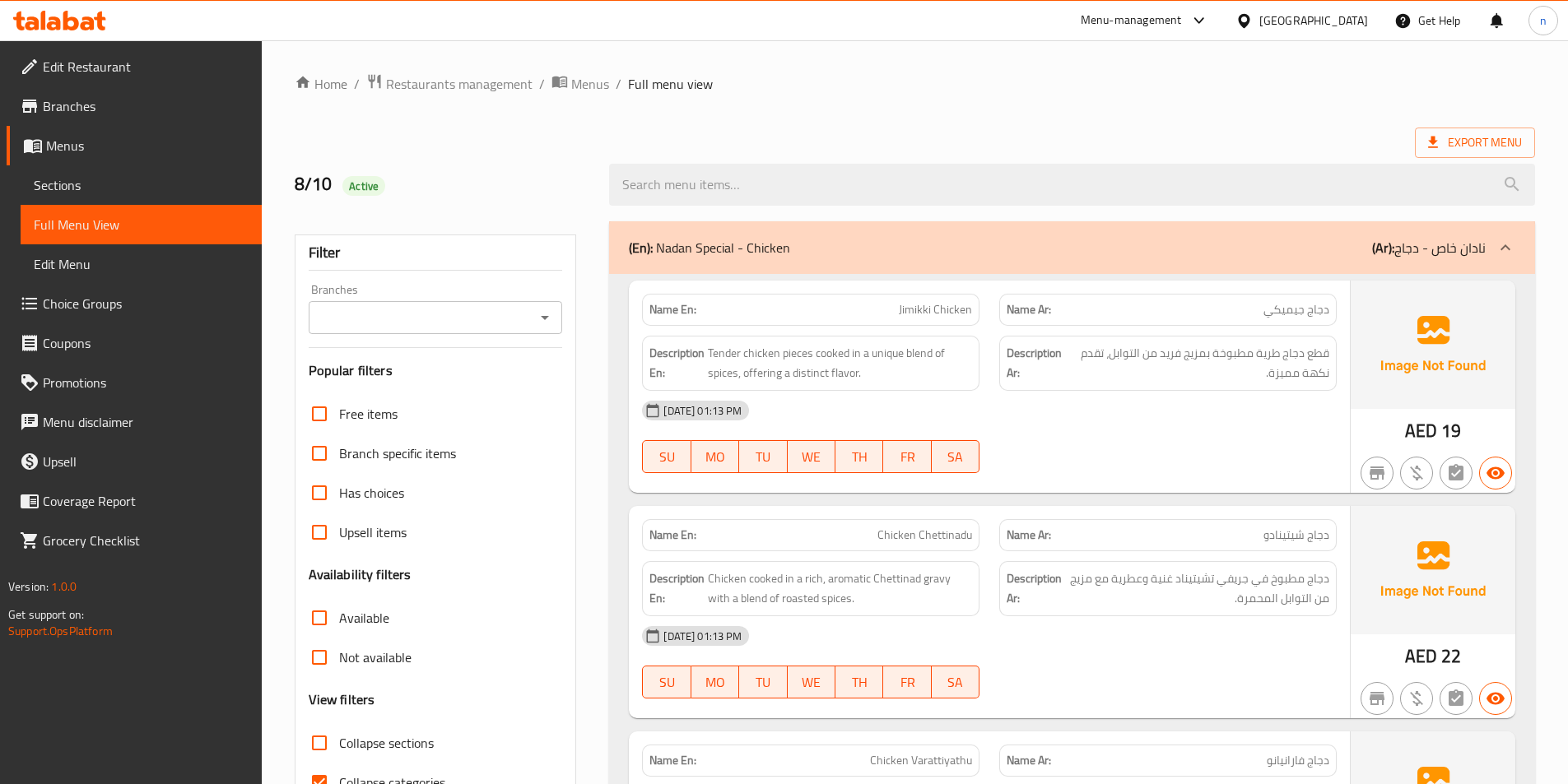
click at [1487, 136] on span "Export Menu" at bounding box center [1474, 143] width 94 height 21
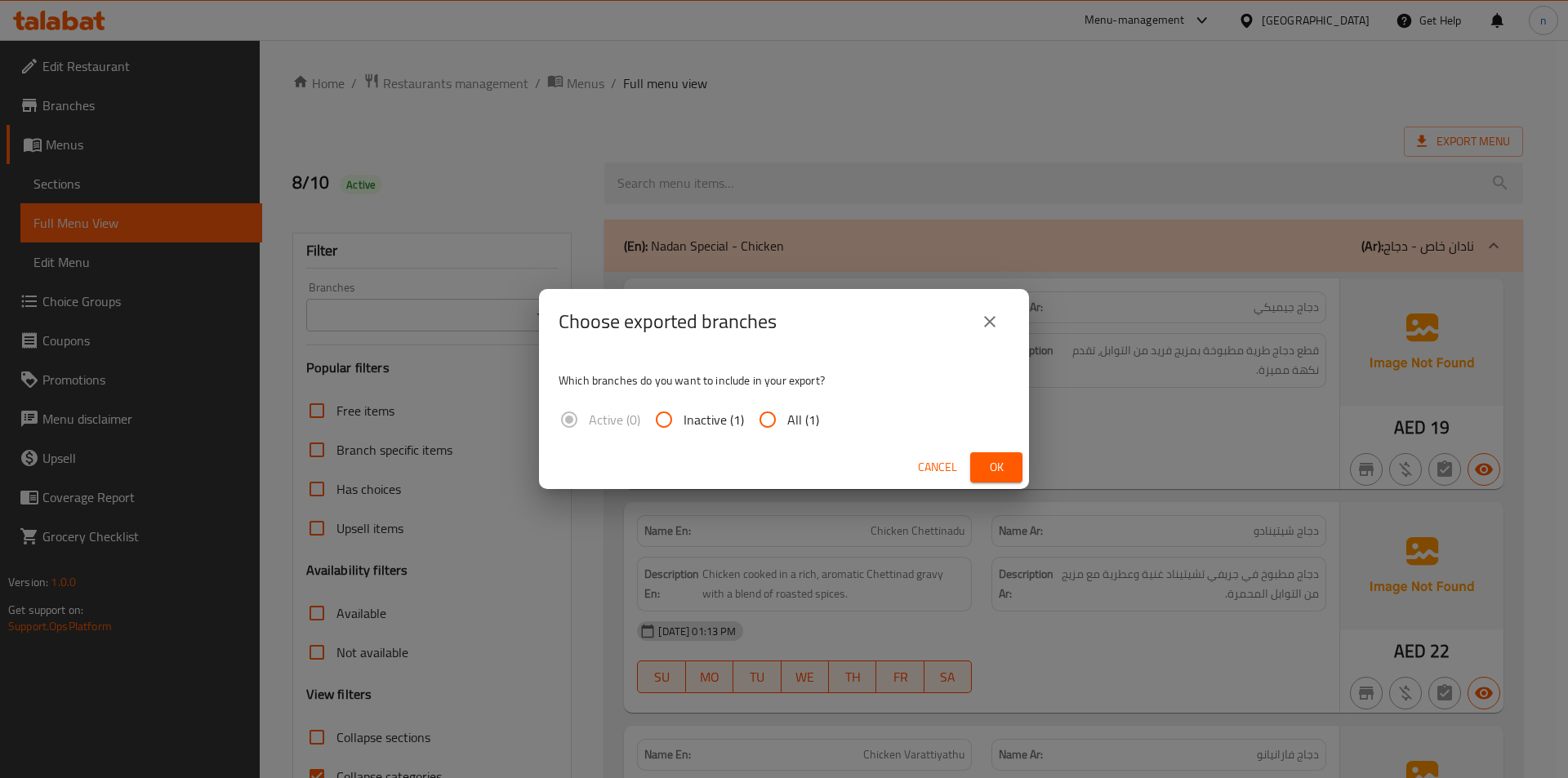
click at [791, 430] on span "All (1)" at bounding box center [803, 420] width 32 height 20
click at [787, 430] on input "All (1)" at bounding box center [768, 420] width 40 height 40
radio input "true"
click at [940, 450] on div "Cancel Ok" at bounding box center [783, 467] width 490 height 44
click at [988, 459] on span "Ok" at bounding box center [996, 467] width 26 height 21
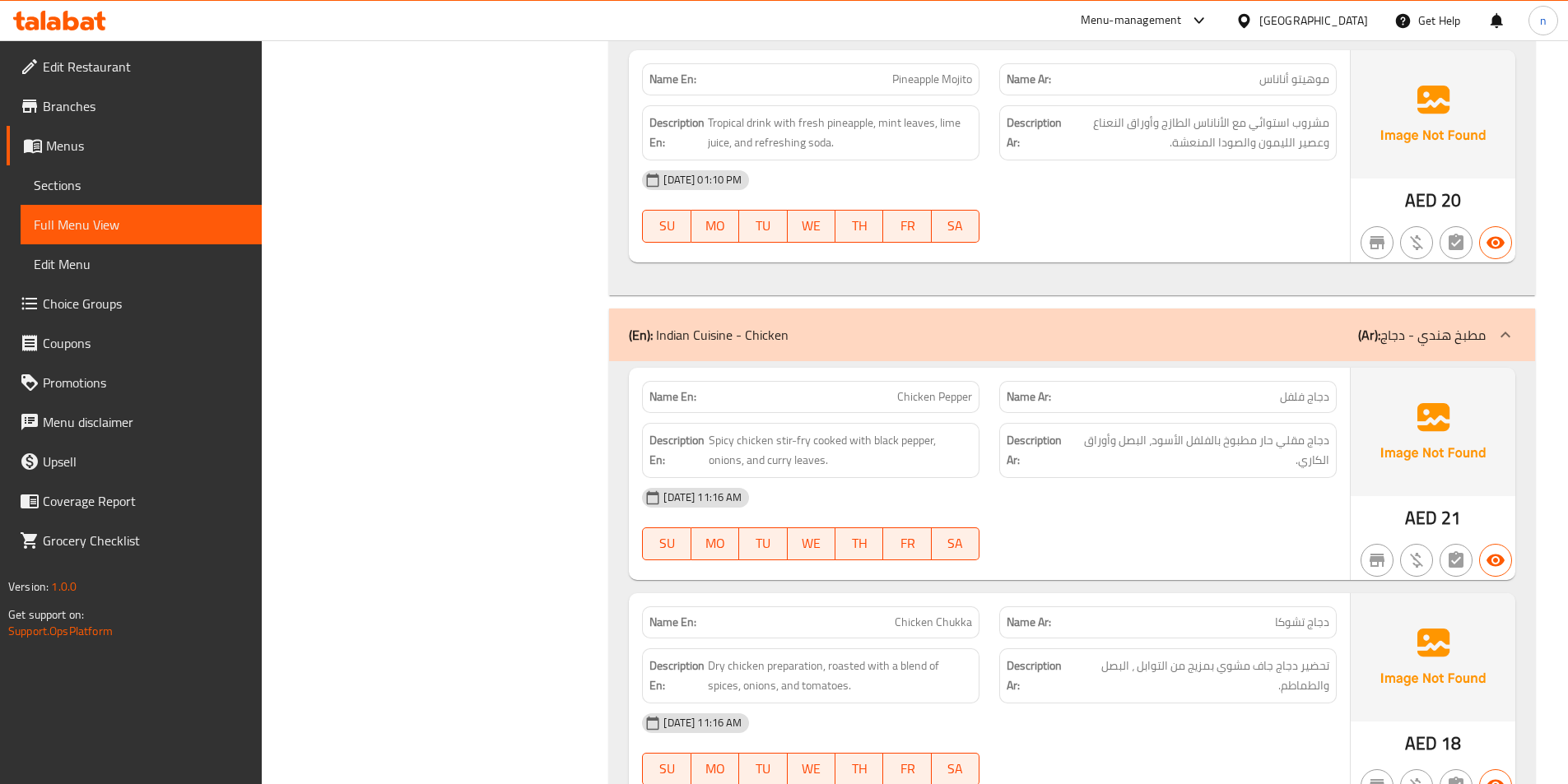
scroll to position [16616, 0]
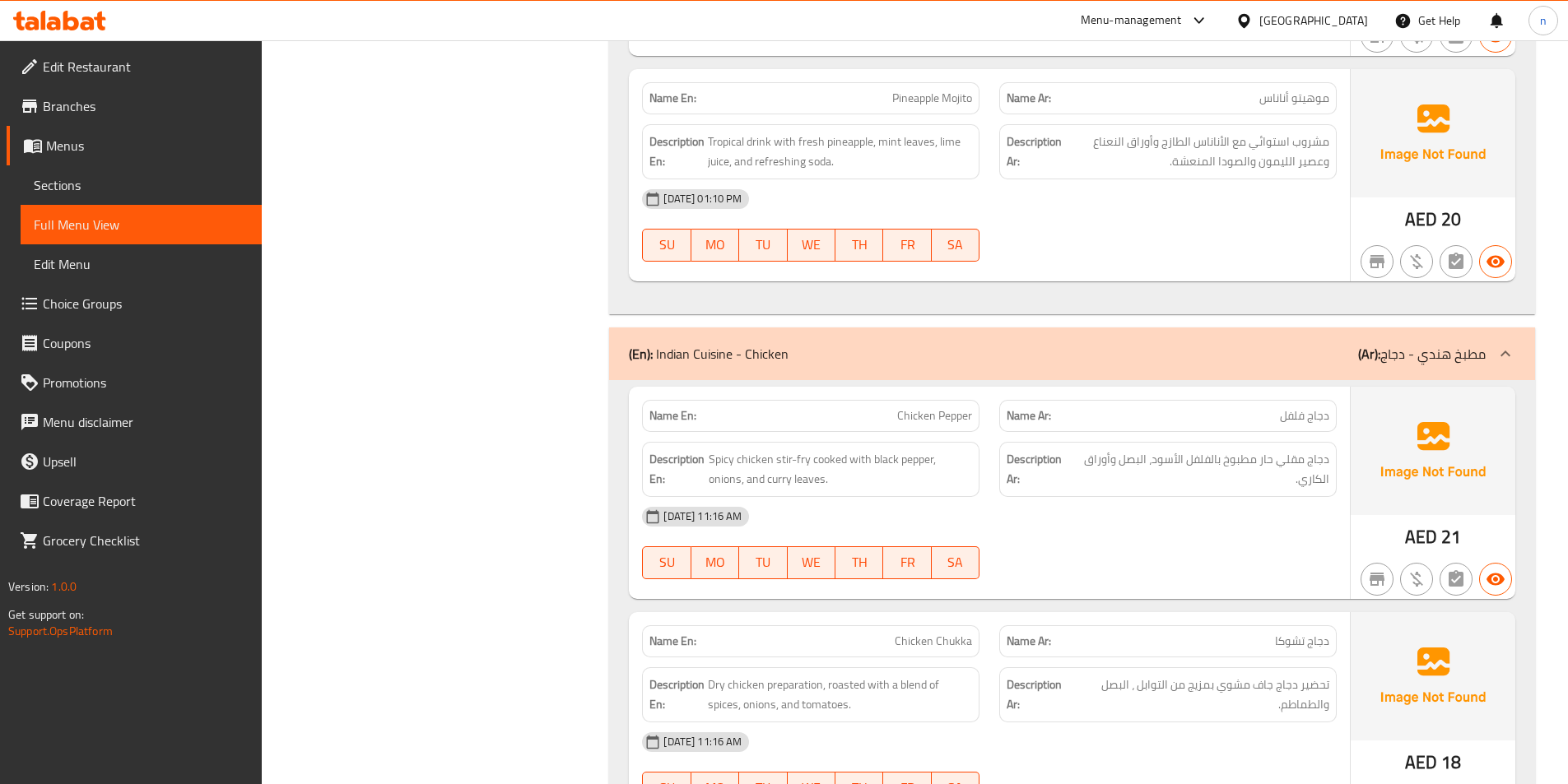
click at [709, 343] on p "(En): Indian Cuisine - Chicken" at bounding box center [708, 353] width 159 height 20
drag, startPoint x: 795, startPoint y: 309, endPoint x: 682, endPoint y: 304, distance: 113.1
click at [682, 343] on div "(En): Indian Cuisine - Chicken (Ar): مطبخ هندي - دجاج" at bounding box center [1057, 353] width 857 height 20
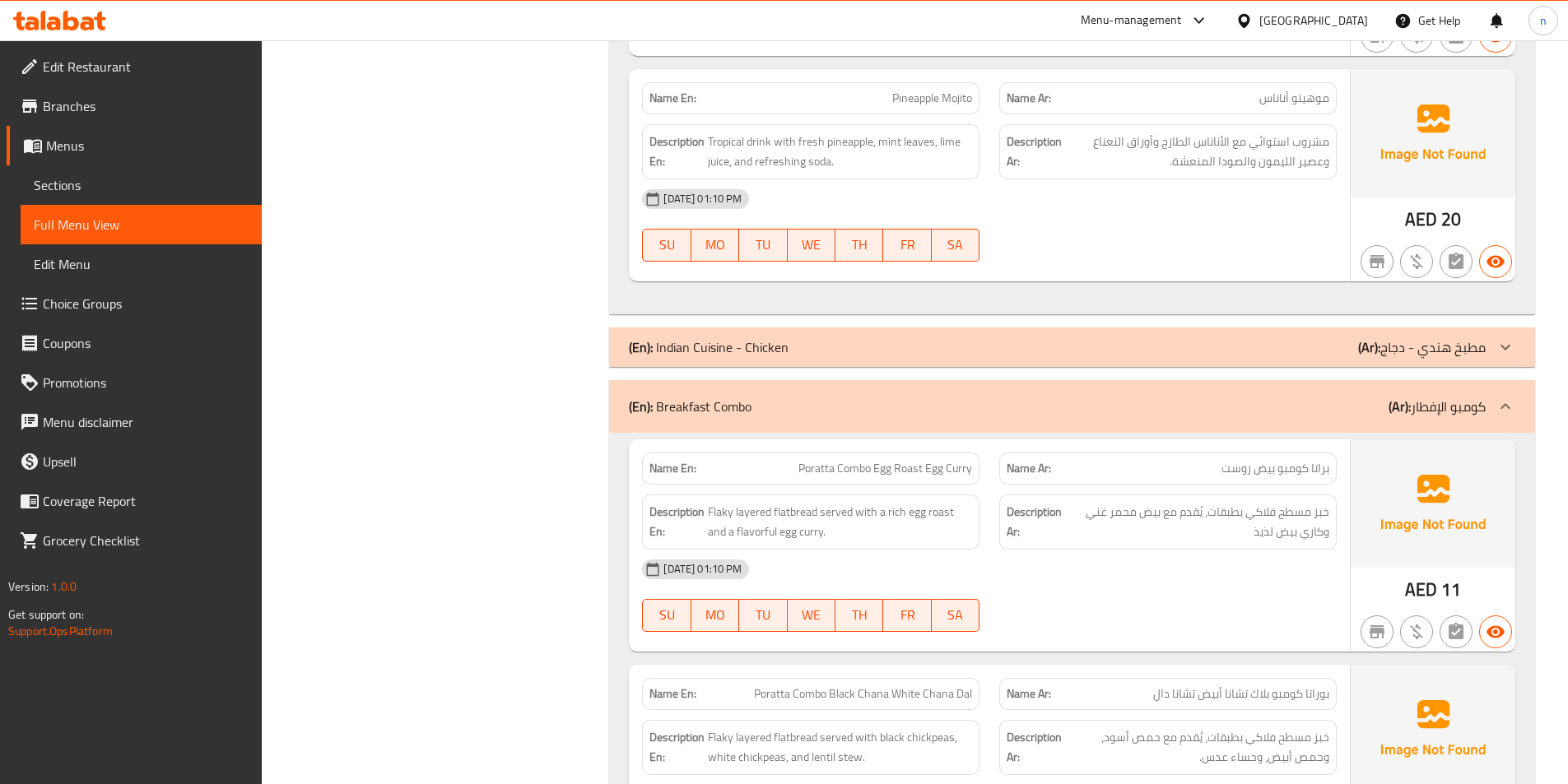
drag, startPoint x: 796, startPoint y: 308, endPoint x: 671, endPoint y: 313, distance: 125.1
click at [671, 338] on div "(En): Indian Cuisine - Chicken (Ar): مطبخ هندي - دجاج" at bounding box center [1057, 348] width 857 height 20
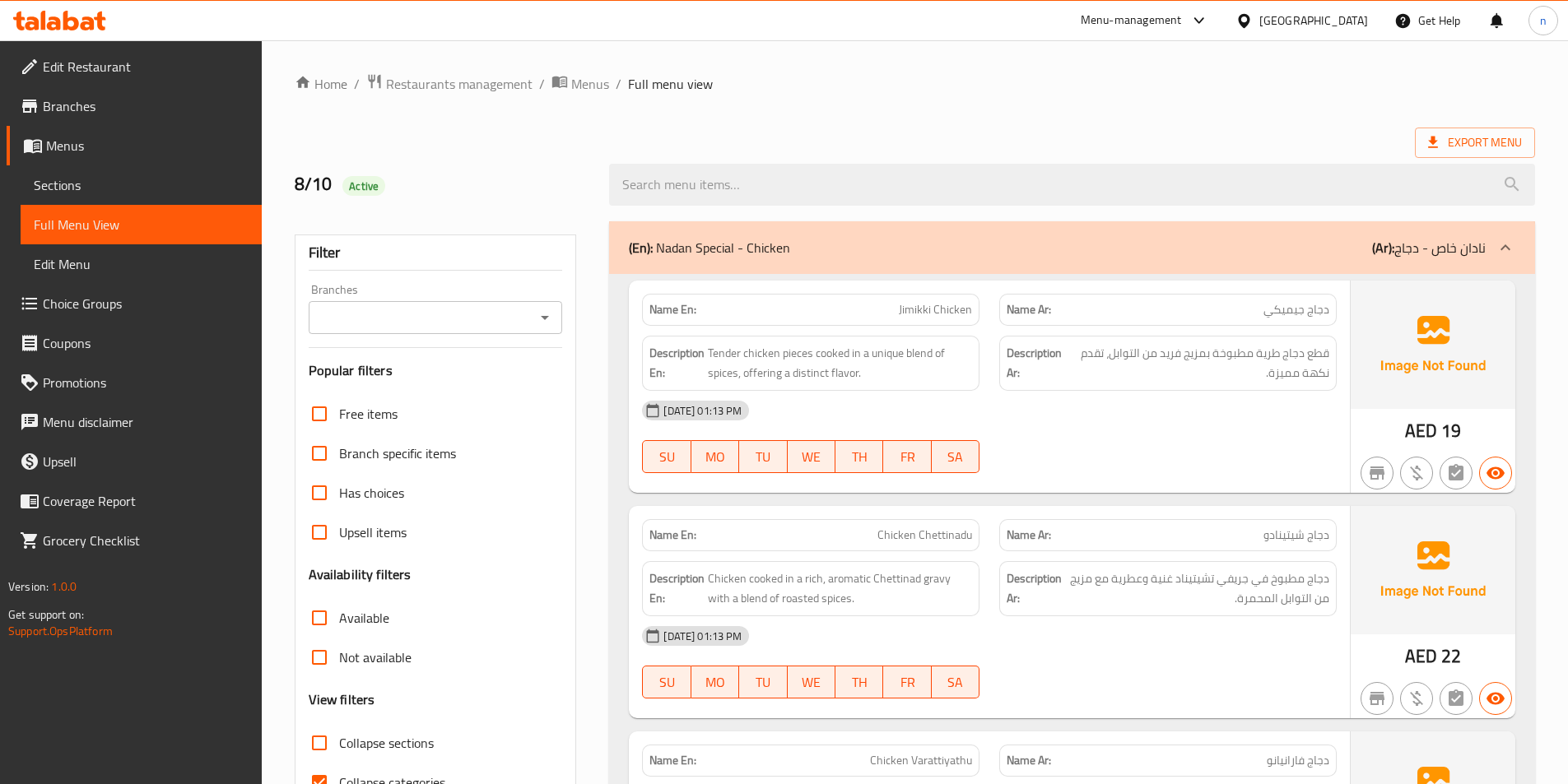
scroll to position [576, 0]
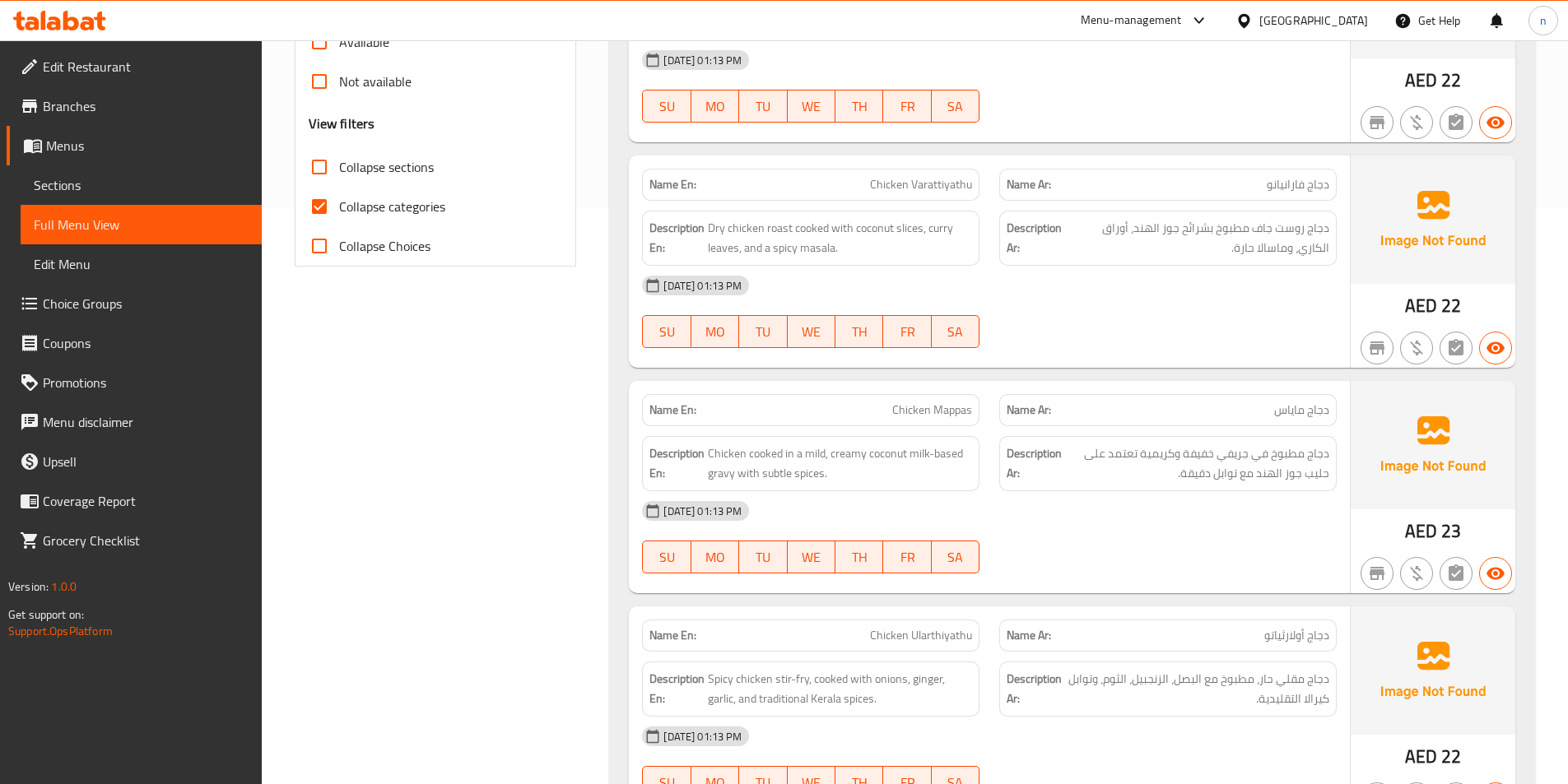
drag, startPoint x: 434, startPoint y: 214, endPoint x: 1202, endPoint y: 343, distance: 778.8
click at [434, 214] on span "Collapse categories" at bounding box center [392, 207] width 106 height 20
click at [339, 214] on input "Collapse categories" at bounding box center [320, 207] width 40 height 40
checkbox input "false"
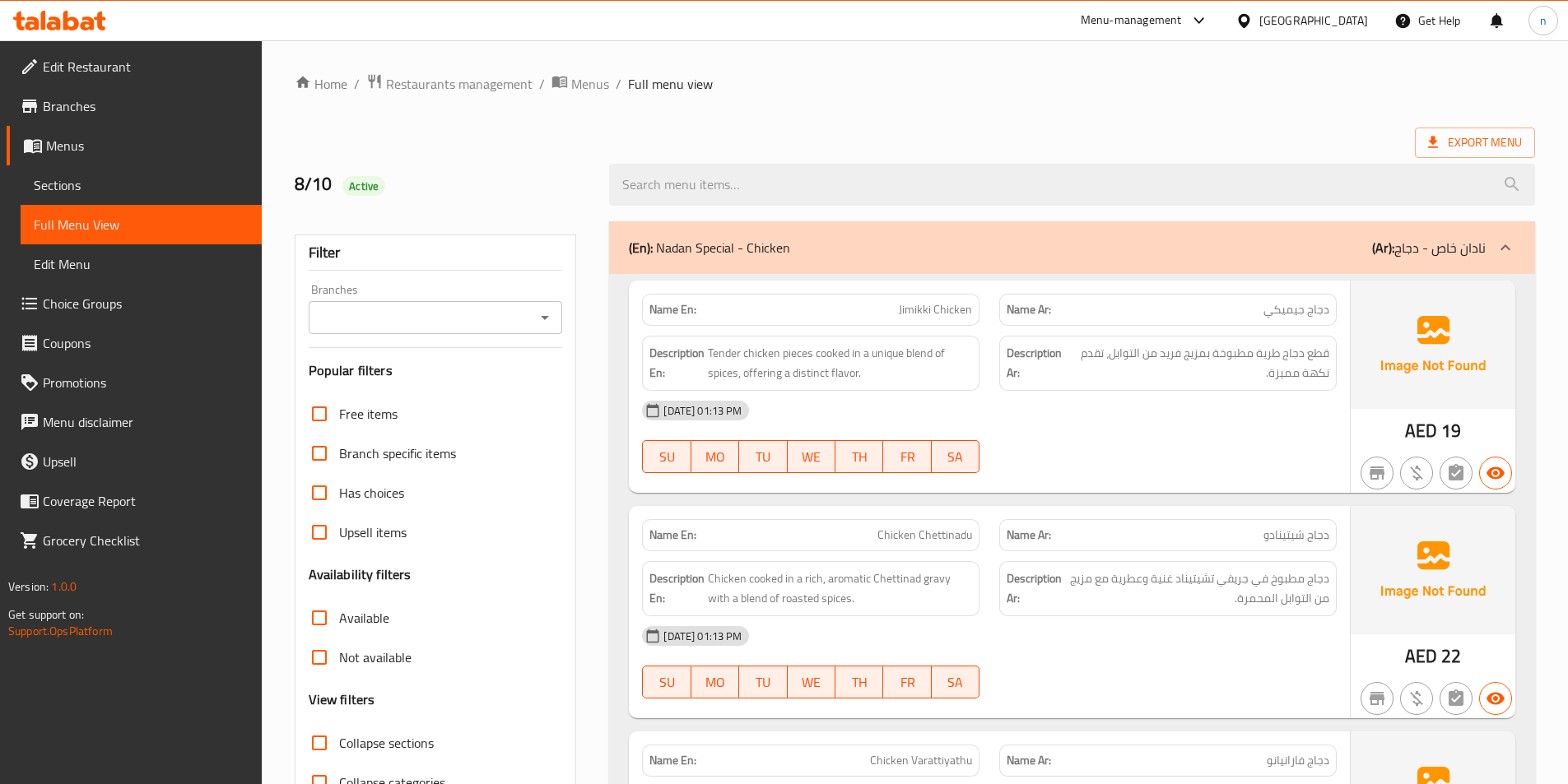
click at [1330, 249] on div "(En): Nadan Special - Chicken (Ar): نادان خاص - دجاج" at bounding box center [1057, 248] width 857 height 20
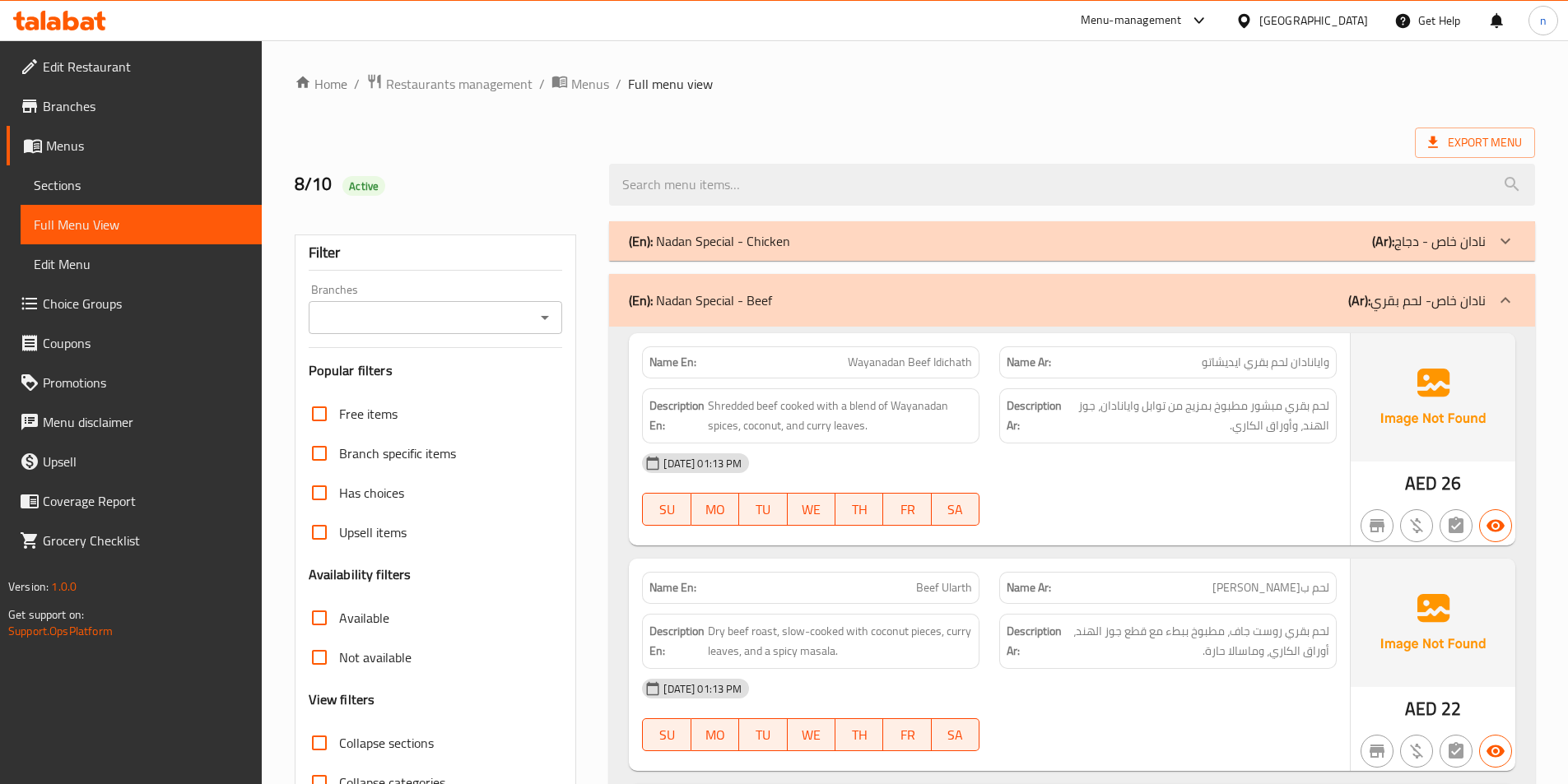
click at [1320, 311] on div "(En): Nadan Special - Beef (Ar): نادان خاص- لحم بقري" at bounding box center [1072, 299] width 926 height 52
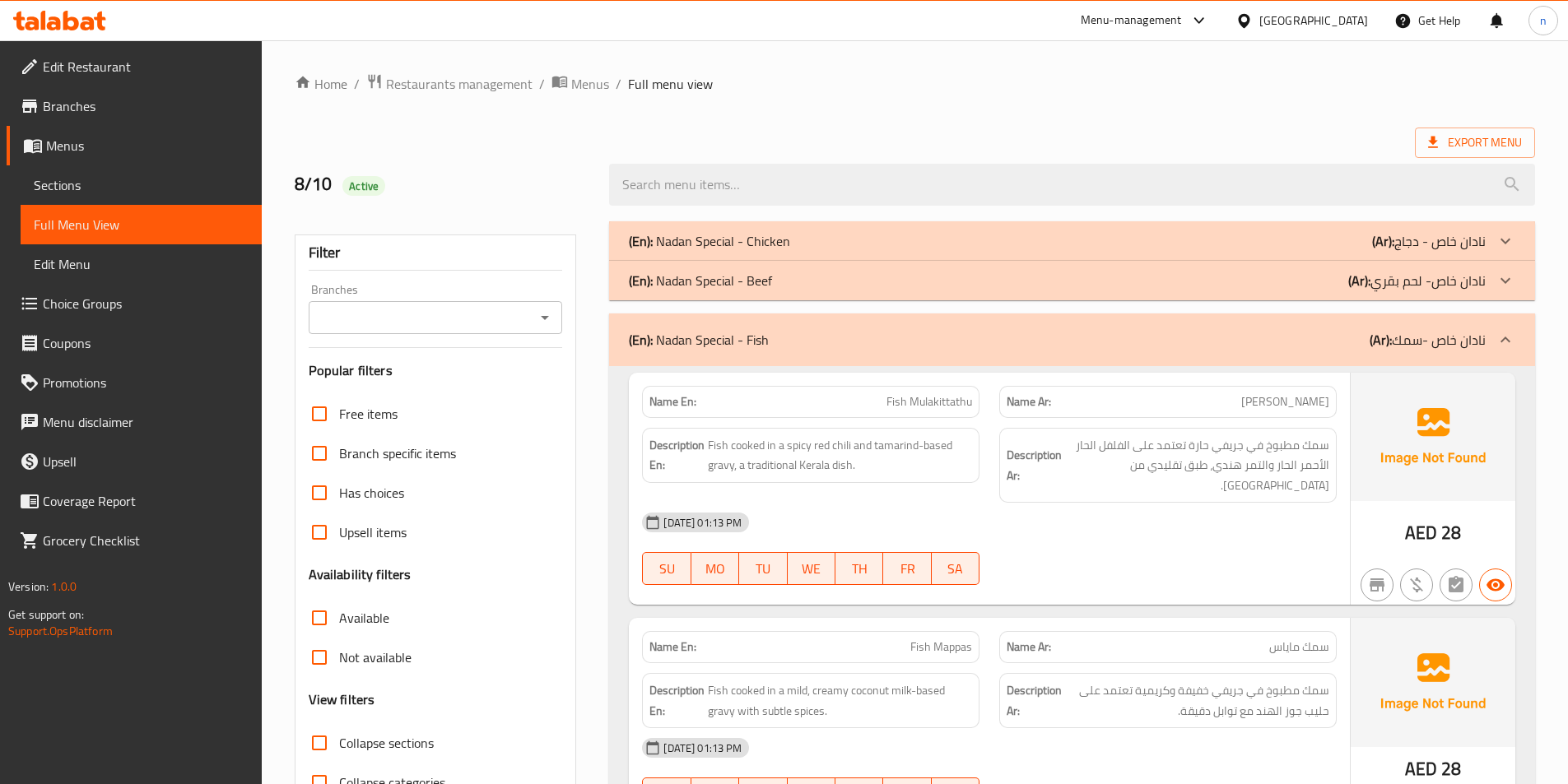
click at [1319, 328] on div "(En): Nadan Special - Fish (Ar): نادان خاص -سمك" at bounding box center [1072, 339] width 926 height 52
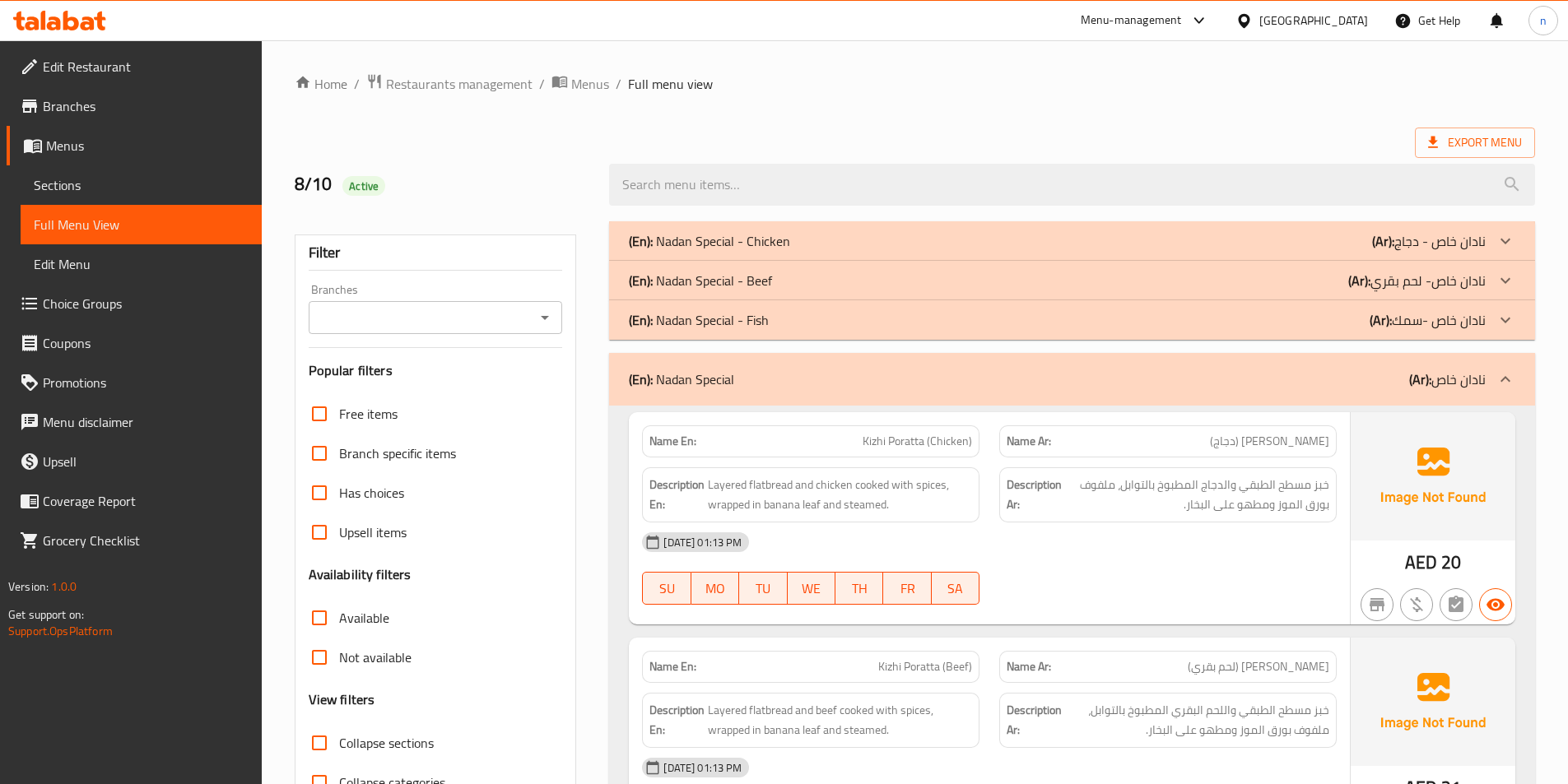
click at [1310, 387] on div "(En): Nadan Special (Ar): نادان خاص" at bounding box center [1057, 379] width 857 height 20
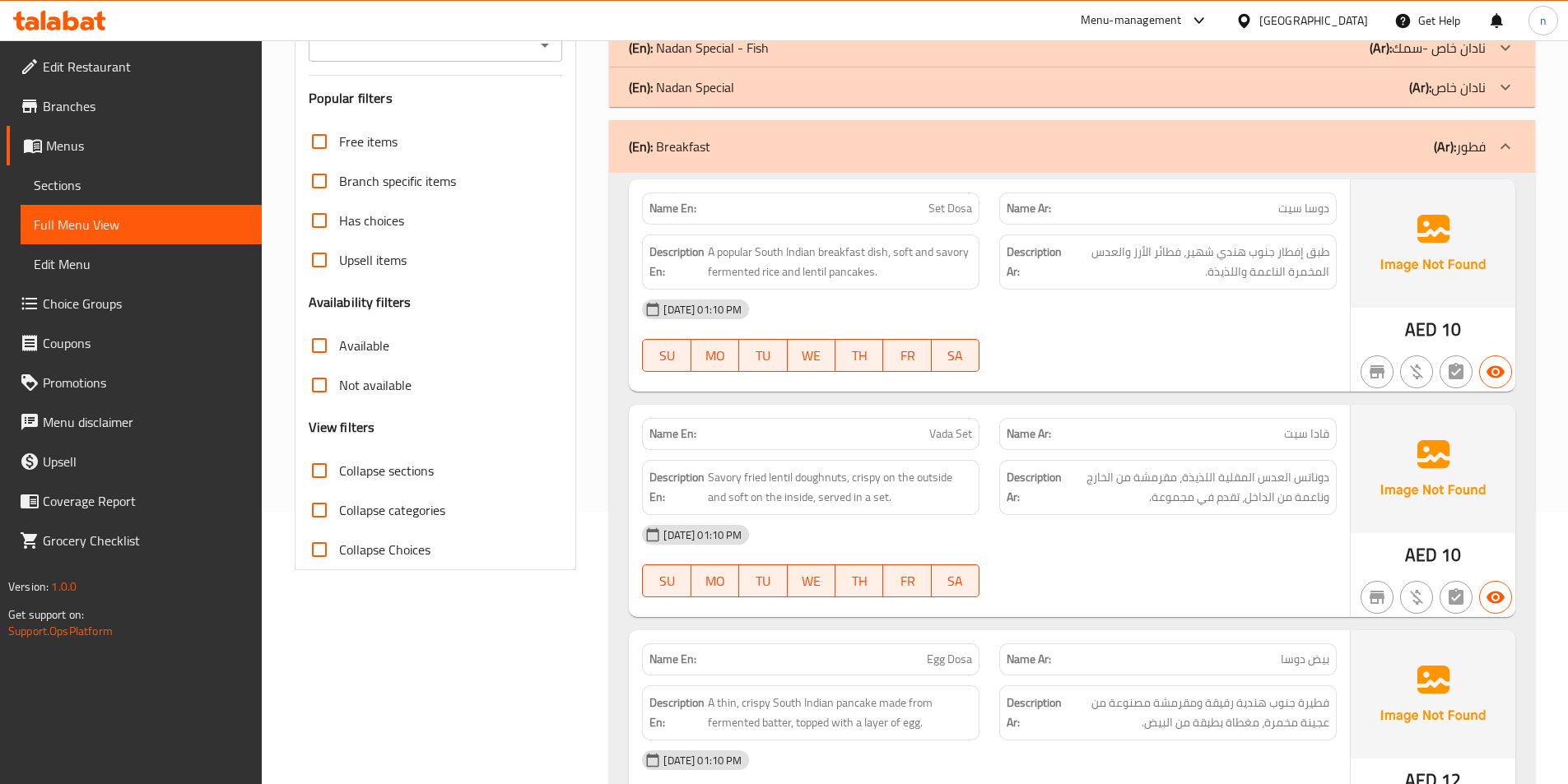
scroll to position [329, 0]
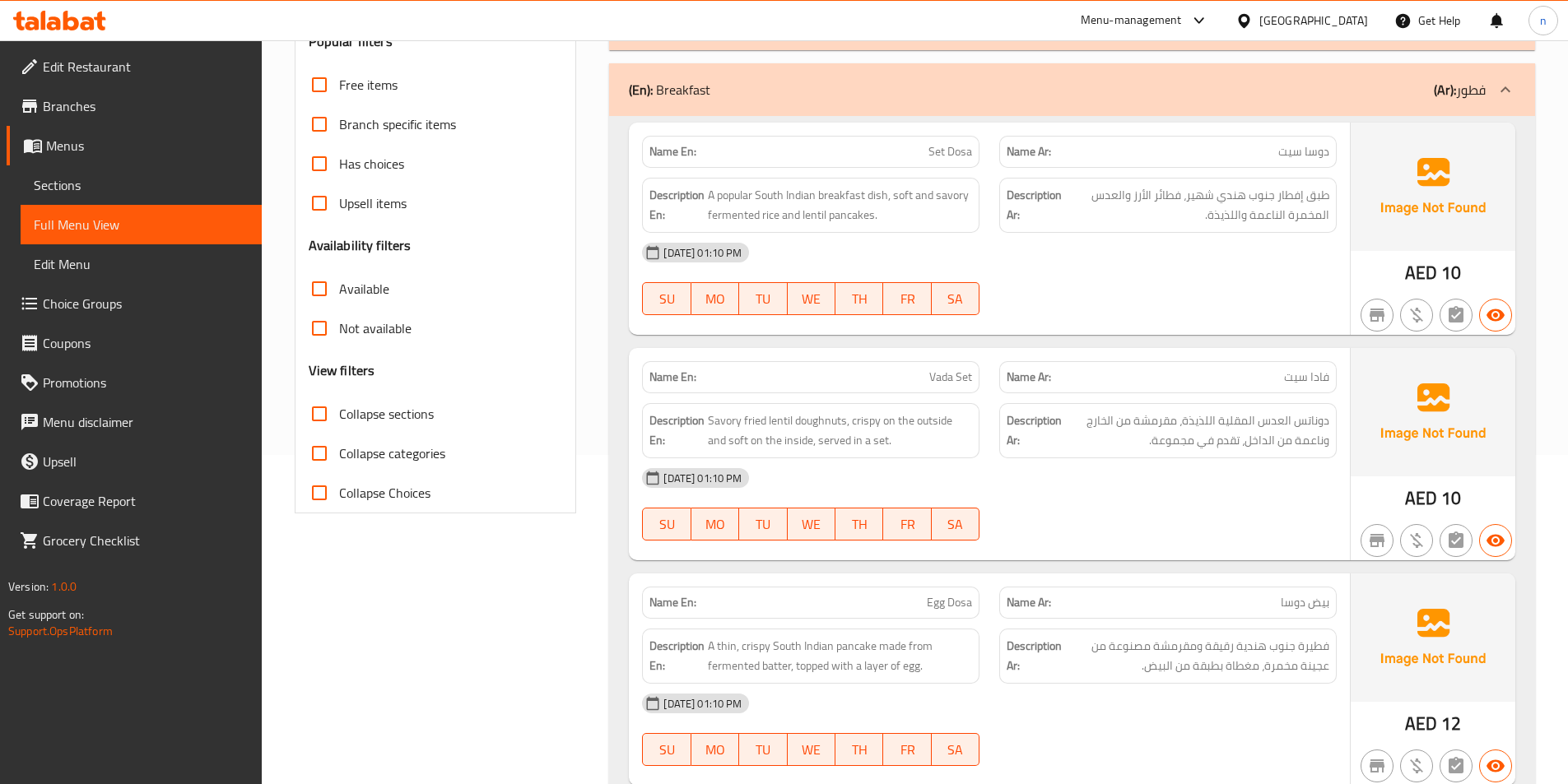
click at [1484, 96] on p "(Ar): فطور" at bounding box center [1459, 90] width 51 height 20
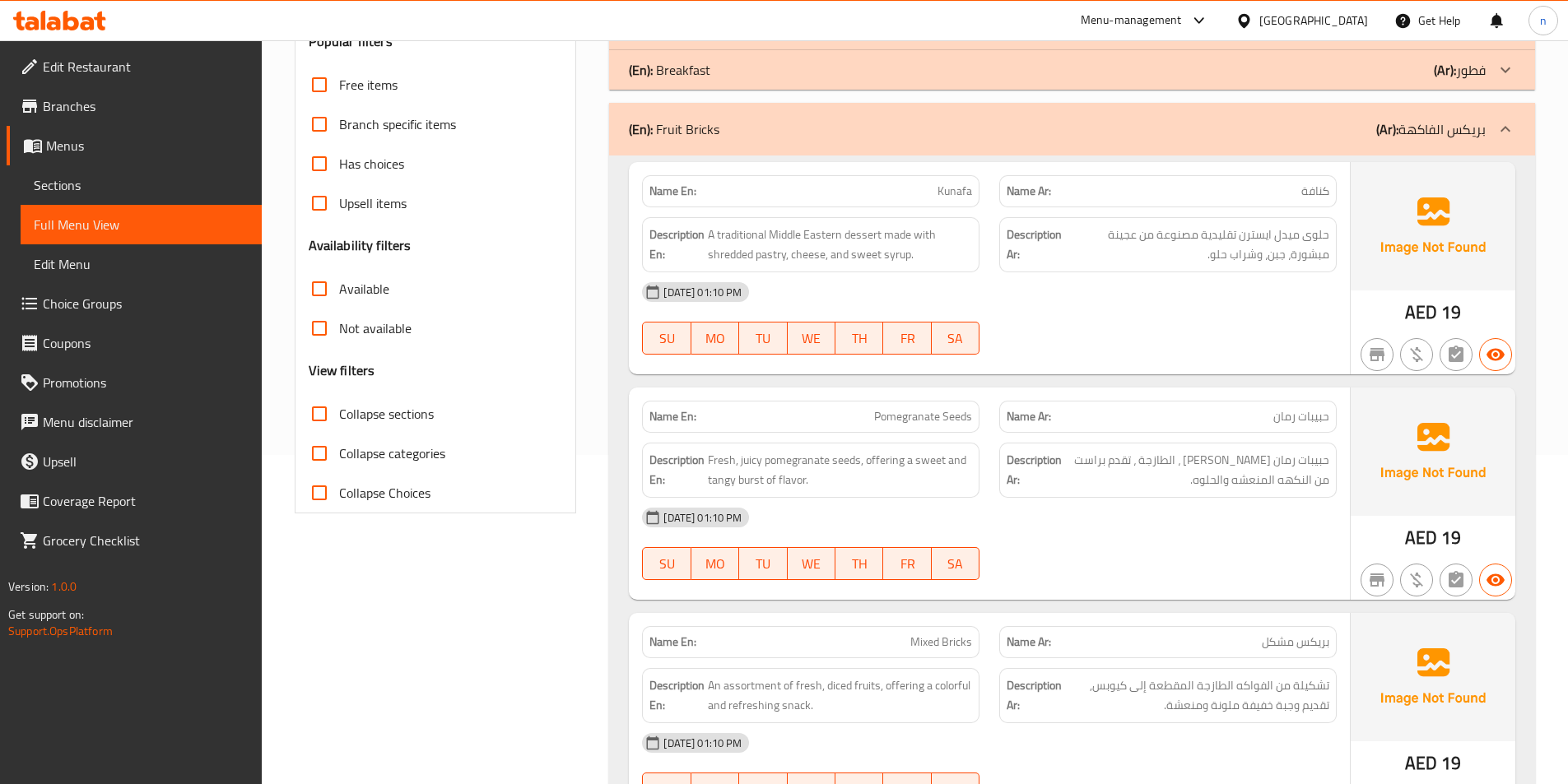
click at [1472, 139] on p "(Ar): بريكس الفاكهة" at bounding box center [1431, 129] width 110 height 20
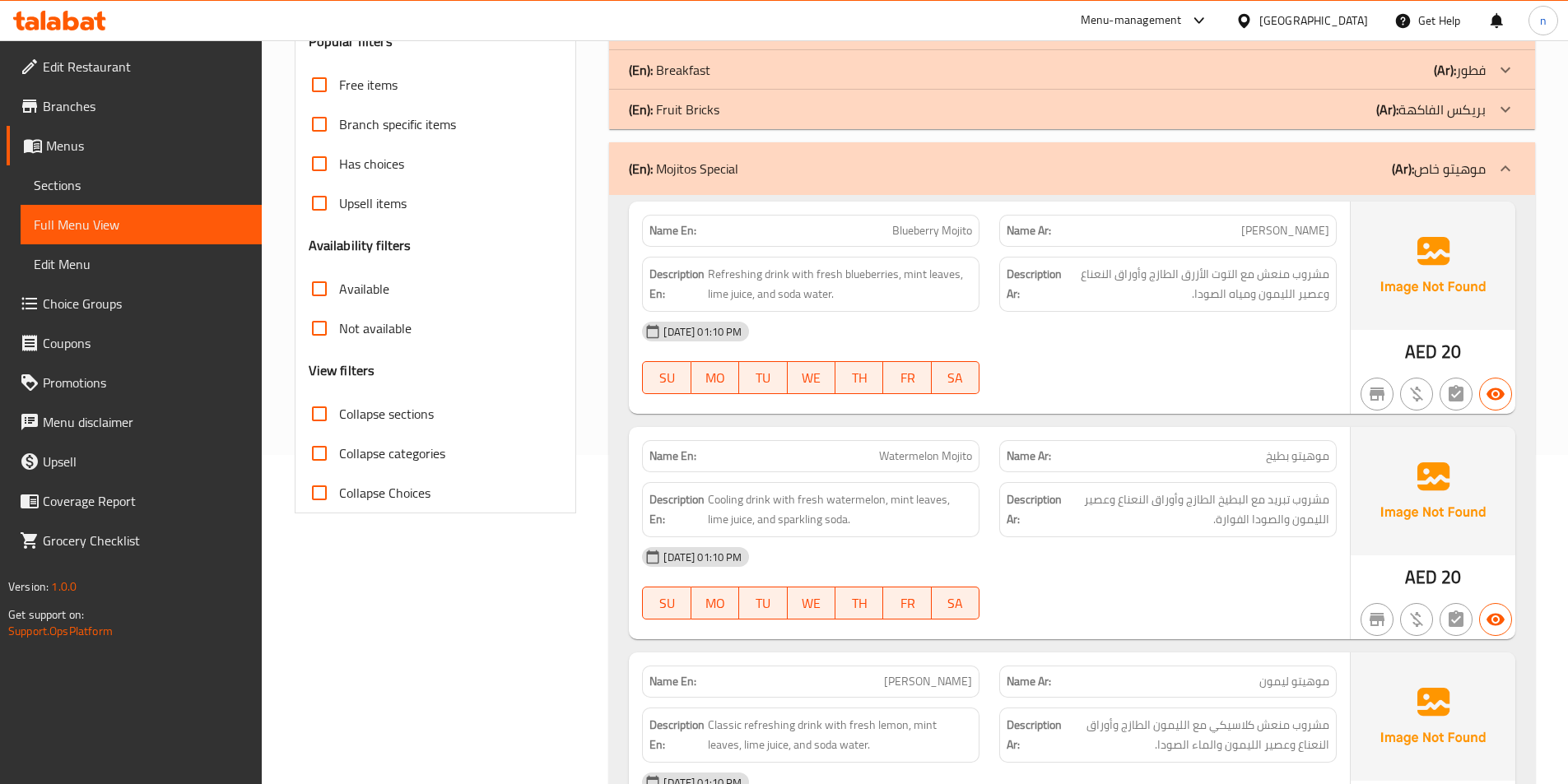
click at [1497, 164] on icon at bounding box center [1506, 168] width 20 height 20
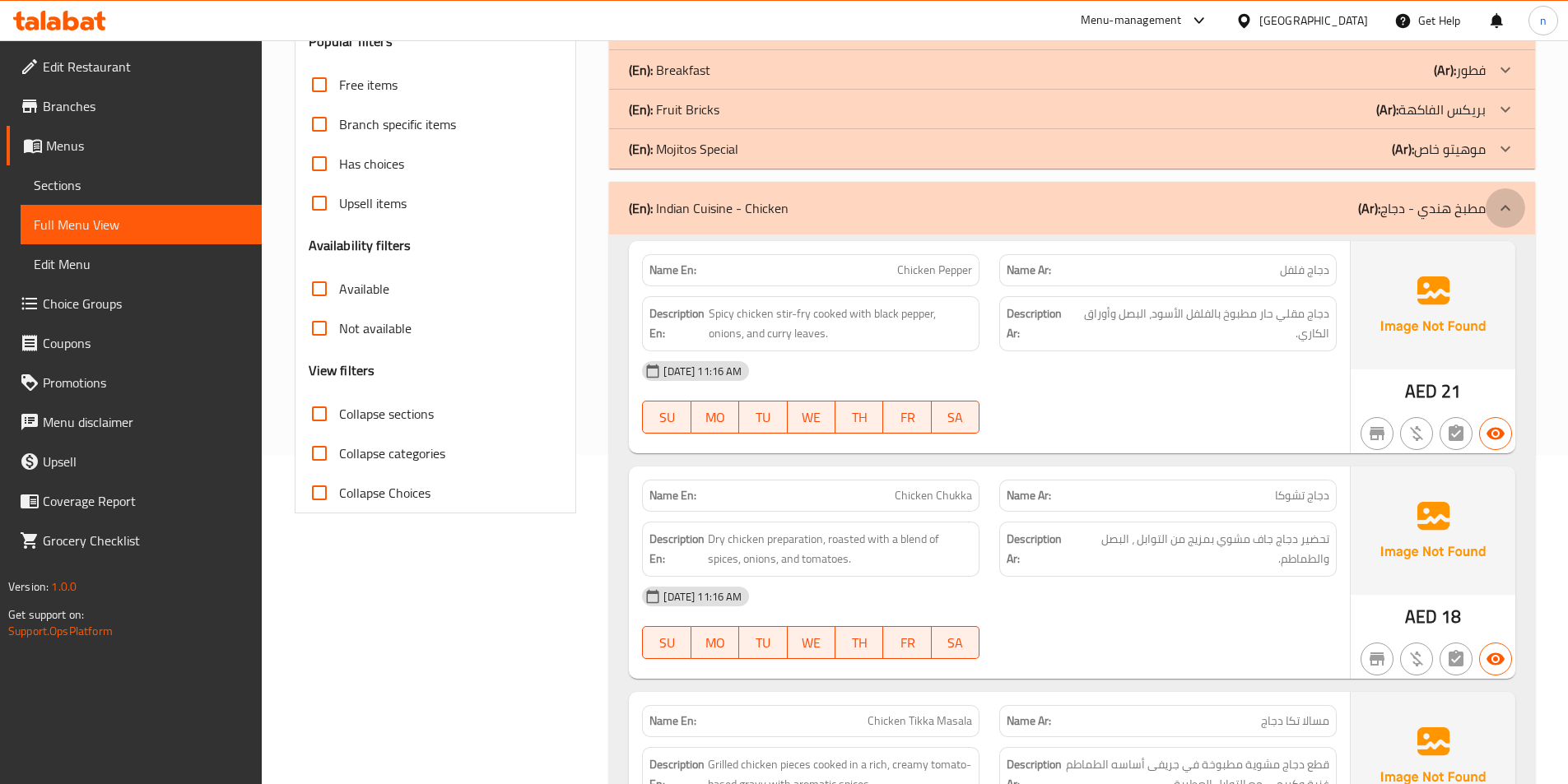
click at [1499, 207] on icon at bounding box center [1506, 208] width 20 height 20
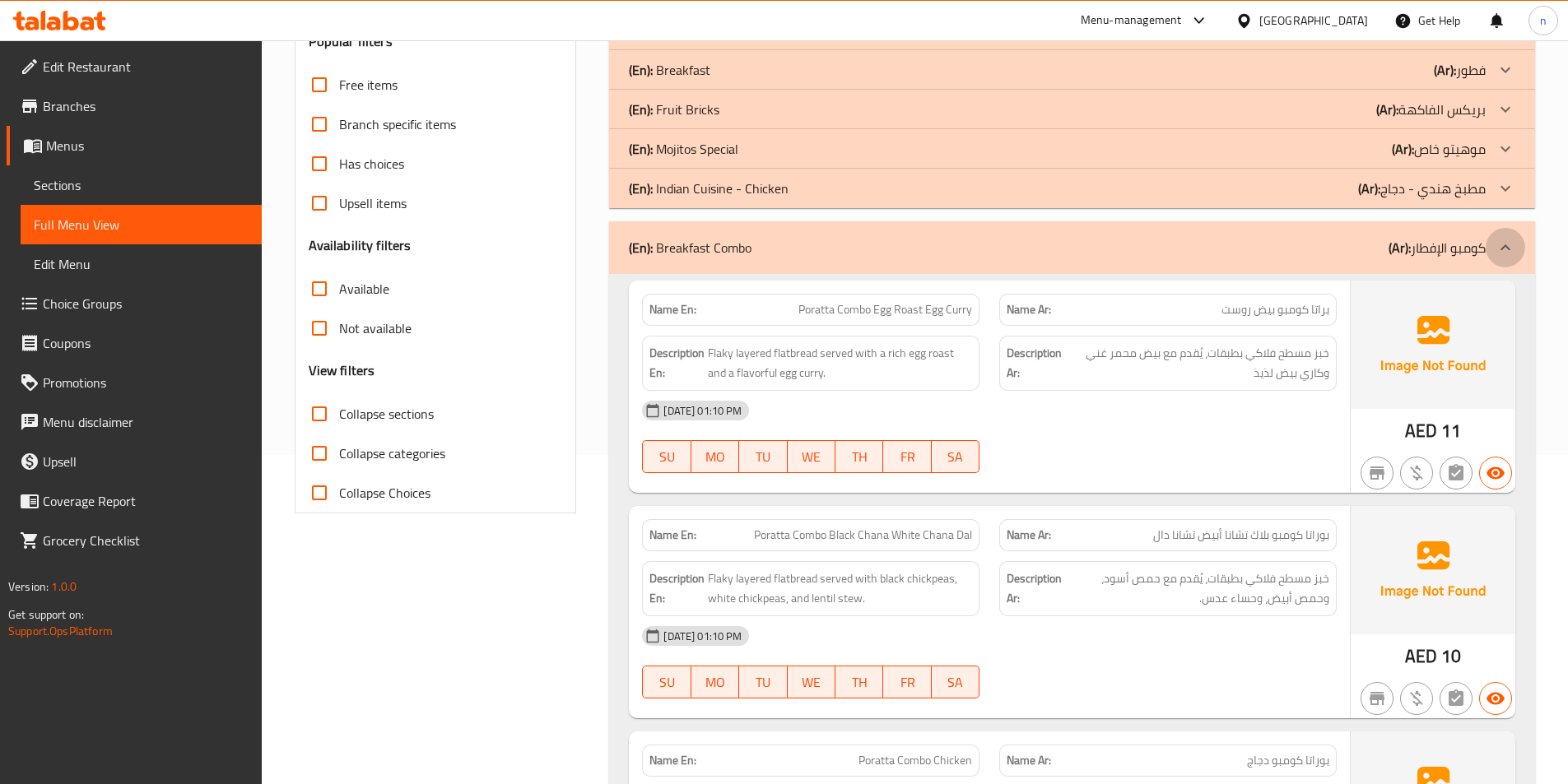
click at [1497, 244] on icon at bounding box center [1506, 248] width 20 height 20
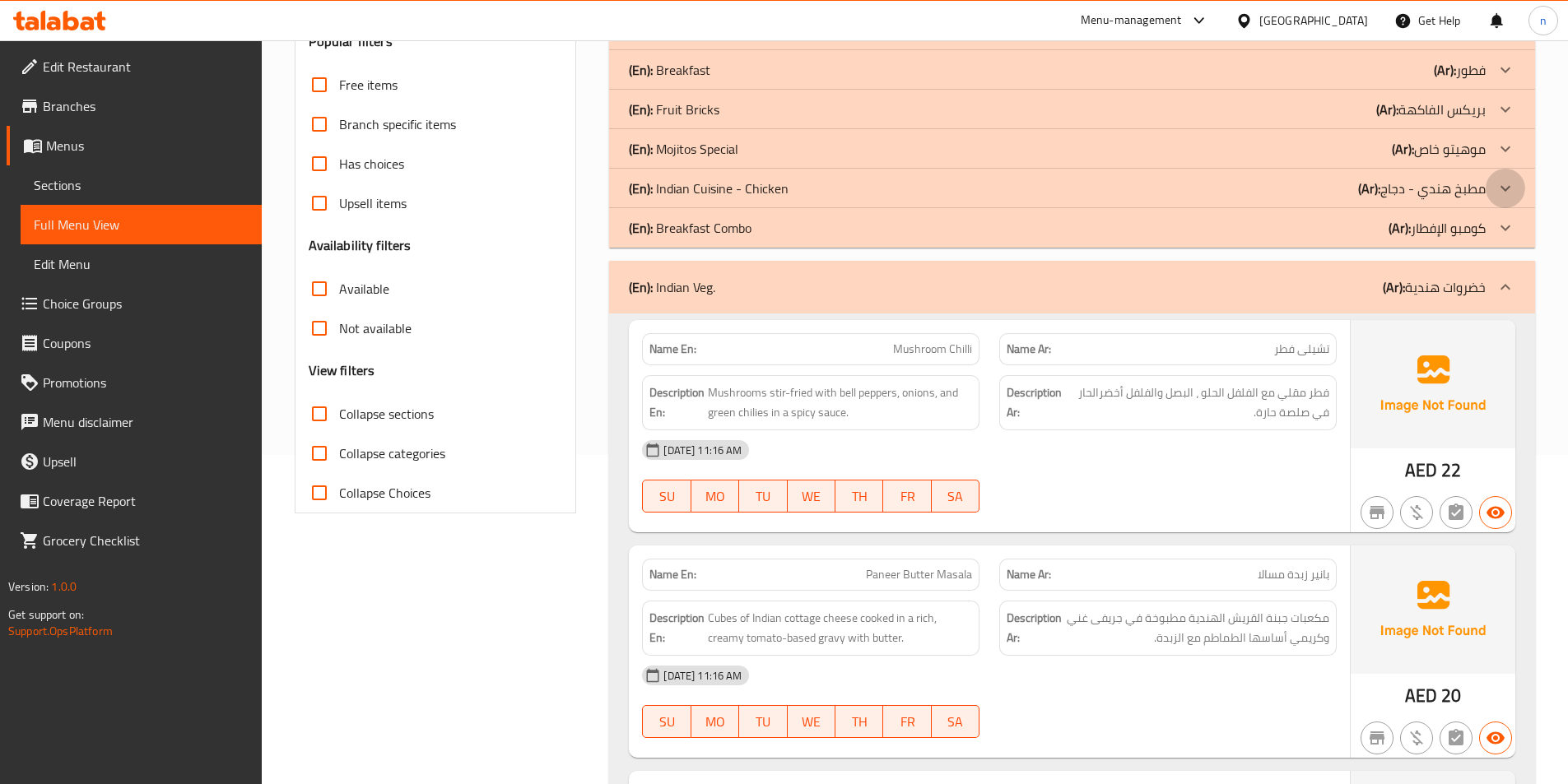
click at [1501, 190] on icon at bounding box center [1506, 188] width 20 height 20
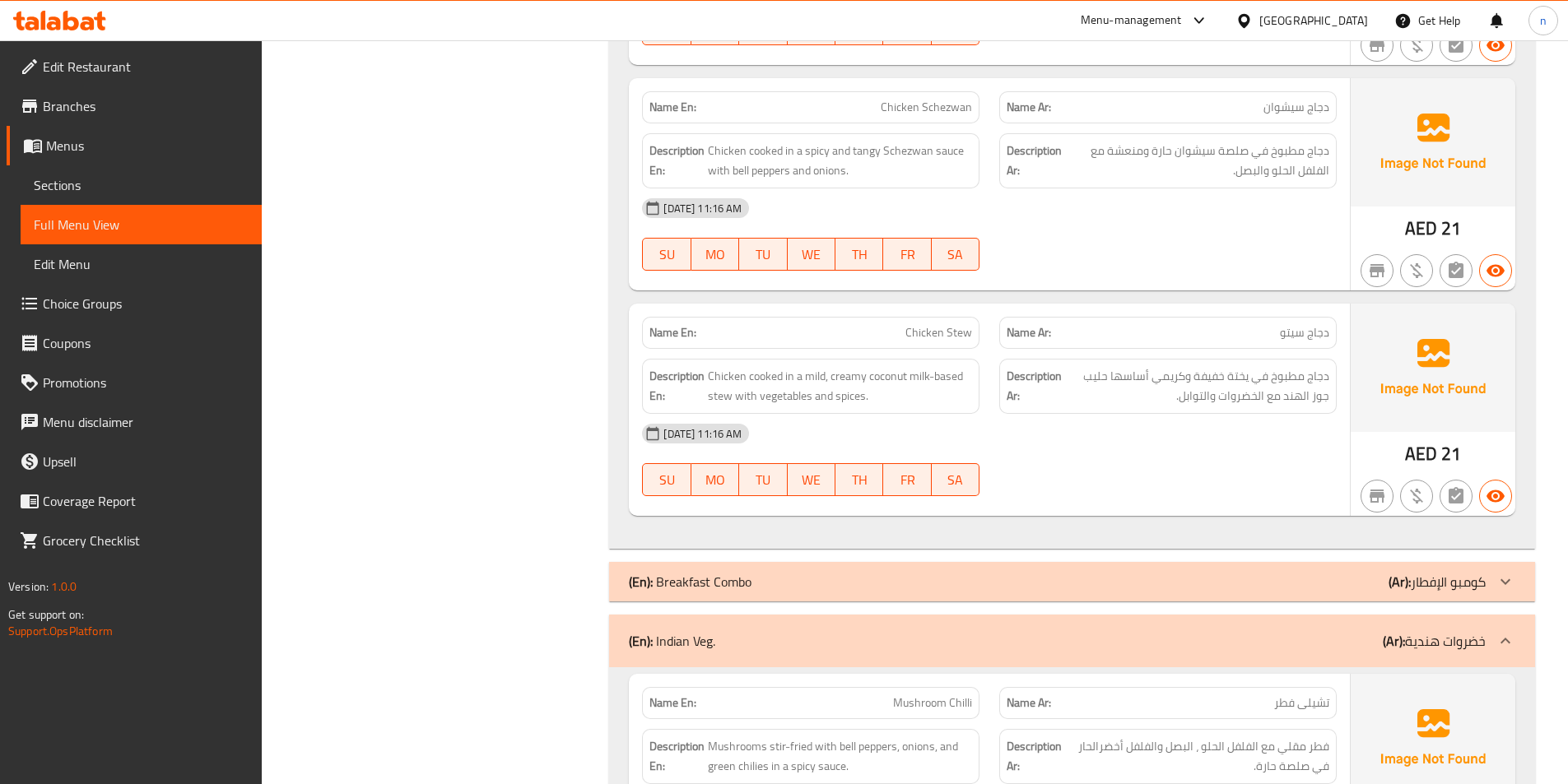
scroll to position [4030, 0]
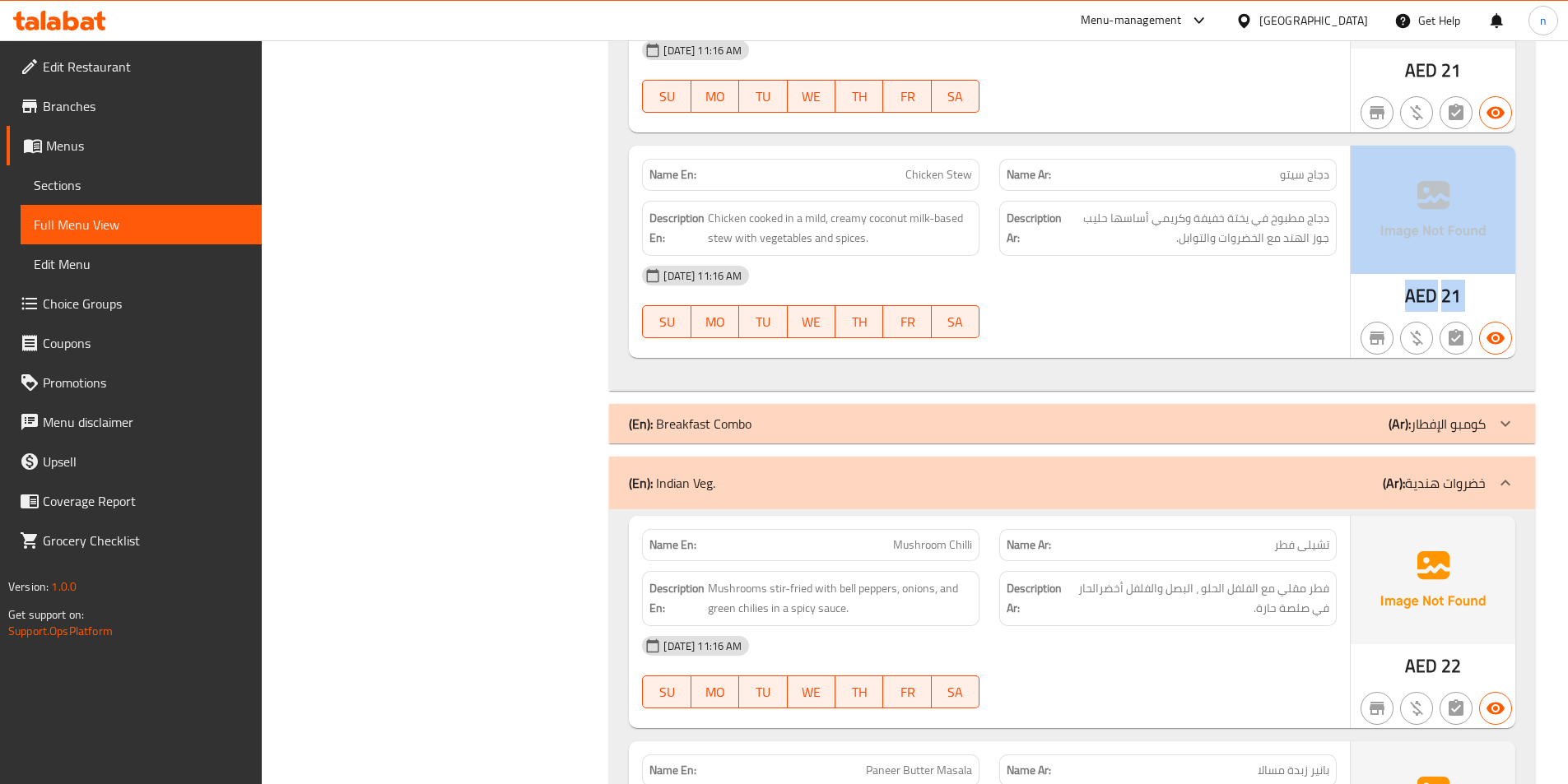
drag, startPoint x: 1566, startPoint y: 270, endPoint x: 1574, endPoint y: 317, distance: 47.7
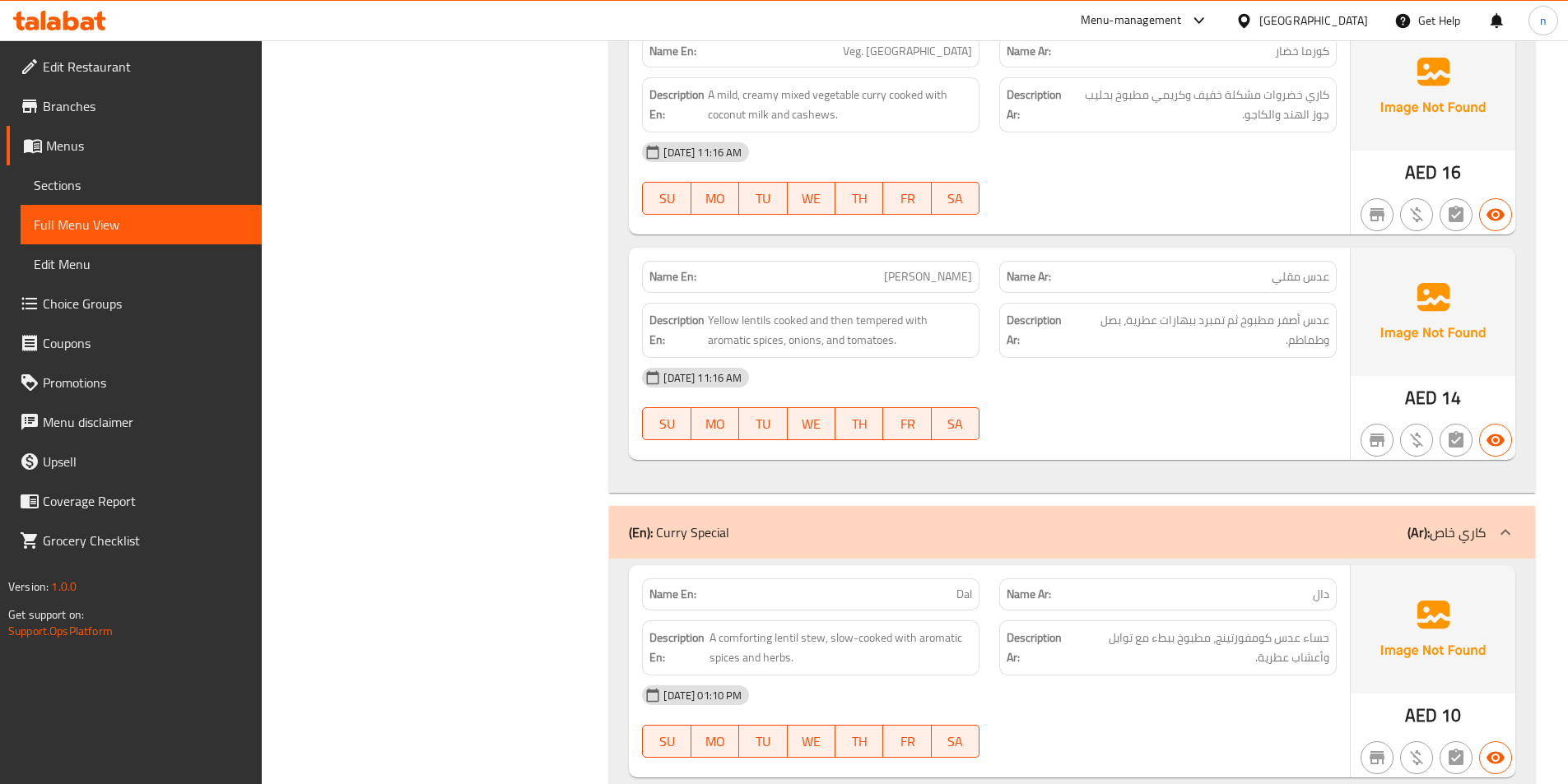
scroll to position [7760, 0]
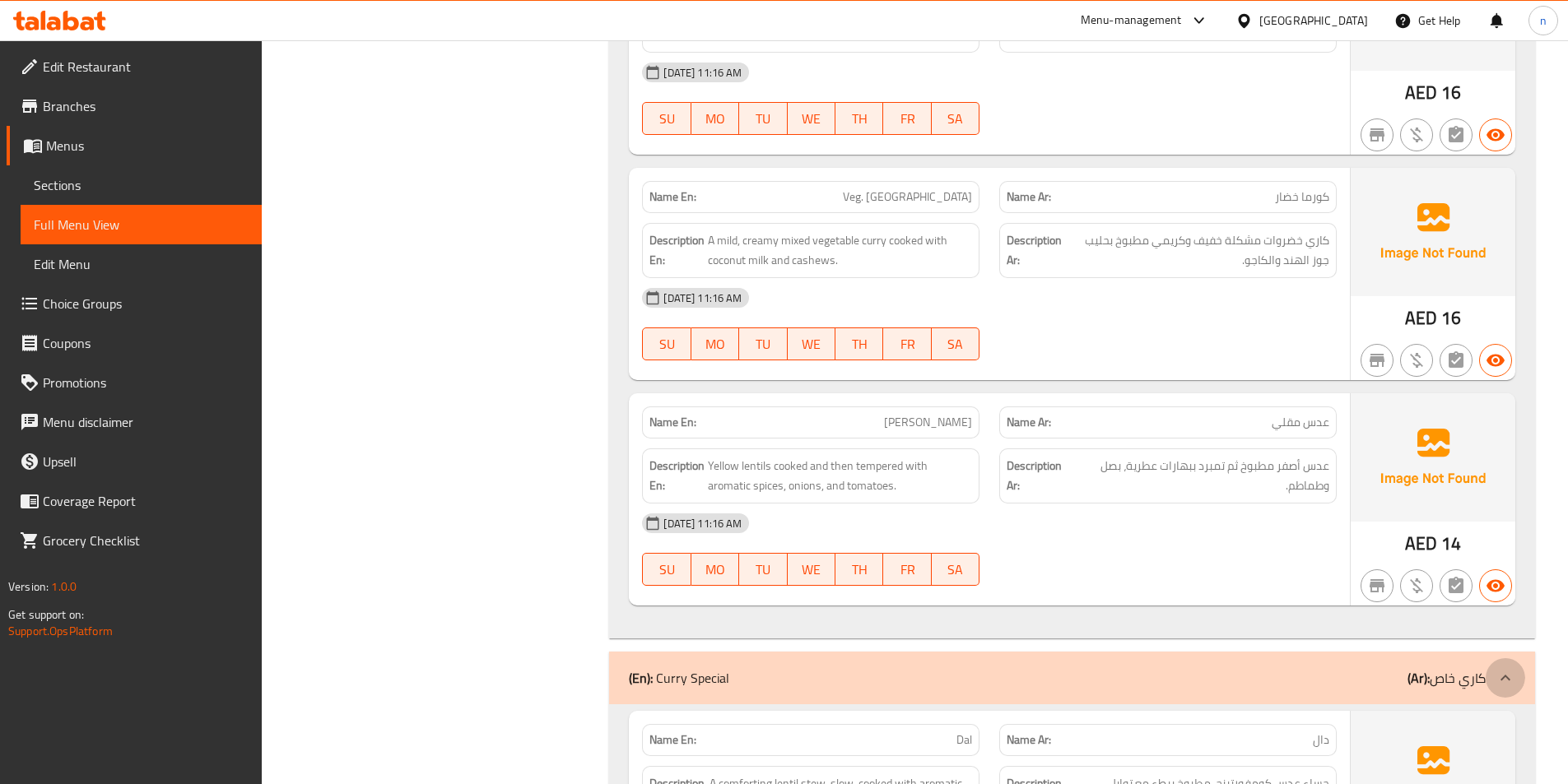
click at [1497, 677] on icon at bounding box center [1506, 678] width 20 height 20
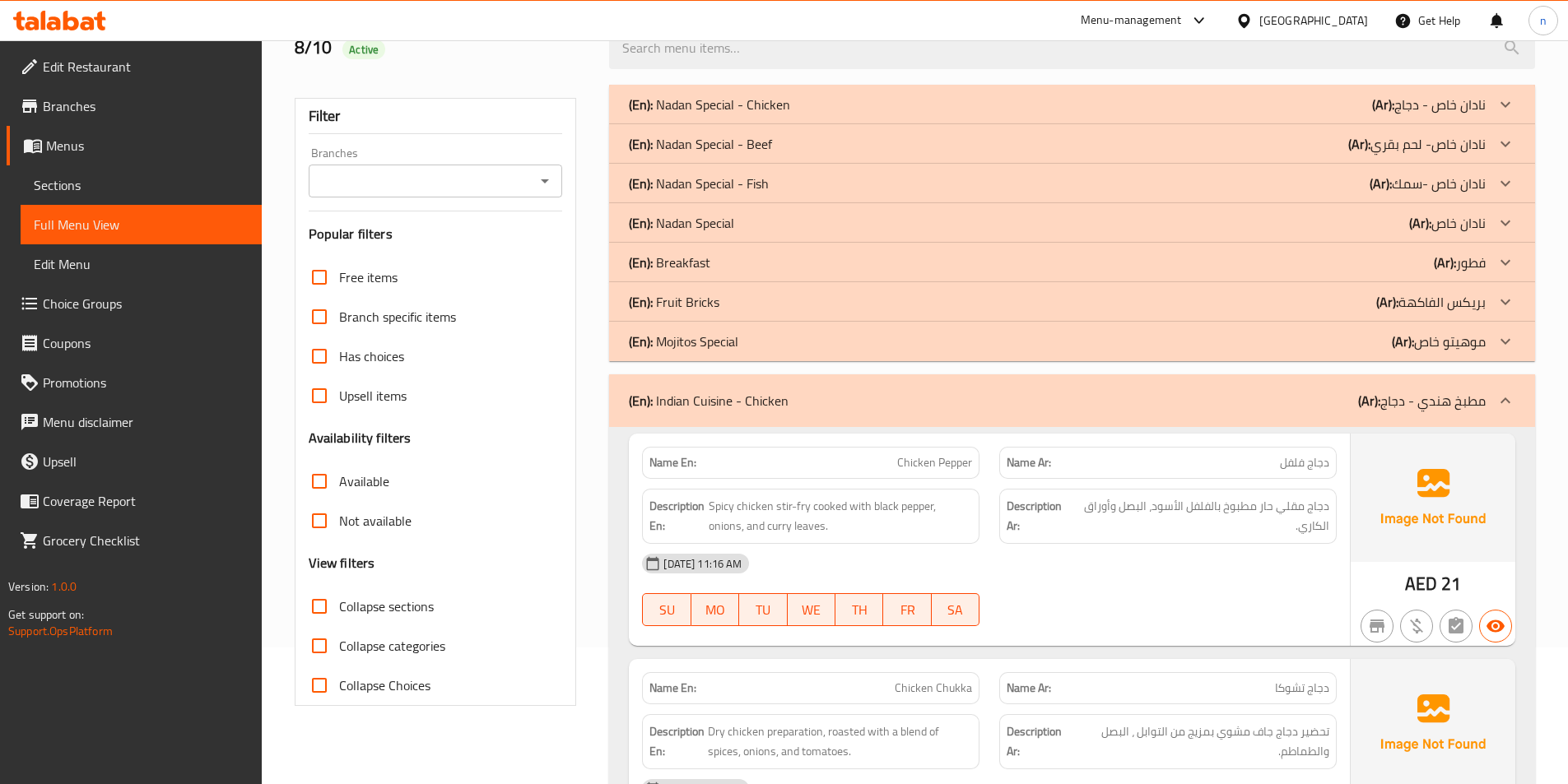
scroll to position [0, 0]
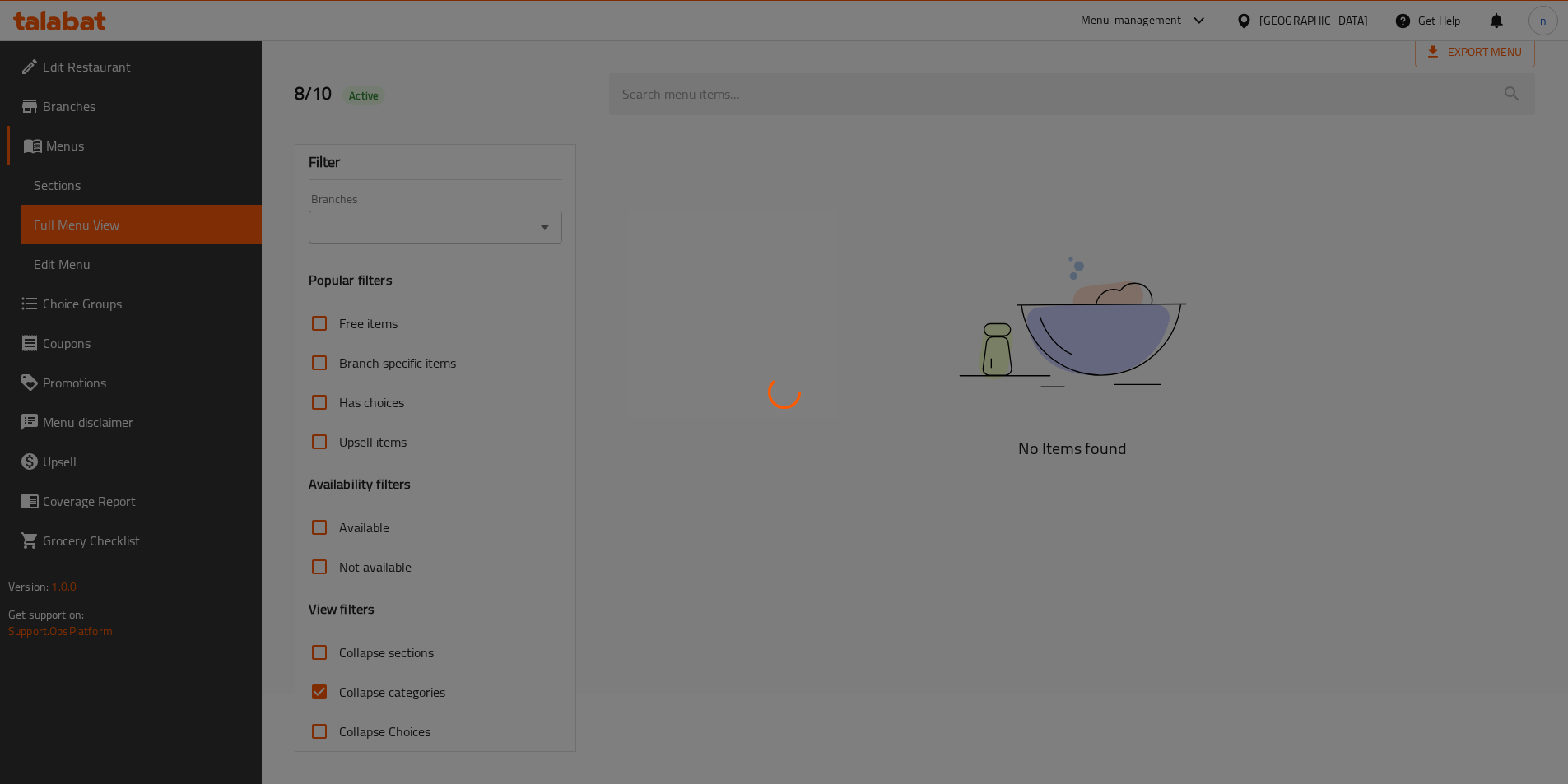
scroll to position [91, 0]
click at [441, 696] on div at bounding box center [784, 392] width 1568 height 784
click at [430, 693] on div at bounding box center [784, 392] width 1568 height 784
click at [404, 689] on div at bounding box center [784, 392] width 1568 height 784
click at [391, 686] on div at bounding box center [784, 392] width 1568 height 784
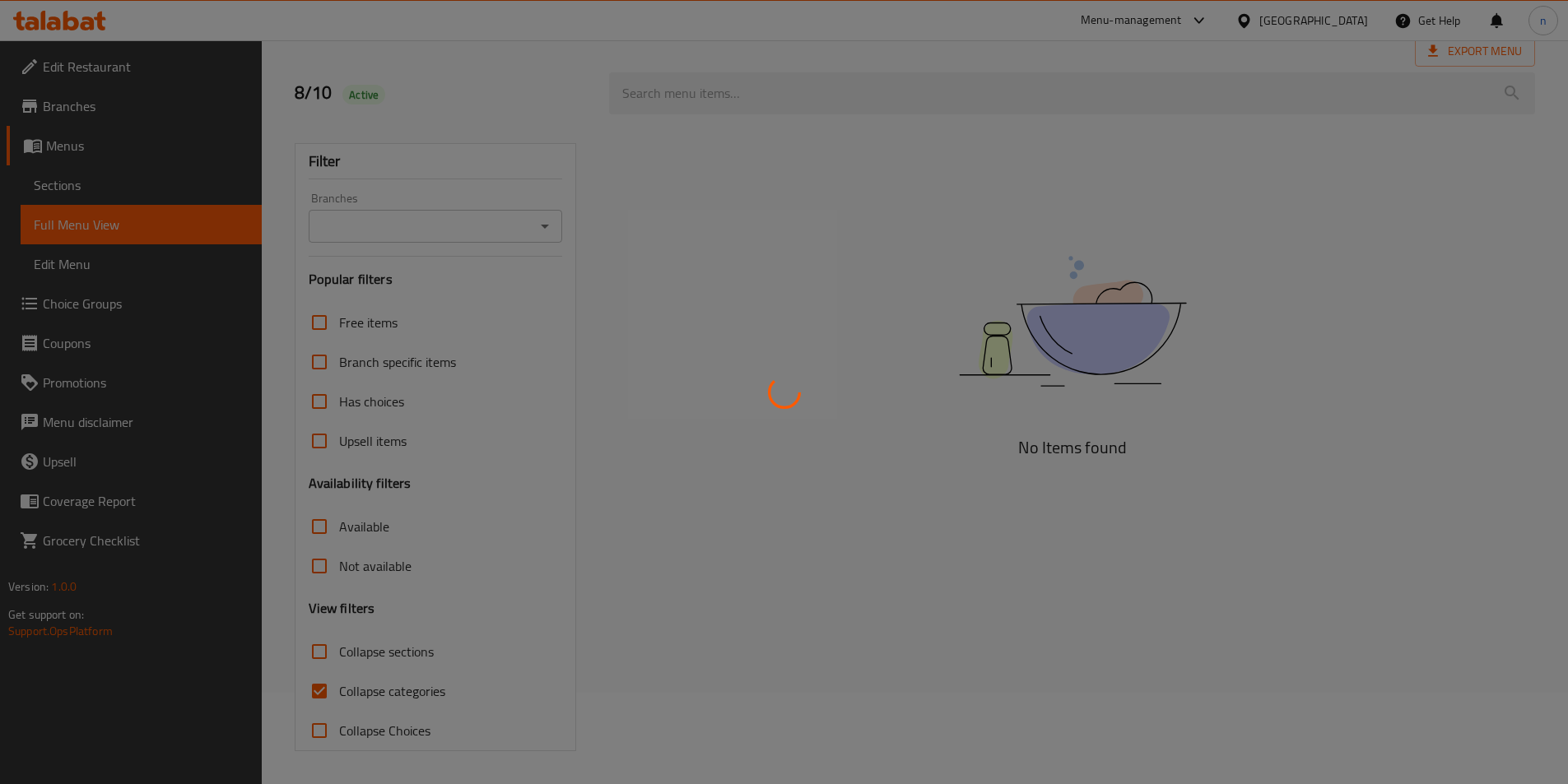
click at [326, 693] on div at bounding box center [784, 392] width 1568 height 784
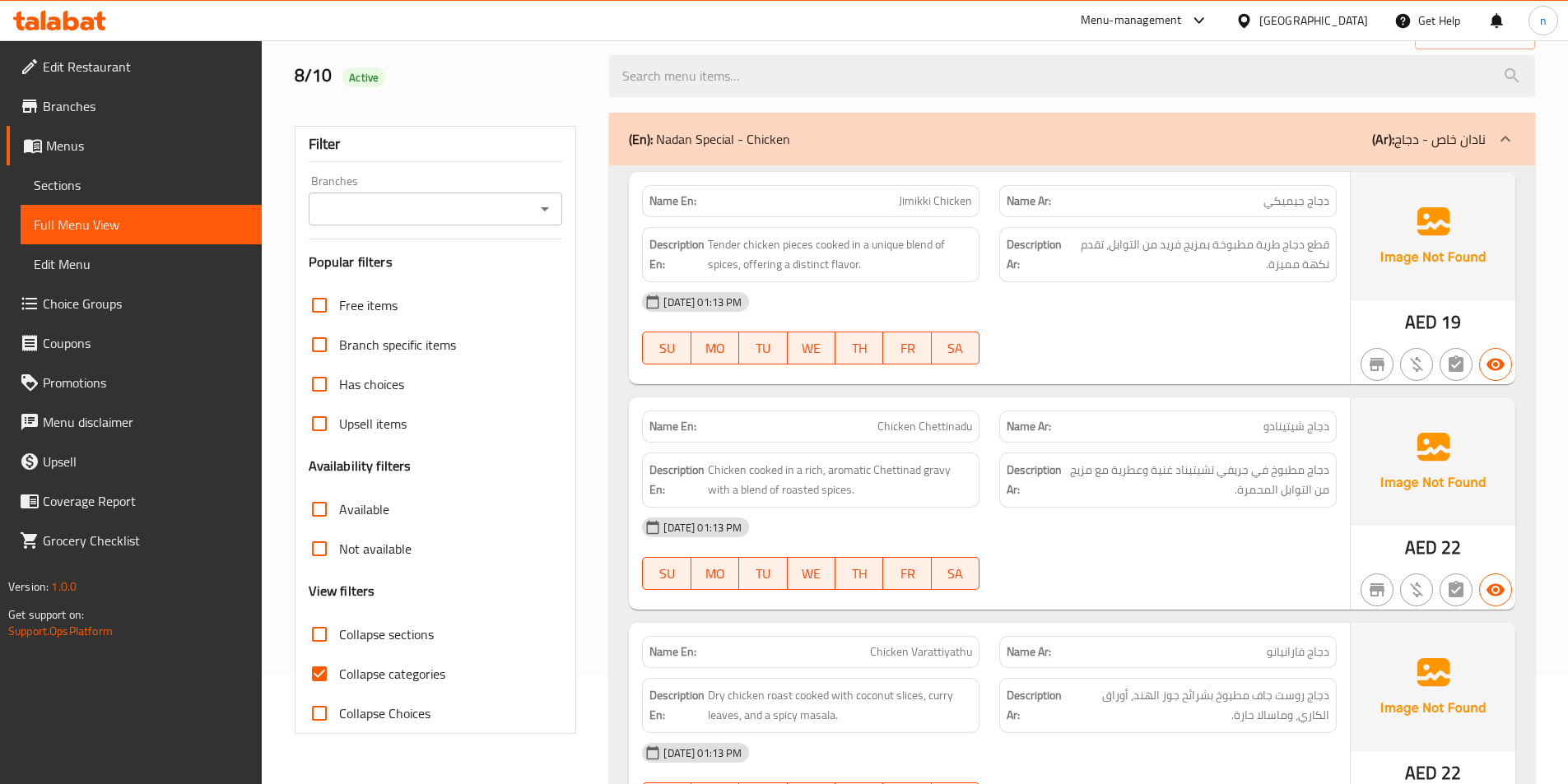
scroll to position [246, 0]
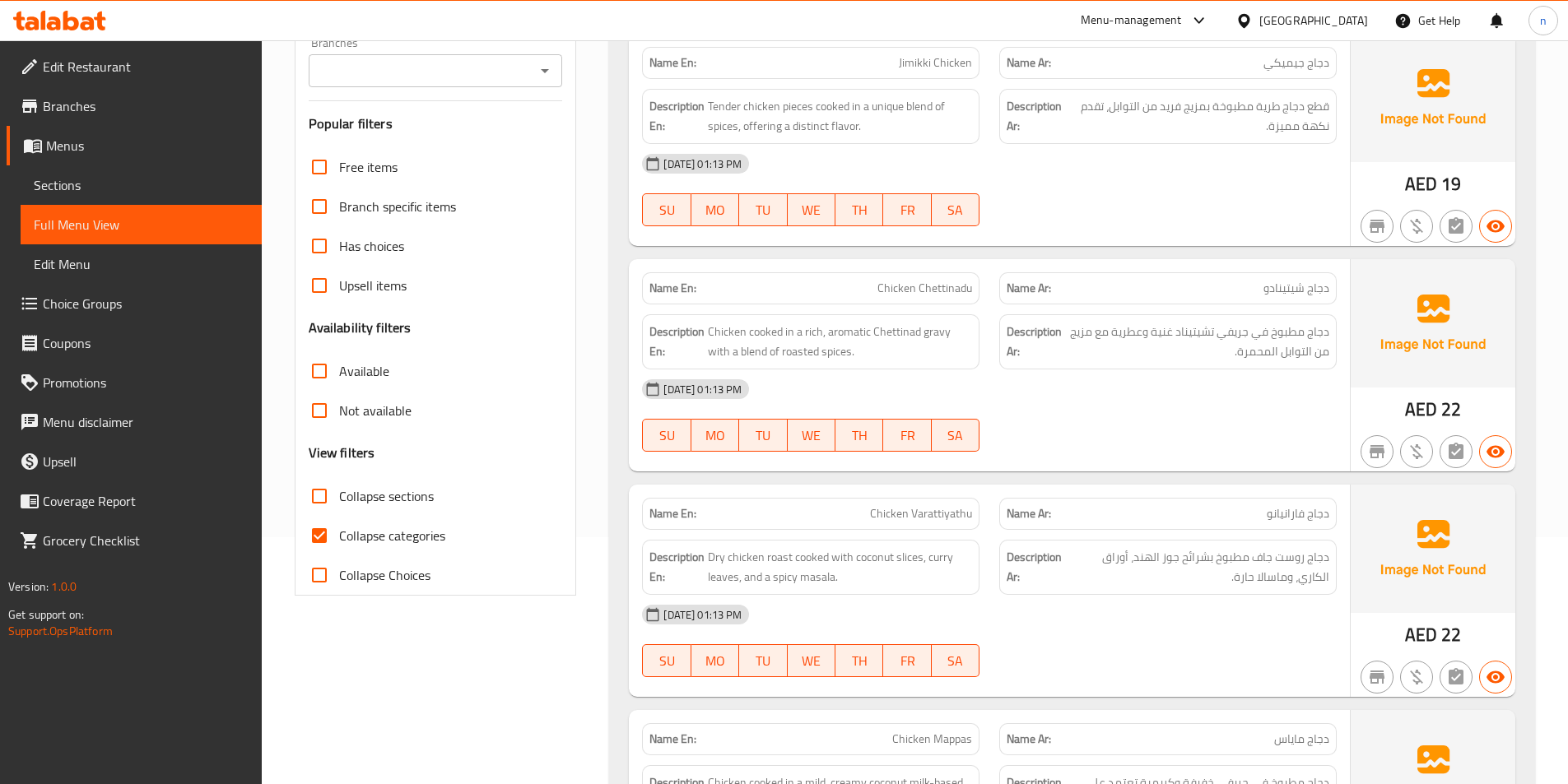
click at [418, 541] on span "Collapse categories" at bounding box center [392, 536] width 106 height 20
click at [339, 541] on input "Collapse categories" at bounding box center [320, 536] width 40 height 40
checkbox input "false"
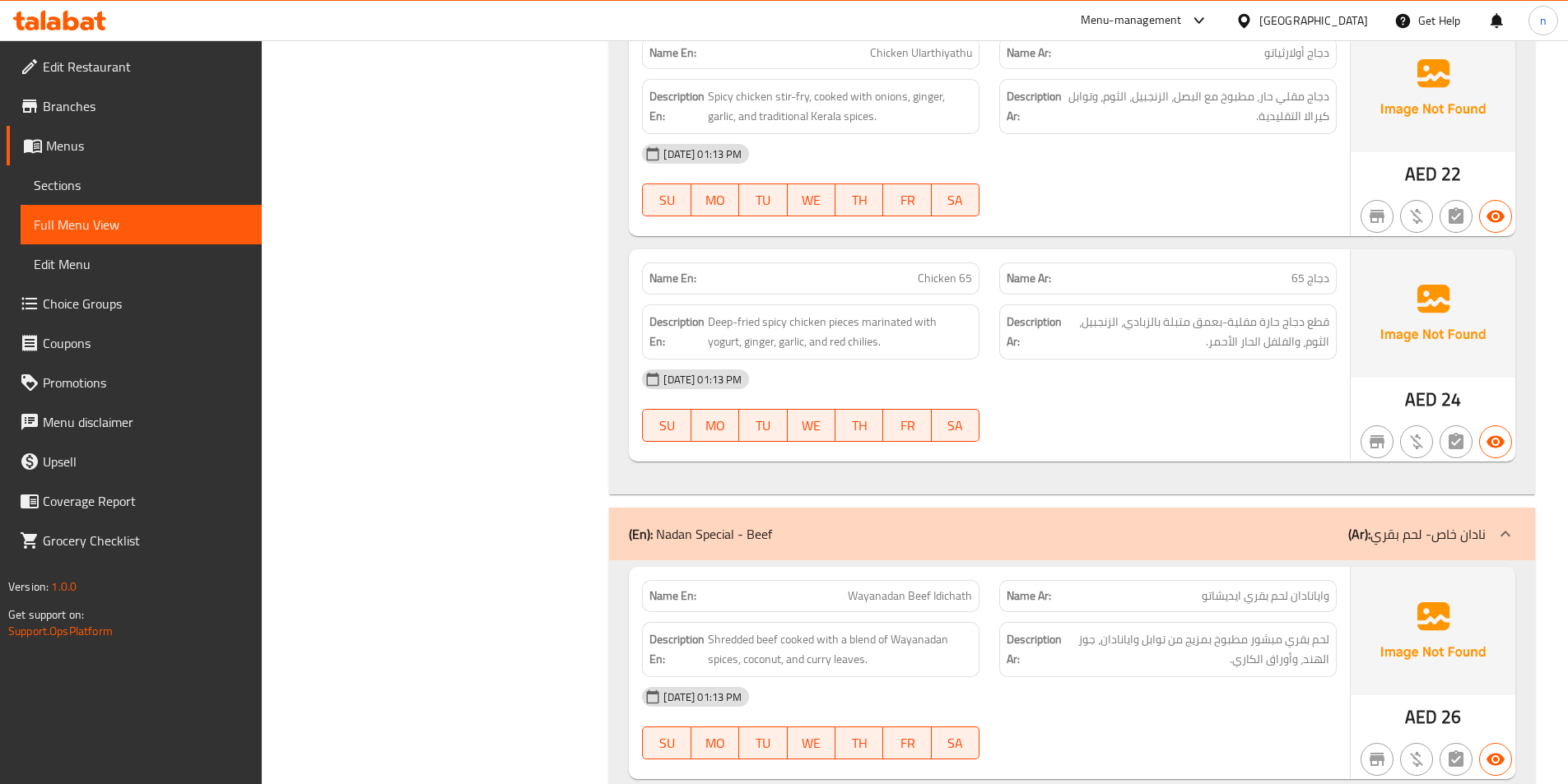
scroll to position [0, 0]
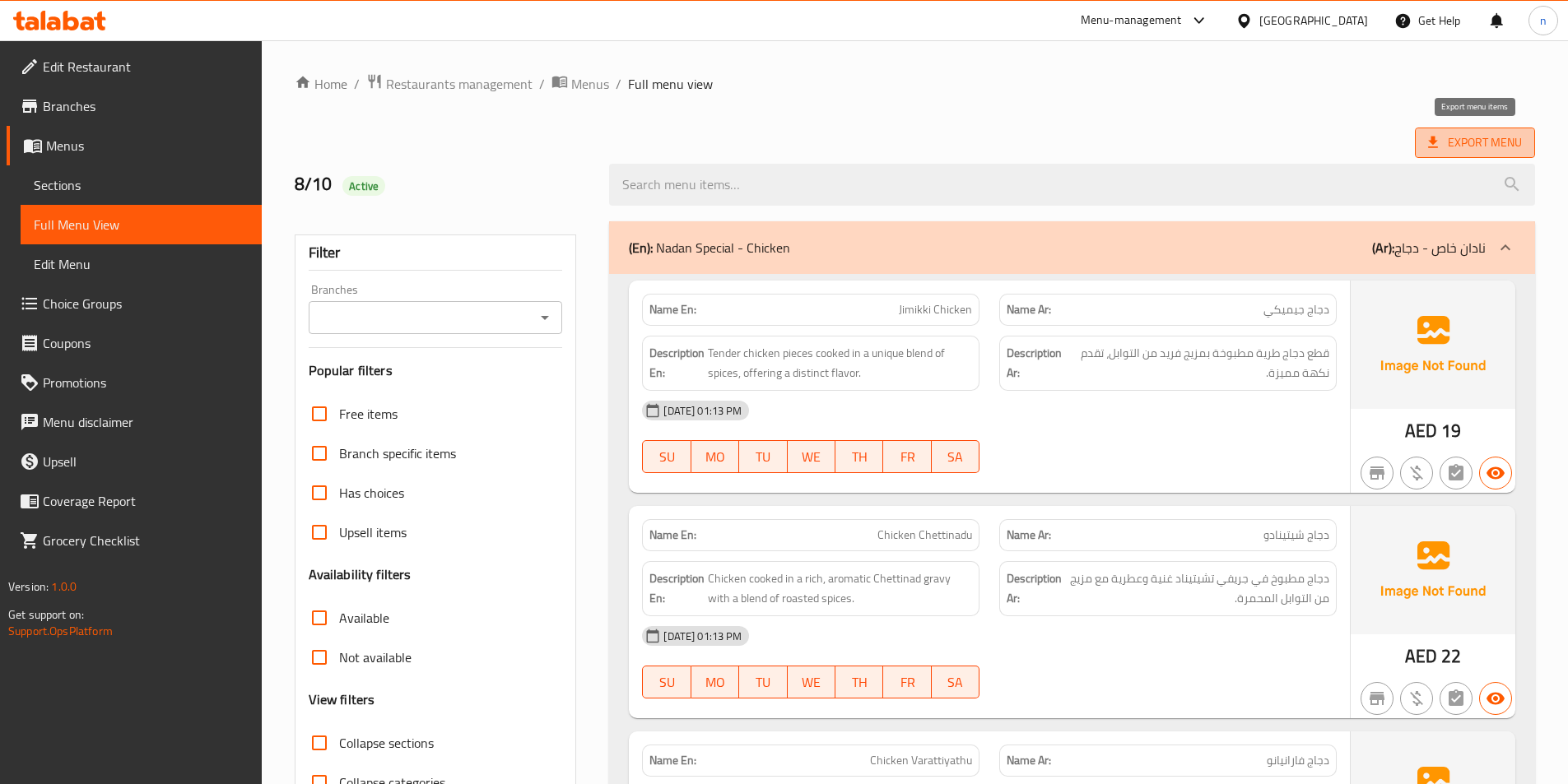
click at [1470, 134] on span "Export Menu" at bounding box center [1474, 143] width 94 height 21
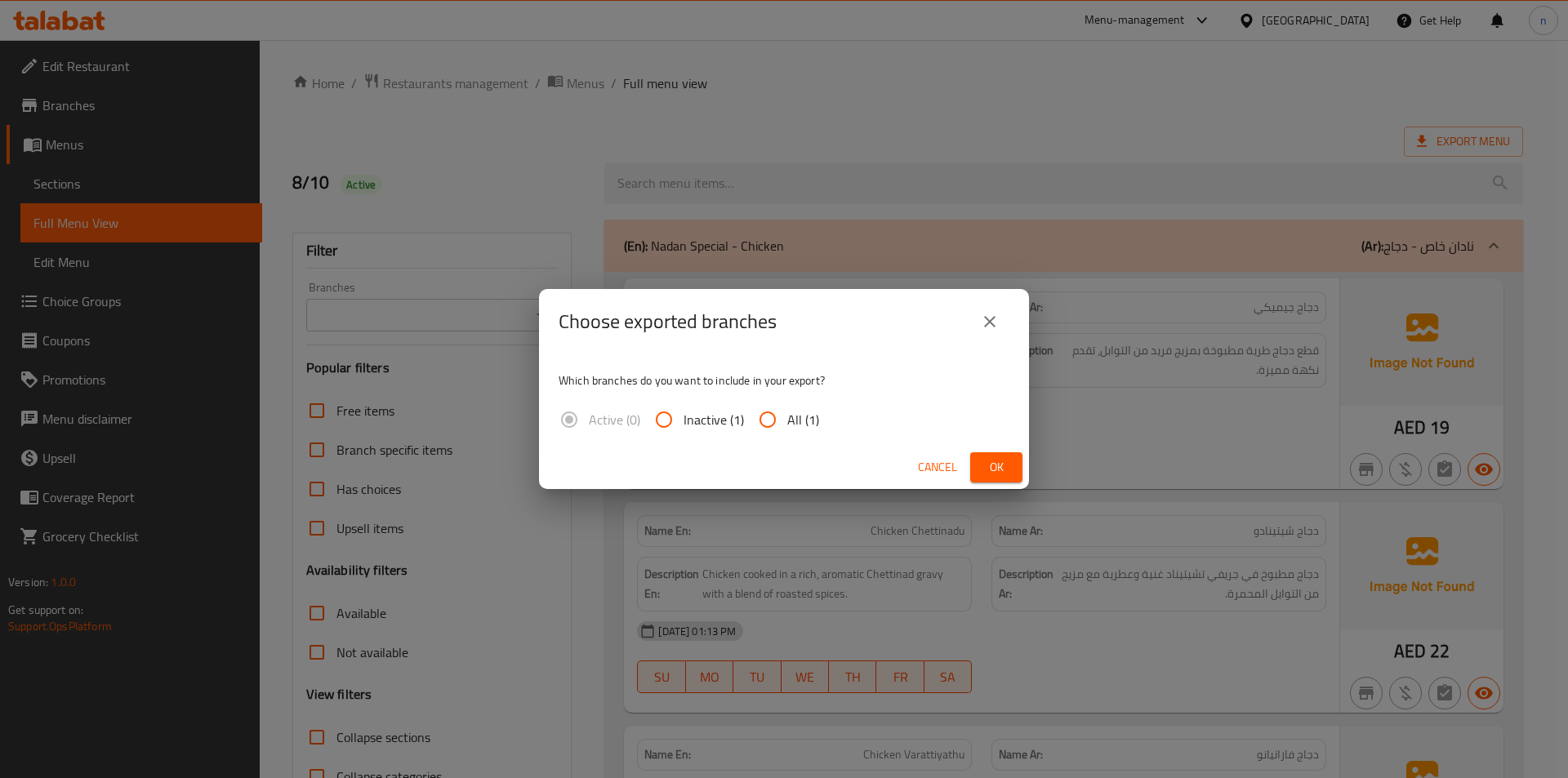
click at [813, 422] on span "All (1)" at bounding box center [803, 420] width 32 height 20
click at [787, 422] on input "All (1)" at bounding box center [768, 420] width 40 height 40
radio input "true"
click at [982, 465] on button "Ok" at bounding box center [996, 467] width 52 height 30
